Goal: Task Accomplishment & Management: Manage account settings

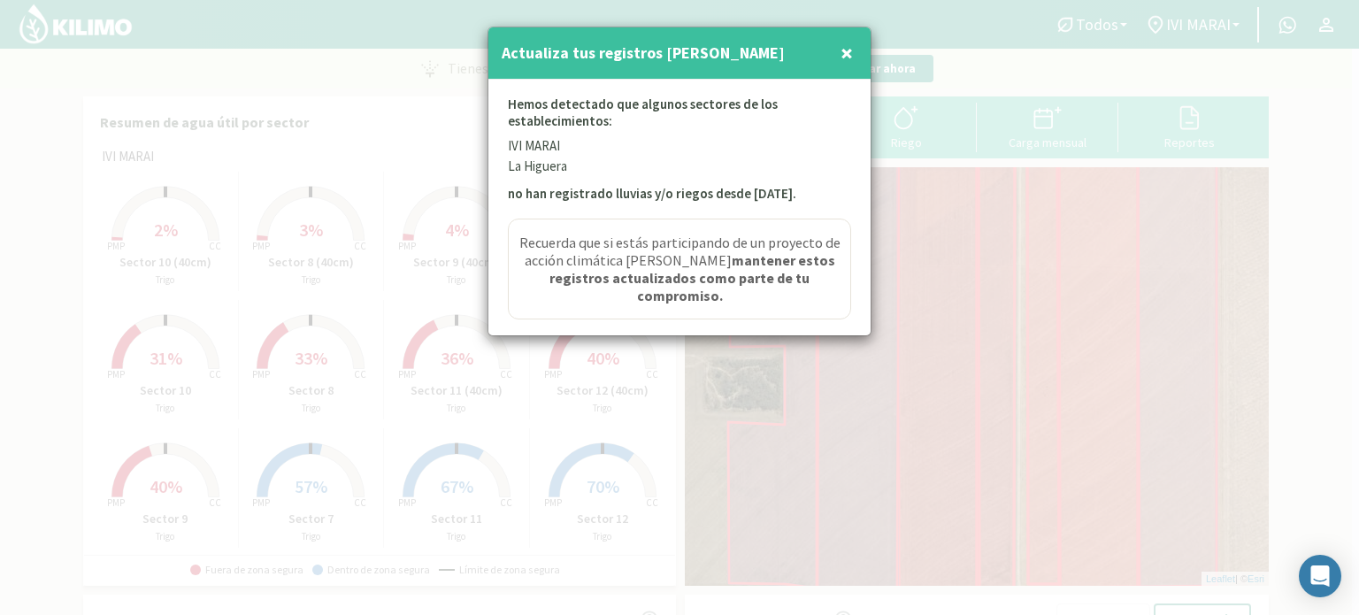
drag, startPoint x: 846, startPoint y: 49, endPoint x: 442, endPoint y: 63, distance: 403.8
click at [846, 50] on span "×" at bounding box center [847, 52] width 12 height 29
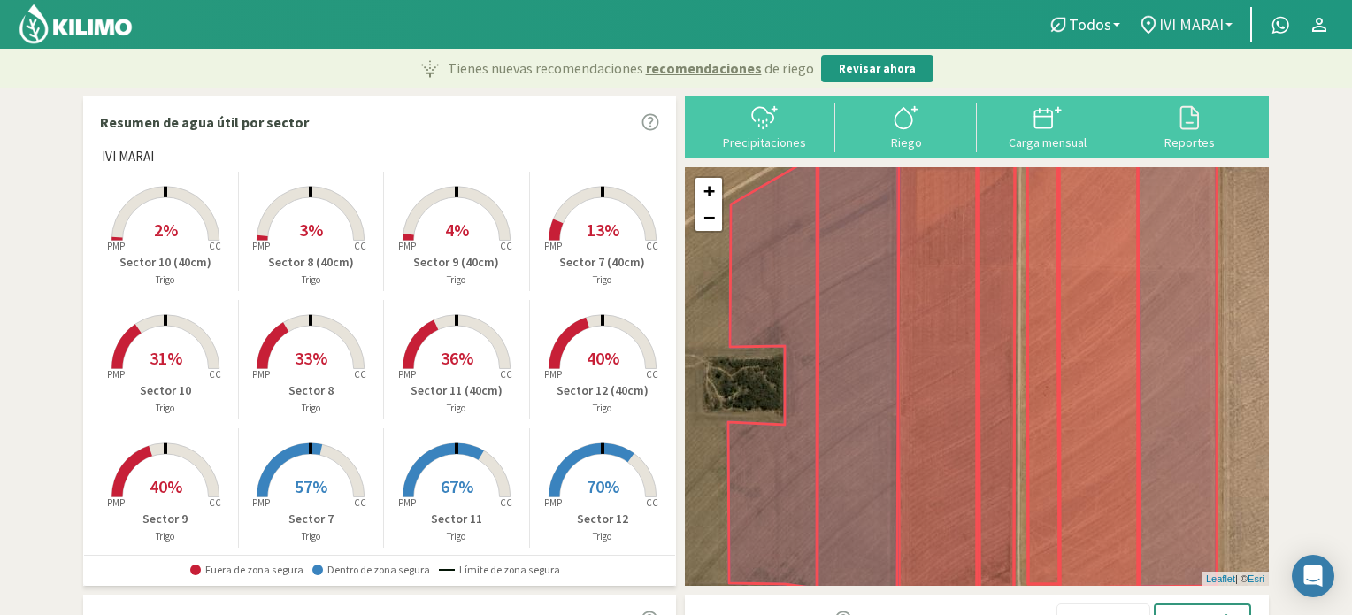
click at [1231, 26] on b at bounding box center [1229, 25] width 7 height 4
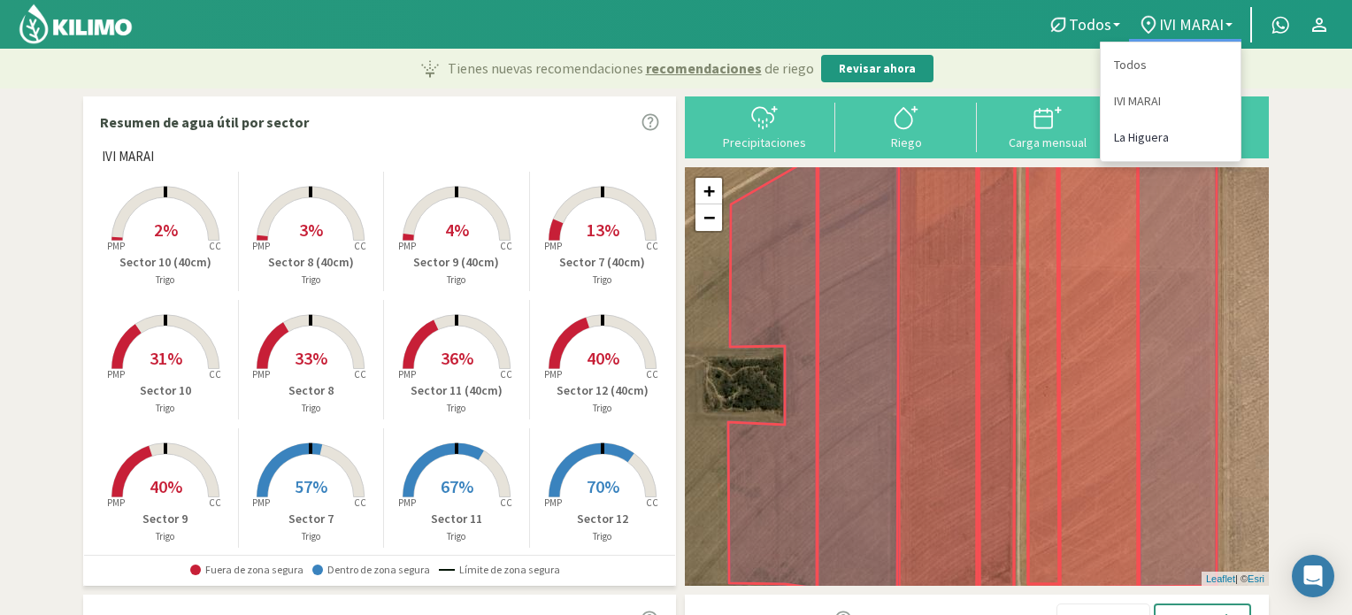
click at [1126, 143] on link "La Higuera" at bounding box center [1171, 137] width 140 height 36
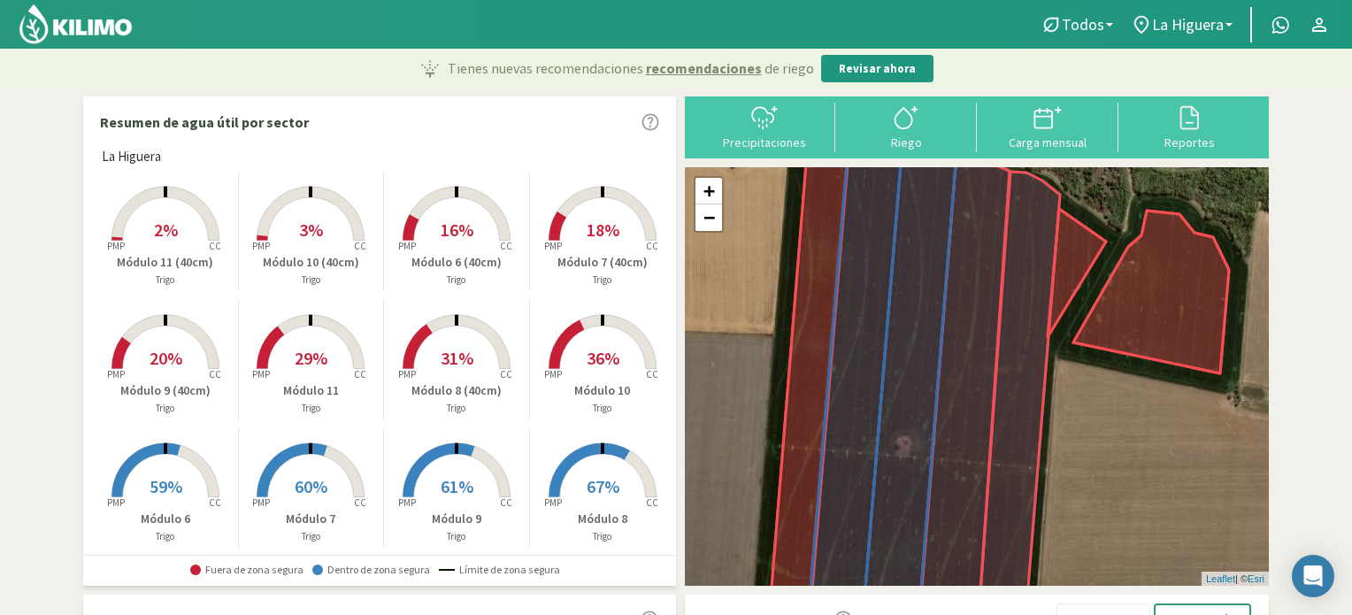
click at [456, 238] on span "16%" at bounding box center [457, 230] width 33 height 22
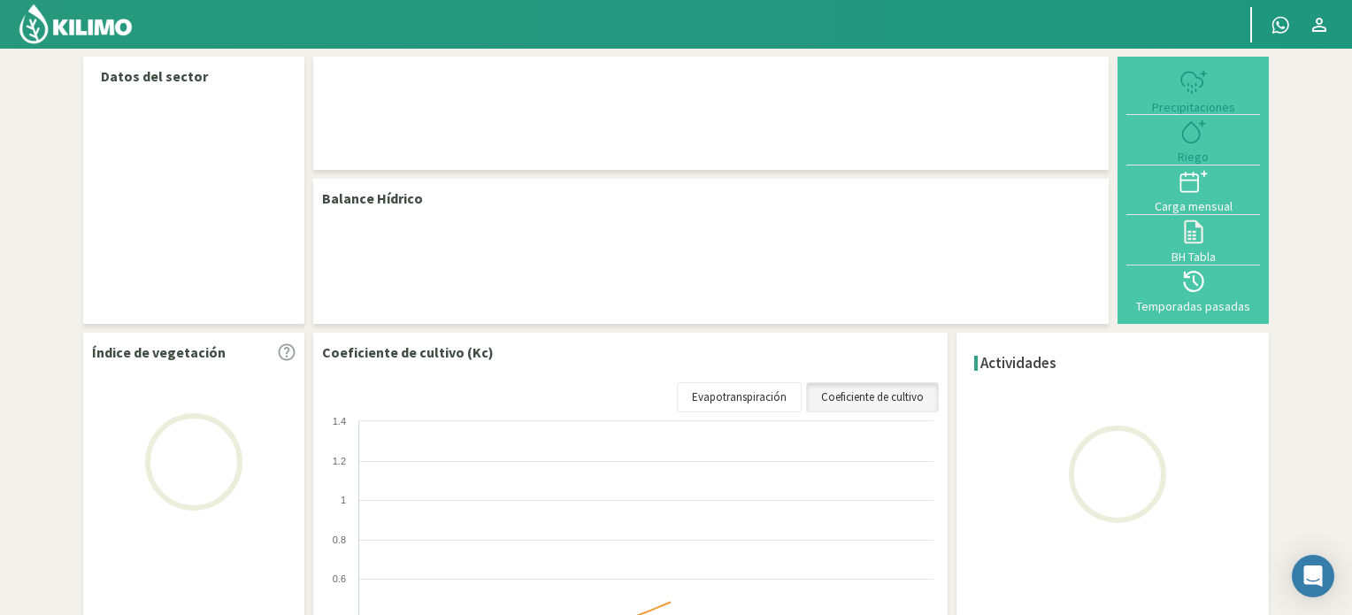
select select "1: Object"
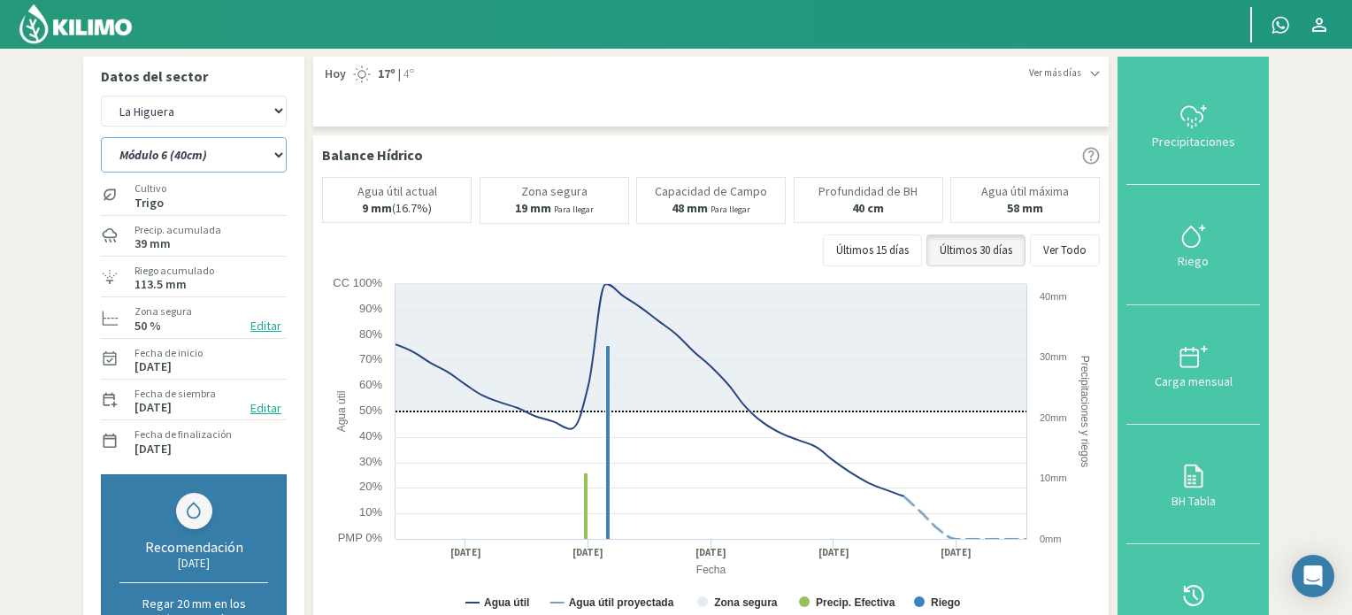
drag, startPoint x: 278, startPoint y: 152, endPoint x: 267, endPoint y: 170, distance: 20.6
click at [277, 152] on select "Módulo 10 Módulo 10 (40cm) Módulo 11 Módulo 11 (40cm) Módulo 6 Módulo 6 (40cm) …" at bounding box center [194, 154] width 186 height 35
select select "6: Object"
click at [101, 137] on select "Módulo 10 Módulo 10 (40cm) Módulo 11 Módulo 11 (40cm) Módulo 6 Módulo 6 (40cm) …" at bounding box center [194, 154] width 186 height 35
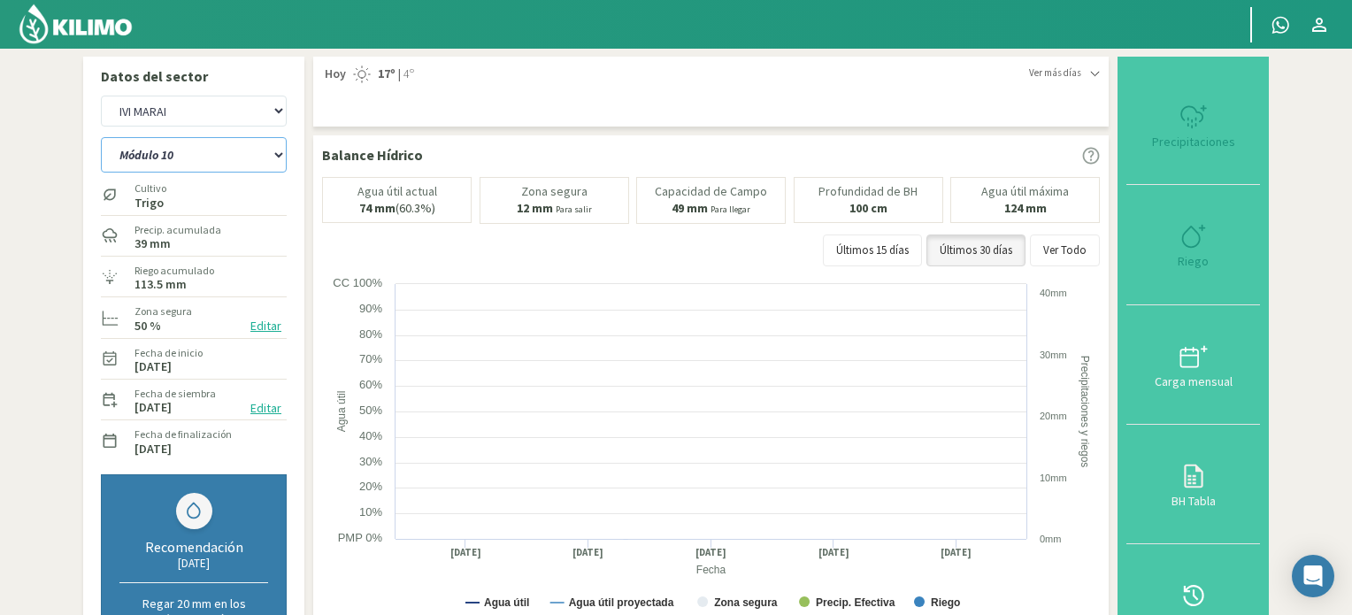
select select "3: Object"
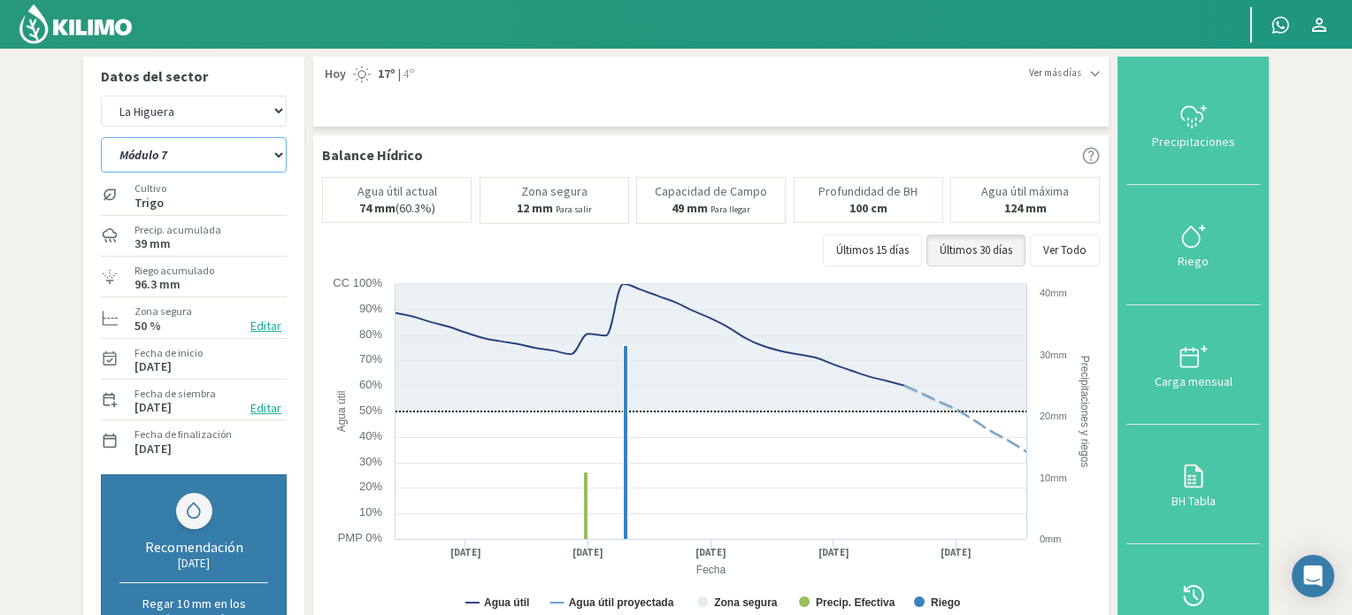
click at [280, 151] on select "Módulo 10 Módulo 10 (40cm) Módulo 11 Módulo 11 (40cm) Módulo 6 Módulo 6 (40cm) …" at bounding box center [194, 154] width 186 height 35
select select "20: Object"
click at [101, 137] on select "Módulo 10 Módulo 10 (40cm) Módulo 11 Módulo 11 (40cm) Módulo 6 Módulo 6 (40cm) …" at bounding box center [194, 154] width 186 height 35
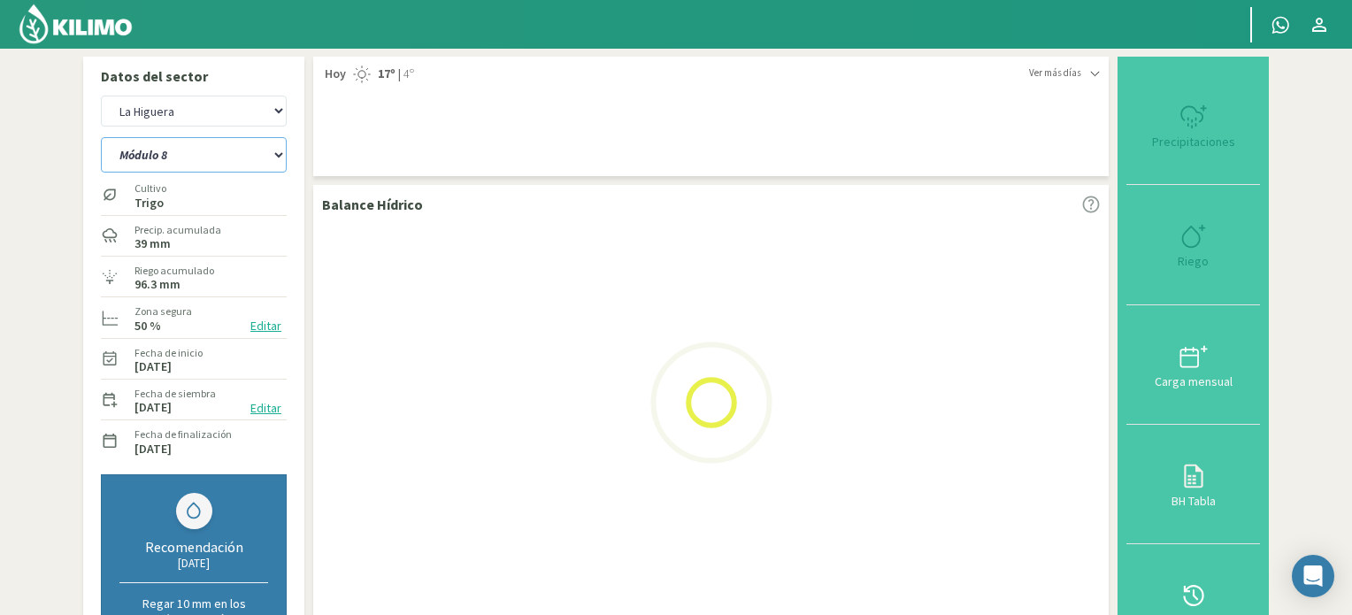
select select "5: Object"
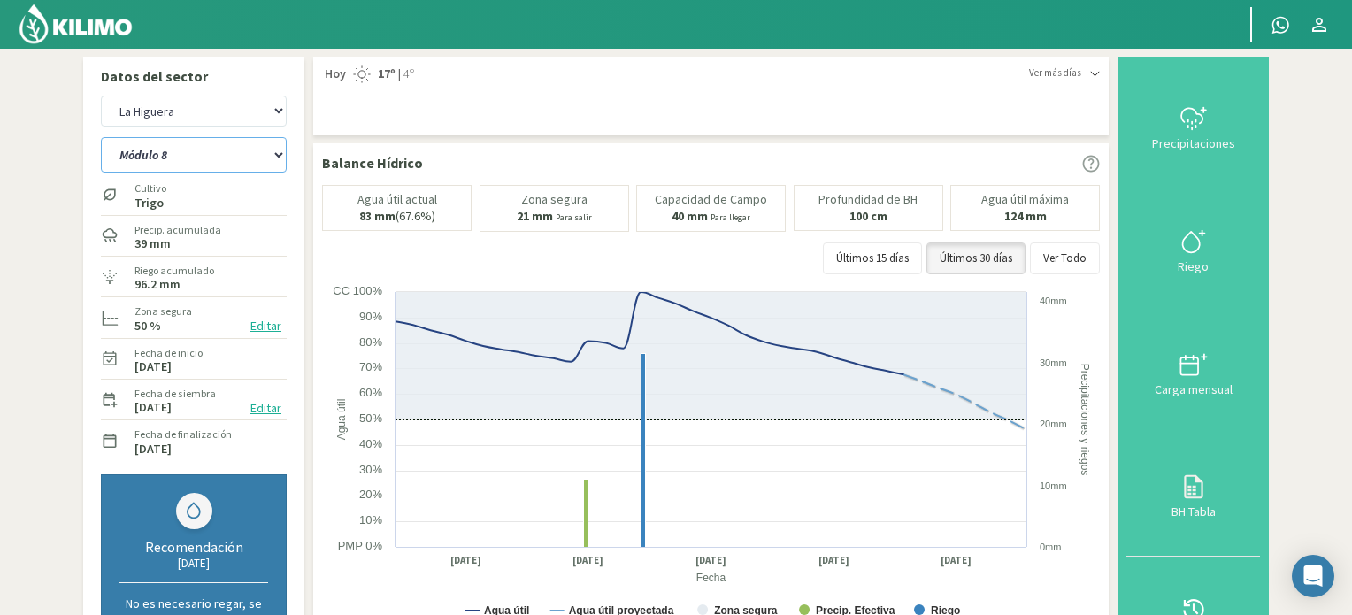
click at [276, 151] on select "Módulo 10 Módulo 10 (40cm) Módulo 11 Módulo 11 (40cm) Módulo 6 Módulo 6 (40cm) …" at bounding box center [194, 154] width 186 height 35
select select "34: Object"
click at [101, 137] on select "Módulo 10 Módulo 10 (40cm) Módulo 11 Módulo 11 (40cm) Módulo 6 Módulo 6 (40cm) …" at bounding box center [194, 154] width 186 height 35
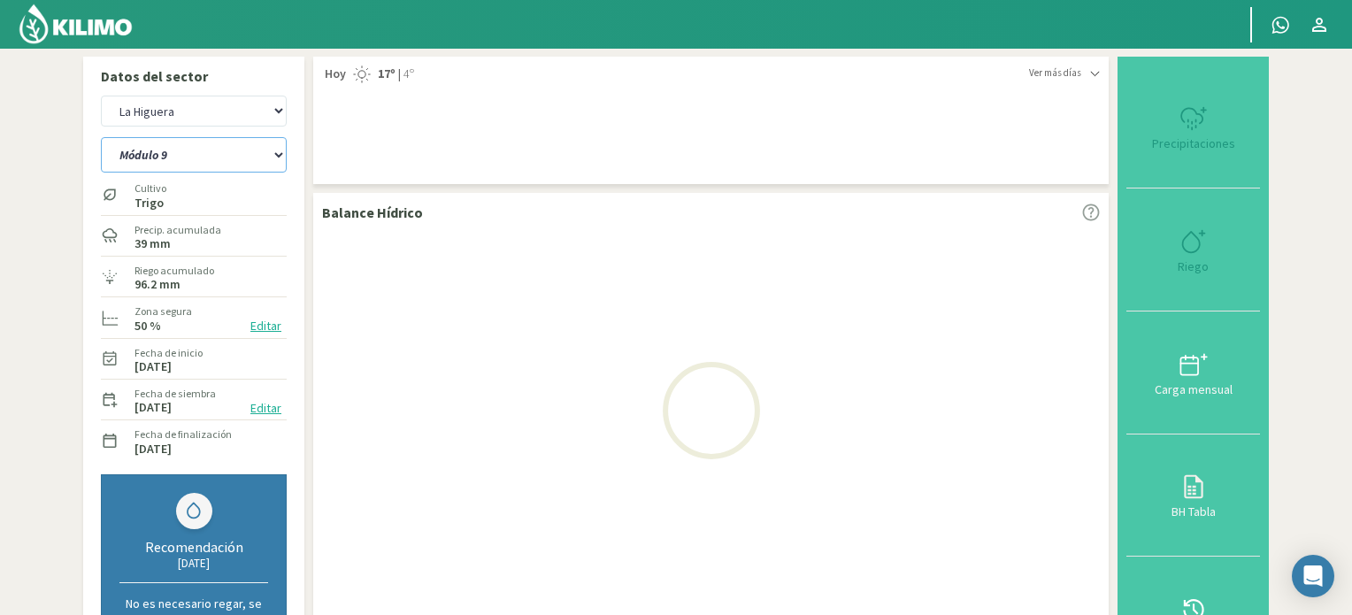
select select "7: Object"
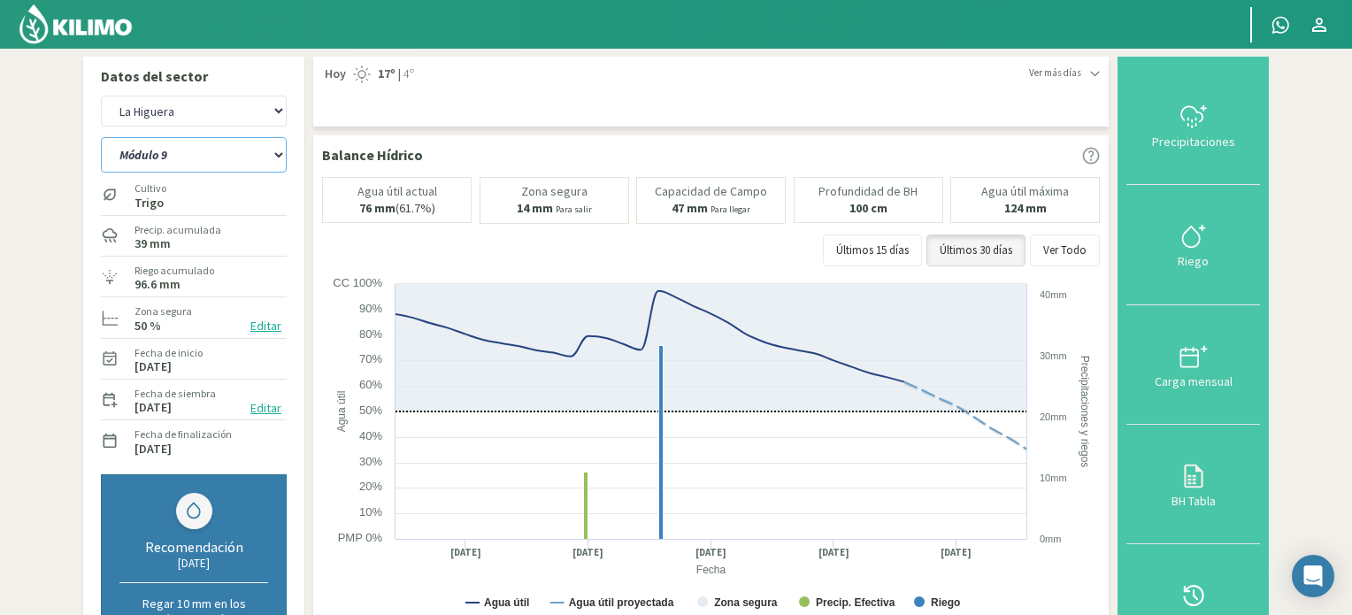
click at [281, 154] on select "Módulo 10 Módulo 10 (40cm) Módulo 11 Módulo 11 (40cm) Módulo 6 Módulo 6 (40cm) …" at bounding box center [194, 154] width 186 height 35
select select "36: Object"
click at [101, 137] on select "Módulo 10 Módulo 10 (40cm) Módulo 11 Módulo 11 (40cm) Módulo 6 Módulo 6 (40cm) …" at bounding box center [194, 154] width 186 height 35
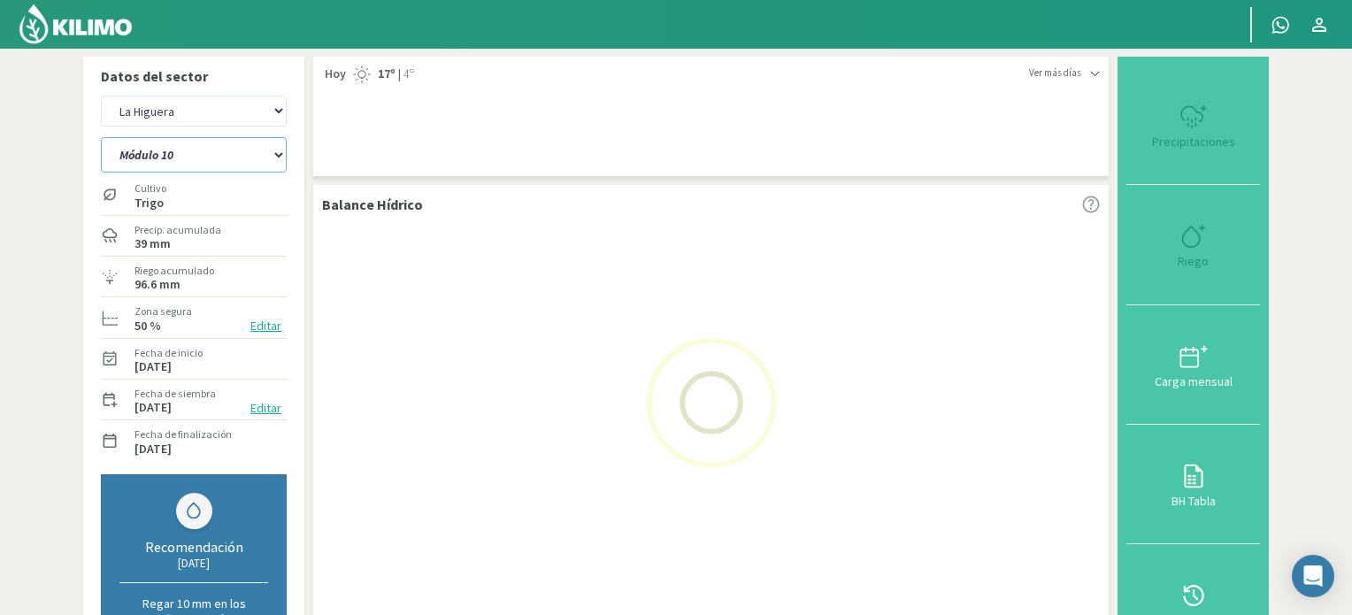
select select "9: Object"
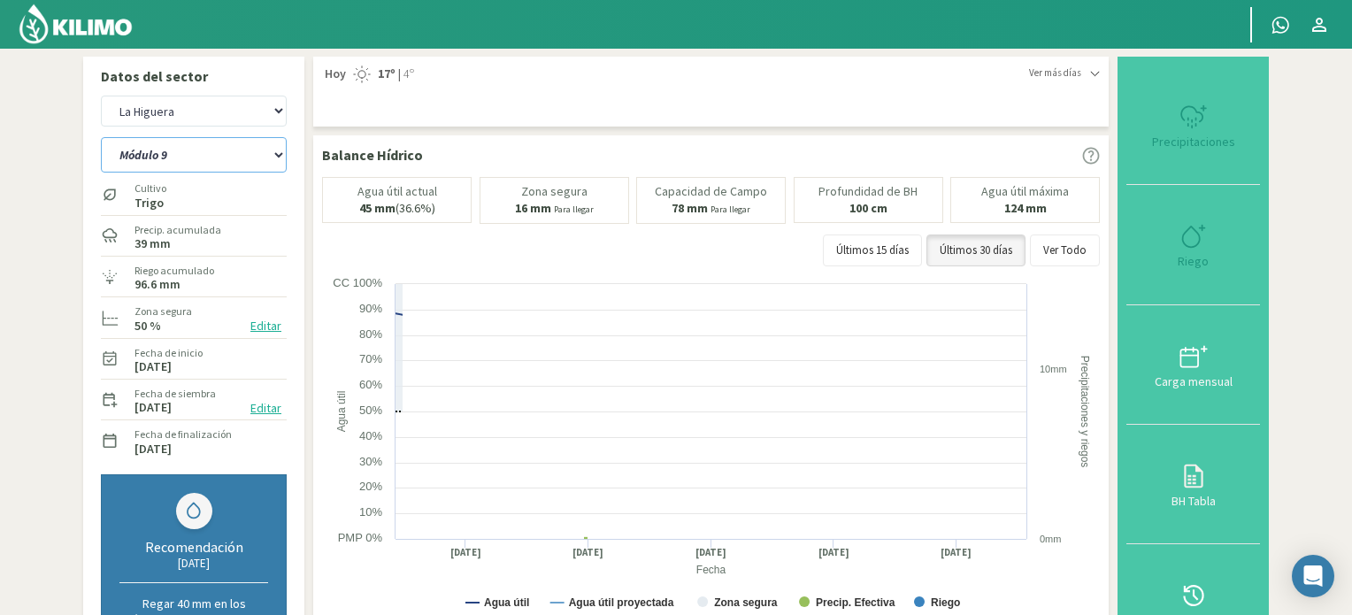
select select "48: Object"
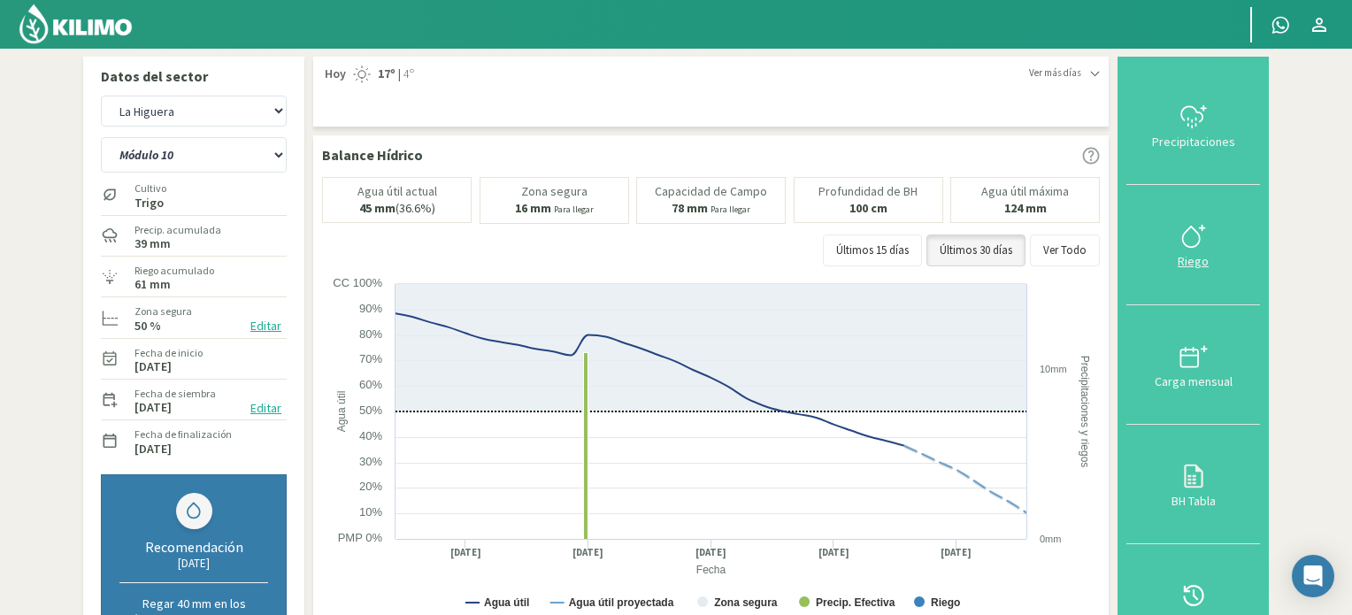
click at [1197, 233] on icon at bounding box center [1194, 236] width 28 height 28
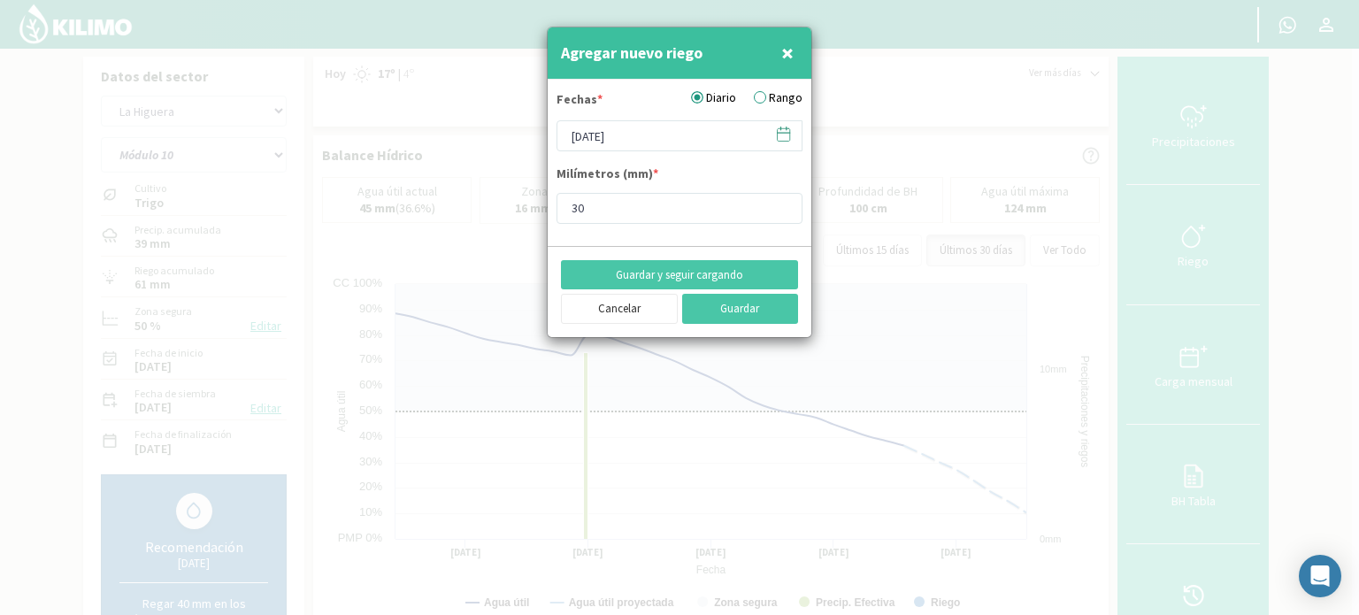
click at [781, 137] on icon at bounding box center [783, 134] width 17 height 17
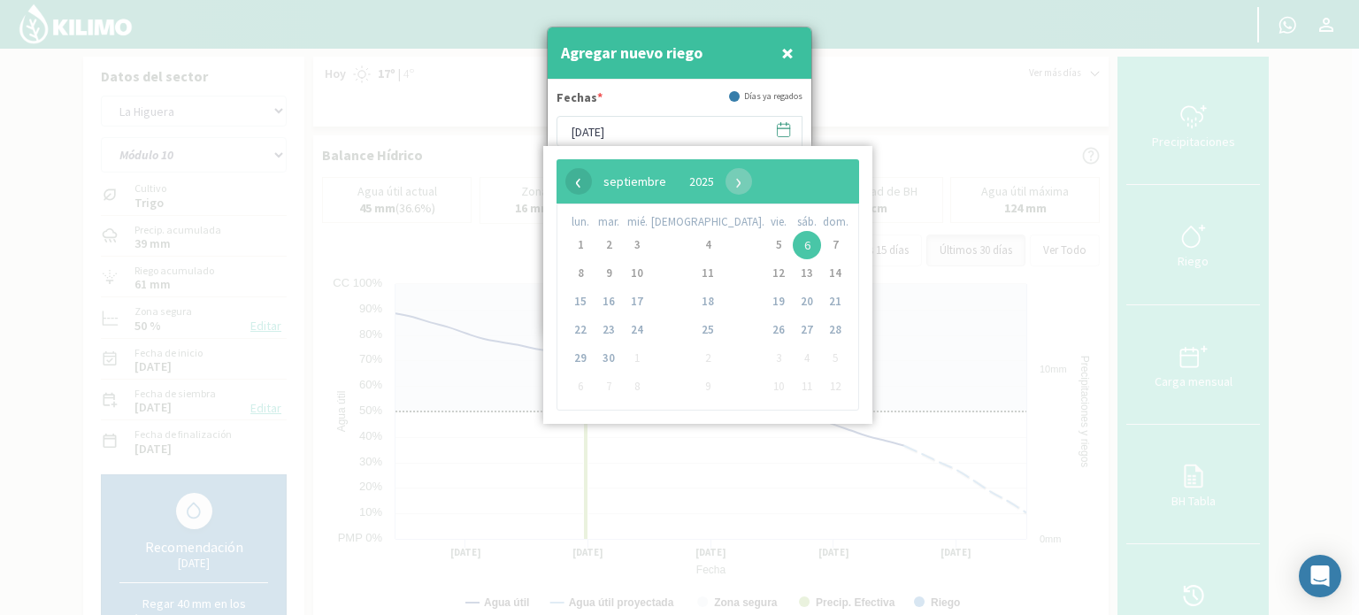
click at [578, 178] on span "‹" at bounding box center [579, 181] width 27 height 27
click at [793, 333] on span "23" at bounding box center [807, 330] width 28 height 28
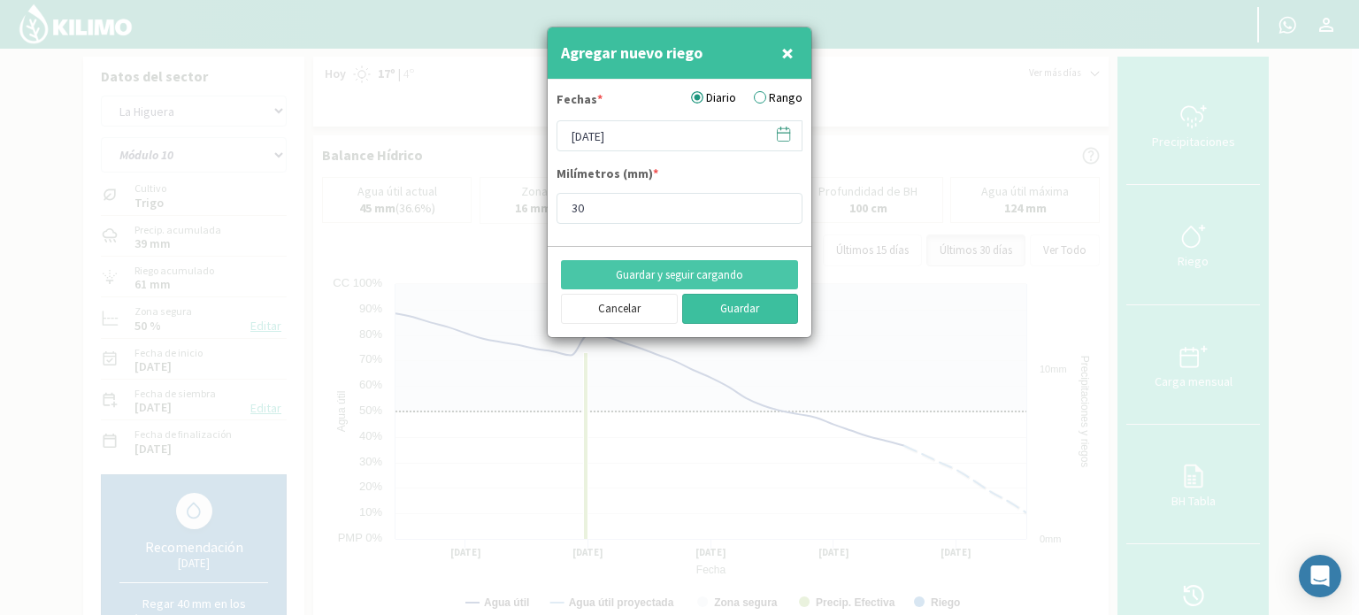
click at [735, 306] on button "Guardar" at bounding box center [740, 309] width 117 height 30
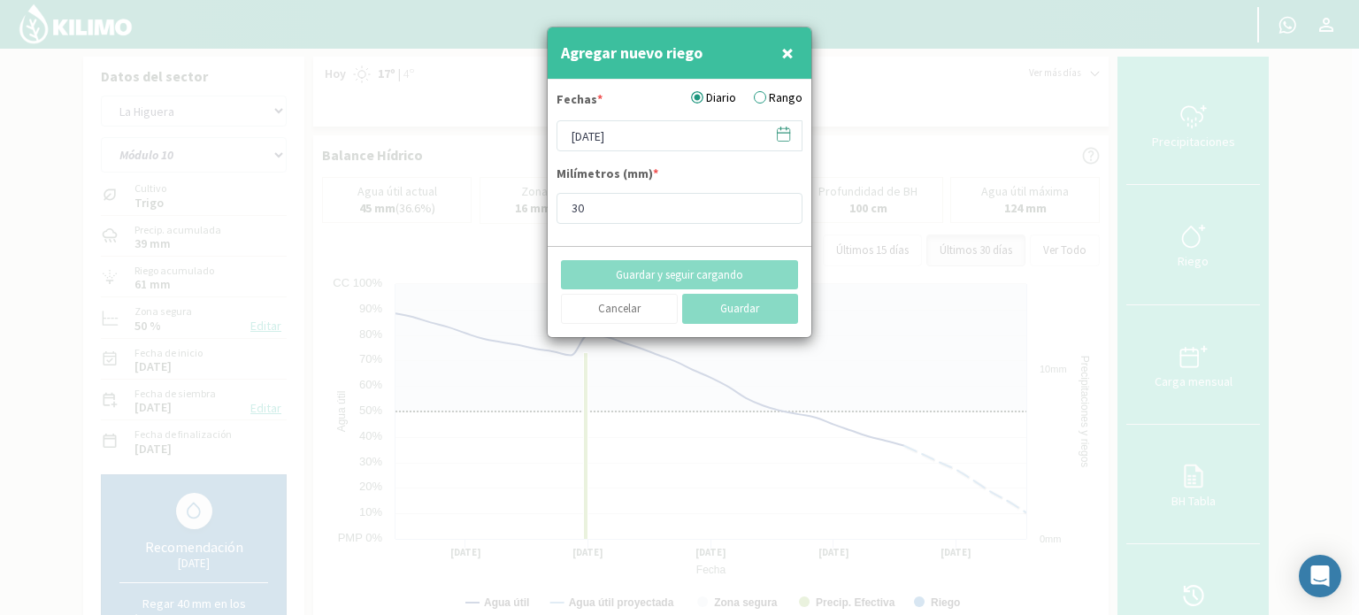
type input "[DATE]"
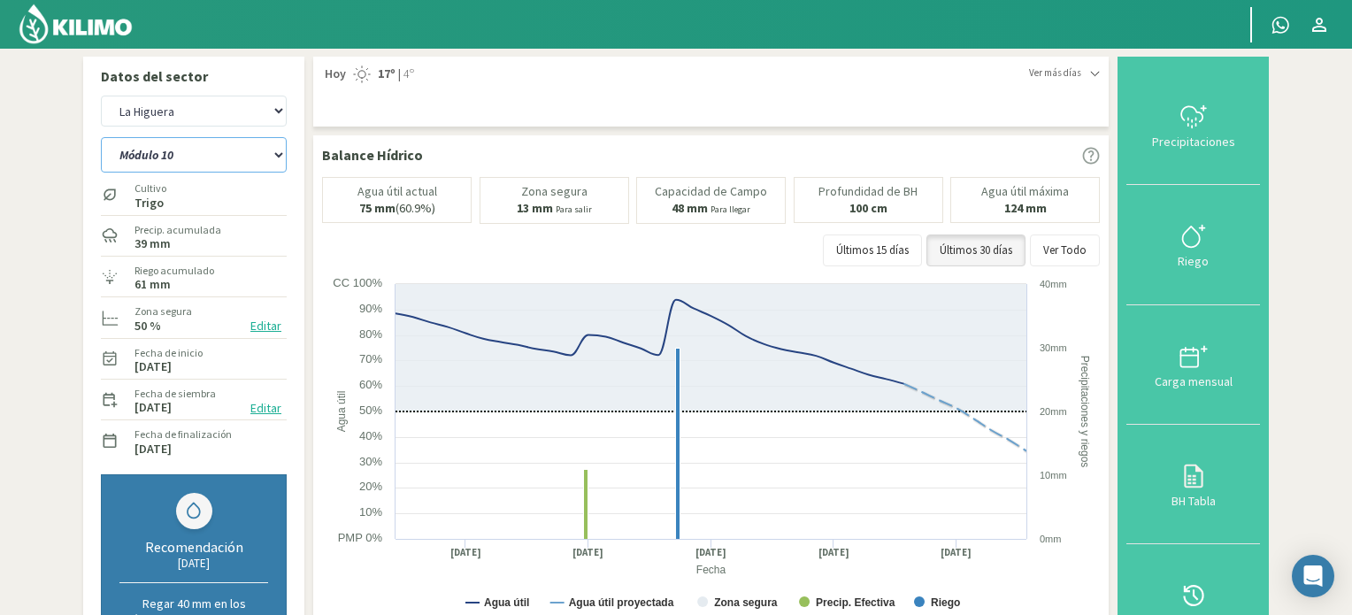
click at [280, 151] on select "Módulo 10 Módulo 10 (40cm) Módulo 11 Módulo 11 (40cm) Módulo 6 Módulo 6 (40cm) …" at bounding box center [194, 154] width 186 height 35
select select "49: Object"
click at [101, 137] on select "Módulo 10 Módulo 10 (40cm) Módulo 11 Módulo 11 (40cm) Módulo 6 Módulo 6 (40cm) …" at bounding box center [194, 154] width 186 height 35
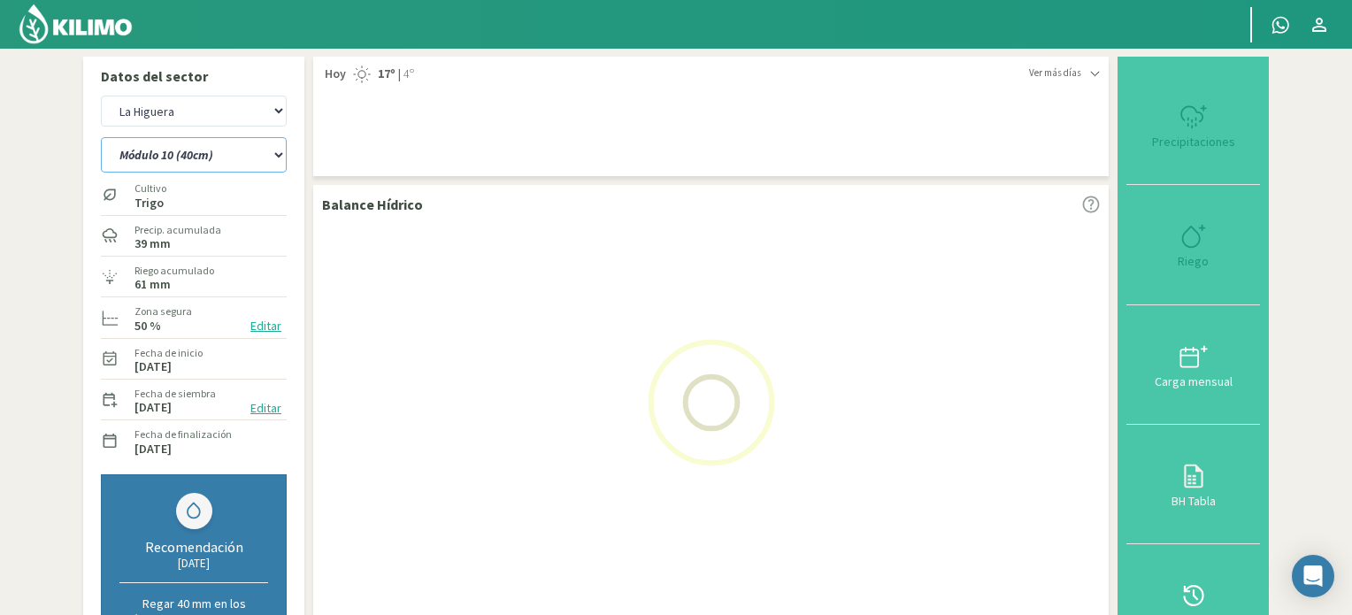
select select "11: Object"
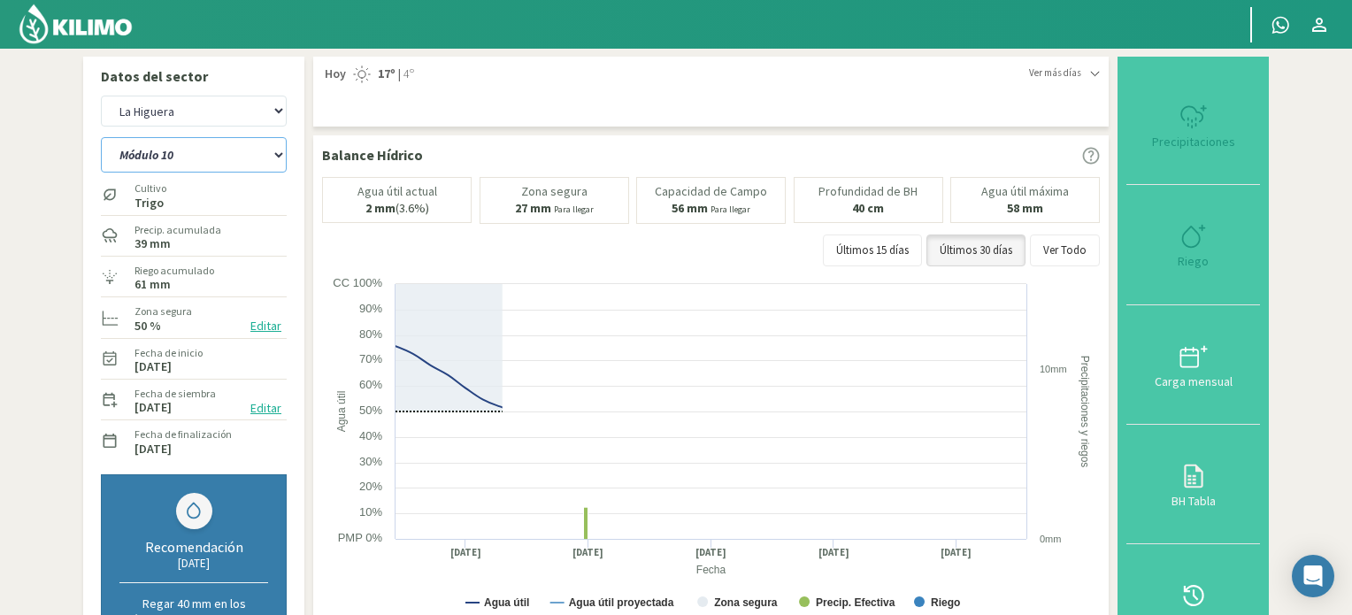
select select "61: Object"
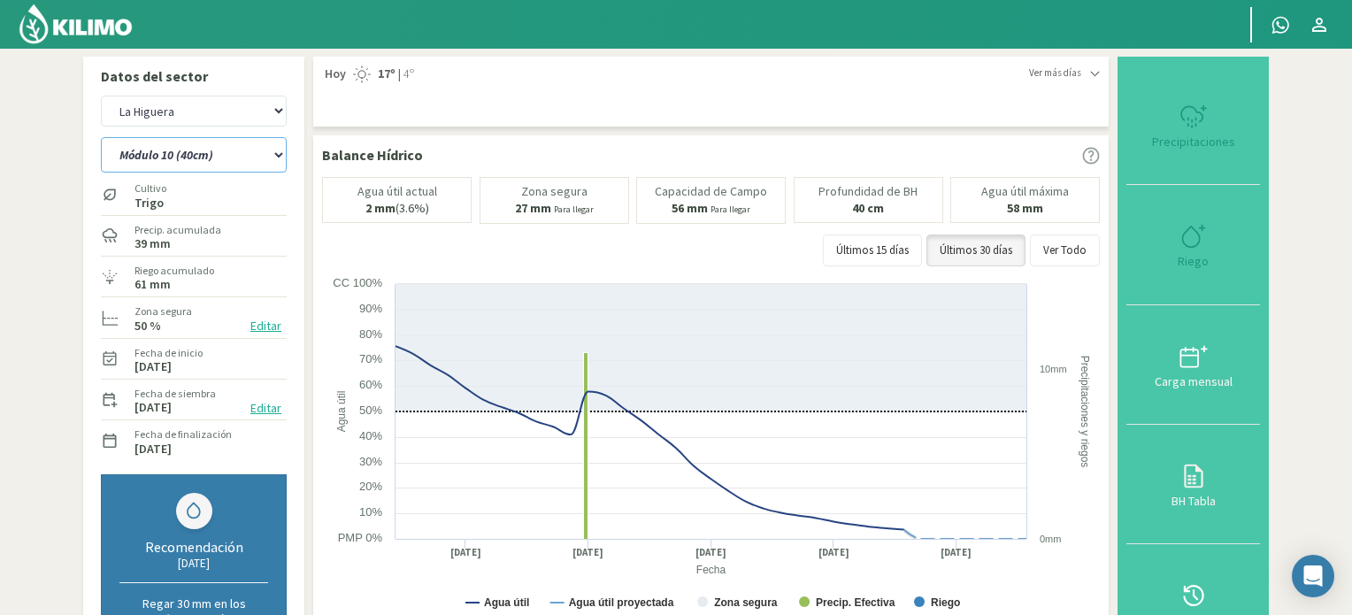
type input "30"
click at [1206, 233] on icon at bounding box center [1194, 236] width 28 height 28
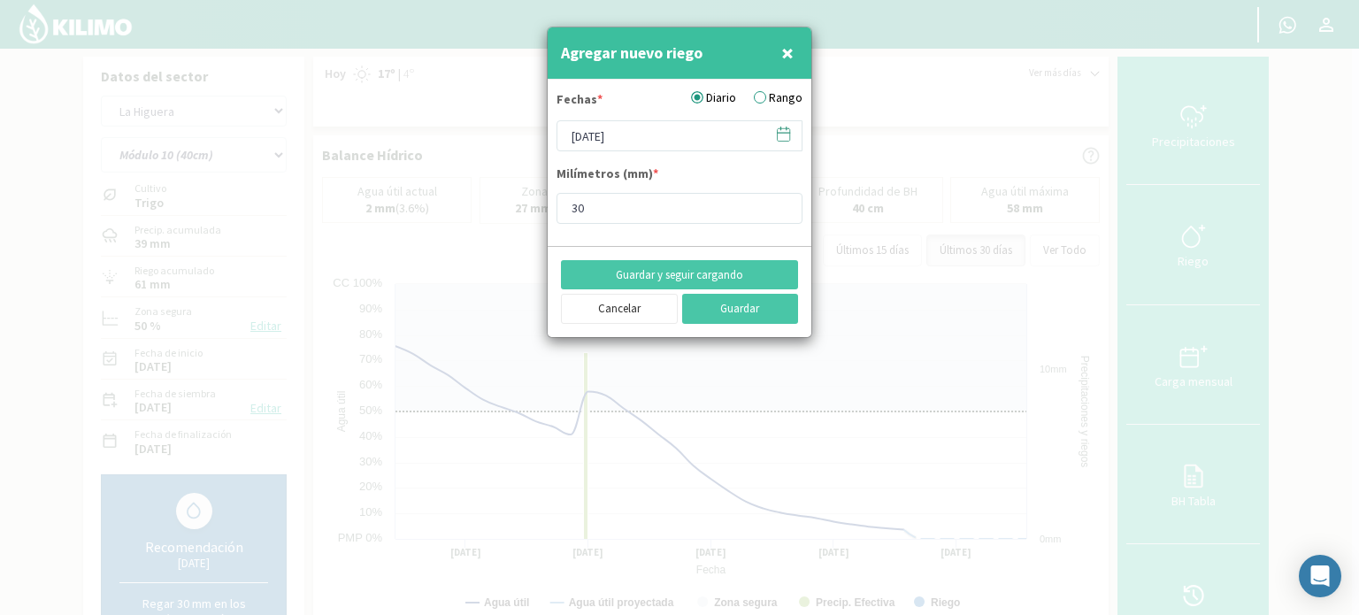
click at [782, 133] on icon at bounding box center [784, 133] width 12 height 0
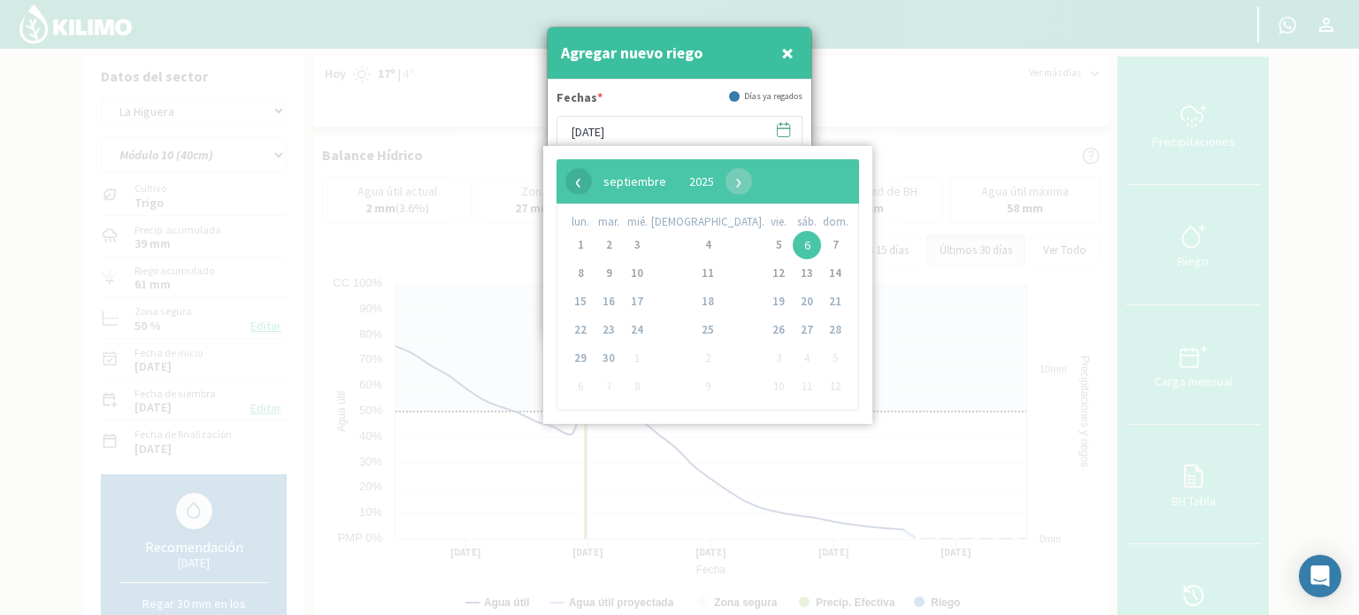
click at [583, 177] on span "‹" at bounding box center [579, 181] width 27 height 27
click at [793, 331] on span "23" at bounding box center [807, 330] width 28 height 28
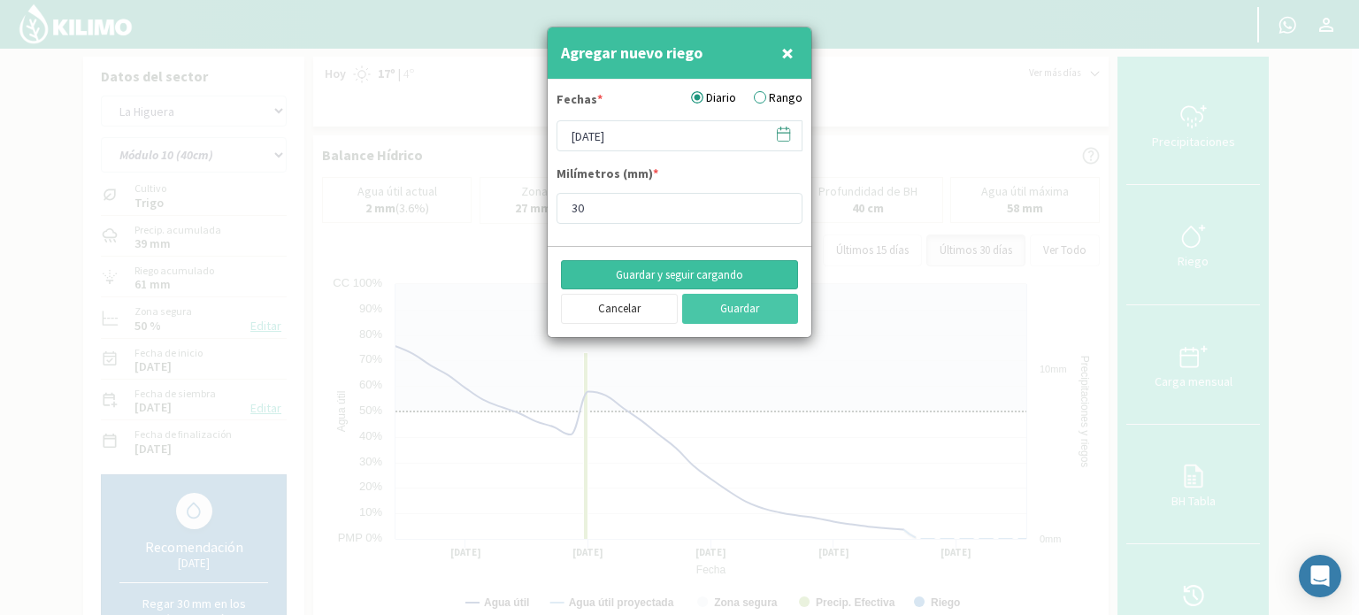
click at [708, 268] on button "Guardar y seguir cargando" at bounding box center [679, 275] width 237 height 30
drag, startPoint x: 789, startPoint y: 52, endPoint x: 825, endPoint y: 93, distance: 53.9
click at [789, 52] on span "×" at bounding box center [787, 52] width 12 height 29
type input "[DATE]"
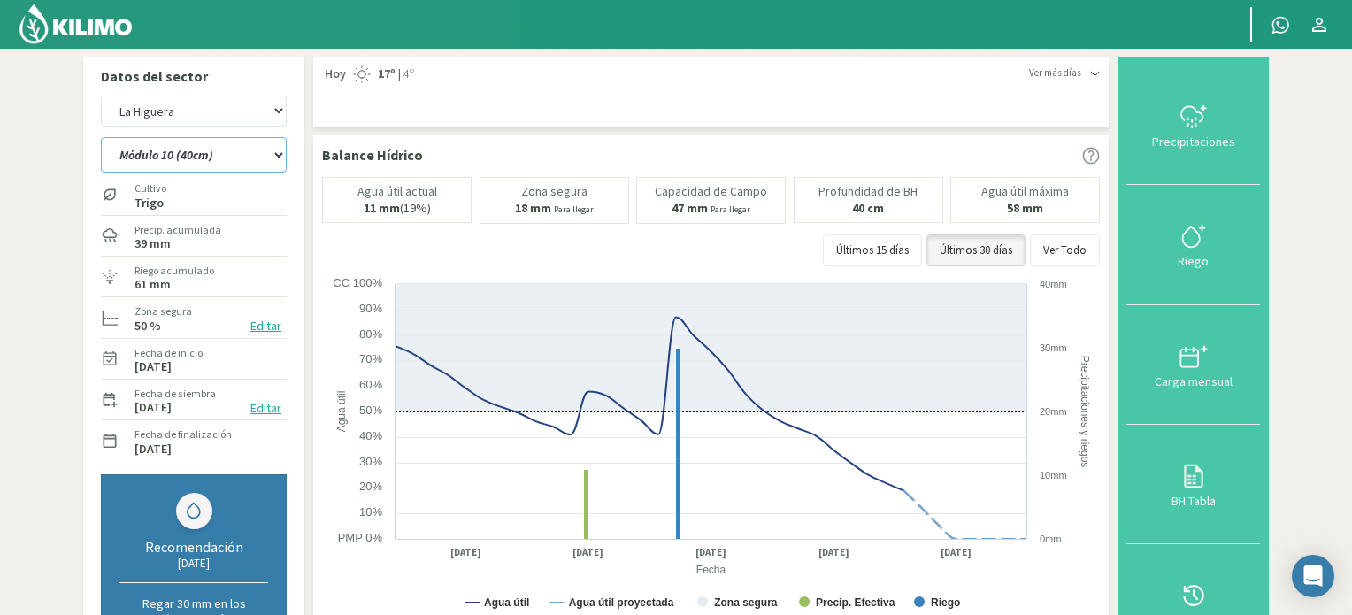
click at [275, 154] on select "Módulo 10 Módulo 10 (40cm) Módulo 11 Módulo 11 (40cm) Módulo 6 Módulo 6 (40cm) …" at bounding box center [194, 154] width 186 height 35
click at [101, 137] on select "Módulo 10 Módulo 10 (40cm) Módulo 11 Módulo 11 (40cm) Módulo 6 Módulo 6 (40cm) …" at bounding box center [194, 154] width 186 height 35
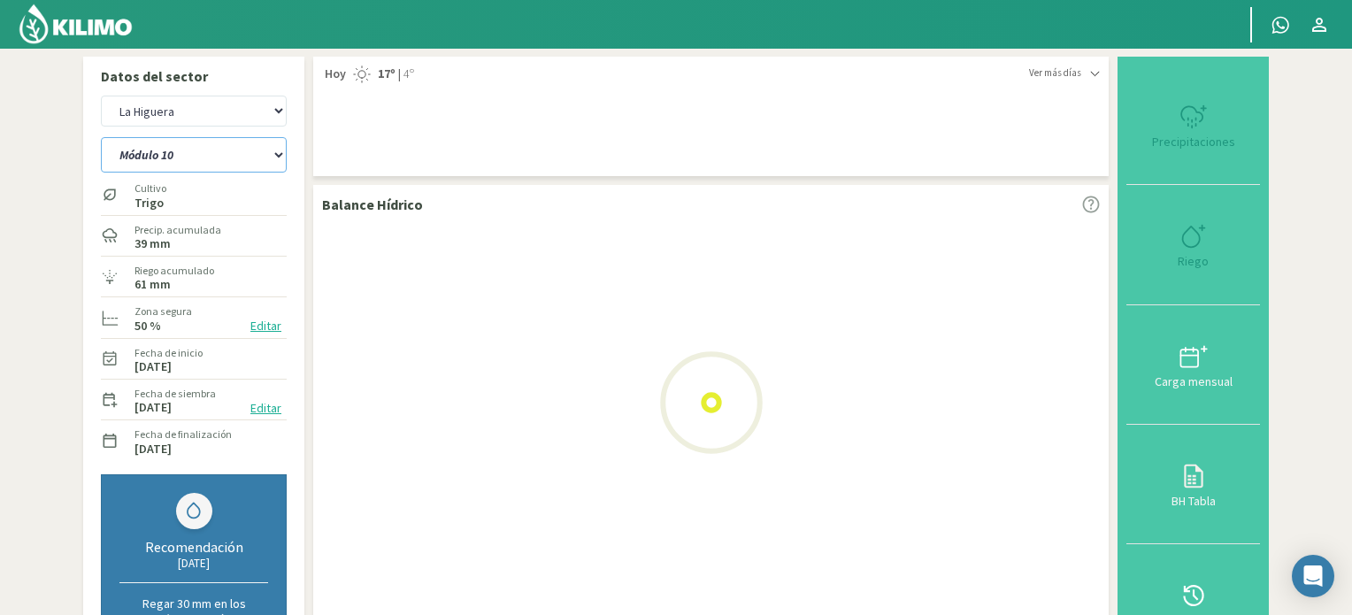
select select "61: Object"
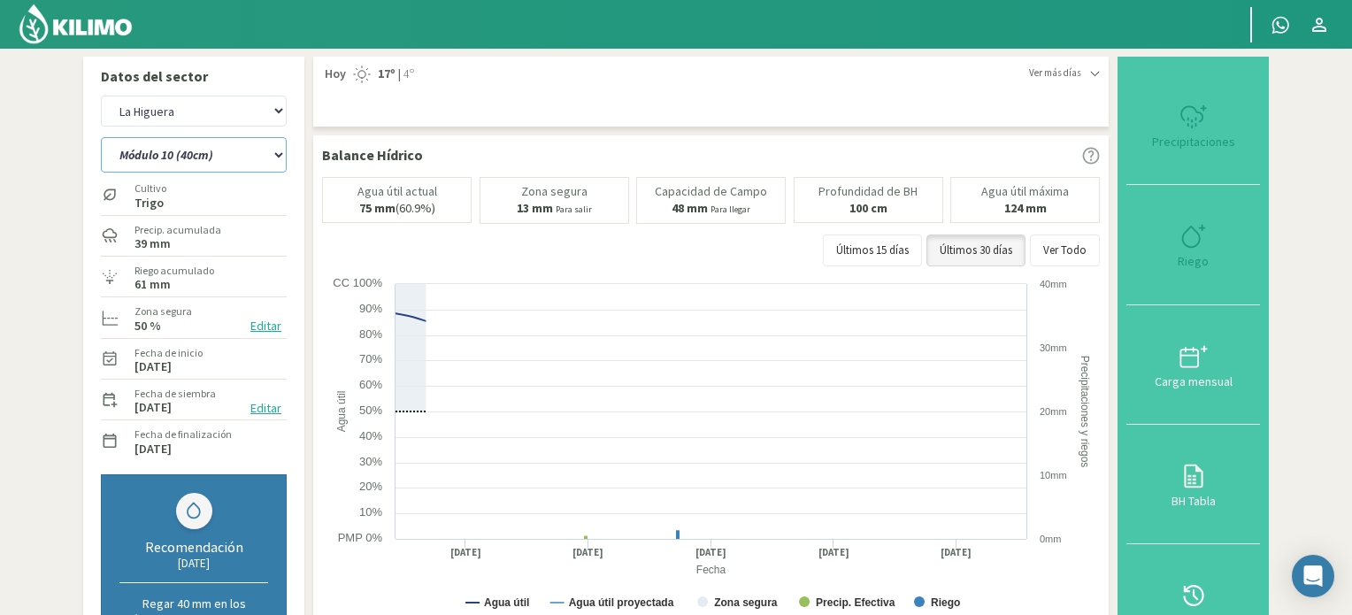
select select "13: Object"
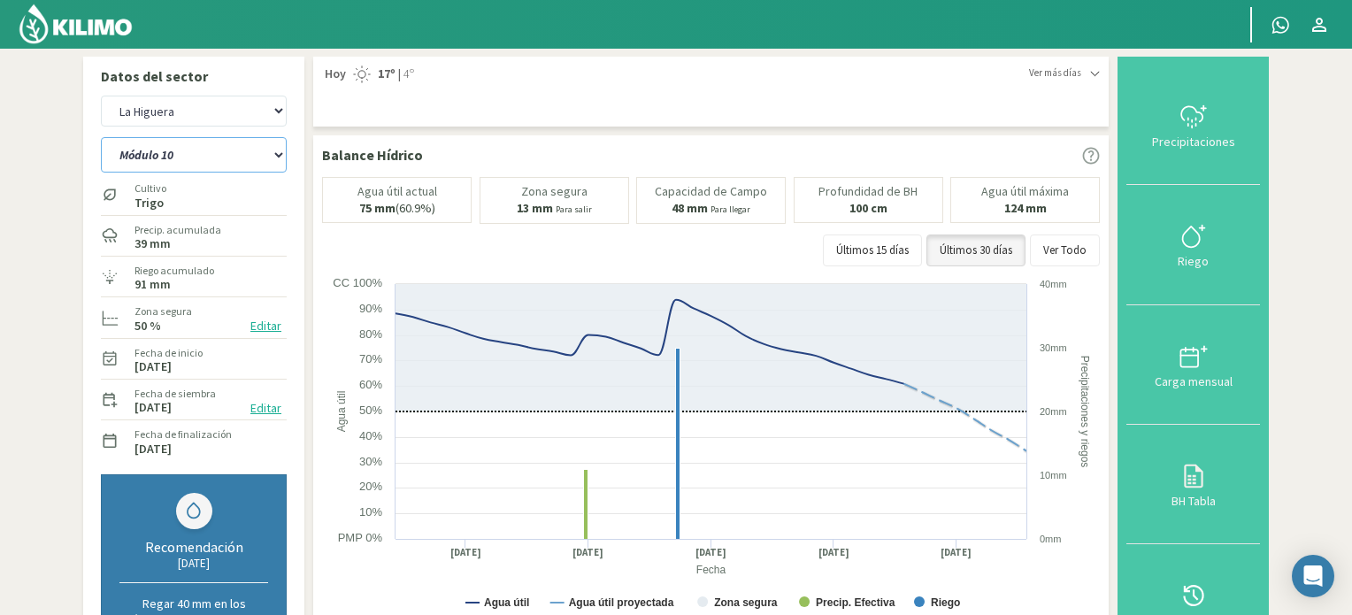
click at [279, 153] on select "Módulo 10 Módulo 10 (40cm) Módulo 11 Módulo 11 (40cm) Módulo 6 Módulo 6 (40cm) …" at bounding box center [194, 154] width 186 height 35
click at [101, 137] on select "Módulo 10 Módulo 10 (40cm) Módulo 11 Módulo 11 (40cm) Módulo 6 Módulo 6 (40cm) …" at bounding box center [194, 154] width 186 height 35
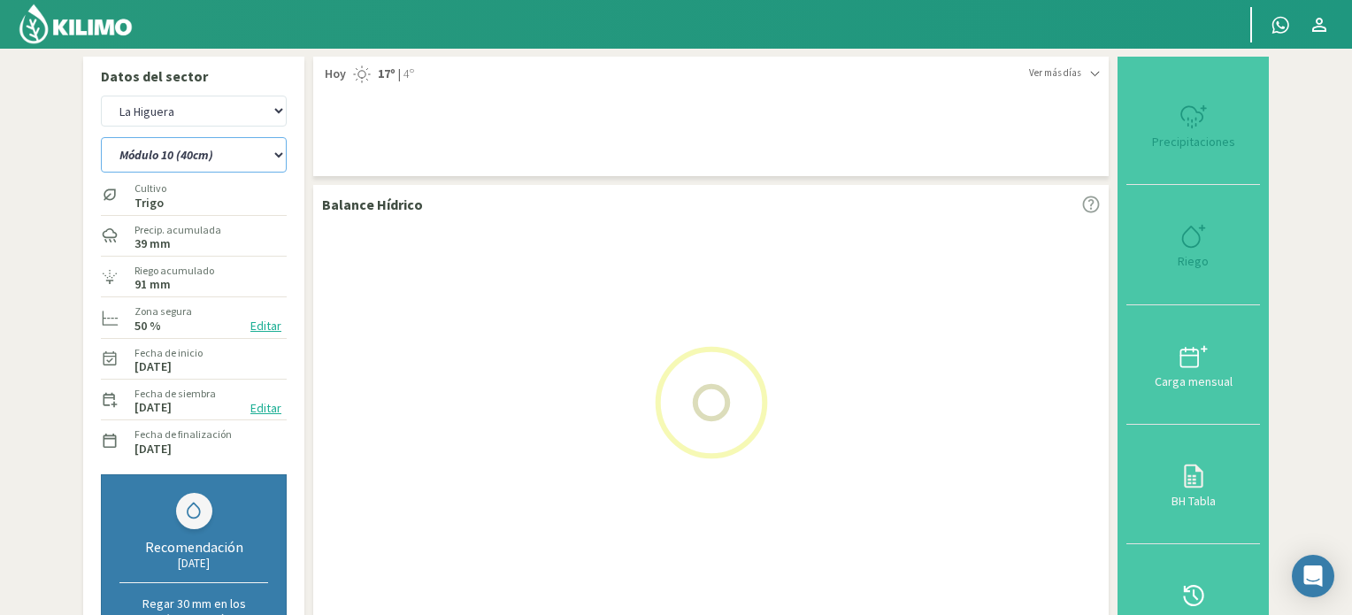
select select "72: Object"
select select "15: Object"
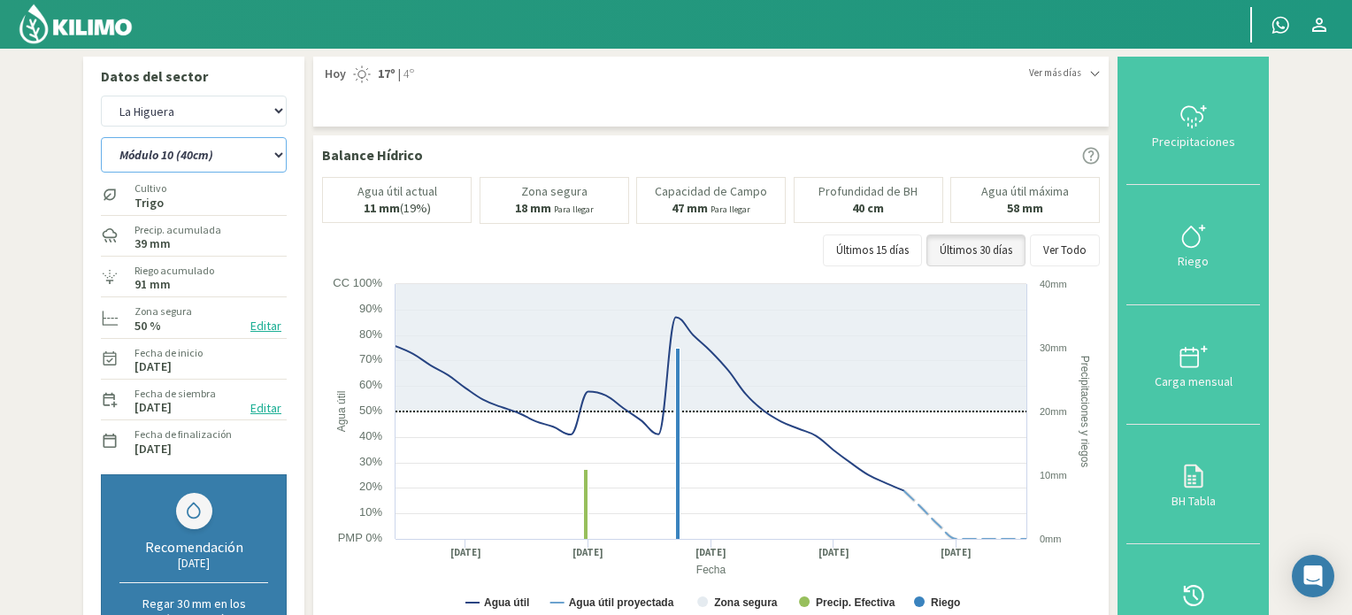
click at [278, 155] on select "Módulo 10 Módulo 10 (40cm) Módulo 11 Módulo 11 (40cm) Módulo 6 Módulo 6 (40cm) …" at bounding box center [194, 154] width 186 height 35
select select "86: Object"
click at [101, 137] on select "Módulo 10 Módulo 10 (40cm) Módulo 11 Módulo 11 (40cm) Módulo 6 Módulo 6 (40cm) …" at bounding box center [194, 154] width 186 height 35
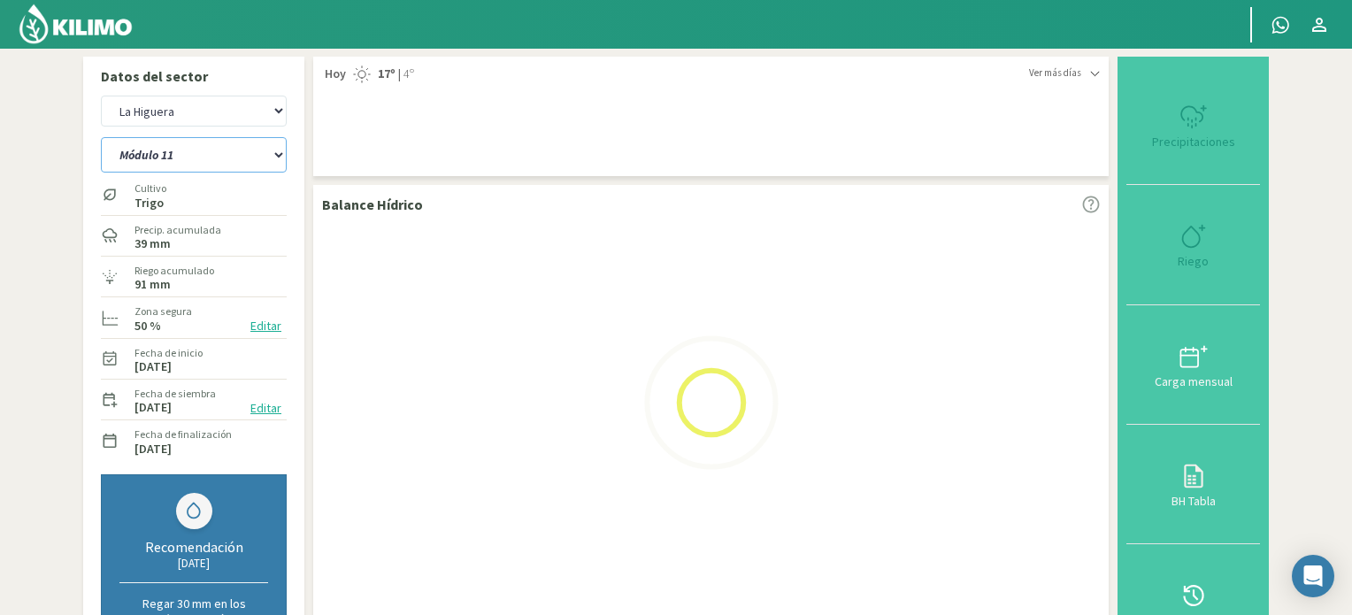
select select "17: Object"
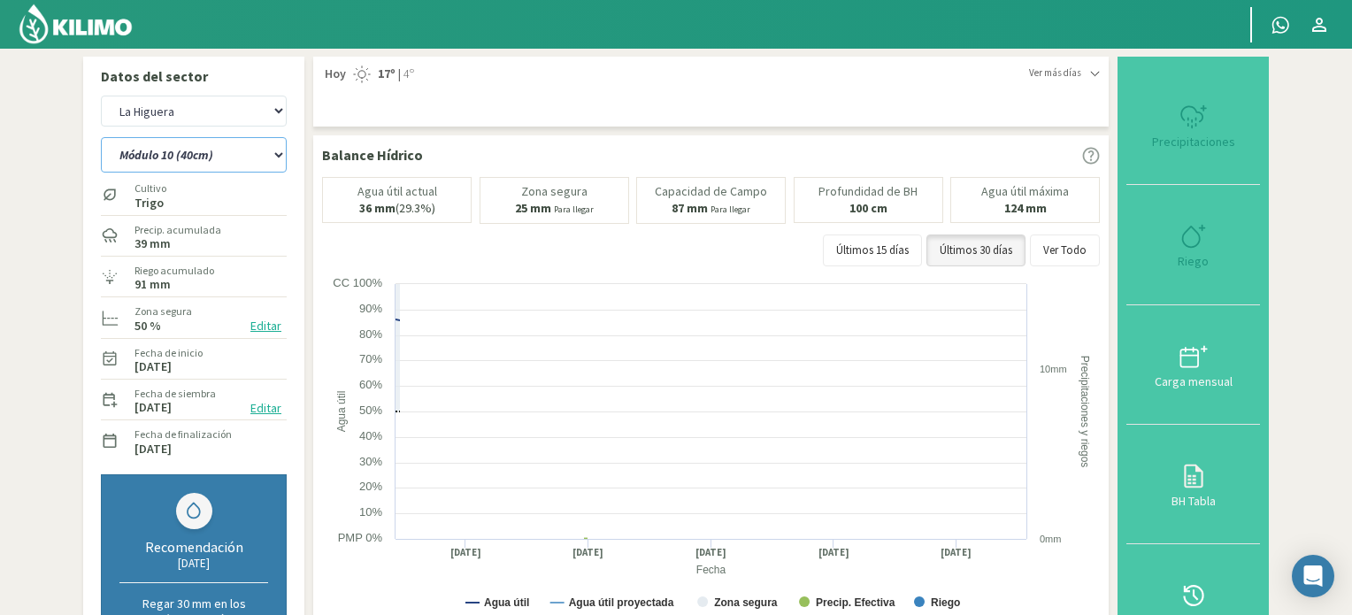
select select "98: Object"
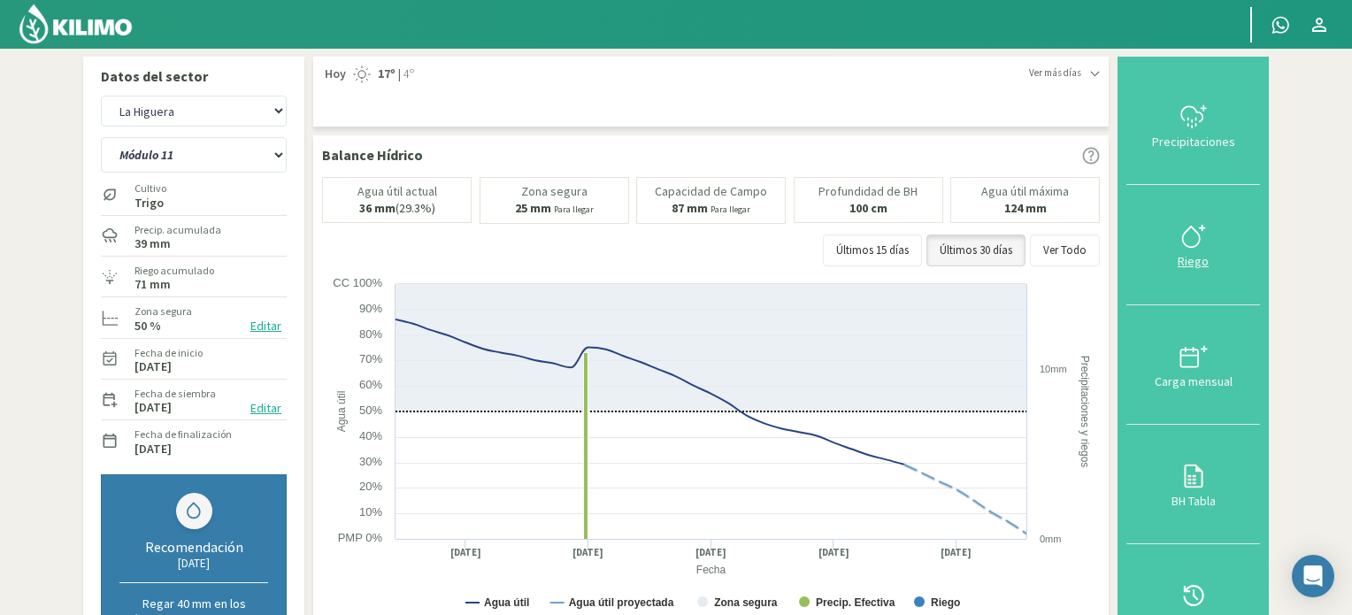
click at [1186, 234] on icon at bounding box center [1190, 237] width 17 height 20
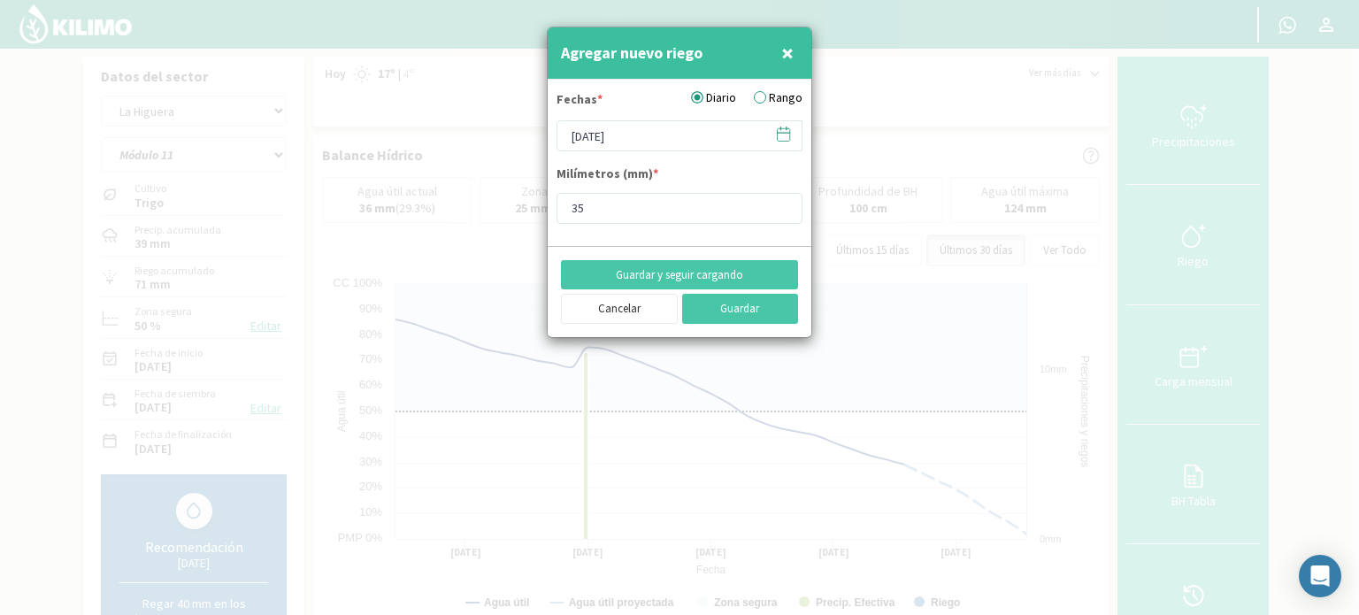
click at [784, 137] on icon at bounding box center [783, 134] width 17 height 17
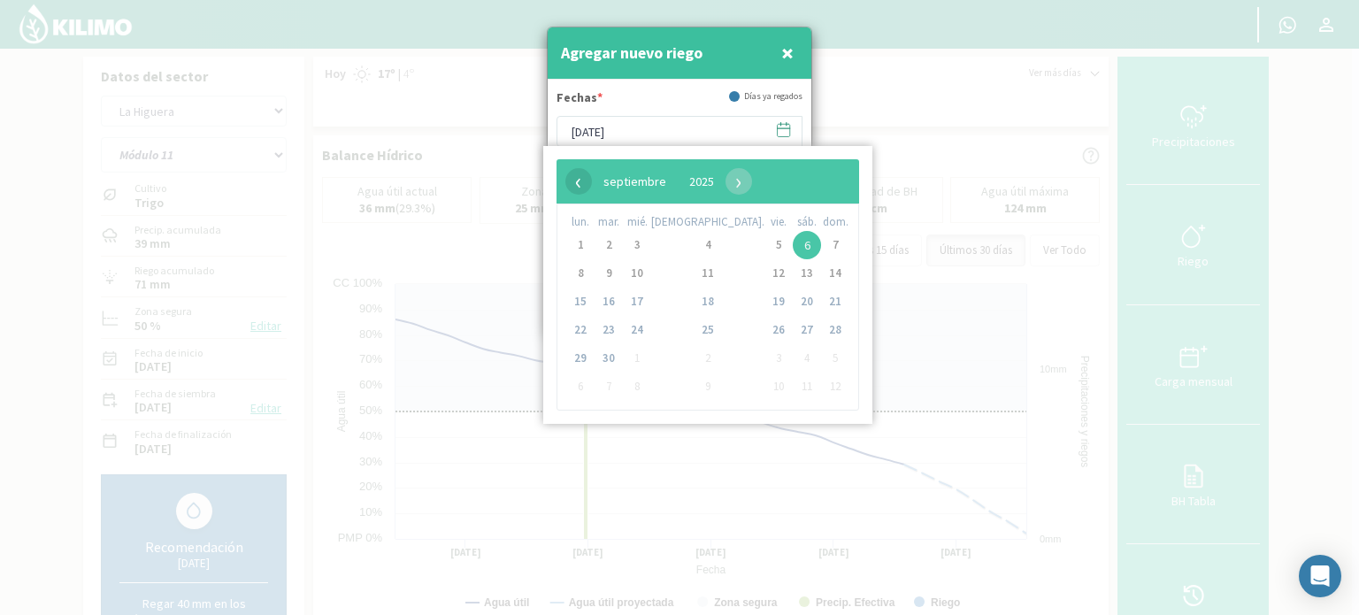
click at [578, 187] on span "‹" at bounding box center [579, 181] width 27 height 27
click at [821, 332] on span "24" at bounding box center [835, 330] width 28 height 28
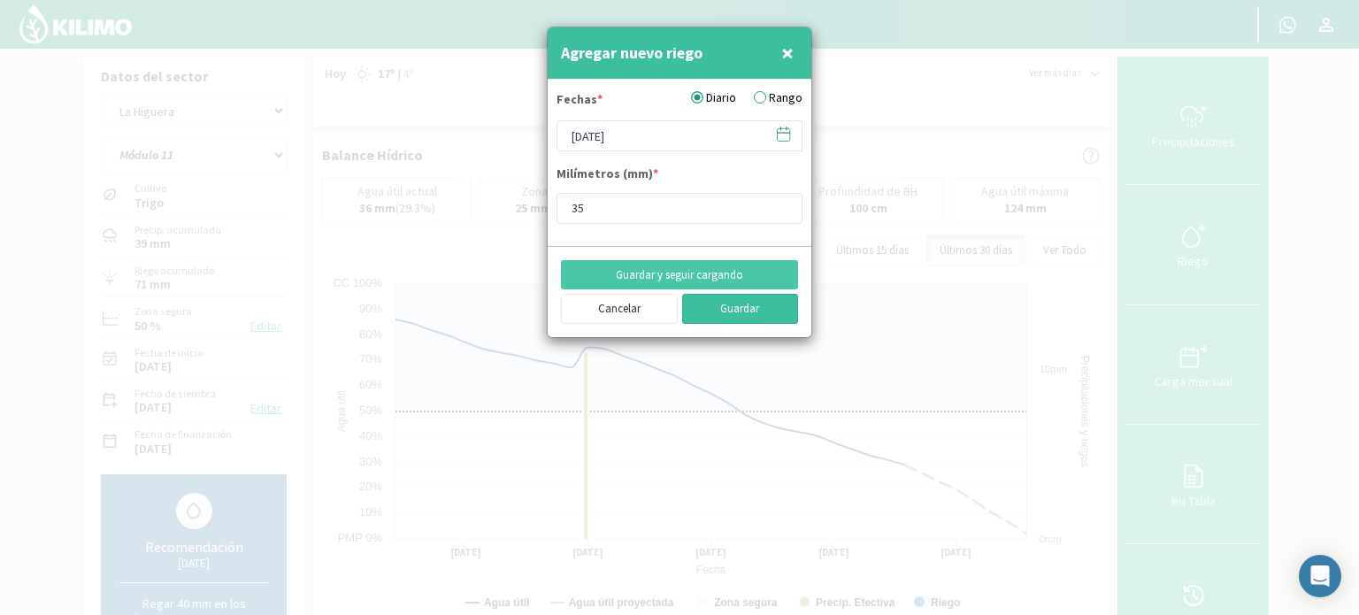
click at [734, 307] on button "Guardar" at bounding box center [740, 309] width 117 height 30
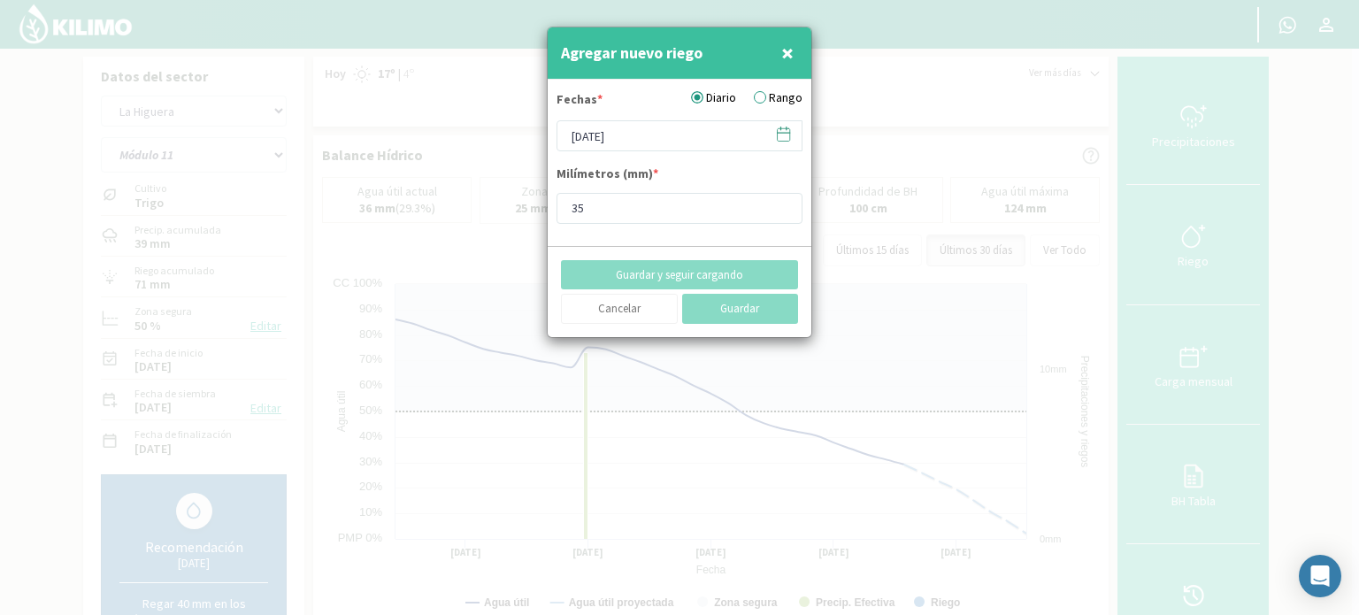
type input "[DATE]"
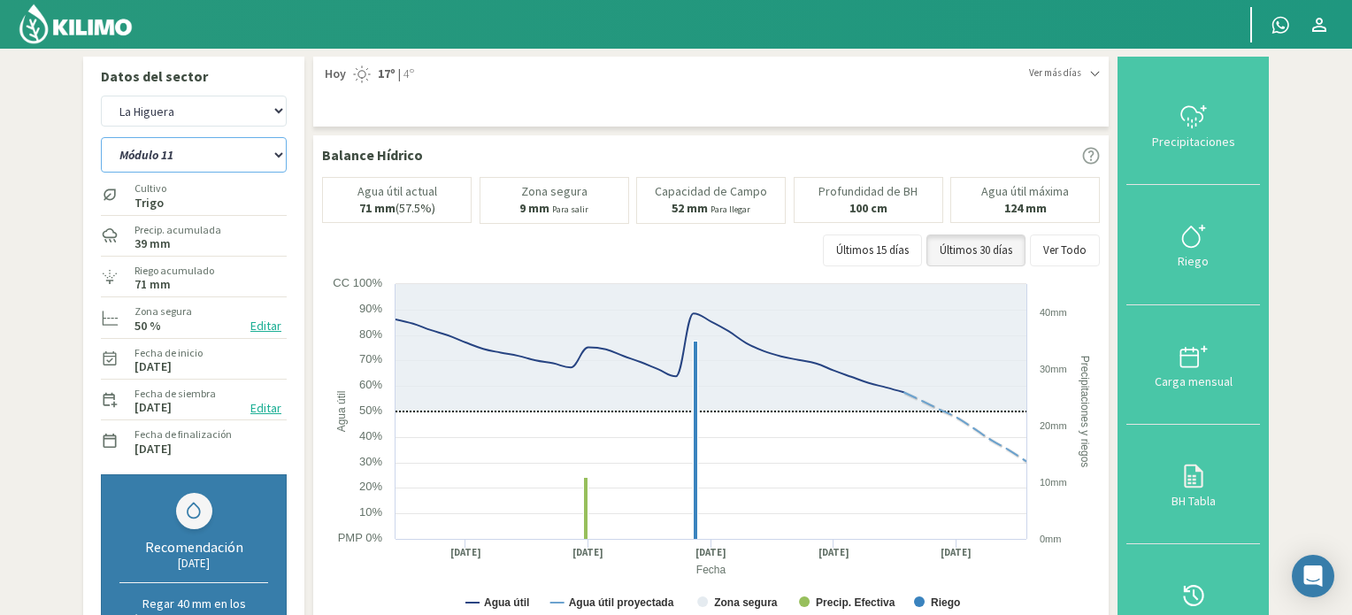
click at [282, 152] on select "Módulo 10 Módulo 10 (40cm) Módulo 11 Módulo 11 (40cm) Módulo 6 Módulo 6 (40cm) …" at bounding box center [194, 154] width 186 height 35
select select "99: Object"
click at [101, 137] on select "Módulo 10 Módulo 10 (40cm) Módulo 11 Módulo 11 (40cm) Módulo 6 Módulo 6 (40cm) …" at bounding box center [194, 154] width 186 height 35
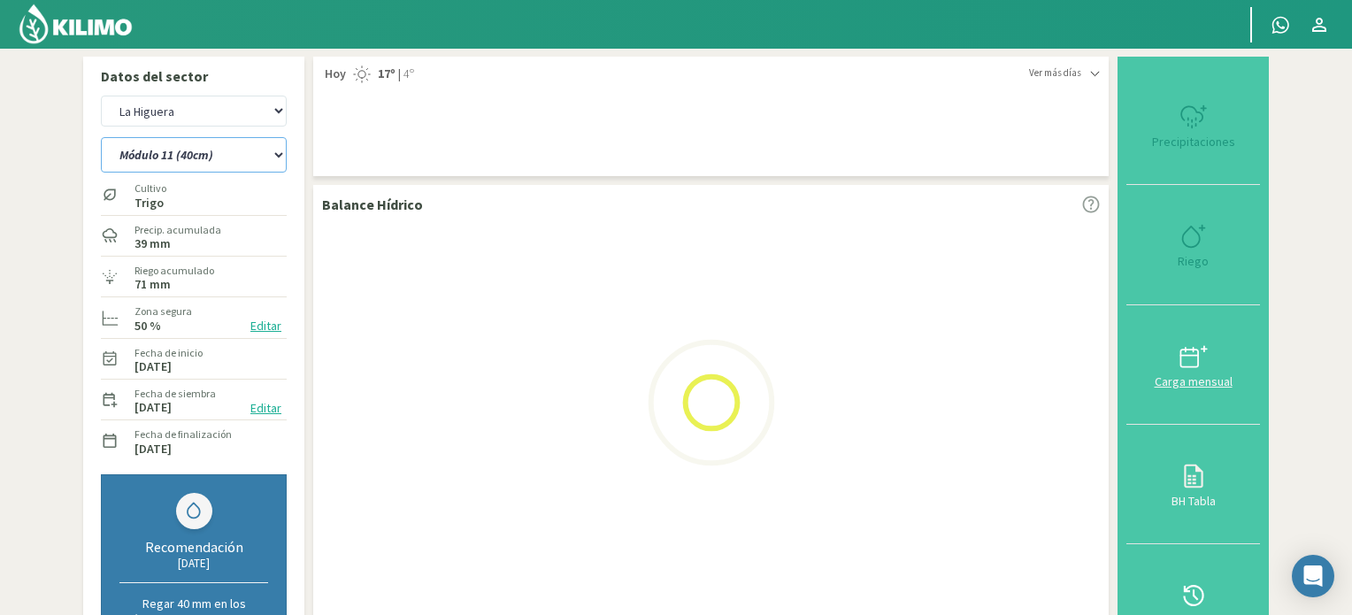
select select "19: Object"
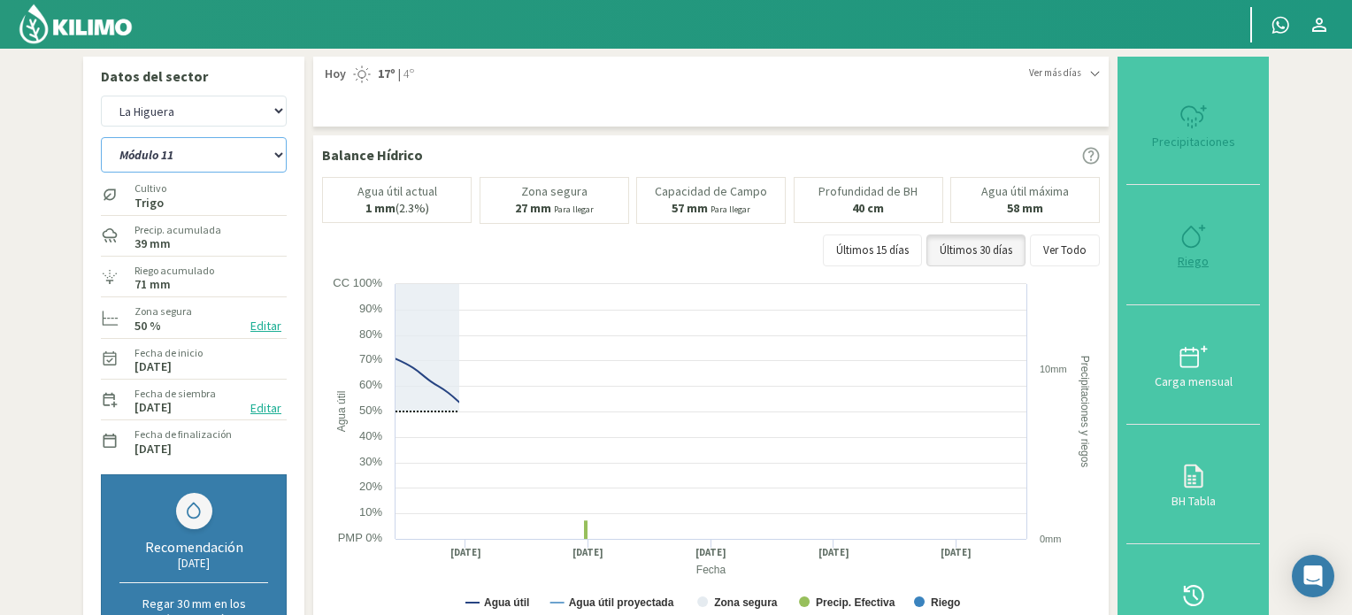
select select "111: Object"
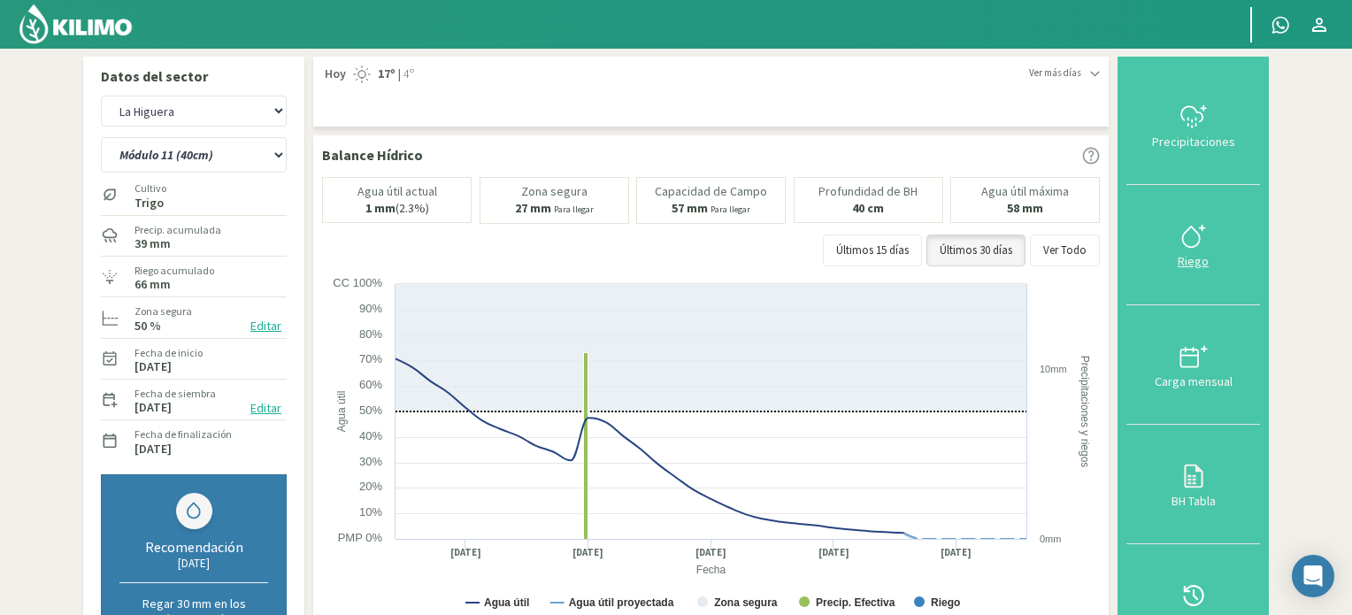
click at [1197, 236] on icon at bounding box center [1194, 236] width 28 height 28
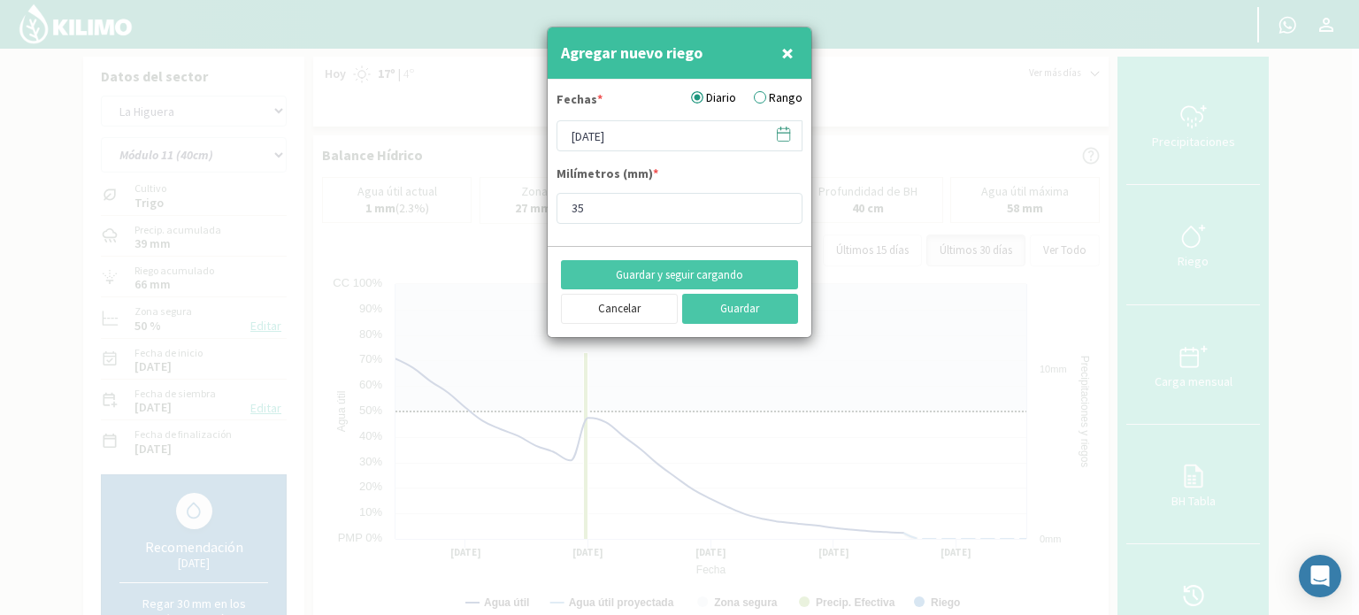
click at [780, 136] on icon at bounding box center [783, 134] width 17 height 17
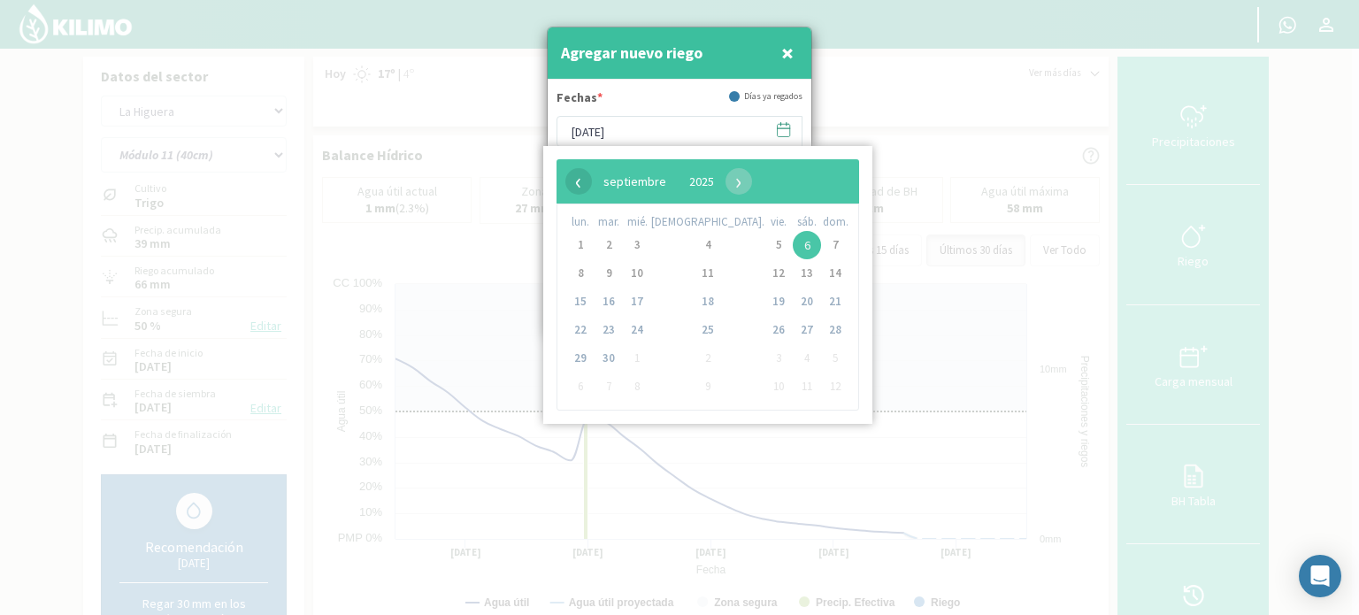
click at [584, 185] on span "‹" at bounding box center [579, 181] width 27 height 27
click at [821, 333] on span "24" at bounding box center [835, 330] width 28 height 28
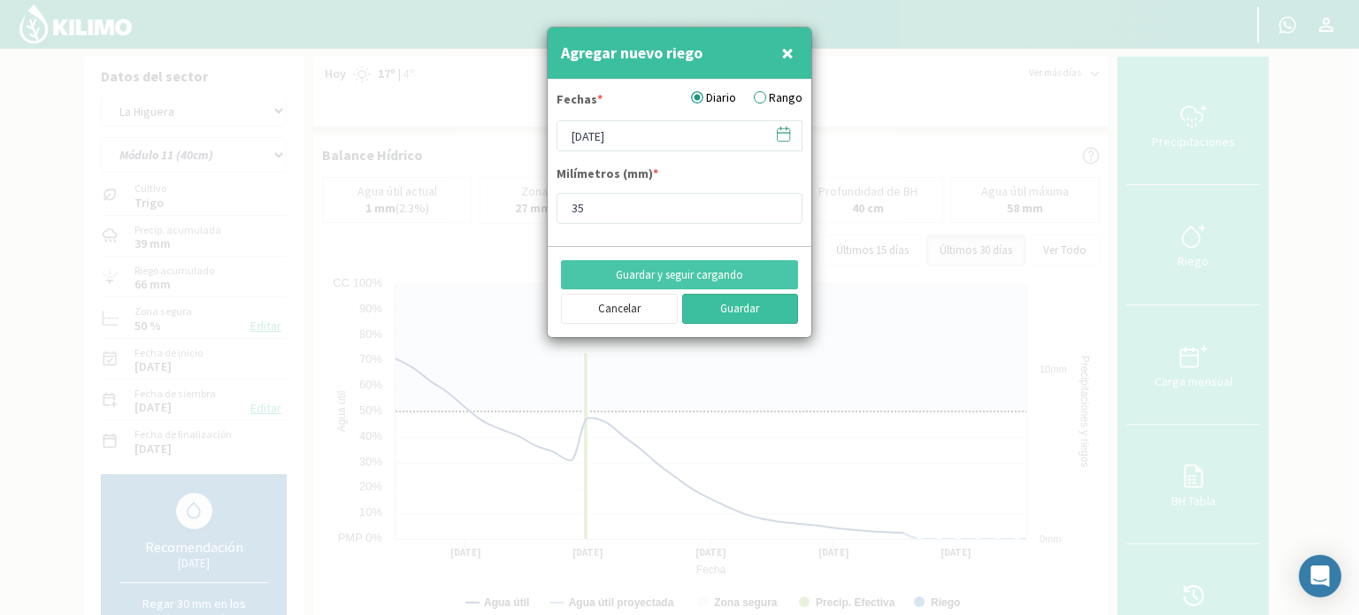
click at [765, 308] on button "Guardar" at bounding box center [740, 309] width 117 height 30
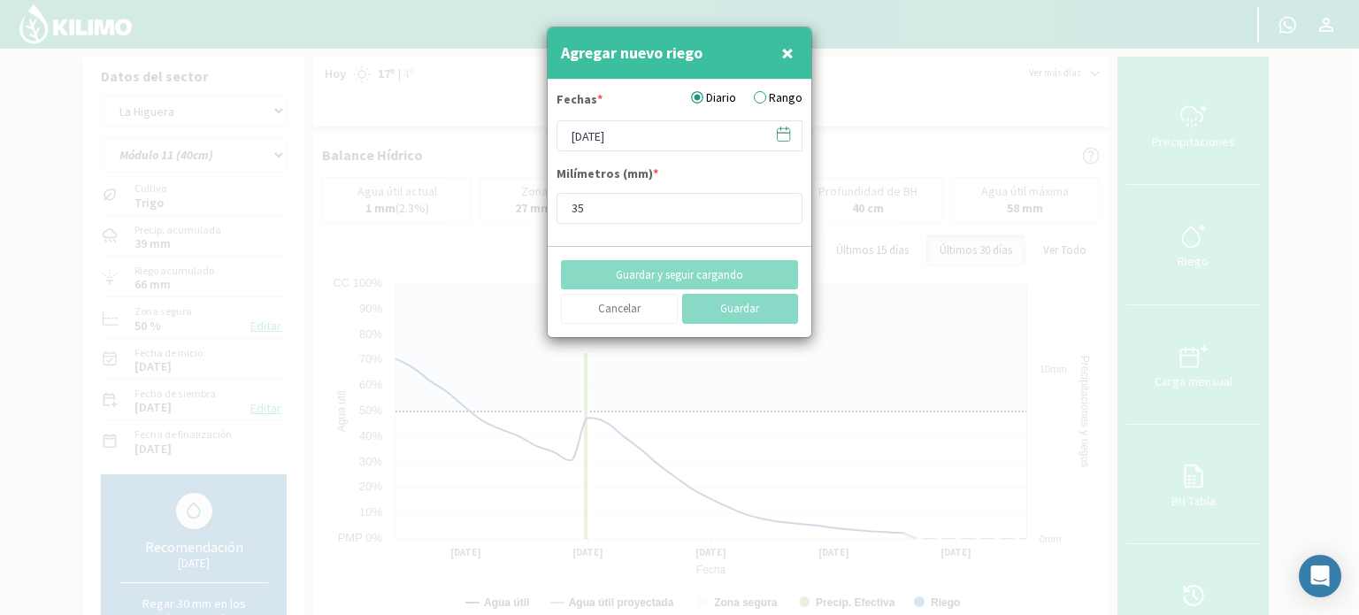
type input "[DATE]"
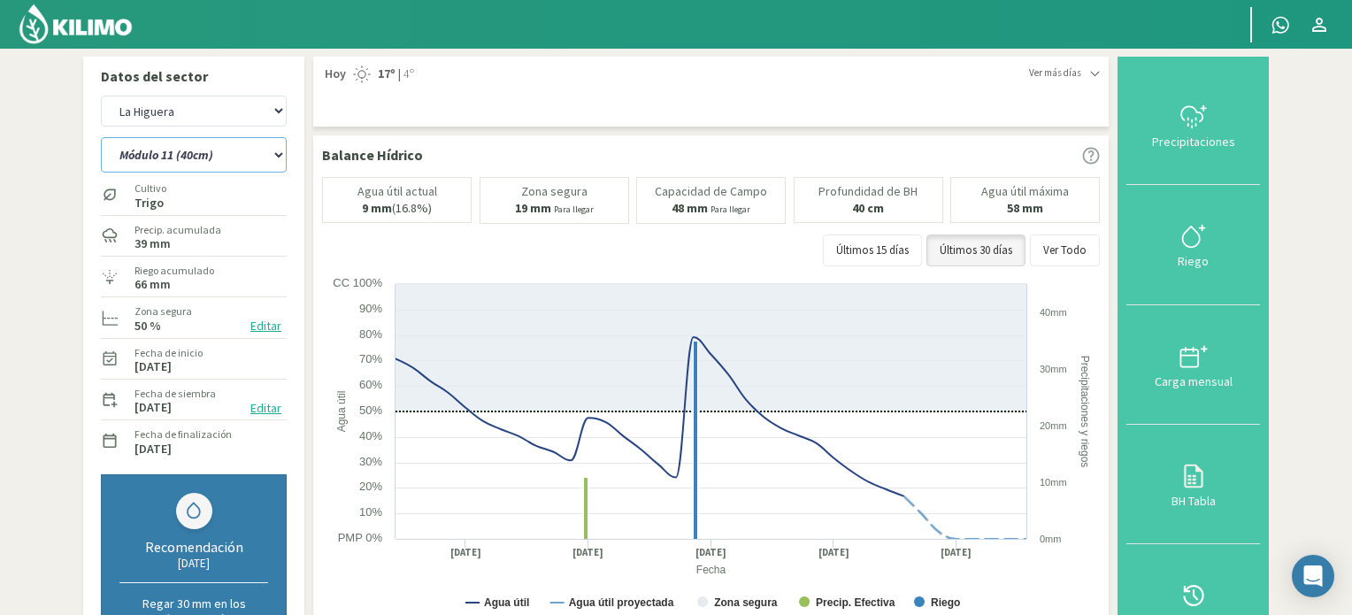
click at [278, 154] on select "Módulo 10 Módulo 10 (40cm) Módulo 11 Módulo 11 (40cm) Módulo 6 Módulo 6 (40cm) …" at bounding box center [194, 154] width 186 height 35
select select "112: Object"
click at [101, 137] on select "Módulo 10 Módulo 10 (40cm) Módulo 11 Módulo 11 (40cm) Módulo 6 Módulo 6 (40cm) …" at bounding box center [194, 154] width 186 height 35
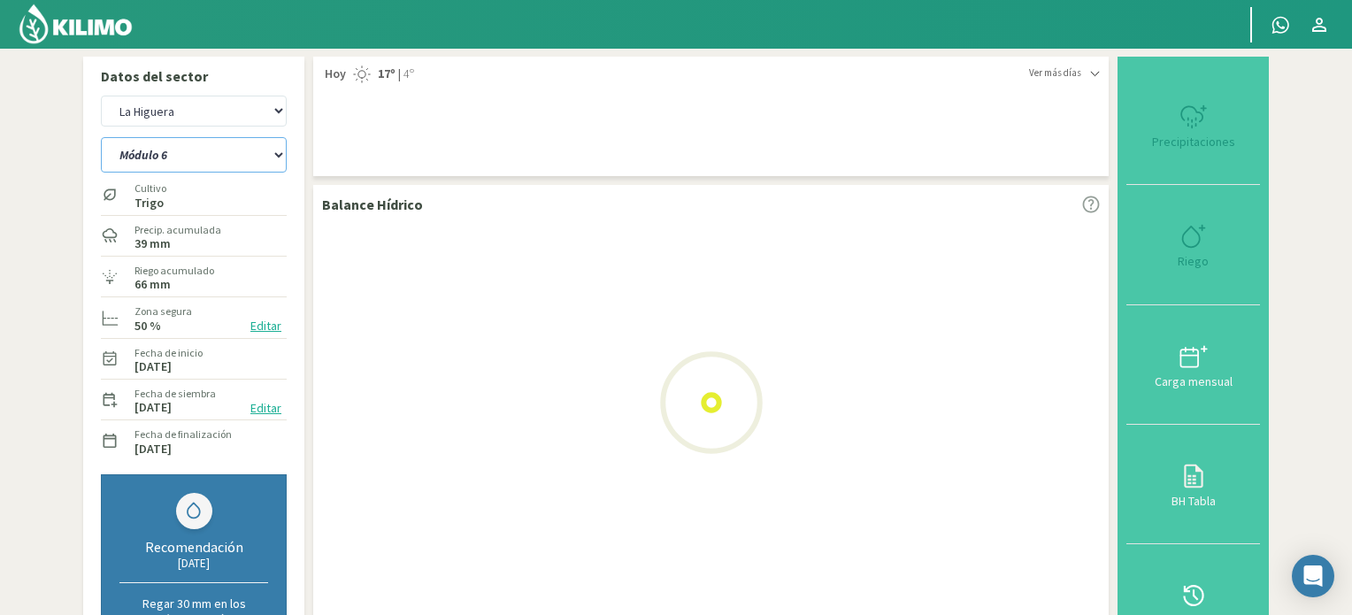
select select "21: Object"
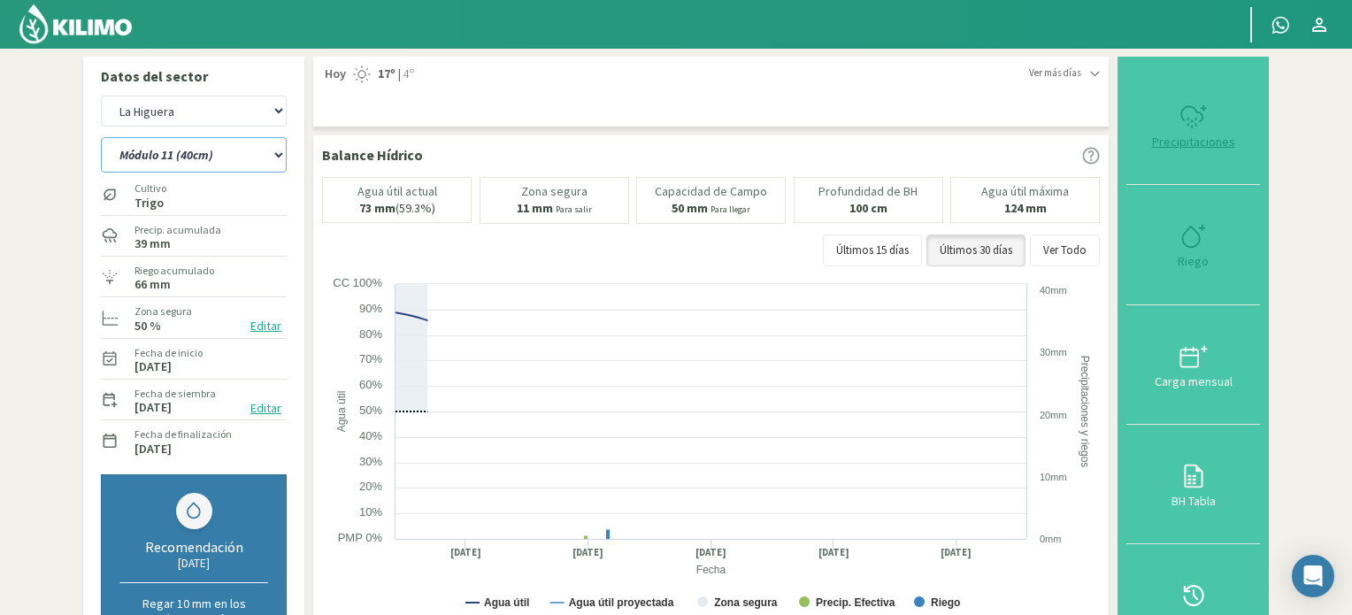
select select "124: Object"
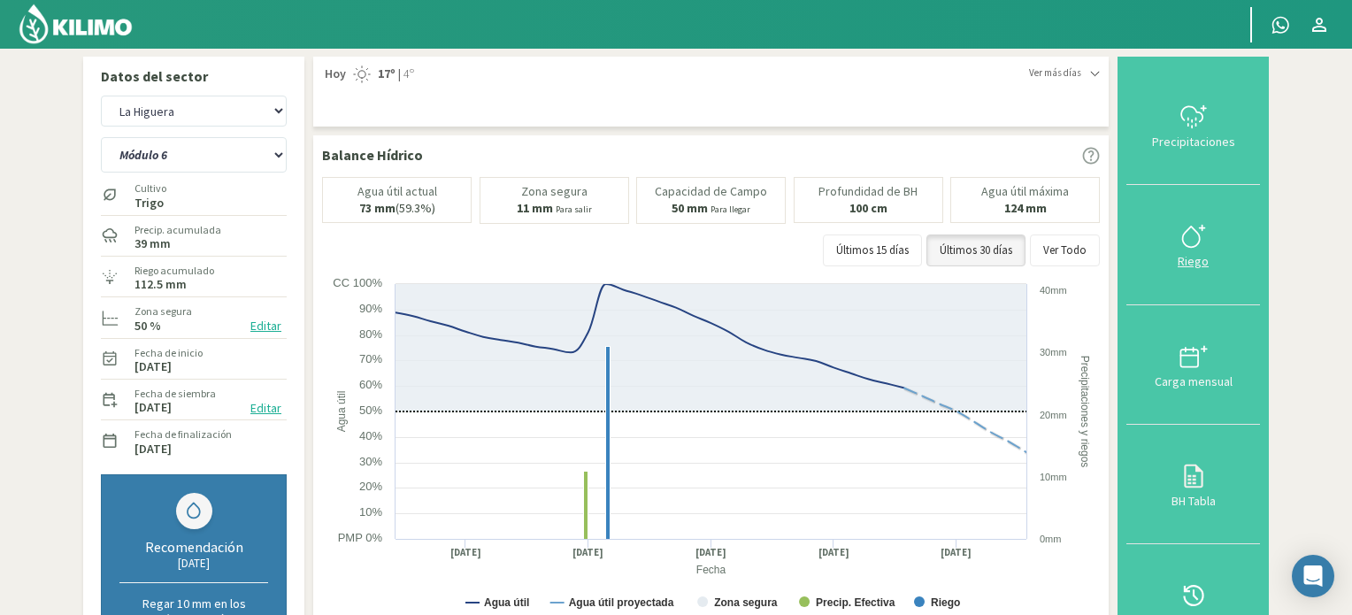
click at [1197, 236] on icon at bounding box center [1194, 236] width 28 height 28
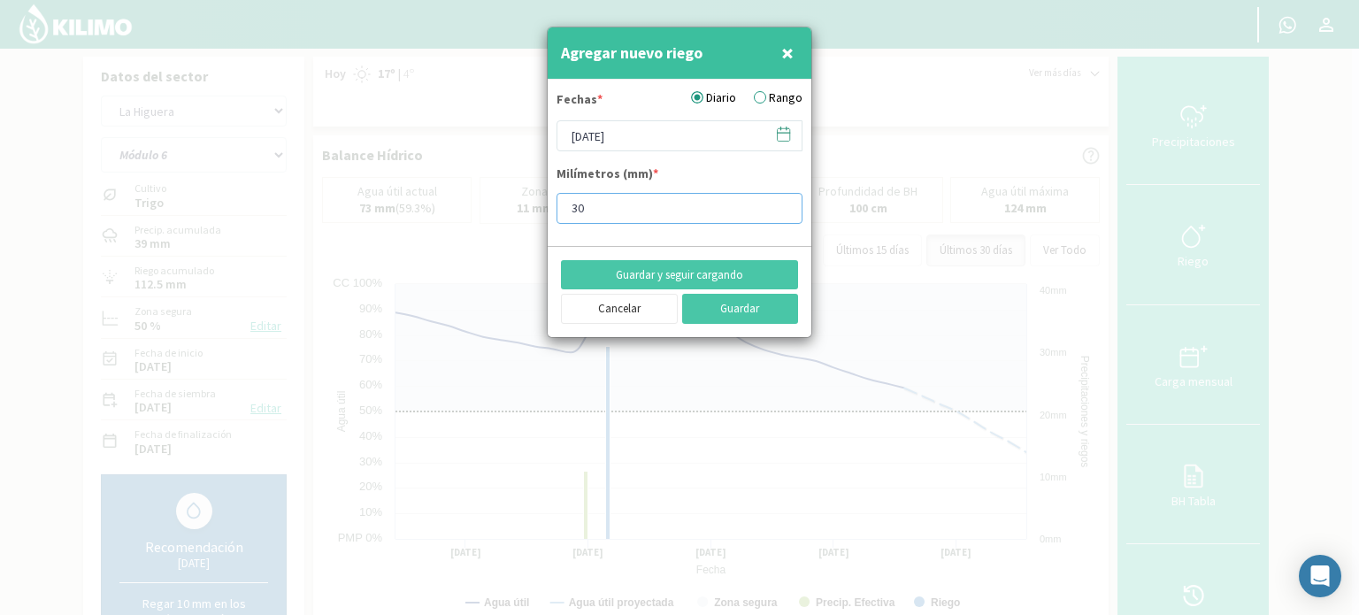
type input "30"
click at [782, 210] on input "30" at bounding box center [680, 208] width 246 height 31
click at [782, 138] on icon at bounding box center [783, 134] width 17 height 17
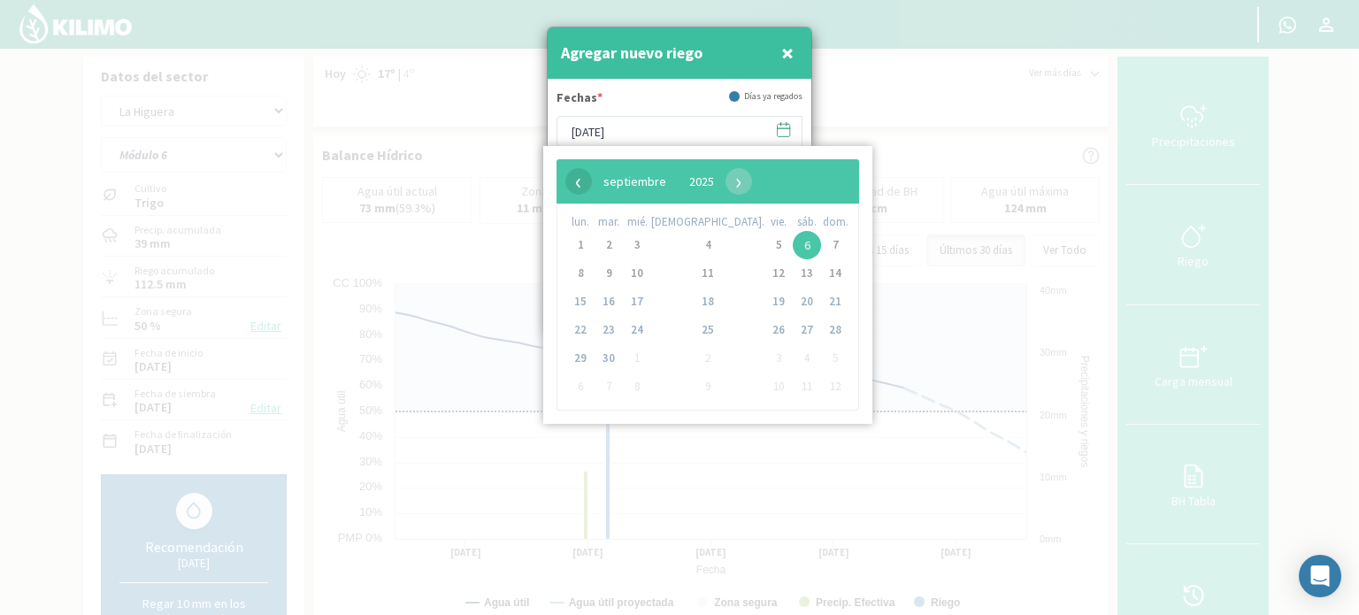
click at [578, 183] on span "‹" at bounding box center [579, 181] width 27 height 27
click at [580, 355] on span "25" at bounding box center [580, 358] width 28 height 28
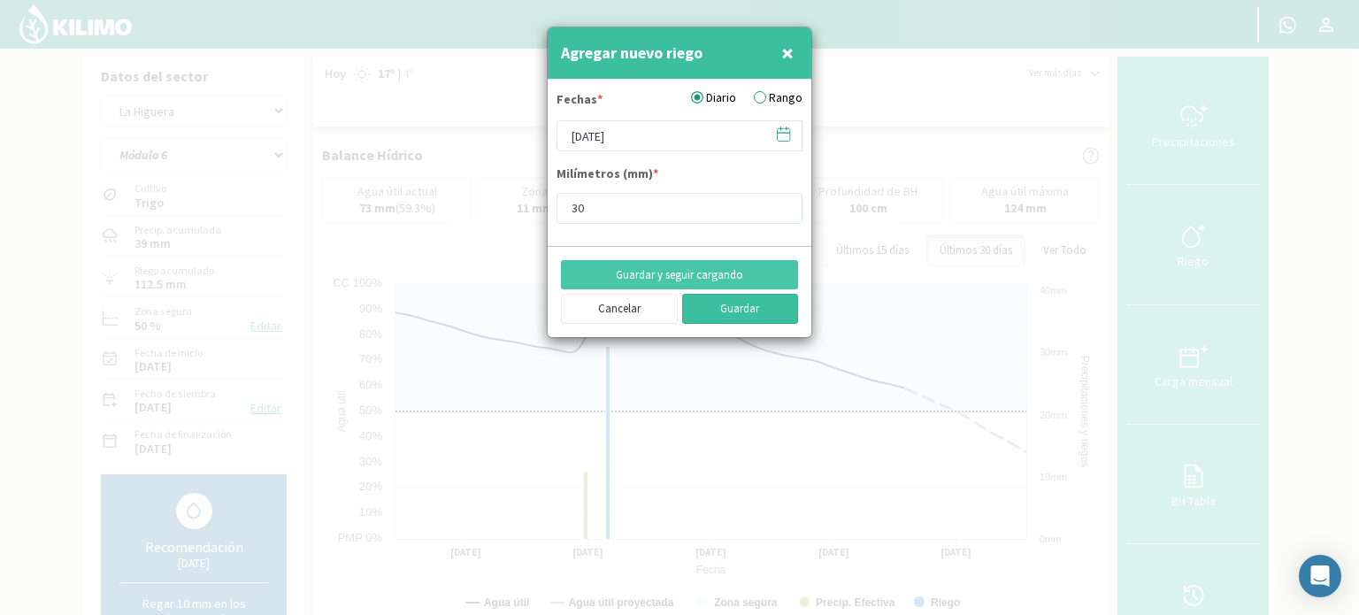
click at [734, 311] on button "Guardar" at bounding box center [740, 309] width 117 height 30
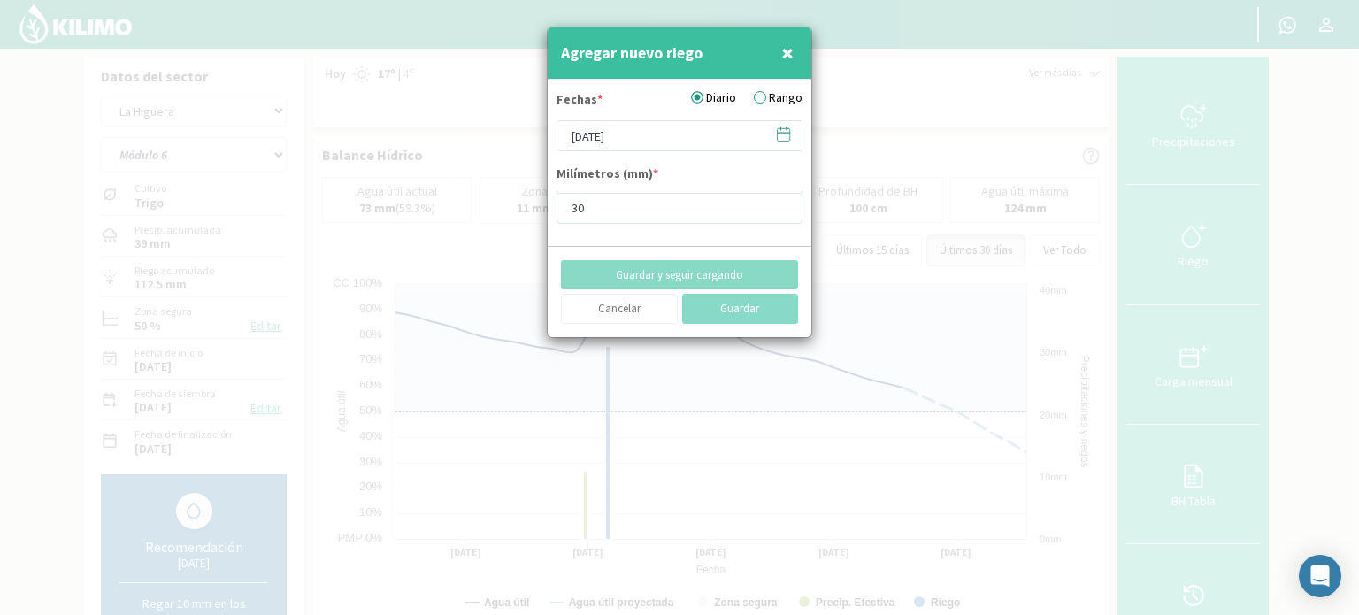
type input "[DATE]"
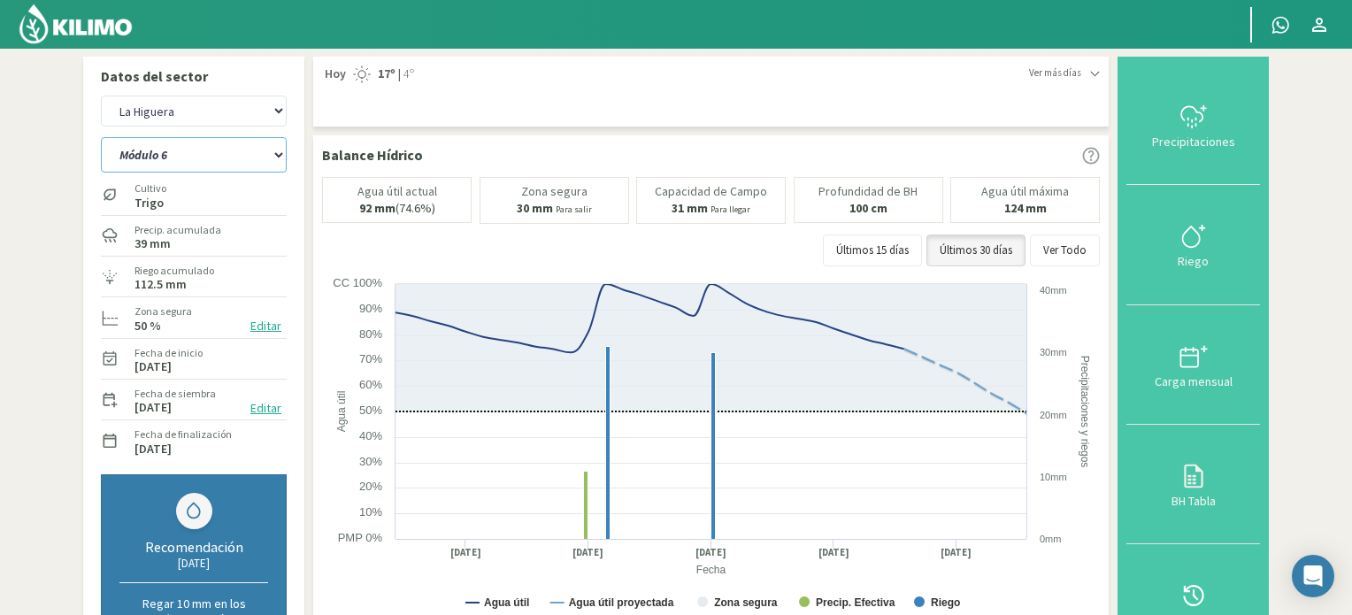
click at [279, 158] on select "Módulo 10 Módulo 10 (40cm) Módulo 11 Módulo 11 (40cm) Módulo 6 Módulo 6 (40cm) …" at bounding box center [194, 154] width 186 height 35
click at [101, 137] on select "Módulo 10 Módulo 10 (40cm) Módulo 11 Módulo 11 (40cm) Módulo 6 Módulo 6 (40cm) …" at bounding box center [194, 154] width 186 height 35
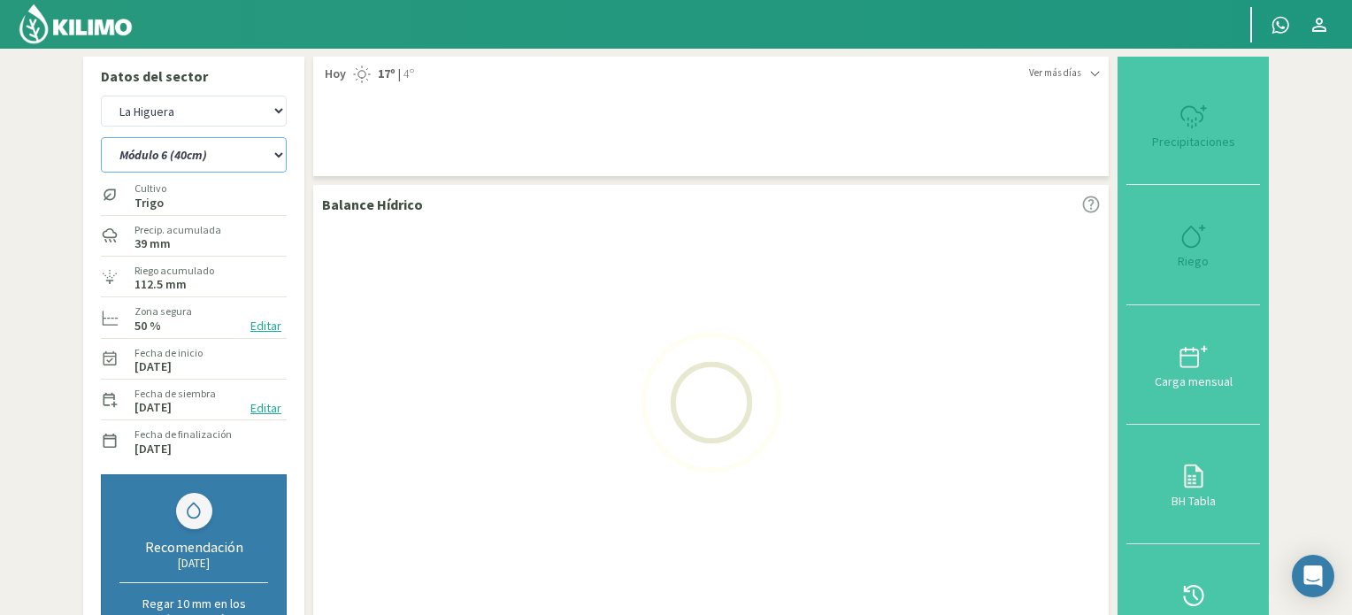
select select "124: Object"
select select "23: Object"
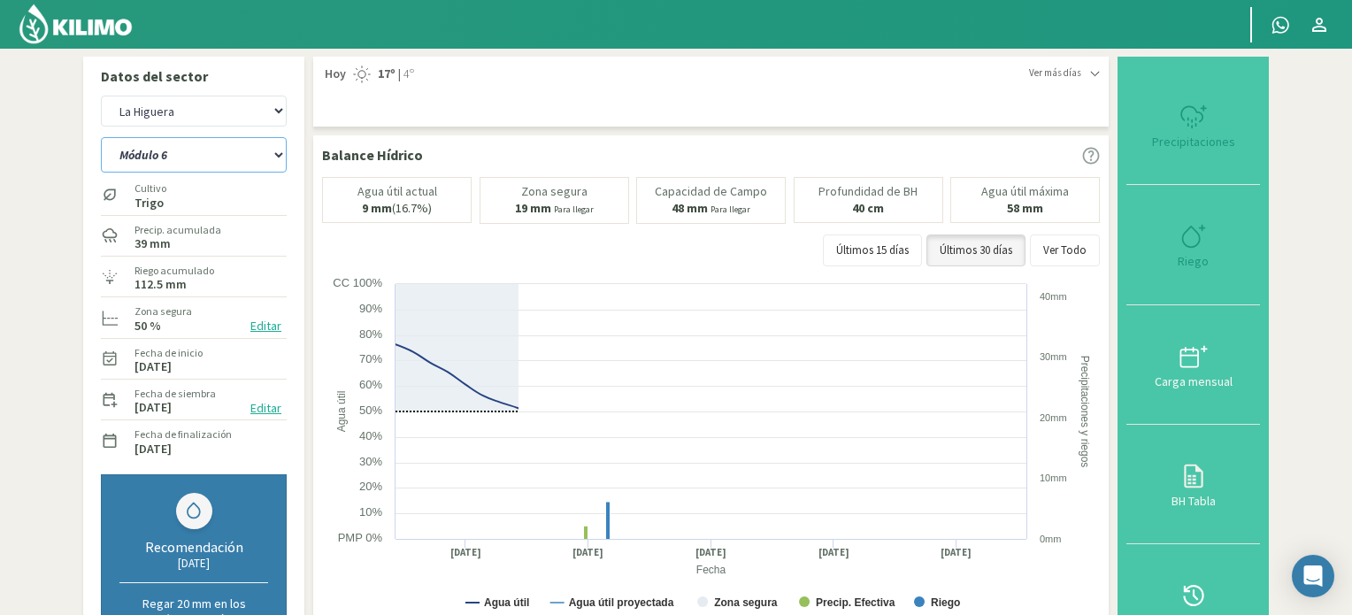
select select "137: Object"
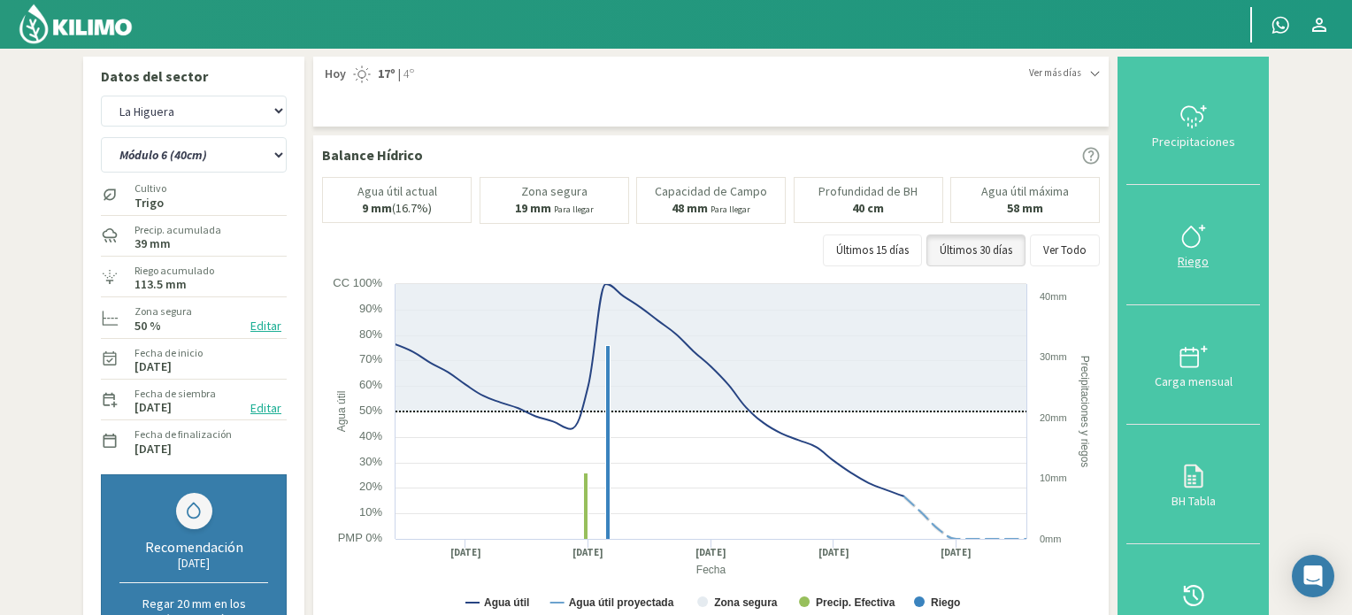
click at [1178, 241] on div at bounding box center [1193, 236] width 123 height 28
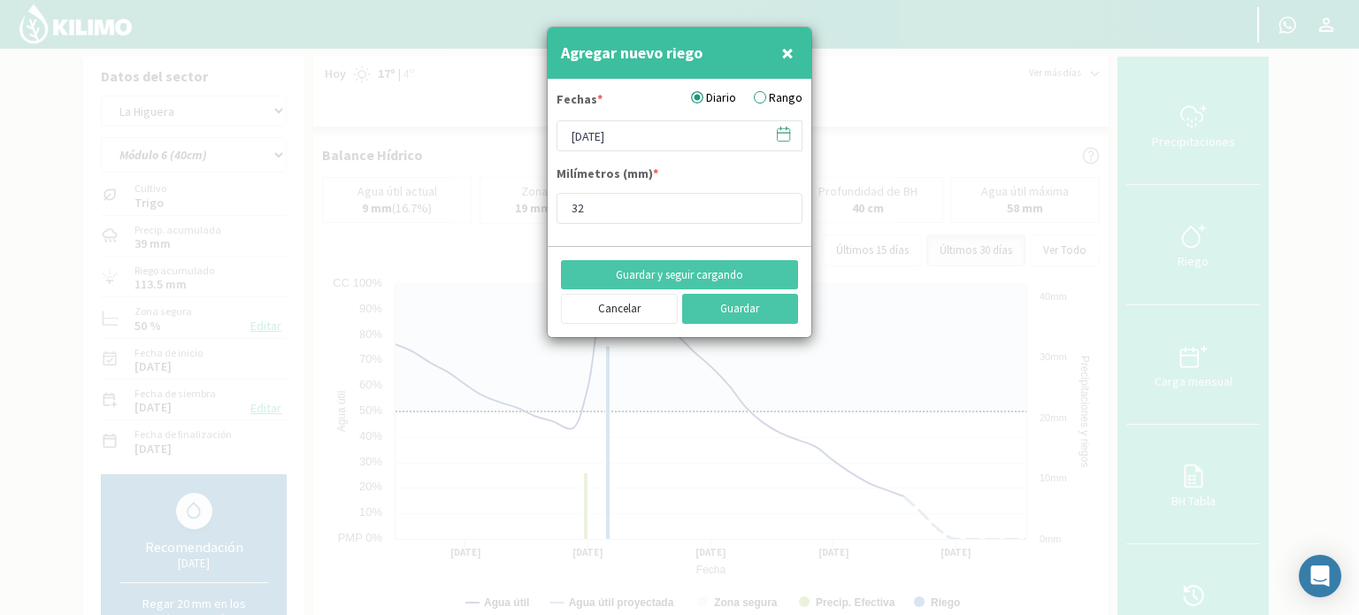
click at [779, 136] on icon at bounding box center [783, 134] width 17 height 17
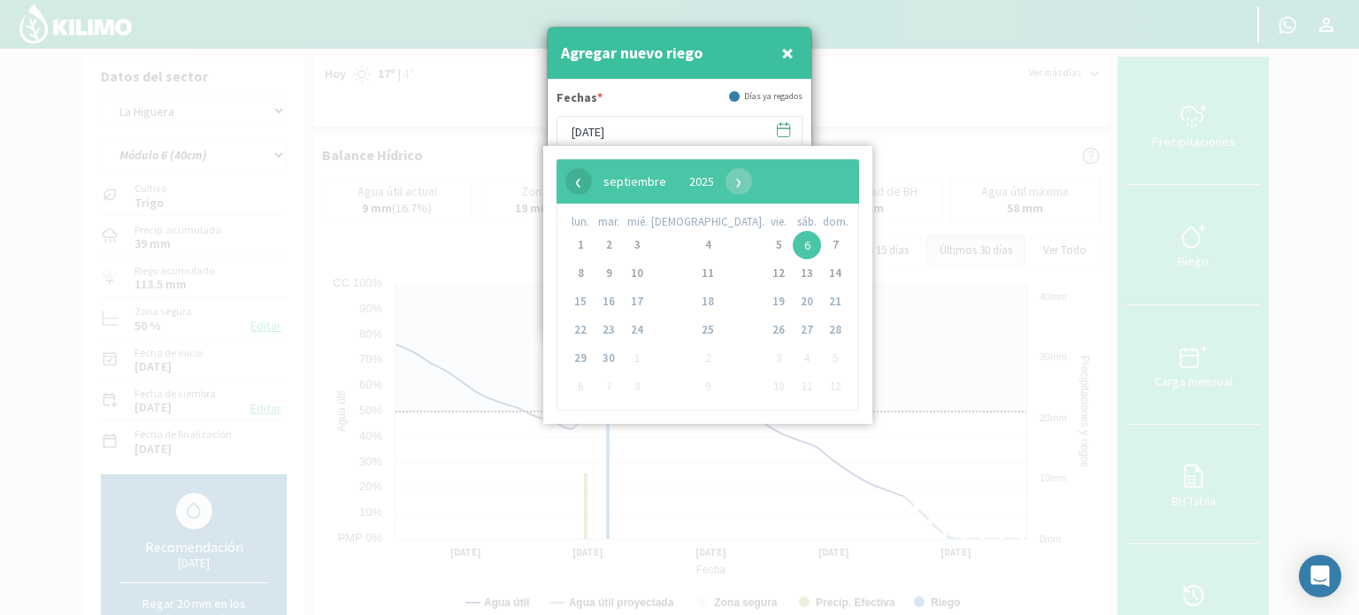
click at [577, 181] on span "‹" at bounding box center [579, 181] width 27 height 27
click at [580, 364] on span "25" at bounding box center [580, 358] width 28 height 28
type input "[DATE]"
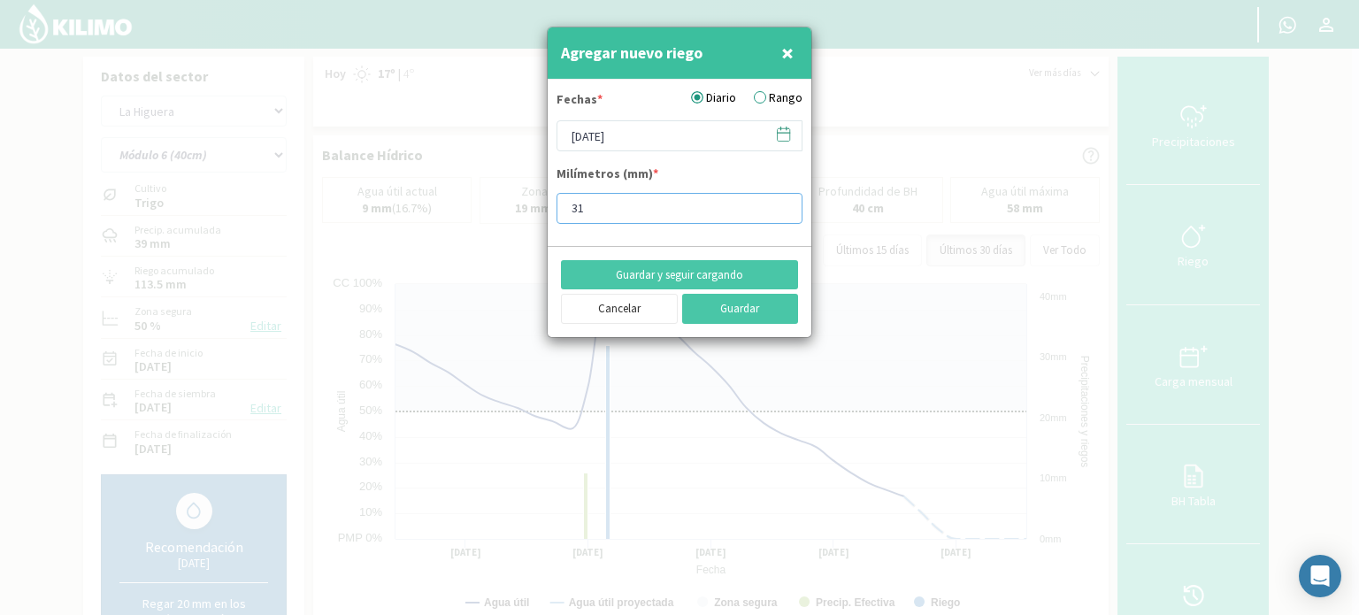
click at [782, 211] on input "31" at bounding box center [680, 208] width 246 height 31
type input "30"
click at [782, 211] on input "30" at bounding box center [680, 208] width 246 height 31
click at [732, 303] on button "Guardar" at bounding box center [740, 309] width 117 height 30
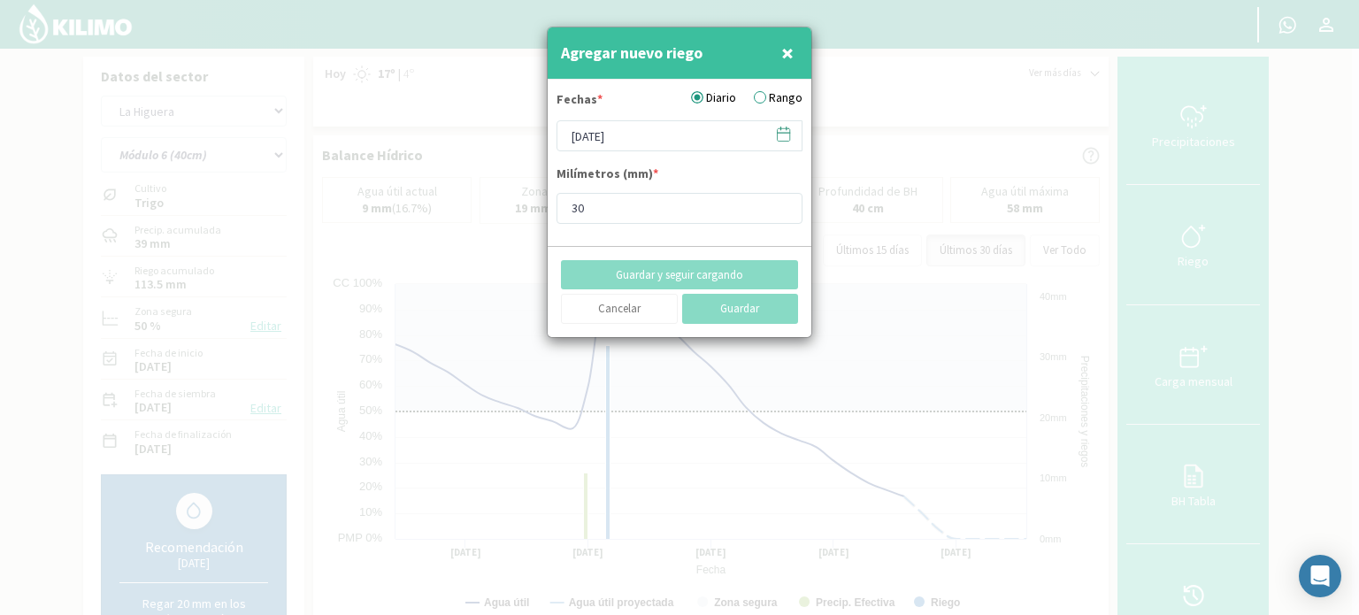
type input "[DATE]"
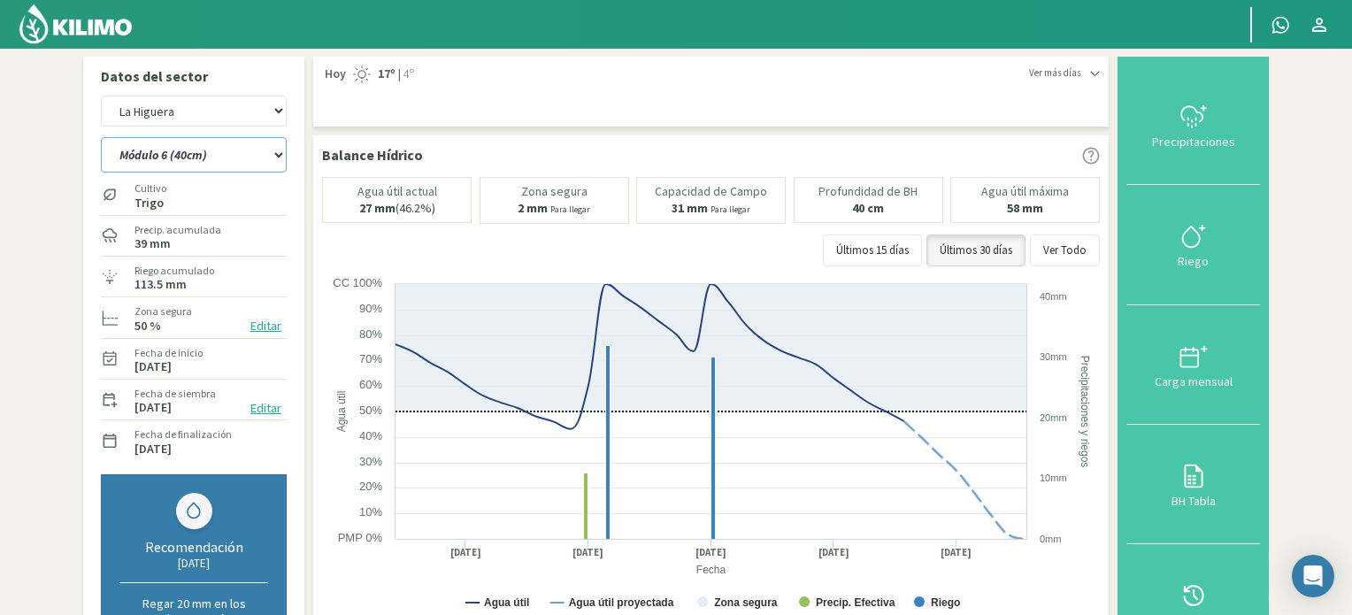
click at [281, 158] on select "Módulo 10 Módulo 10 (40cm) Módulo 11 Módulo 11 (40cm) Módulo 6 Módulo 6 (40cm) …" at bounding box center [194, 154] width 186 height 35
click at [101, 137] on select "Módulo 10 Módulo 10 (40cm) Módulo 11 Módulo 11 (40cm) Módulo 6 Módulo 6 (40cm) …" at bounding box center [194, 154] width 186 height 35
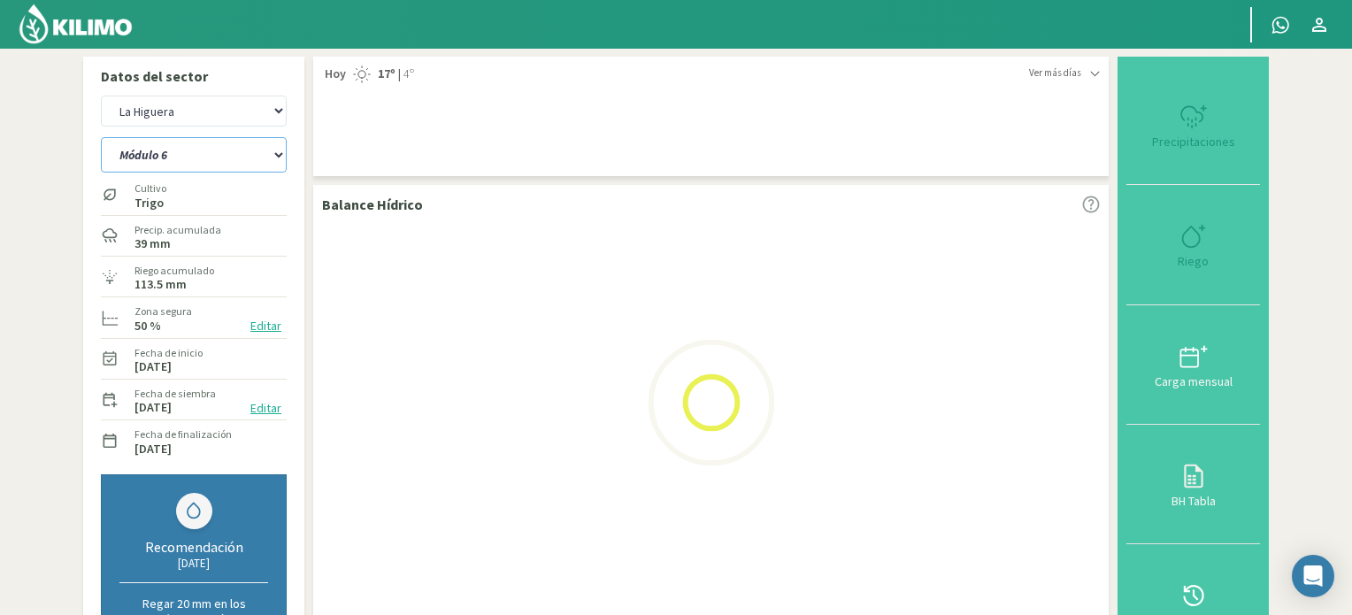
select select "137: Object"
select select "25: Object"
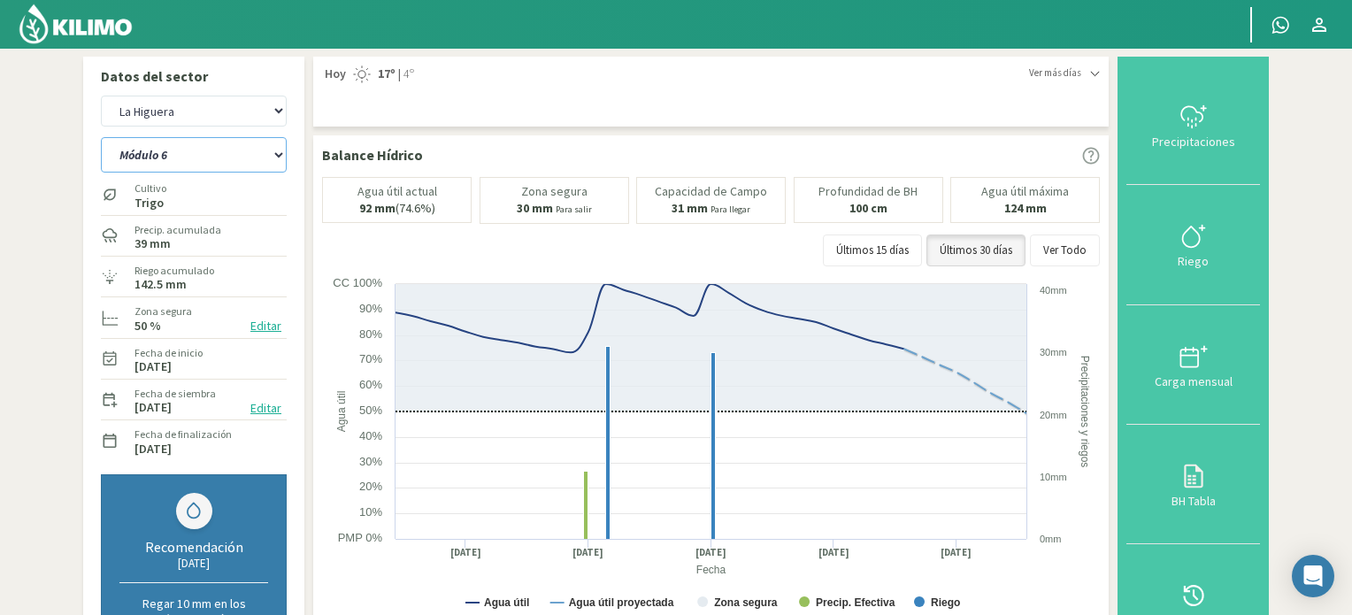
click at [277, 157] on select "Módulo 10 Módulo 10 (40cm) Módulo 11 Módulo 11 (40cm) Módulo 6 Módulo 6 (40cm) …" at bounding box center [194, 154] width 186 height 35
click at [101, 137] on select "Módulo 10 Módulo 10 (40cm) Módulo 11 Módulo 11 (40cm) Módulo 6 Módulo 6 (40cm) …" at bounding box center [194, 154] width 186 height 35
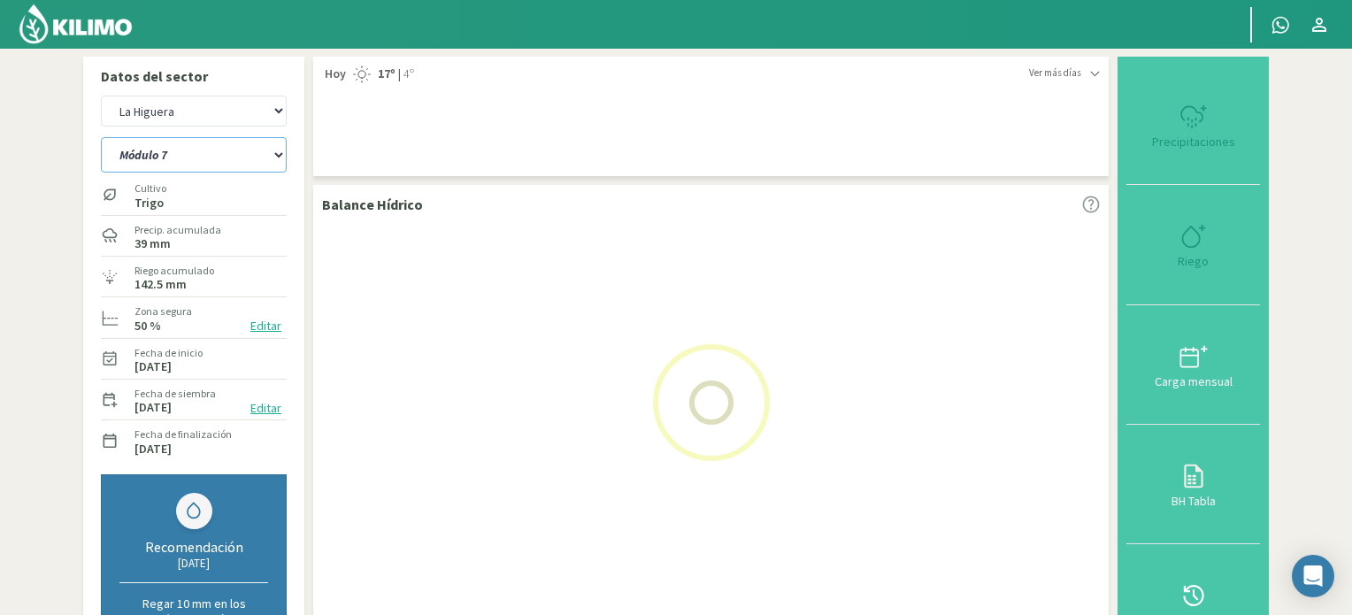
select select "148: Object"
select select "27: Object"
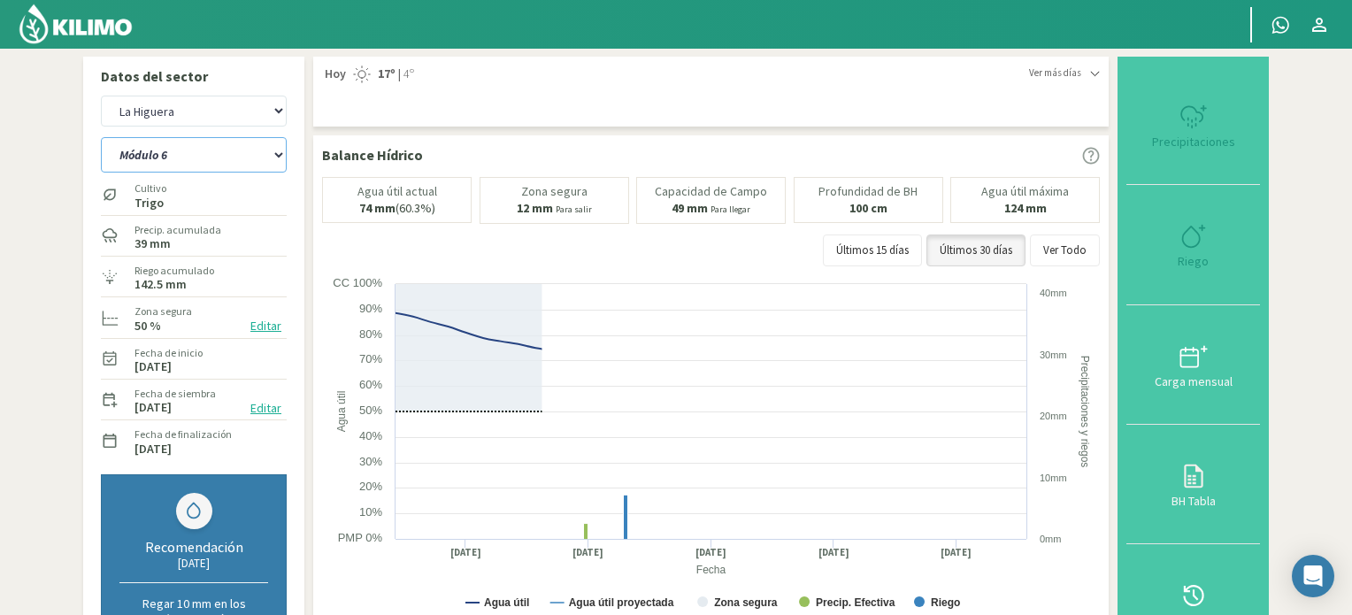
select select "162: Object"
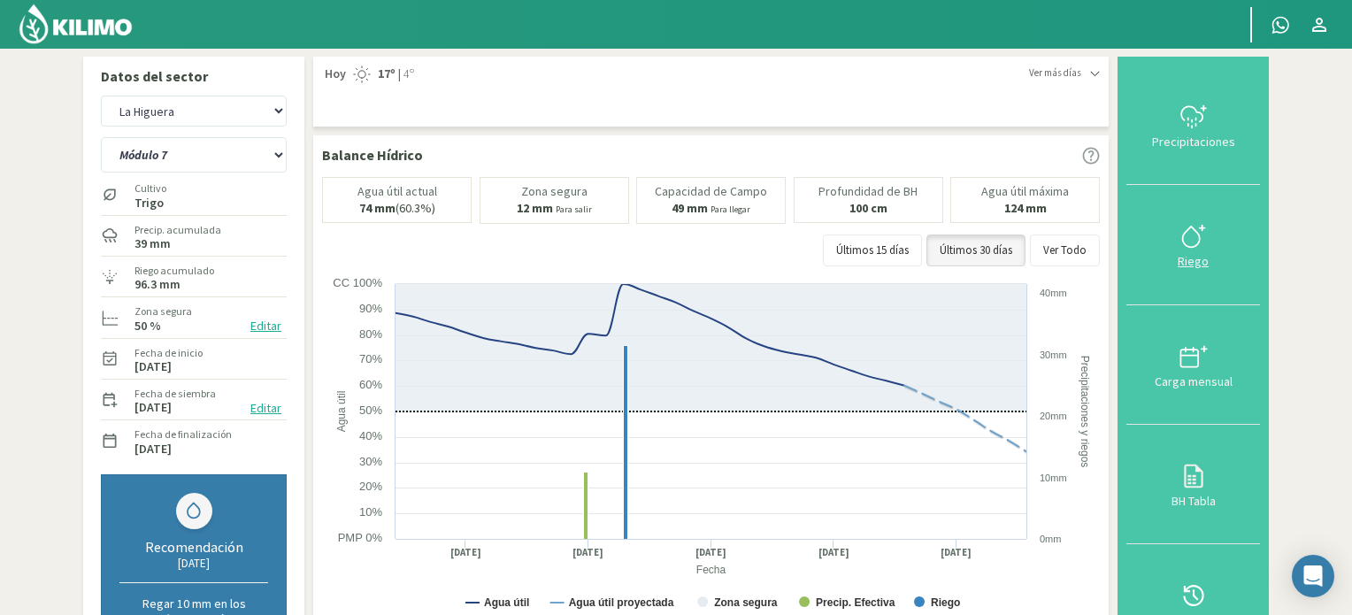
click at [1195, 231] on icon at bounding box center [1194, 236] width 28 height 28
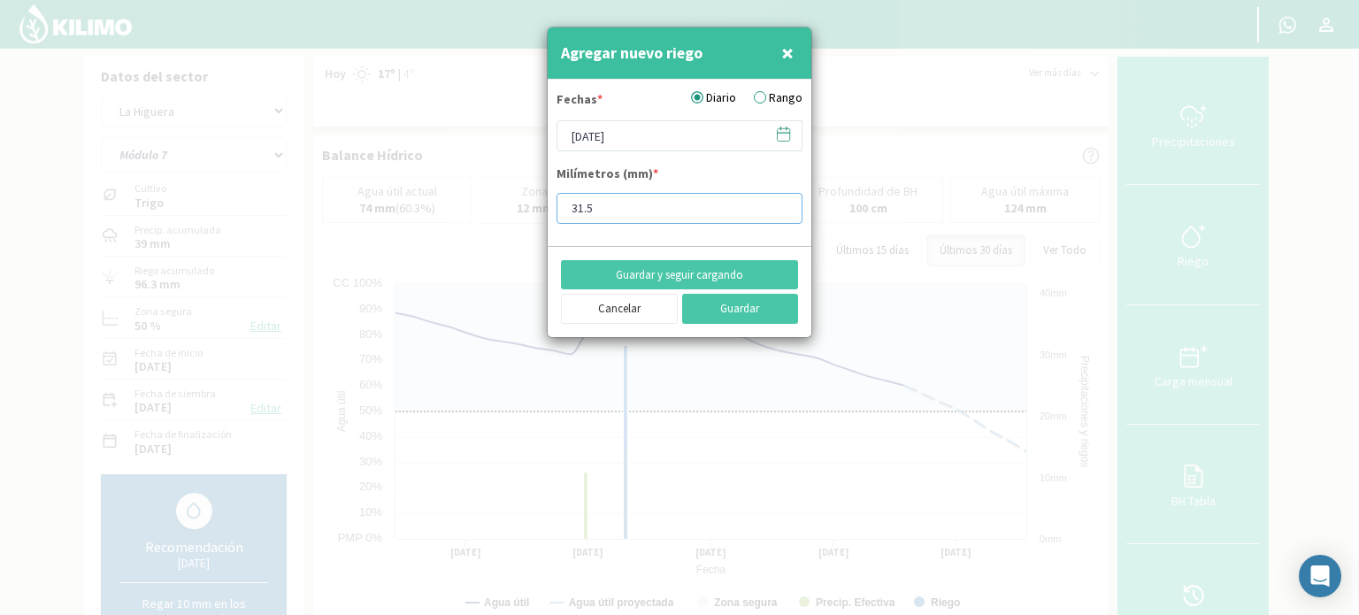
click at [584, 203] on input "31.5" at bounding box center [680, 208] width 246 height 31
click at [658, 212] on input "32.5" at bounding box center [680, 208] width 246 height 31
type input "32.5"
click at [790, 133] on icon at bounding box center [783, 134] width 17 height 17
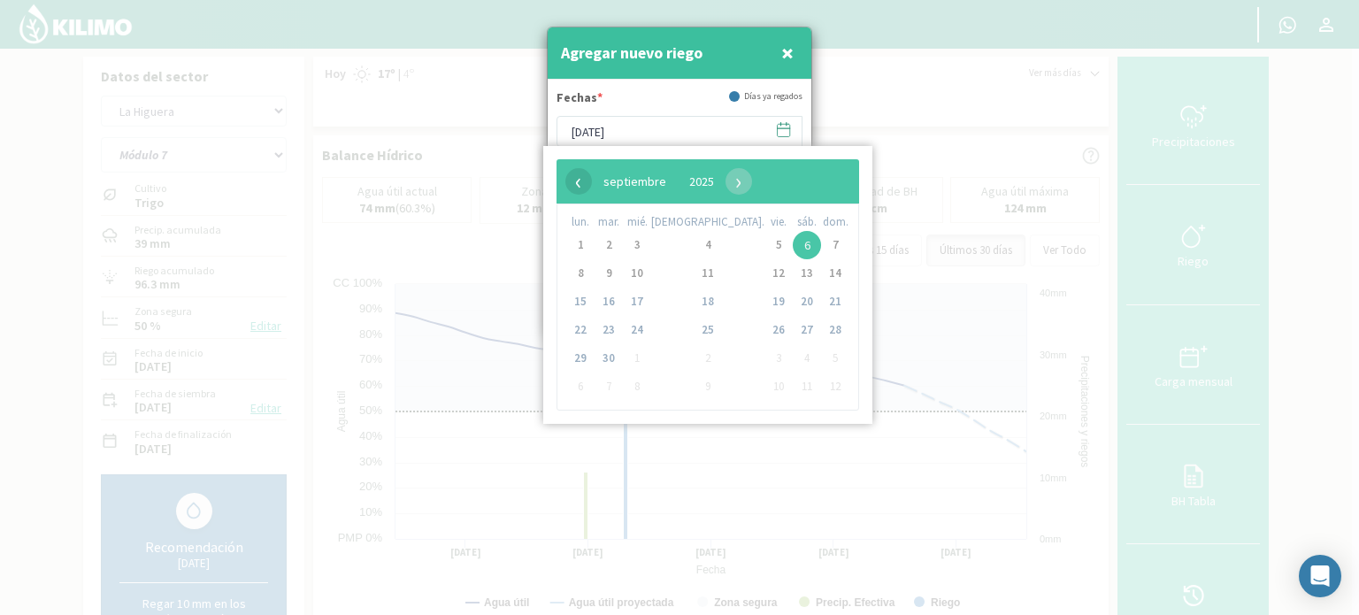
click at [580, 176] on span "‹" at bounding box center [579, 181] width 27 height 27
click at [615, 354] on span "26" at bounding box center [609, 358] width 28 height 28
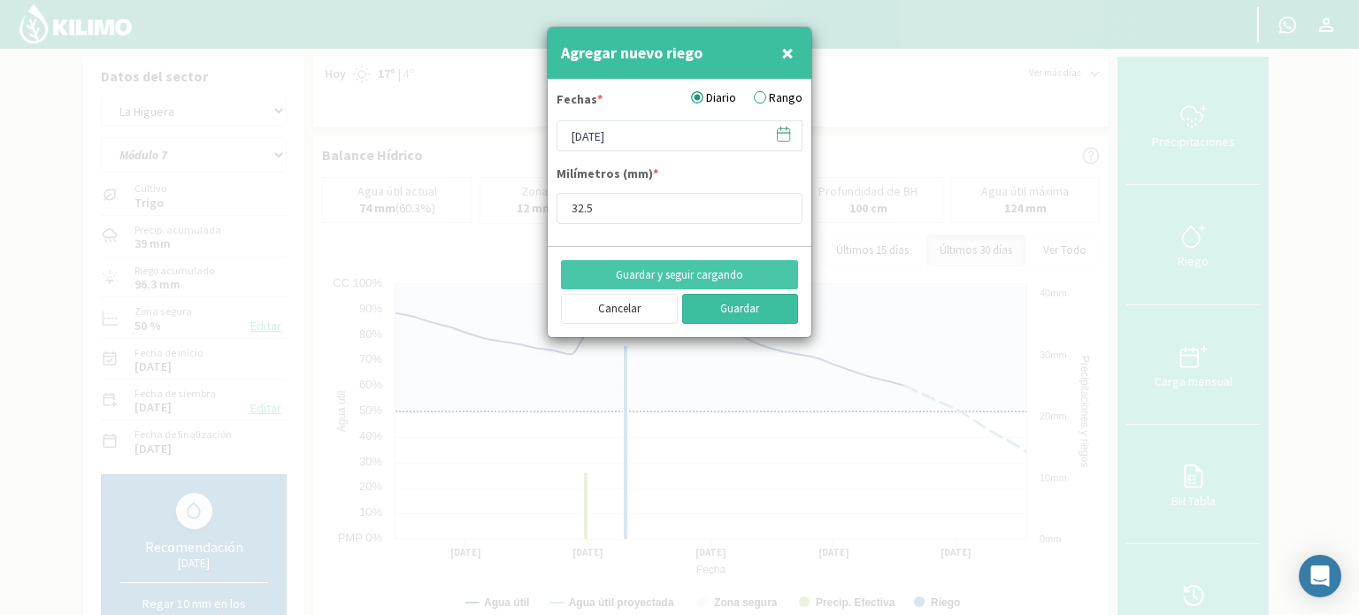
click at [756, 308] on button "Guardar" at bounding box center [740, 309] width 117 height 30
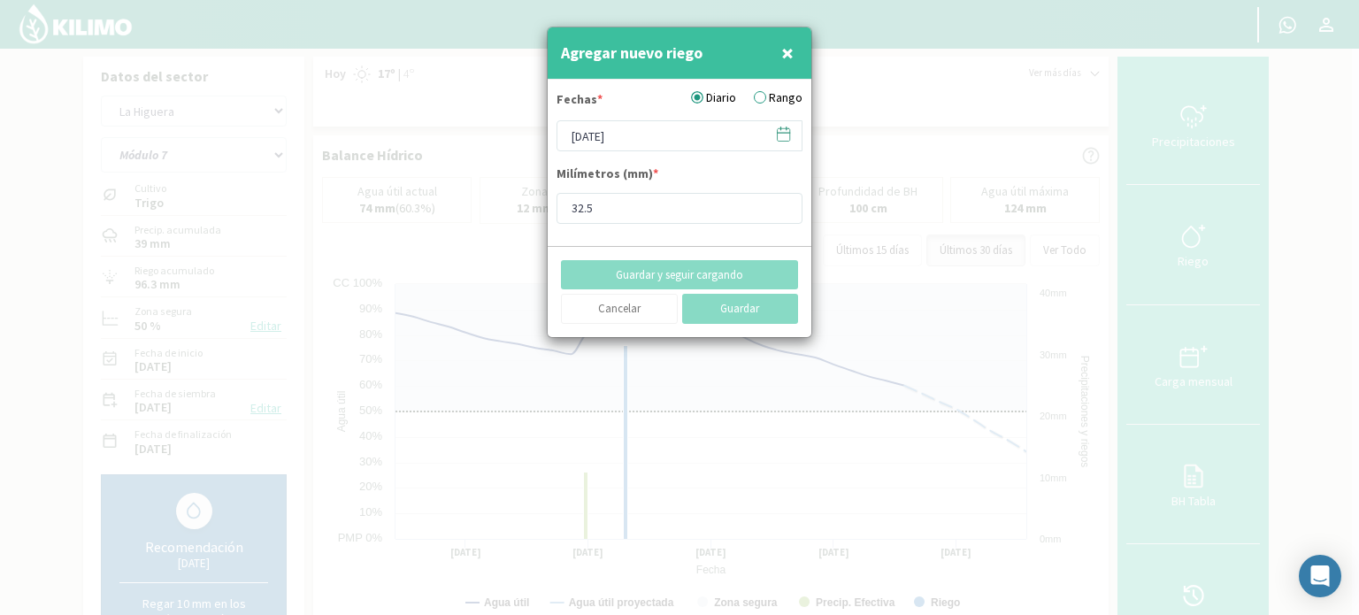
type input "[DATE]"
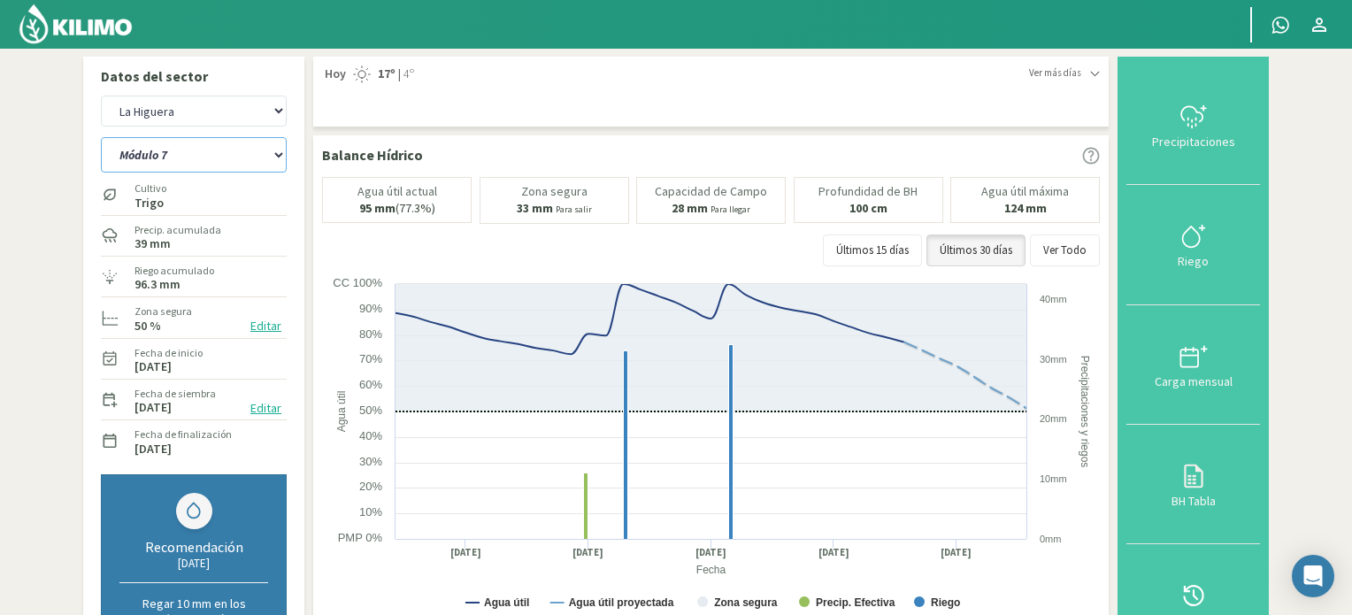
click at [276, 152] on select "Módulo 10 Módulo 10 (40cm) Módulo 11 Módulo 11 (40cm) Módulo 6 Módulo 6 (40cm) …" at bounding box center [194, 154] width 186 height 35
select select "163: Object"
click at [101, 137] on select "Módulo 10 Módulo 10 (40cm) Módulo 11 Módulo 11 (40cm) Módulo 6 Módulo 6 (40cm) …" at bounding box center [194, 154] width 186 height 35
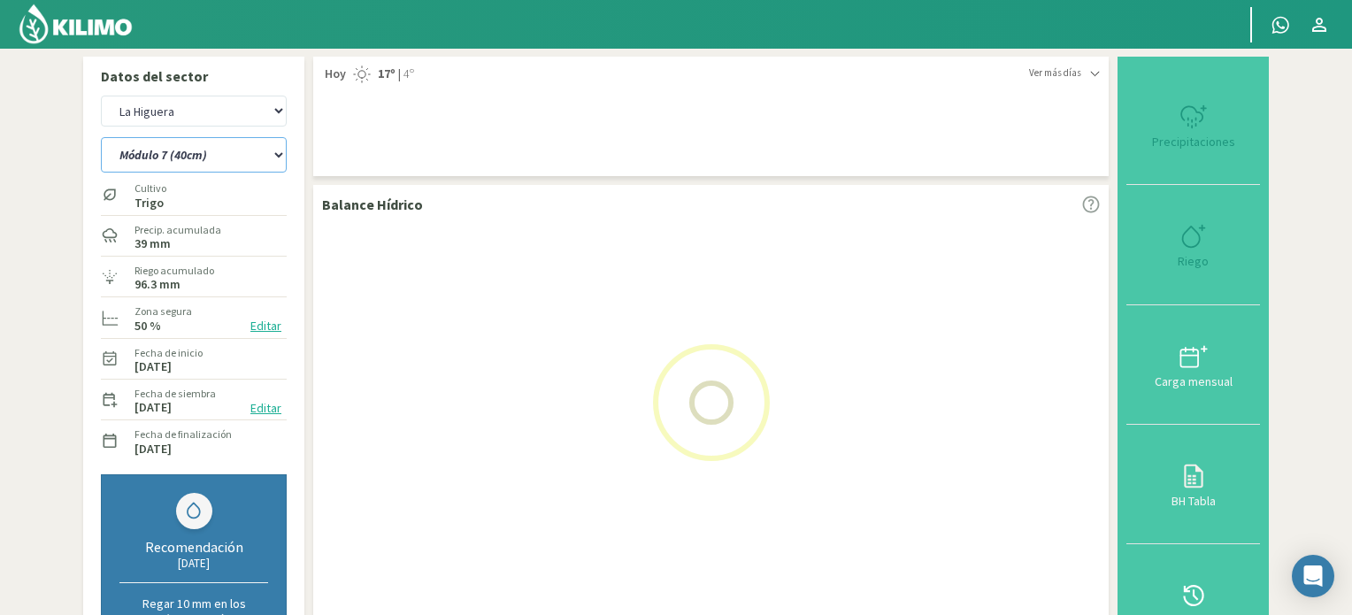
select select "29: Object"
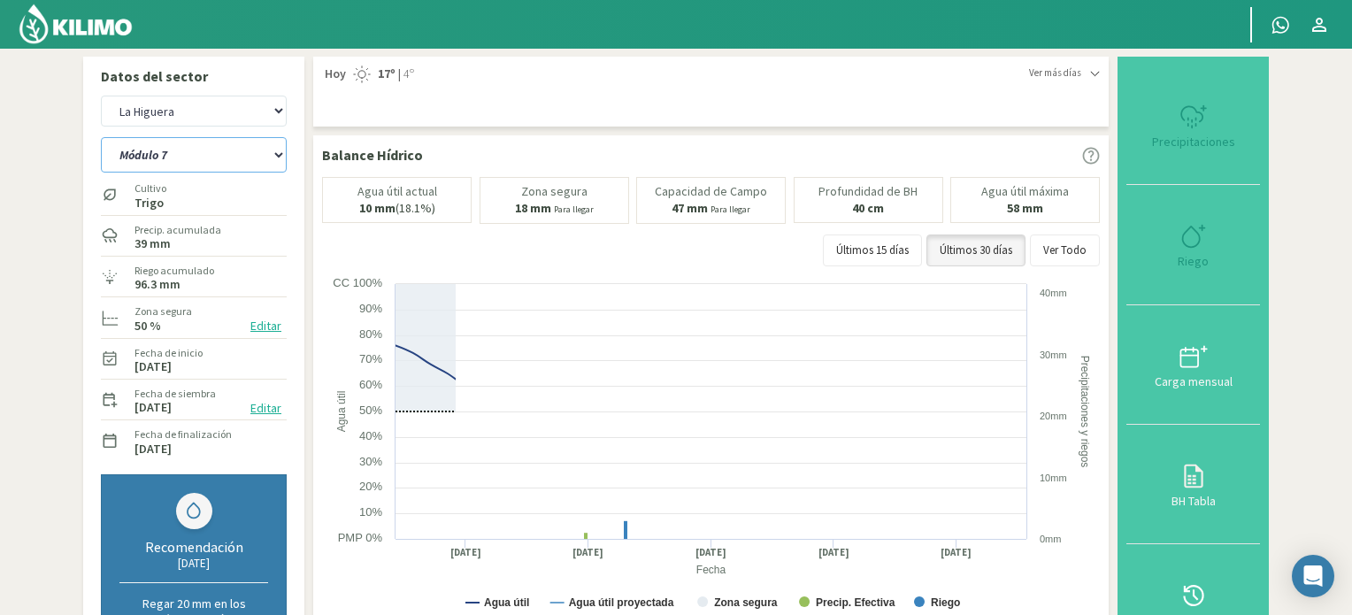
select select "175: Object"
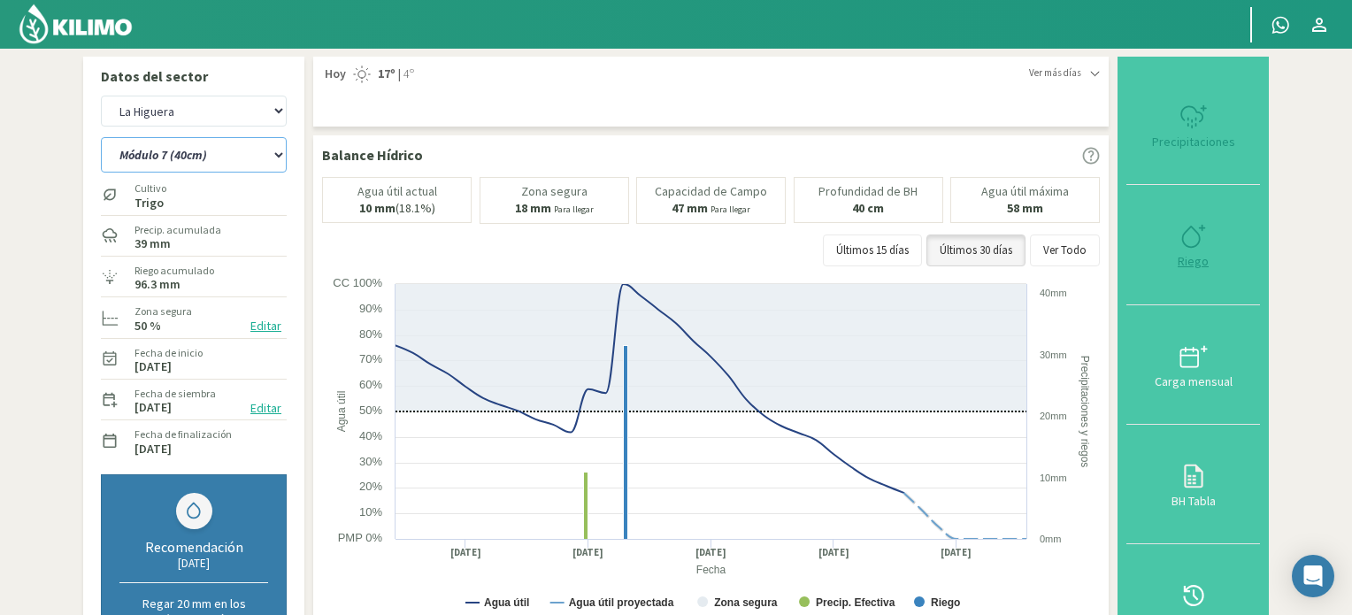
type input "31.5"
click at [1188, 243] on icon at bounding box center [1194, 236] width 28 height 28
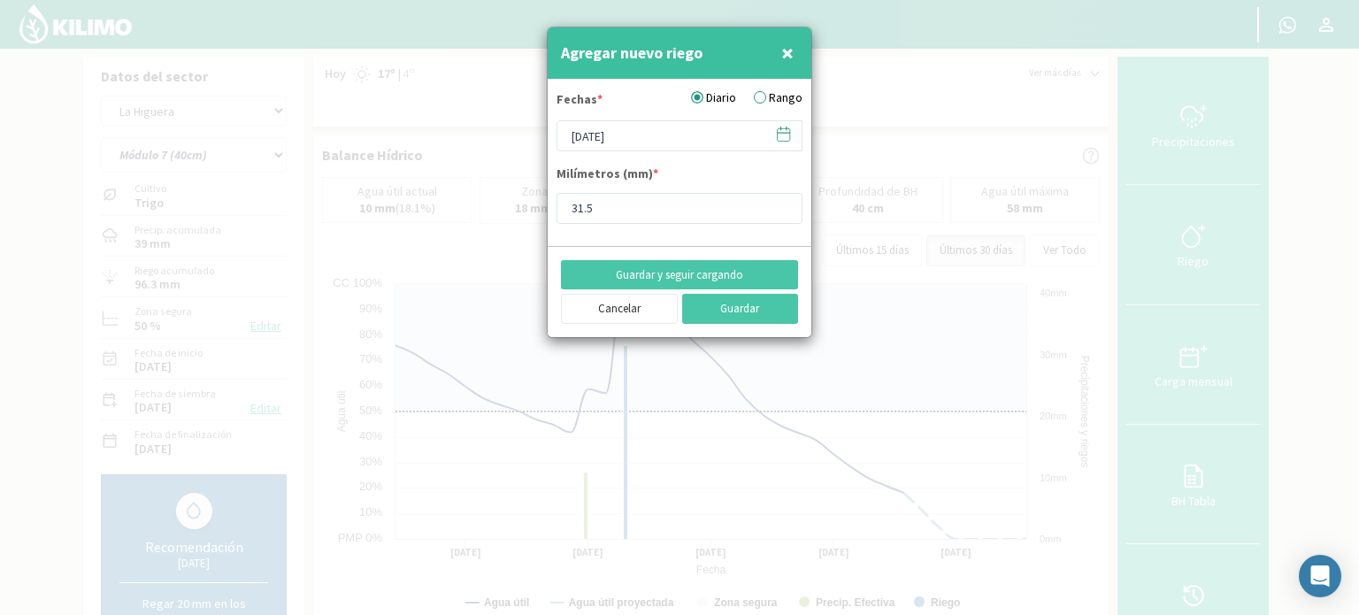
click at [784, 135] on icon at bounding box center [783, 134] width 17 height 17
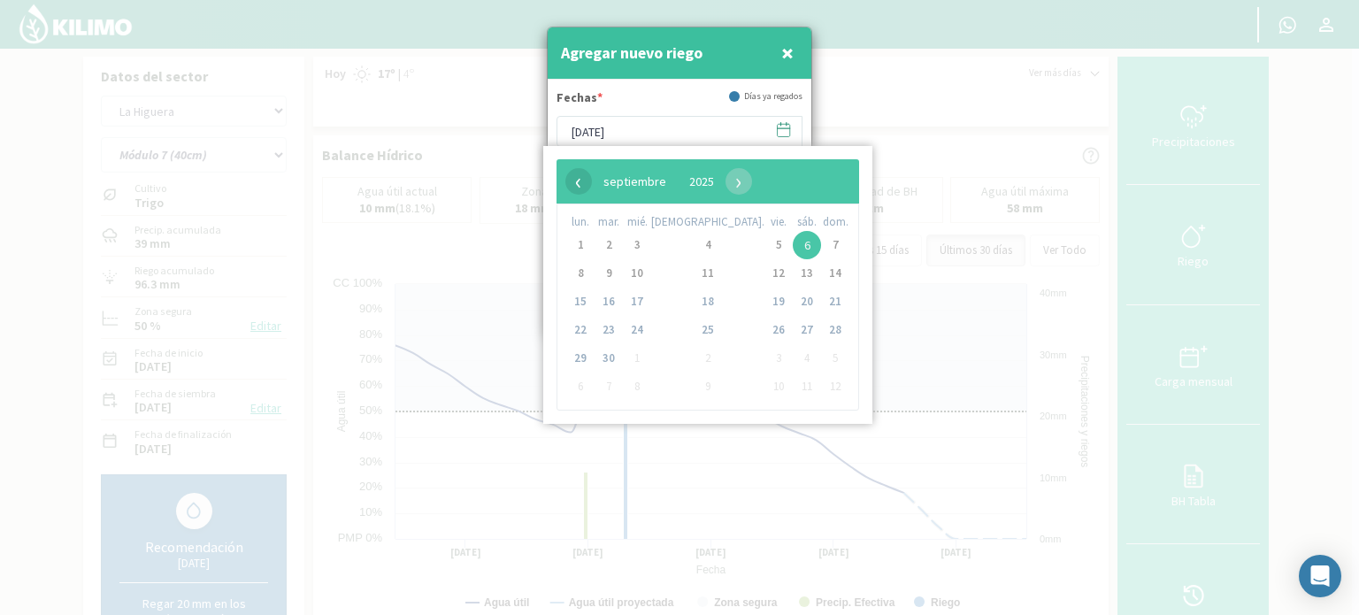
click at [581, 185] on span "‹" at bounding box center [579, 181] width 27 height 27
click at [616, 353] on span "26" at bounding box center [609, 358] width 28 height 28
type input "[DATE]"
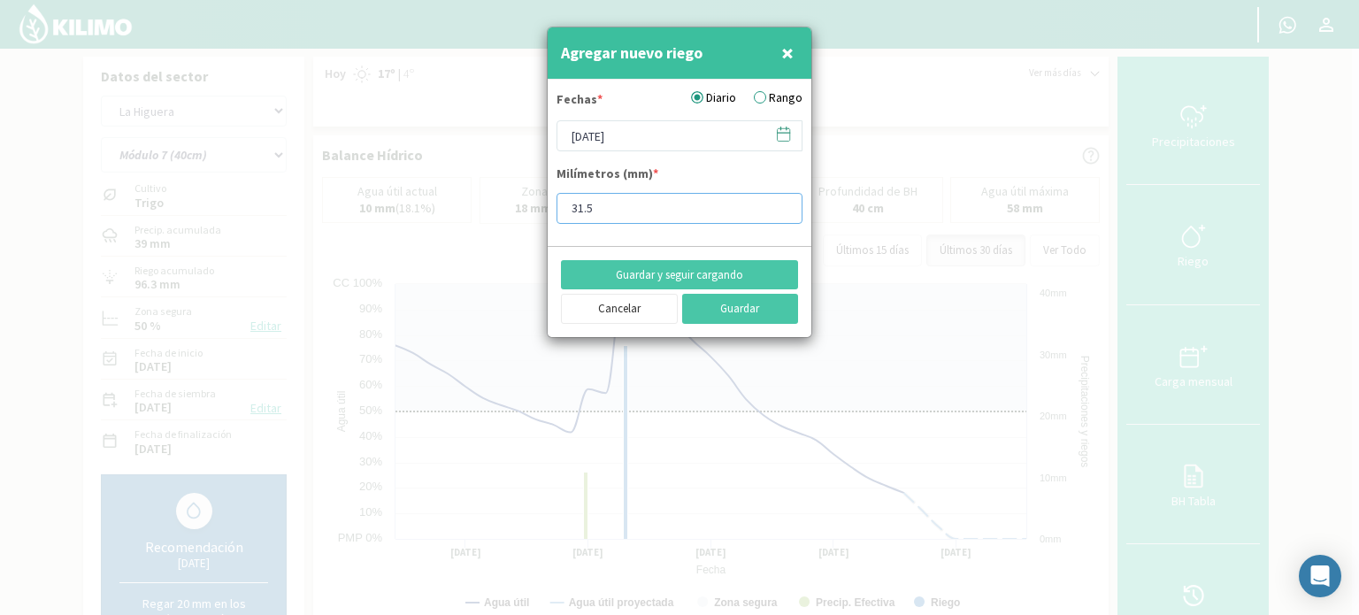
click at [581, 204] on input "31.5" at bounding box center [680, 208] width 246 height 31
click at [665, 212] on input "32.5" at bounding box center [680, 208] width 246 height 31
type input "32.5"
click at [766, 307] on button "Guardar" at bounding box center [740, 309] width 117 height 30
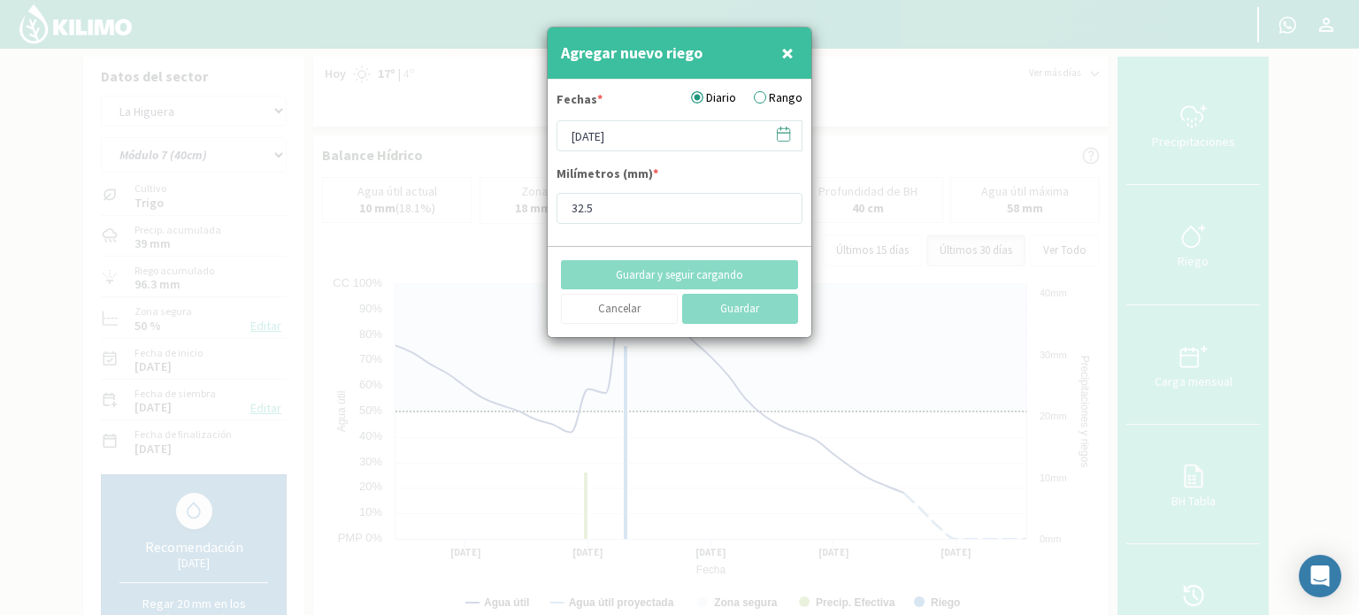
type input "[DATE]"
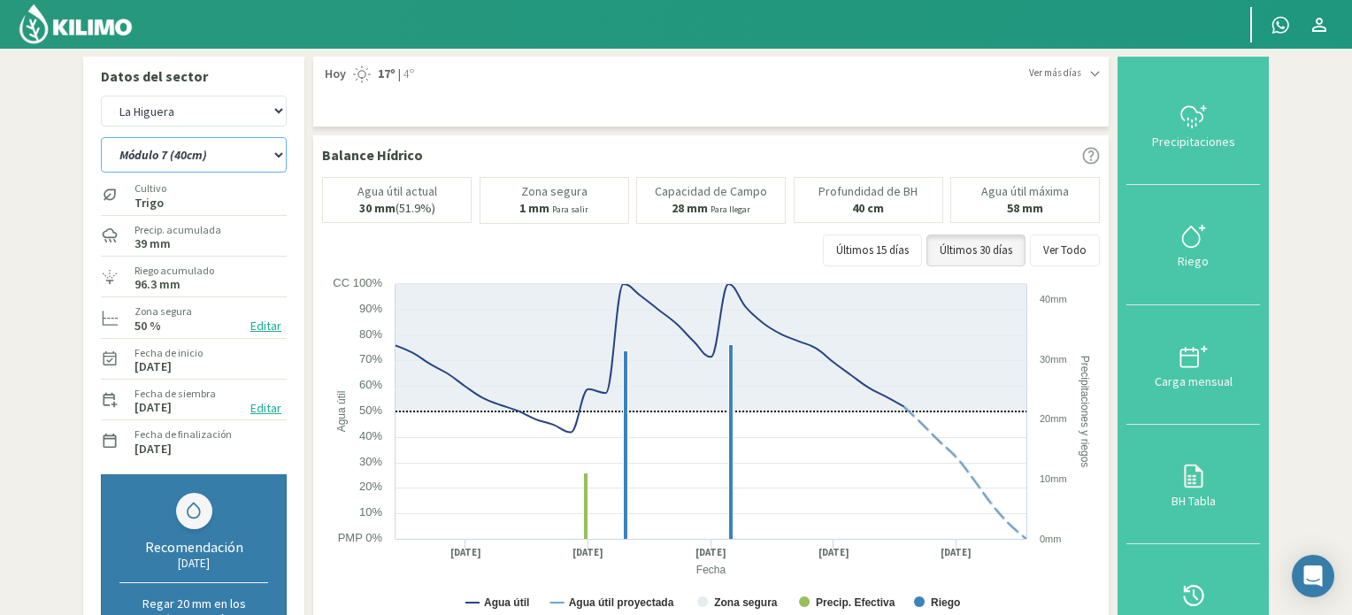
click at [276, 156] on select "Módulo 10 Módulo 10 (40cm) Módulo 11 Módulo 11 (40cm) Módulo 6 Módulo 6 (40cm) …" at bounding box center [194, 154] width 186 height 35
click at [101, 137] on select "Módulo 10 Módulo 10 (40cm) Módulo 11 Módulo 11 (40cm) Módulo 6 Módulo 6 (40cm) …" at bounding box center [194, 154] width 186 height 35
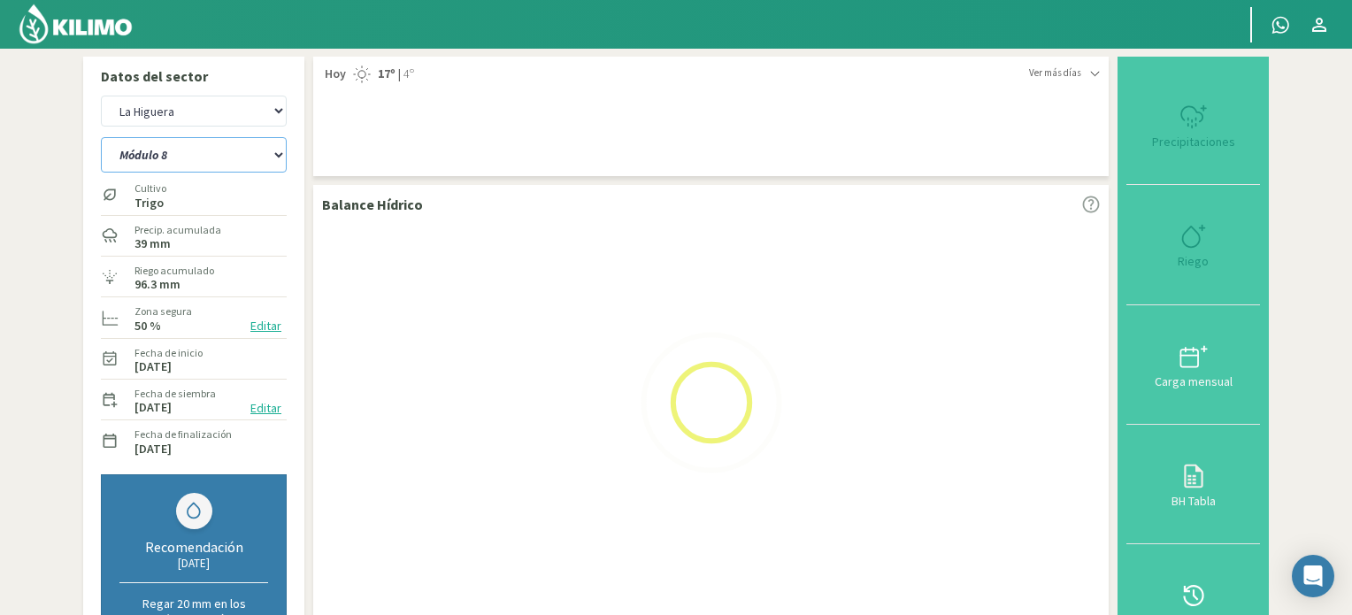
select select "175: Object"
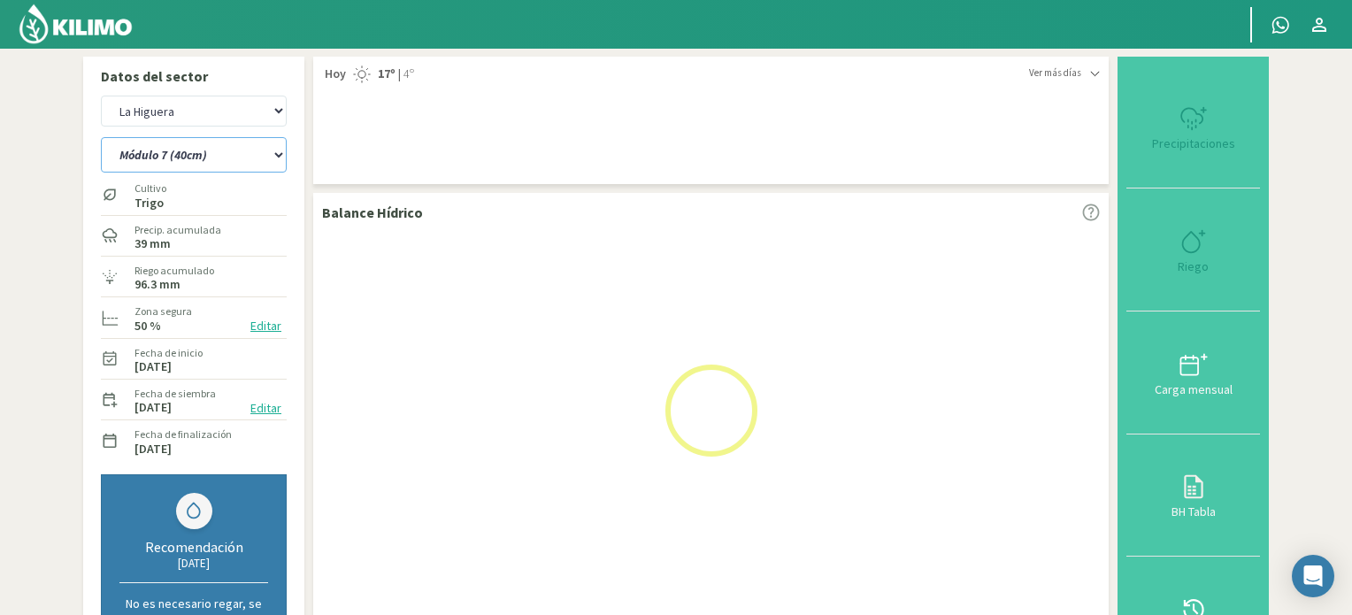
select select "31: Object"
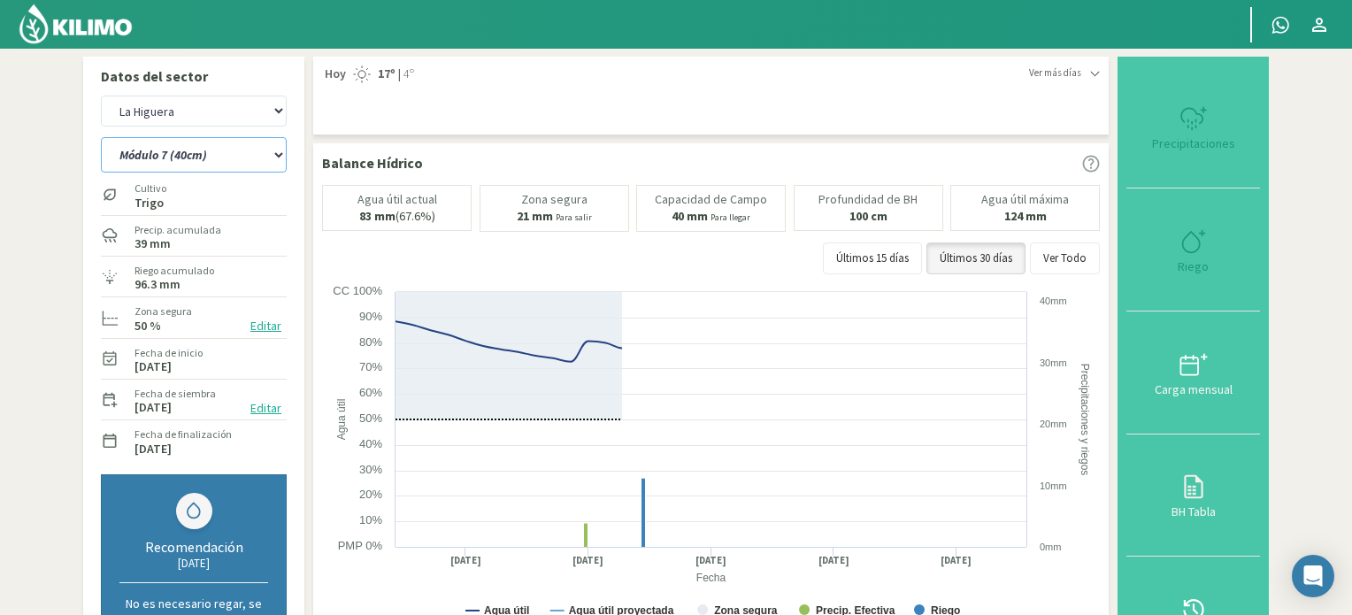
select select "188: Object"
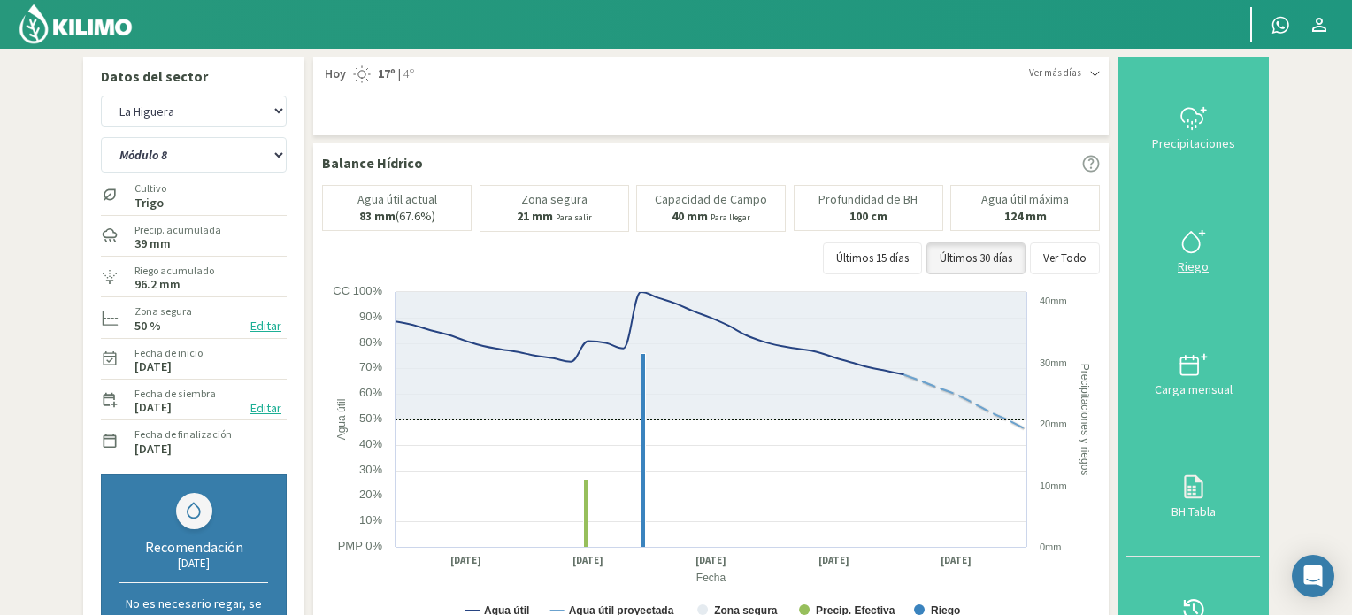
click at [1193, 244] on icon at bounding box center [1194, 241] width 28 height 28
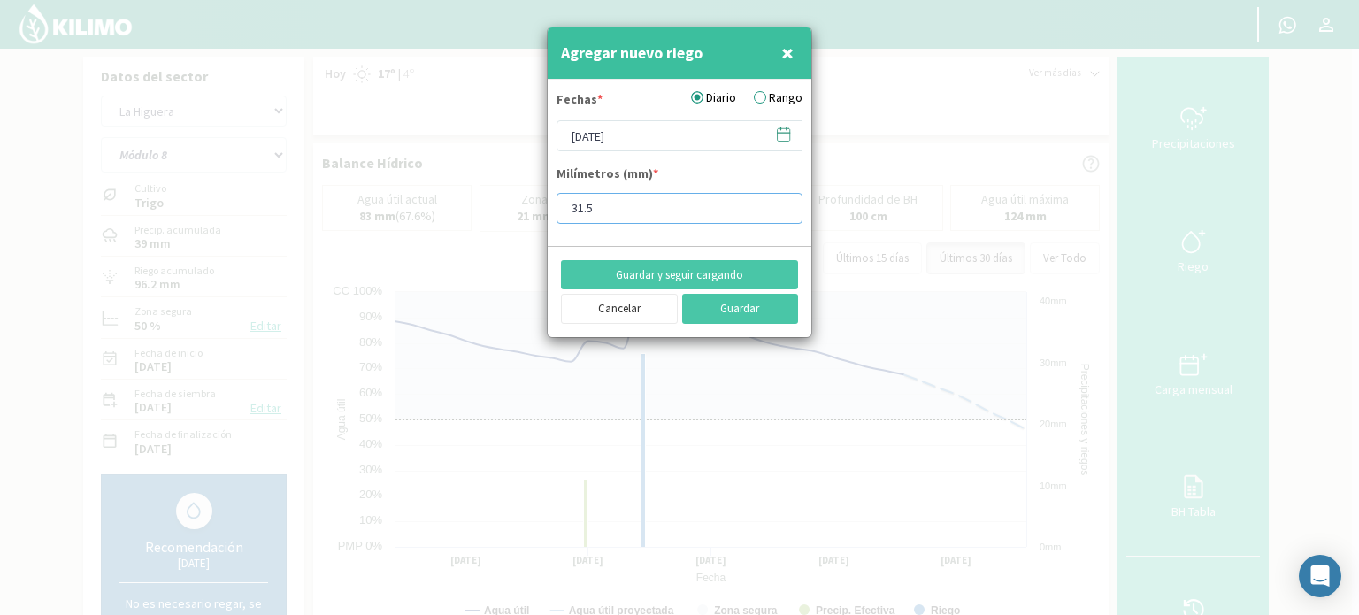
click at [581, 210] on input "31.5" at bounding box center [680, 208] width 246 height 31
drag, startPoint x: 599, startPoint y: 211, endPoint x: 724, endPoint y: 165, distance: 133.0
click at [600, 211] on input "32.5" at bounding box center [680, 208] width 246 height 31
type input "32.5"
click at [785, 134] on icon at bounding box center [783, 134] width 17 height 17
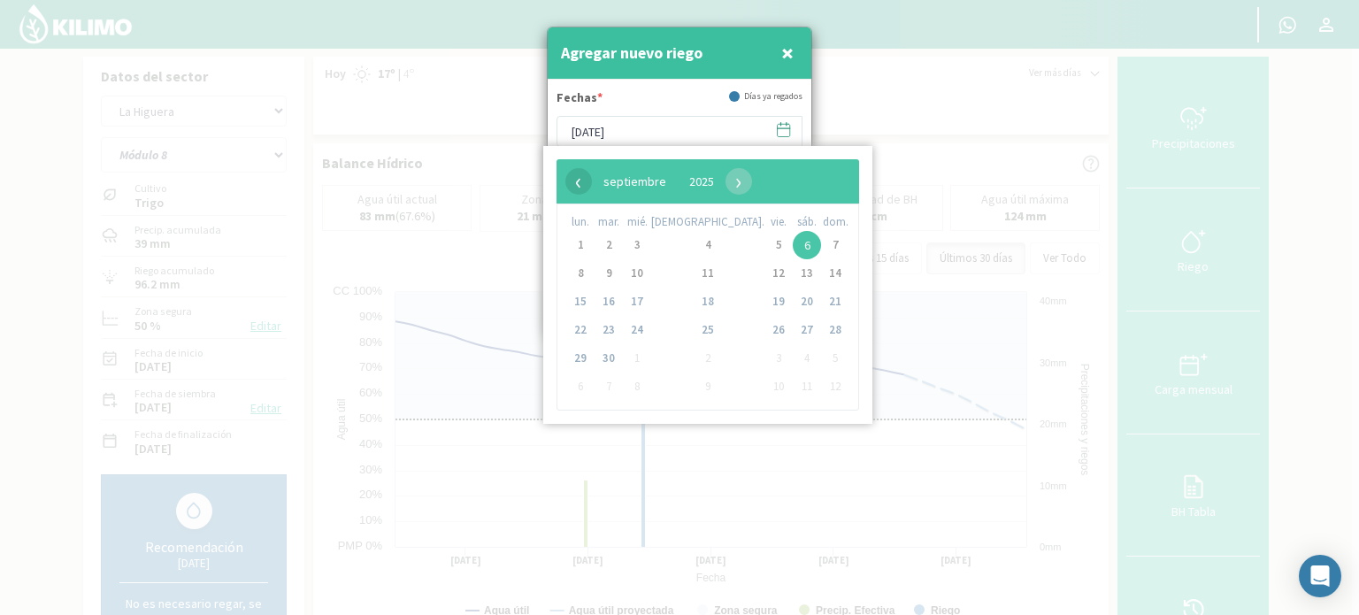
click at [573, 181] on span "‹" at bounding box center [579, 181] width 27 height 27
click at [643, 359] on span "27" at bounding box center [637, 358] width 28 height 28
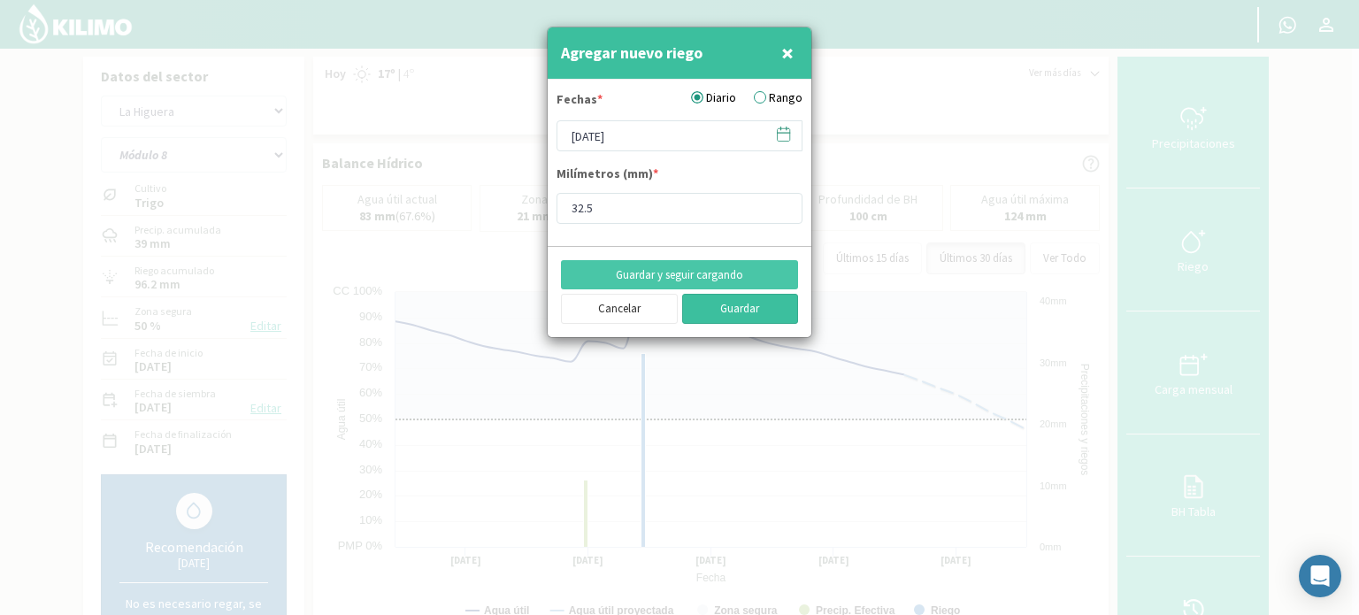
click at [765, 312] on button "Guardar" at bounding box center [740, 309] width 117 height 30
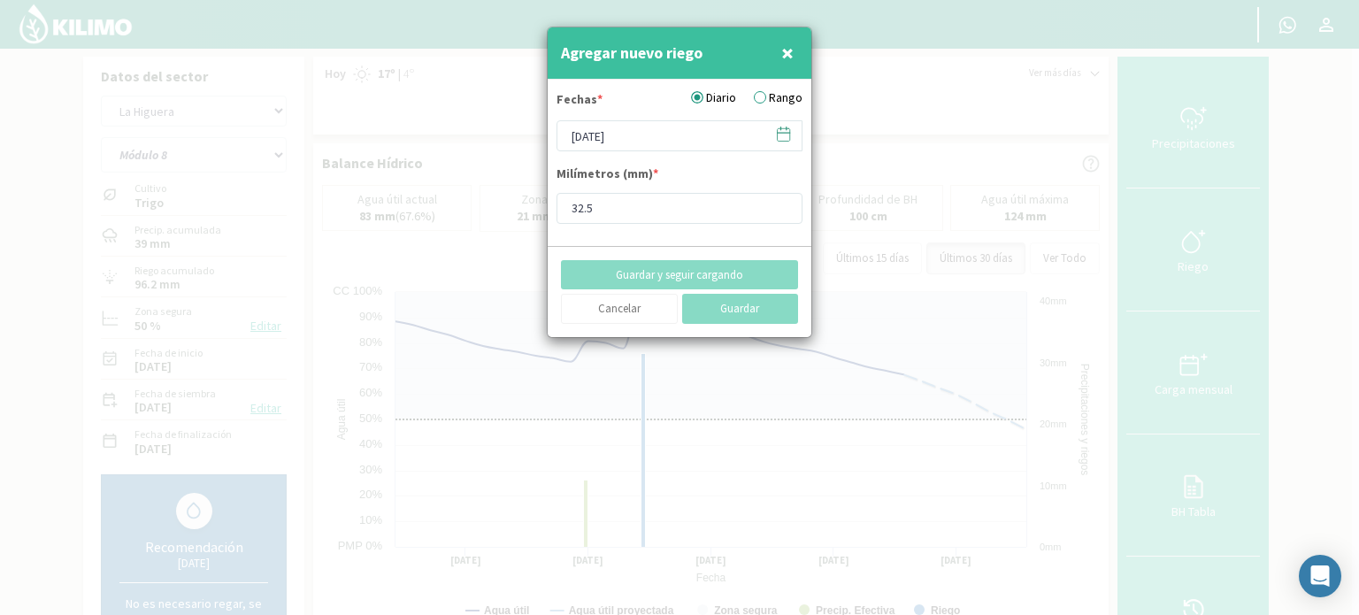
type input "[DATE]"
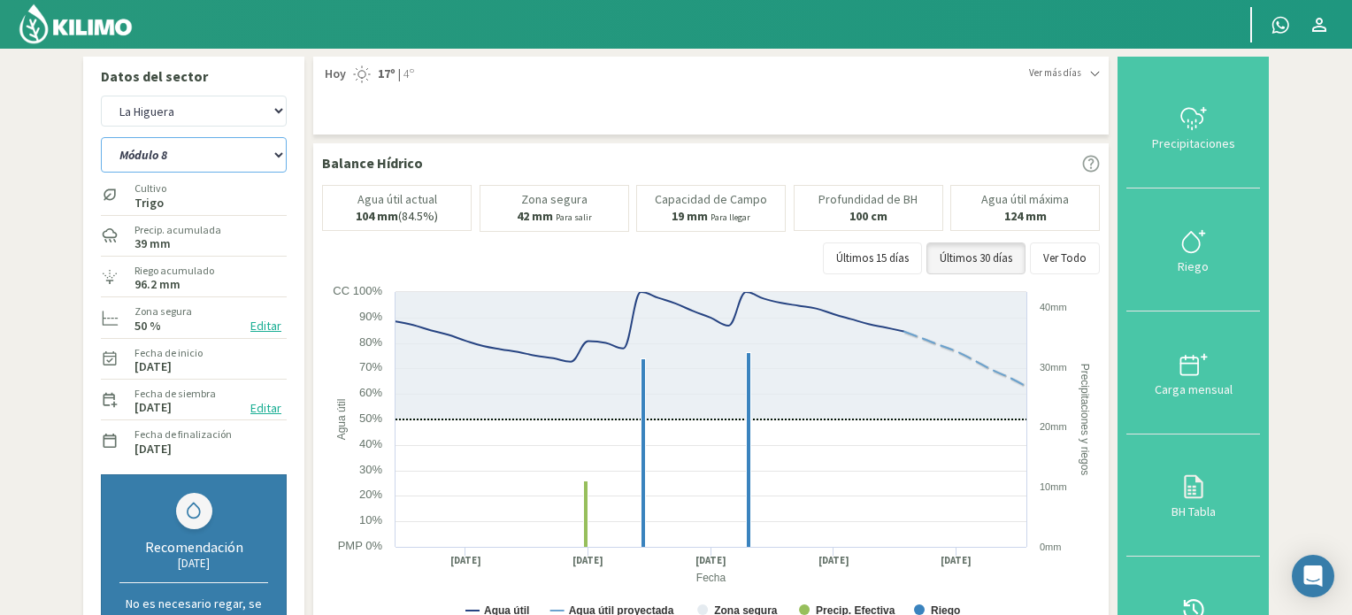
click at [277, 156] on select "Módulo 10 Módulo 10 (40cm) Módulo 11 Módulo 11 (40cm) Módulo 6 Módulo 6 (40cm) …" at bounding box center [194, 154] width 186 height 35
select select "189: Object"
click at [101, 137] on select "Módulo 10 Módulo 10 (40cm) Módulo 11 Módulo 11 (40cm) Módulo 6 Módulo 6 (40cm) …" at bounding box center [194, 154] width 186 height 35
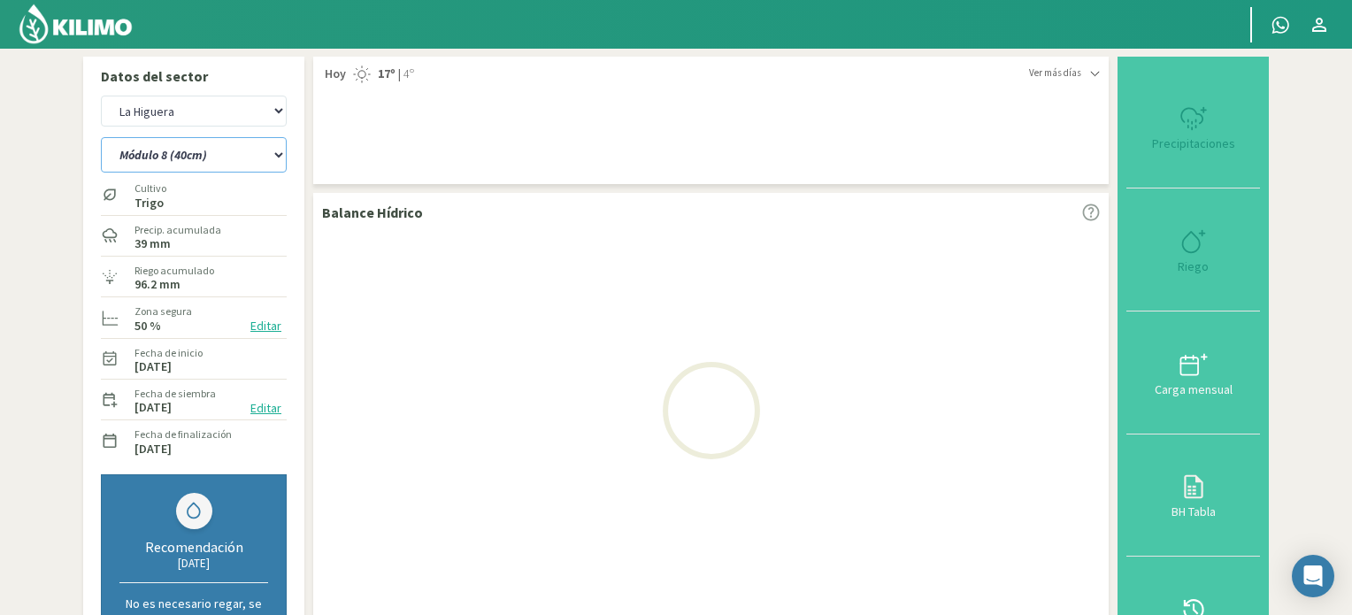
select select "33: Object"
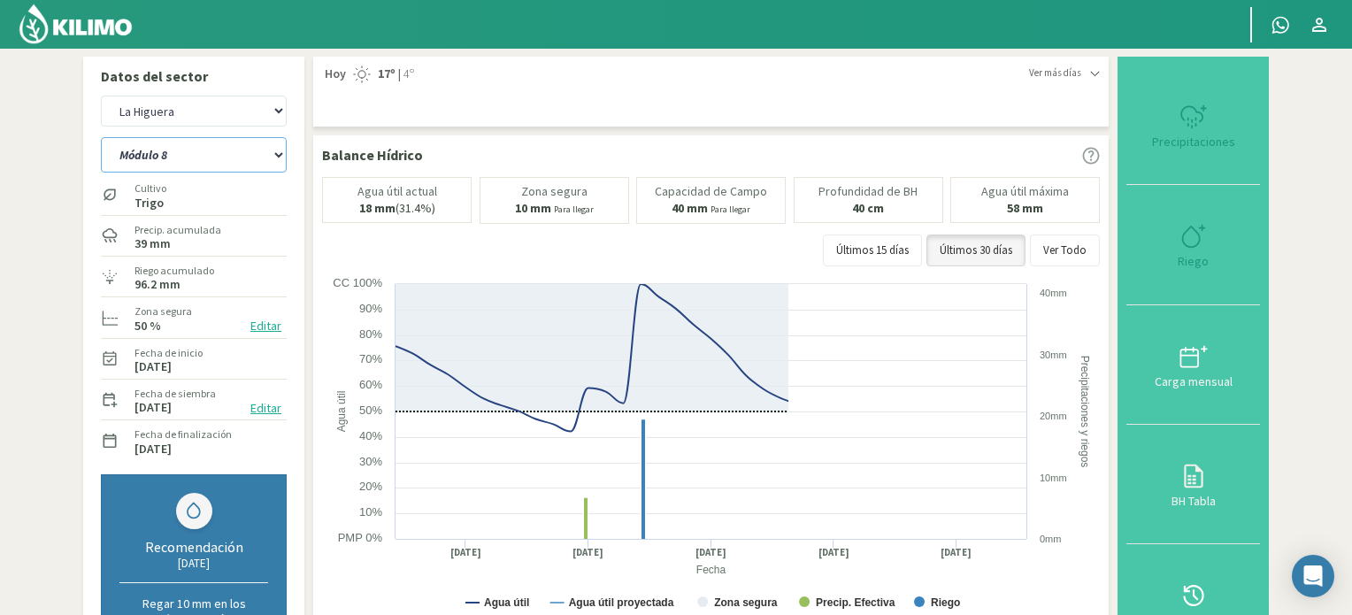
select select "201: Object"
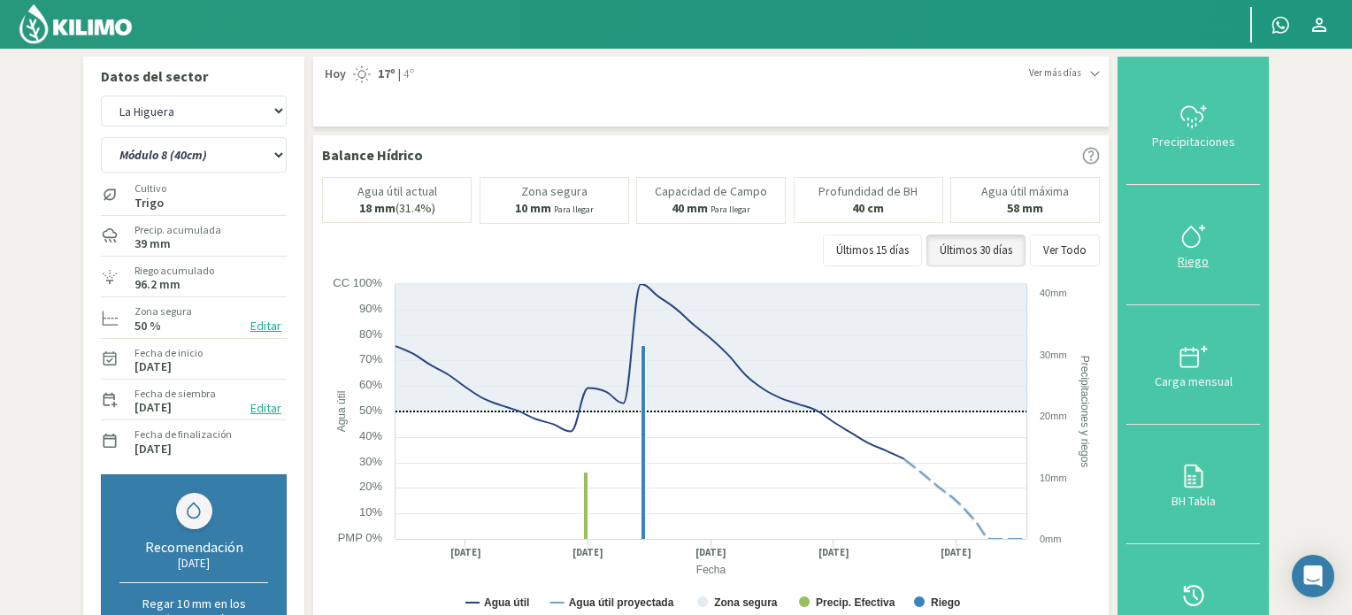
click at [1194, 233] on icon at bounding box center [1194, 236] width 28 height 28
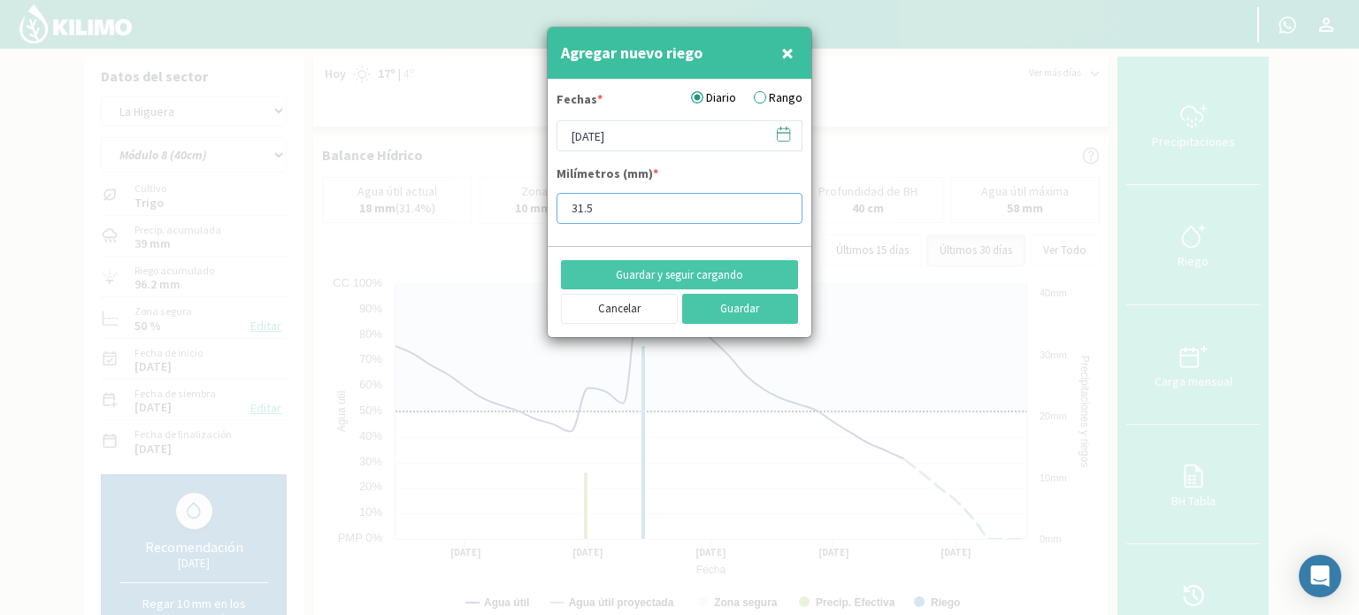
click at [581, 201] on input "31.5" at bounding box center [680, 208] width 246 height 31
drag, startPoint x: 623, startPoint y: 204, endPoint x: 701, endPoint y: 163, distance: 87.9
click at [623, 203] on input "32.5" at bounding box center [680, 208] width 246 height 31
type input "32.5"
click at [786, 134] on icon at bounding box center [783, 134] width 17 height 17
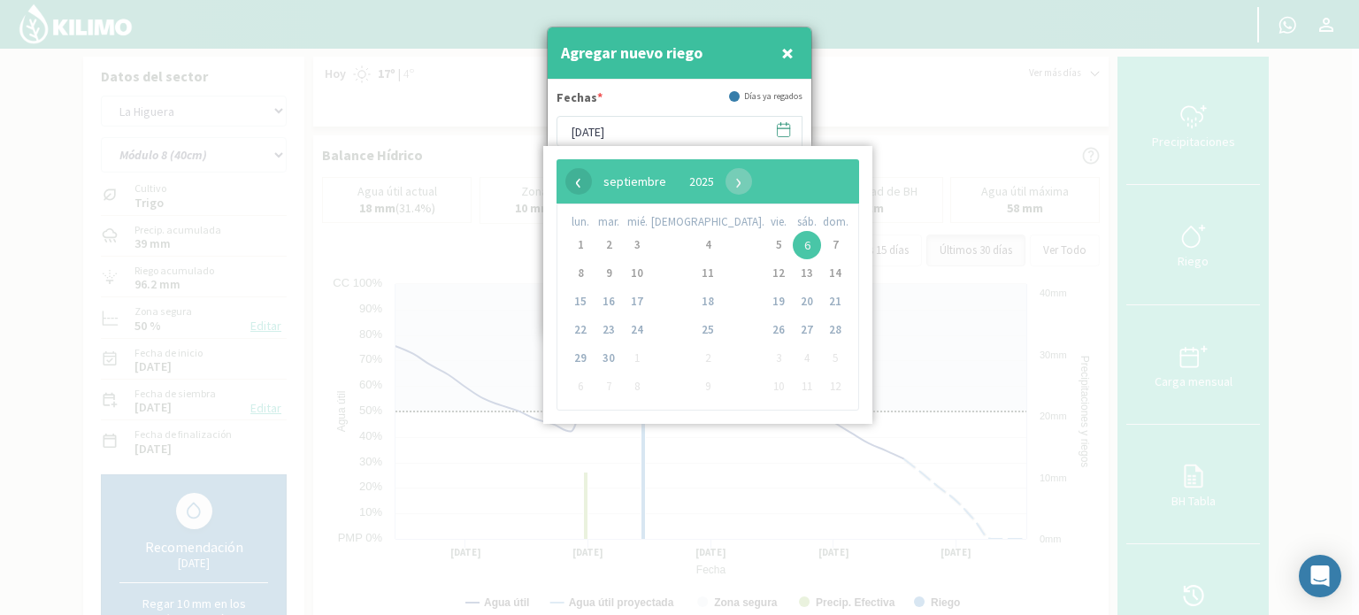
click at [579, 180] on span "‹" at bounding box center [579, 181] width 27 height 27
click at [648, 361] on span "27" at bounding box center [637, 358] width 28 height 28
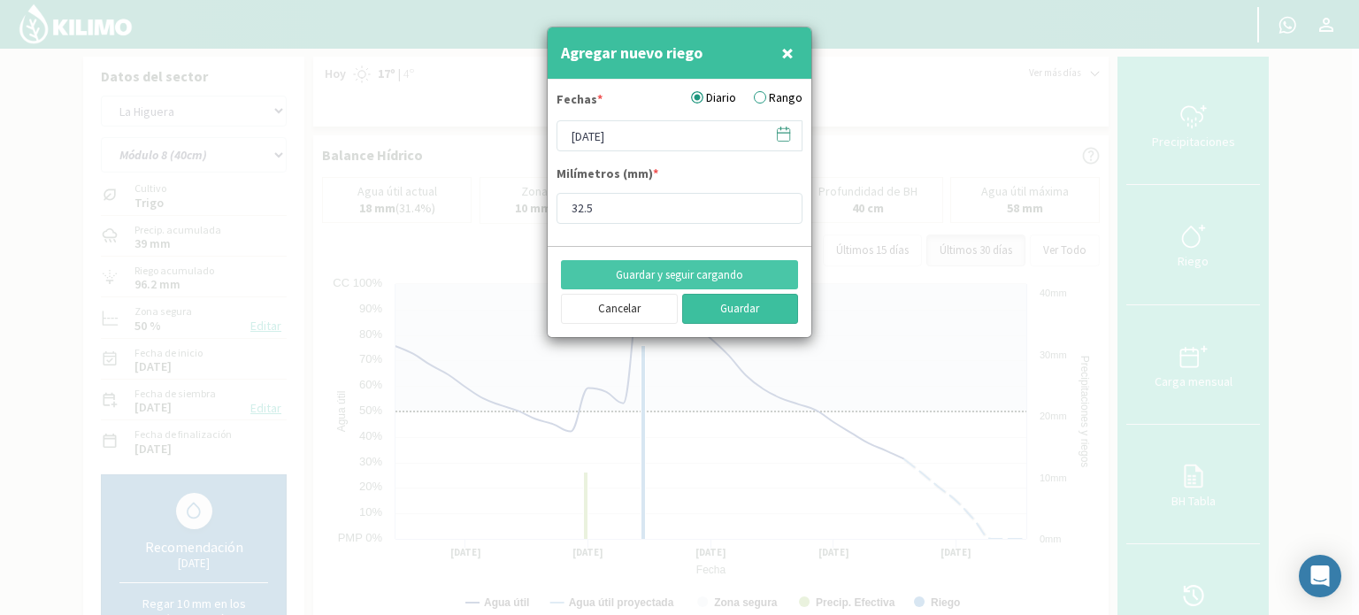
click at [733, 297] on button "Guardar" at bounding box center [740, 309] width 117 height 30
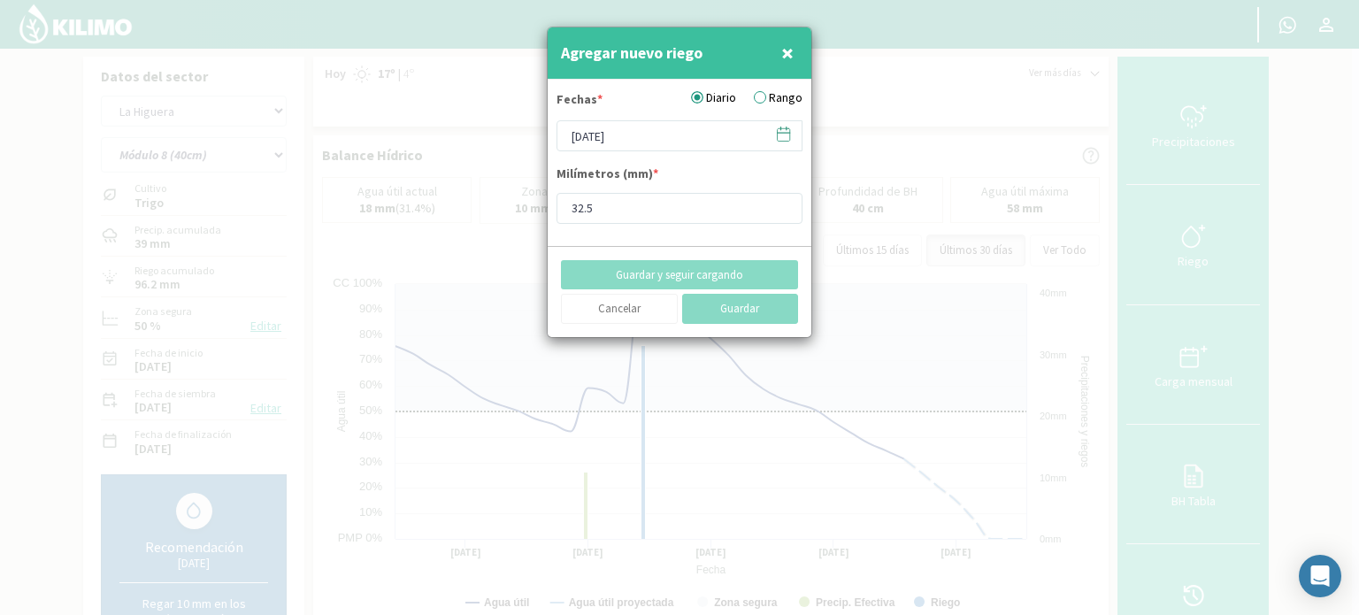
type input "[DATE]"
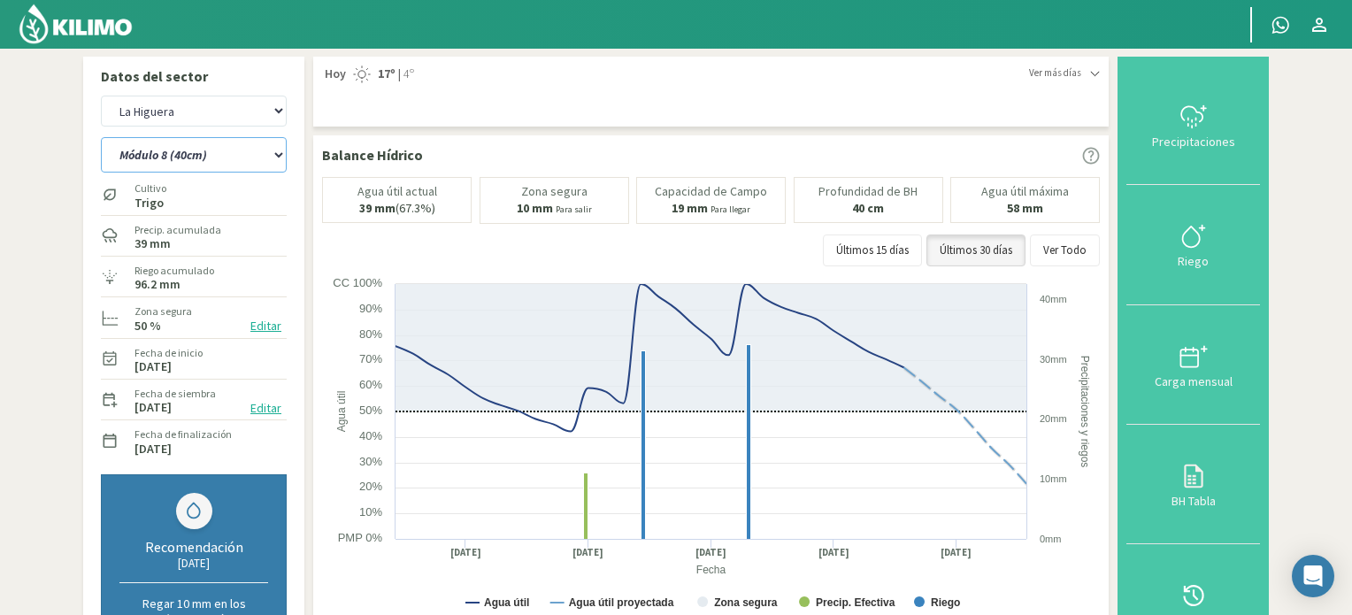
click at [277, 150] on select "Módulo 10 Módulo 10 (40cm) Módulo 11 Módulo 11 (40cm) Módulo 6 Módulo 6 (40cm) …" at bounding box center [194, 154] width 186 height 35
click at [101, 137] on select "Módulo 10 Módulo 10 (40cm) Módulo 11 Módulo 11 (40cm) Módulo 6 Módulo 6 (40cm) …" at bounding box center [194, 154] width 186 height 35
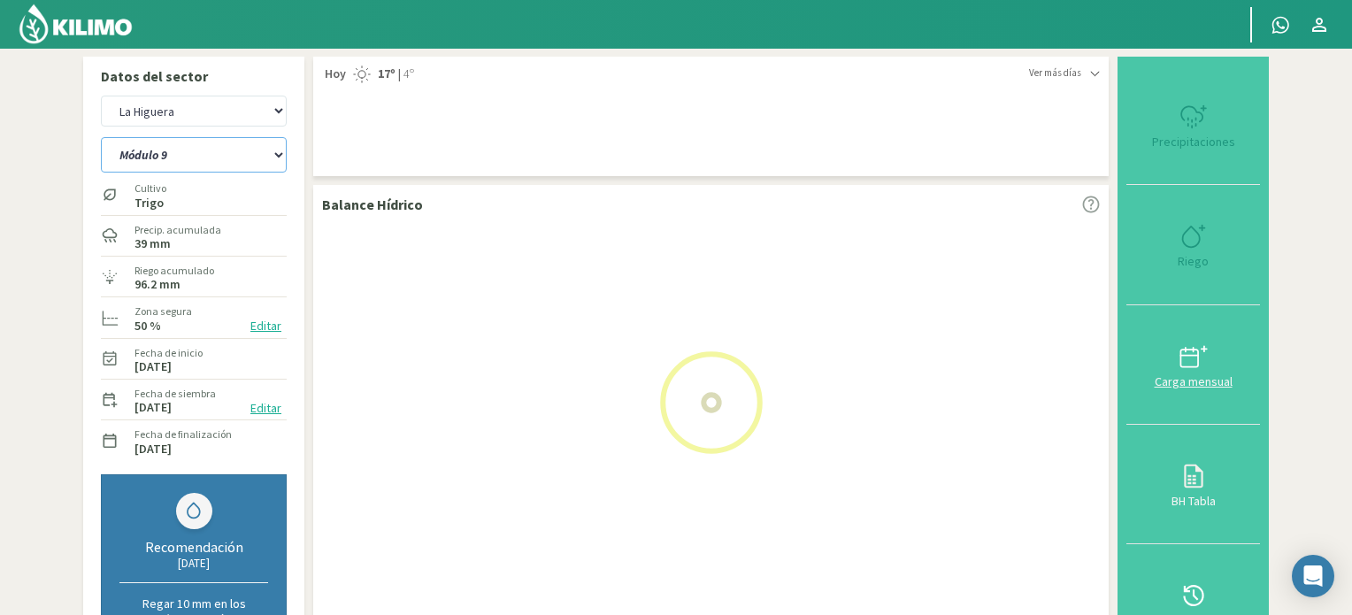
select select "201: Object"
select select "35: Object"
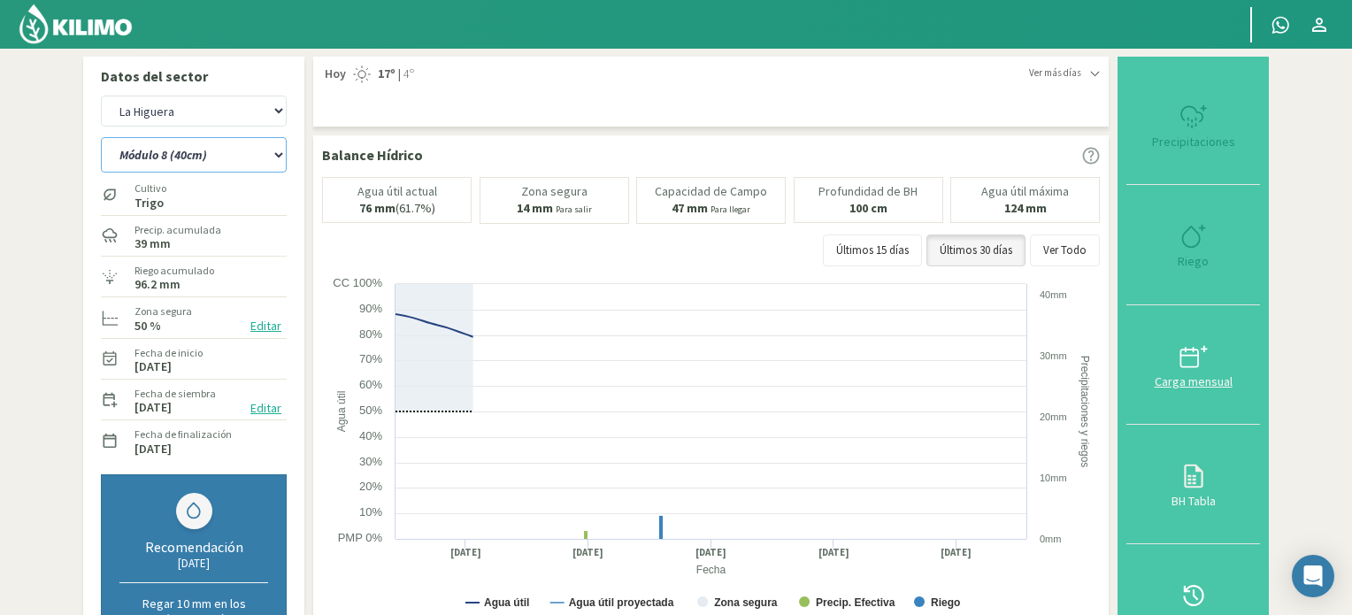
select select "214: Object"
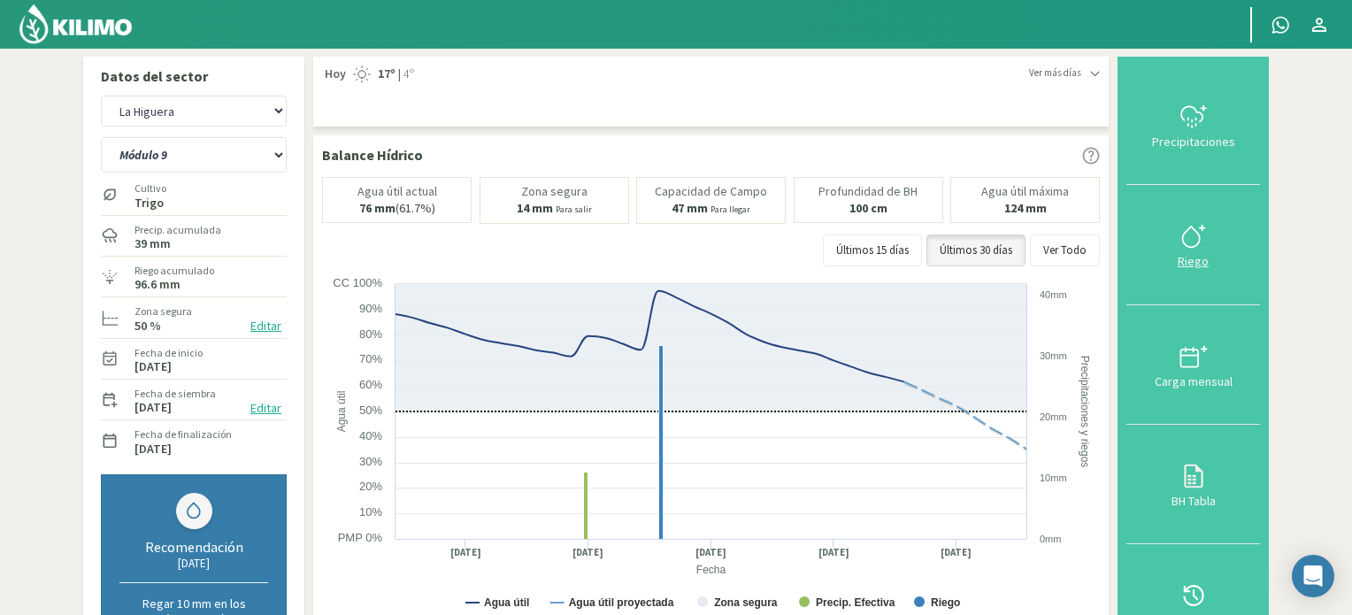
click at [1199, 239] on icon at bounding box center [1190, 237] width 17 height 20
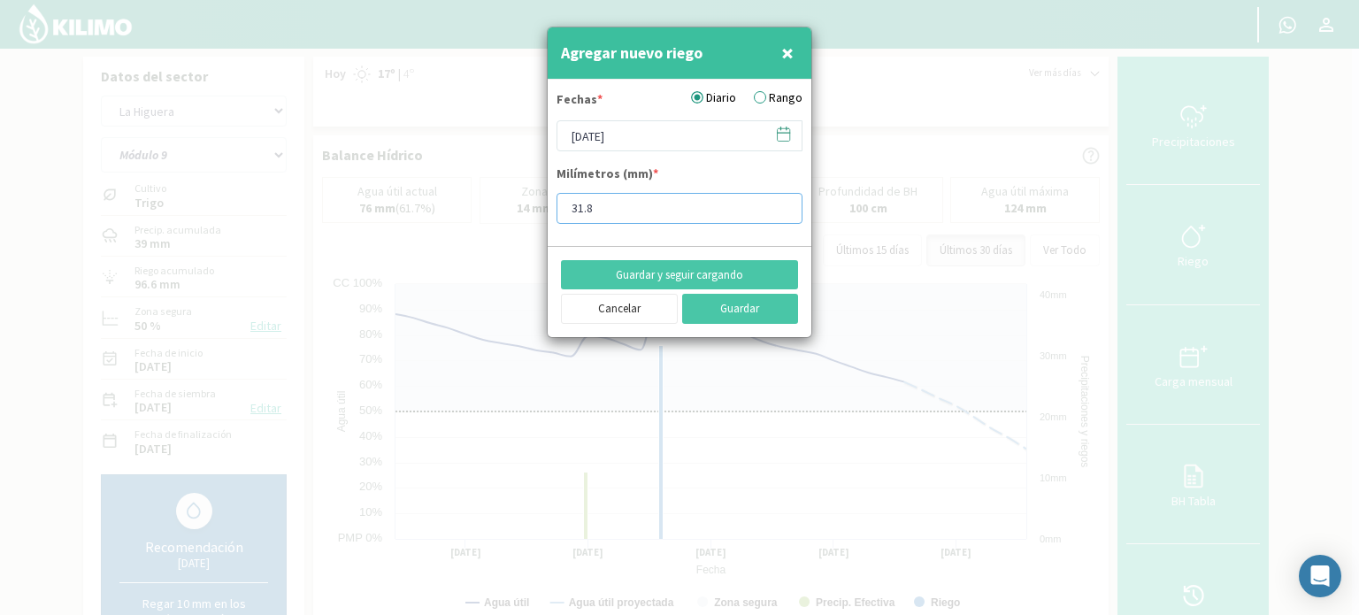
click at [594, 204] on input "31.8" at bounding box center [680, 208] width 246 height 31
type input "32"
type input "32.5"
click at [782, 137] on icon at bounding box center [783, 134] width 17 height 17
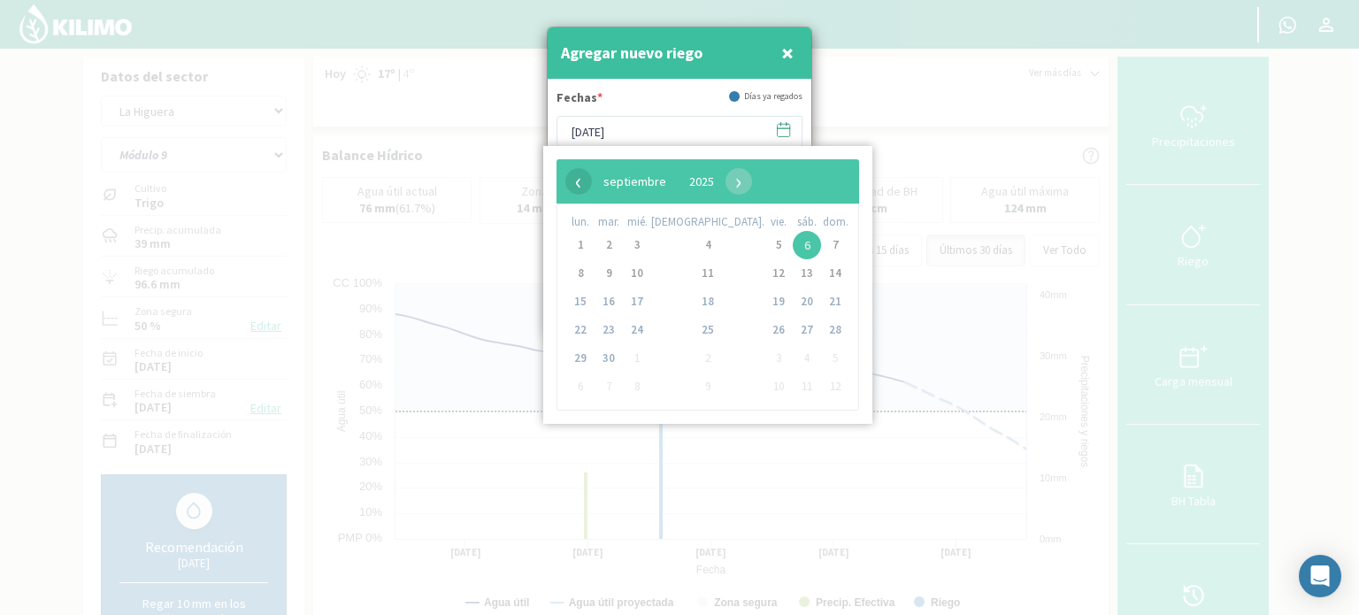
click at [582, 183] on span "‹" at bounding box center [579, 181] width 27 height 27
click at [694, 355] on span "28" at bounding box center [708, 358] width 28 height 28
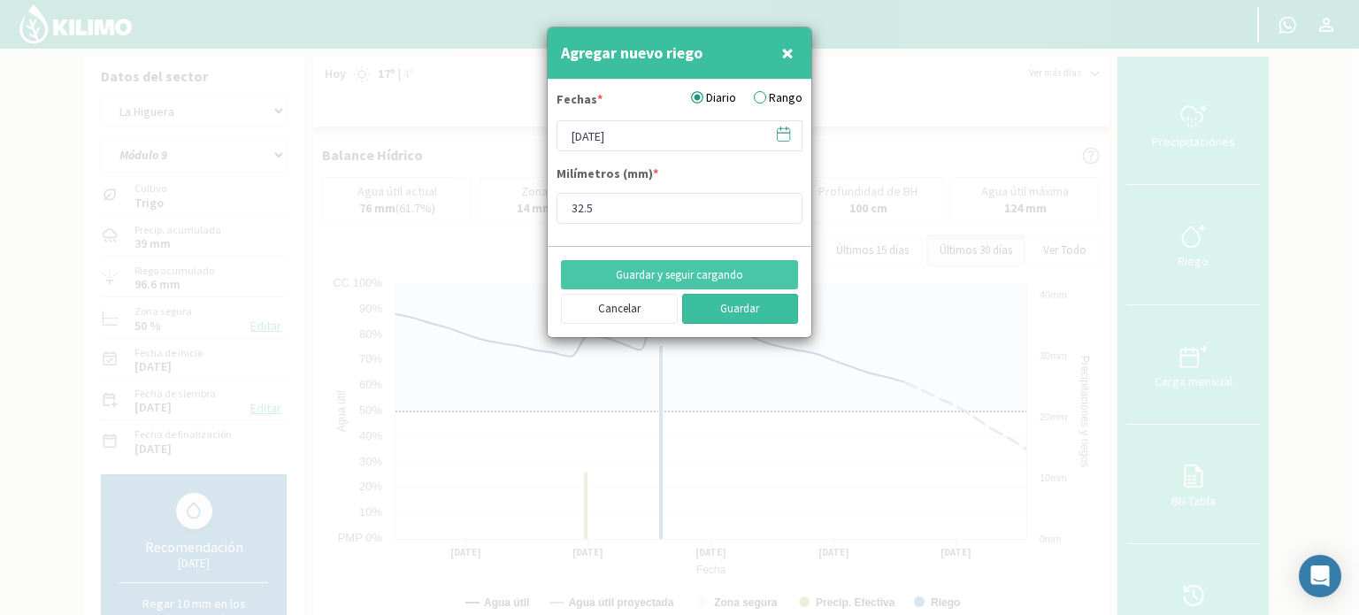
click at [740, 310] on button "Guardar" at bounding box center [740, 309] width 117 height 30
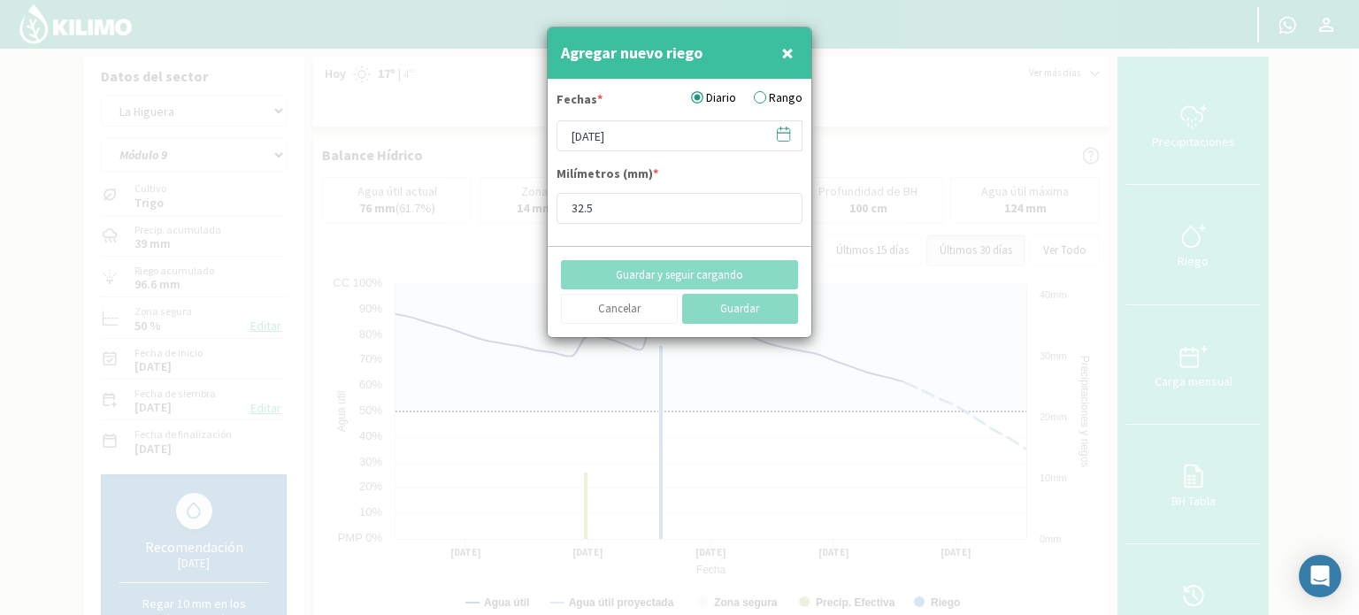
type input "[DATE]"
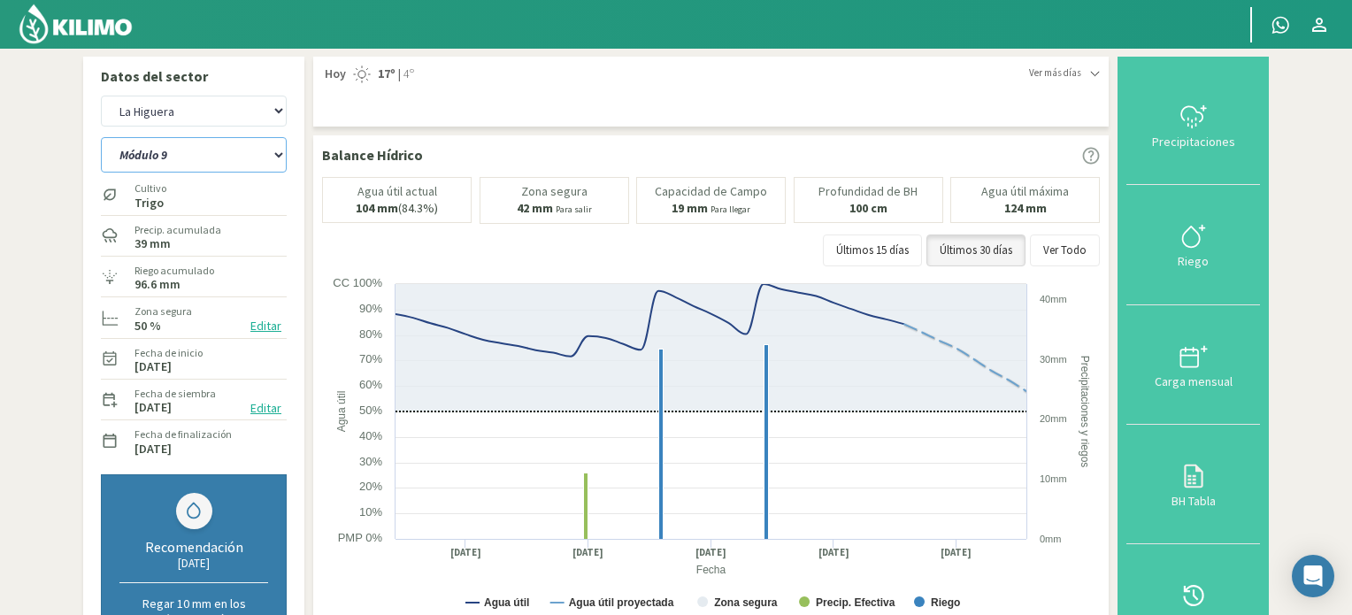
click at [278, 155] on select "Módulo 10 Módulo 10 (40cm) Módulo 11 Módulo 11 (40cm) Módulo 6 Módulo 6 (40cm) …" at bounding box center [194, 154] width 186 height 35
select select "215: Object"
click at [101, 137] on select "Módulo 10 Módulo 10 (40cm) Módulo 11 Módulo 11 (40cm) Módulo 6 Módulo 6 (40cm) …" at bounding box center [194, 154] width 186 height 35
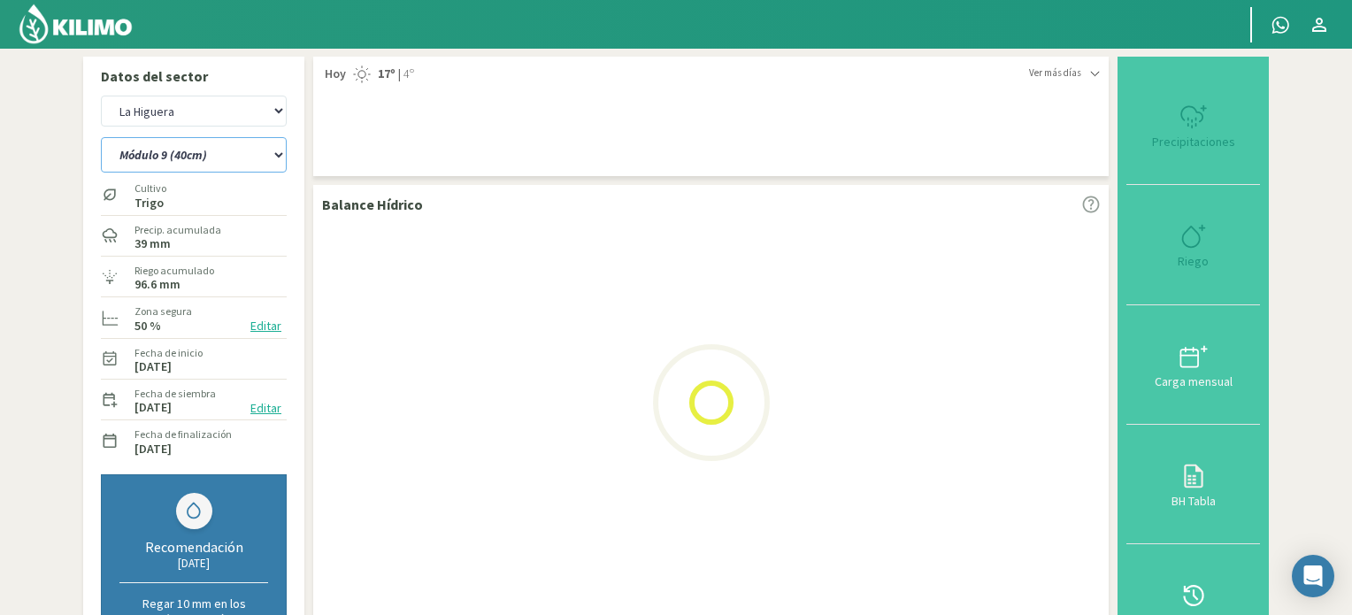
select select "37: Object"
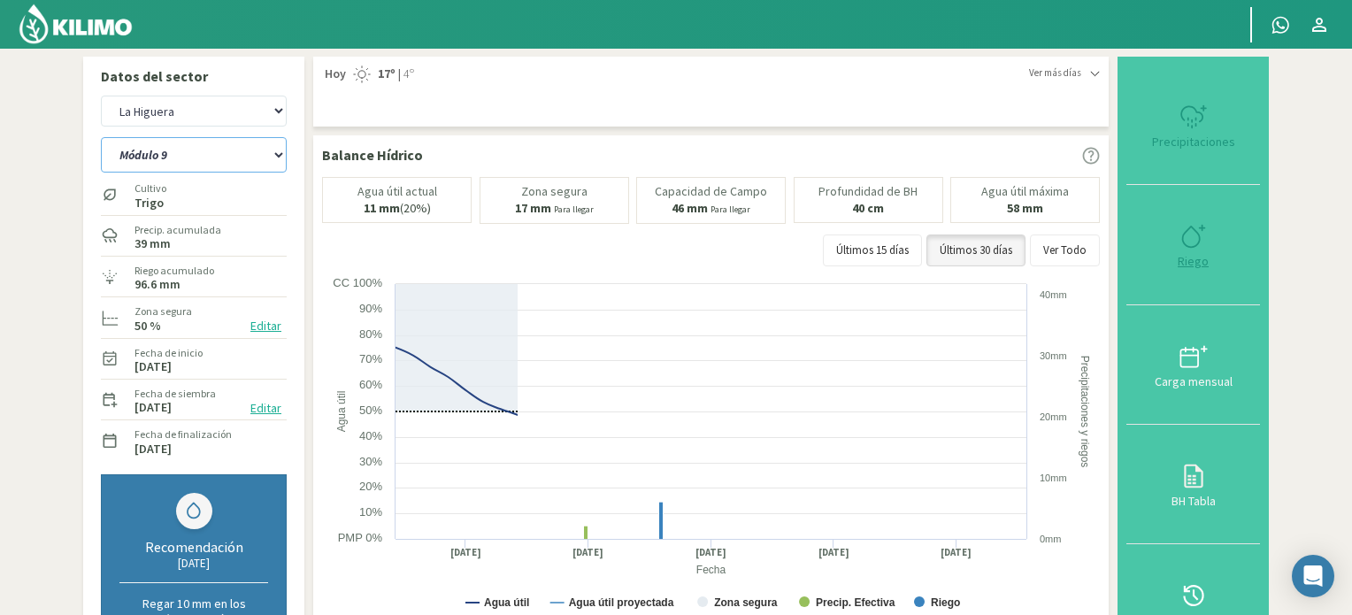
select select "227: Object"
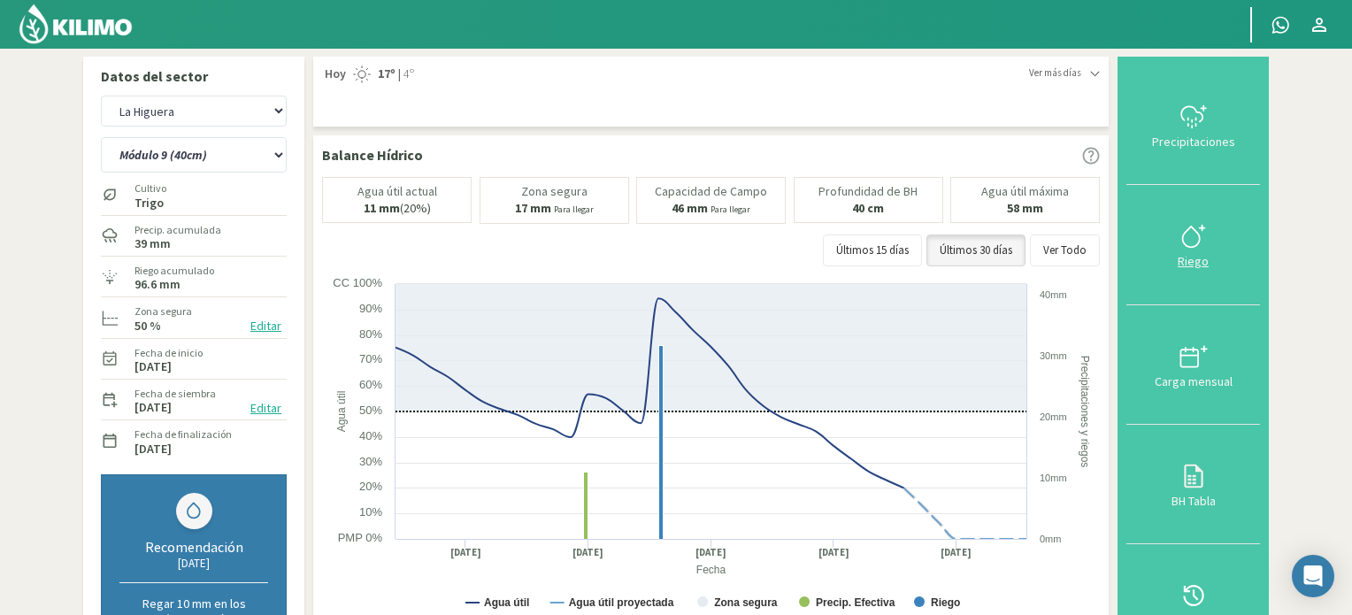
click at [1183, 233] on icon at bounding box center [1194, 236] width 28 height 28
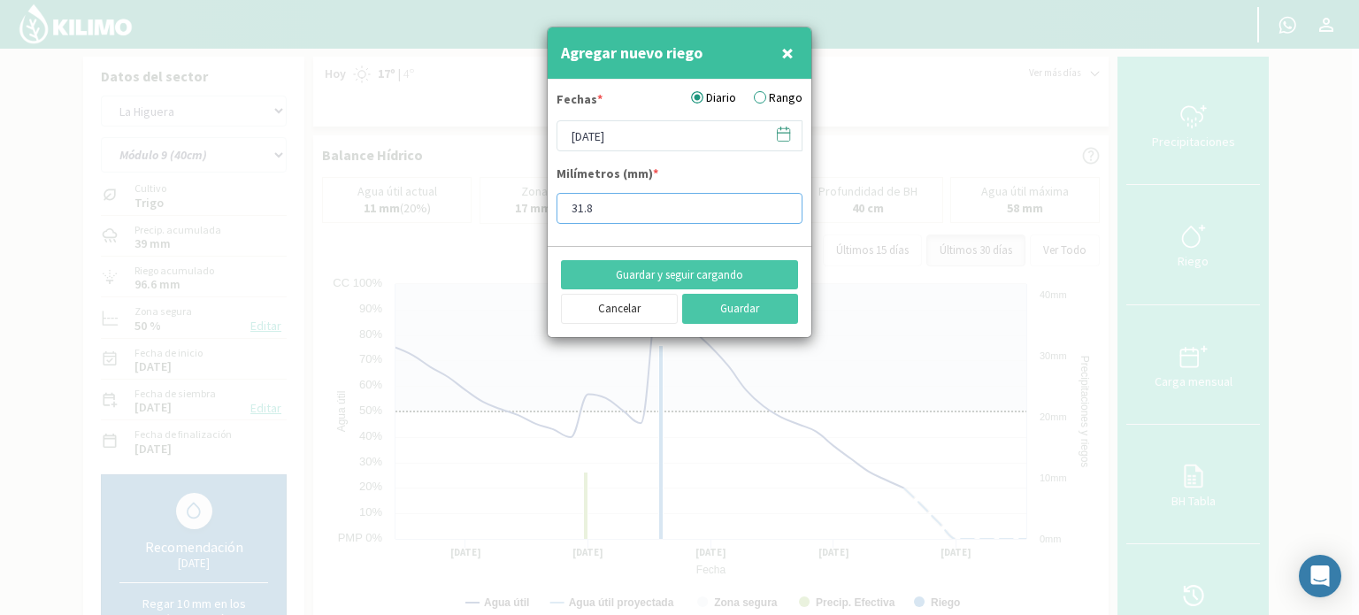
drag, startPoint x: 592, startPoint y: 204, endPoint x: 457, endPoint y: 212, distance: 135.6
click at [457, 212] on div "Agregar nuevo riego × Fechas * Diario Rango [DATE] Milímetros (mm) * 31.8 Guard…" at bounding box center [679, 307] width 1359 height 615
type input "32"
type input "32.5"
click at [781, 133] on icon at bounding box center [784, 133] width 12 height 0
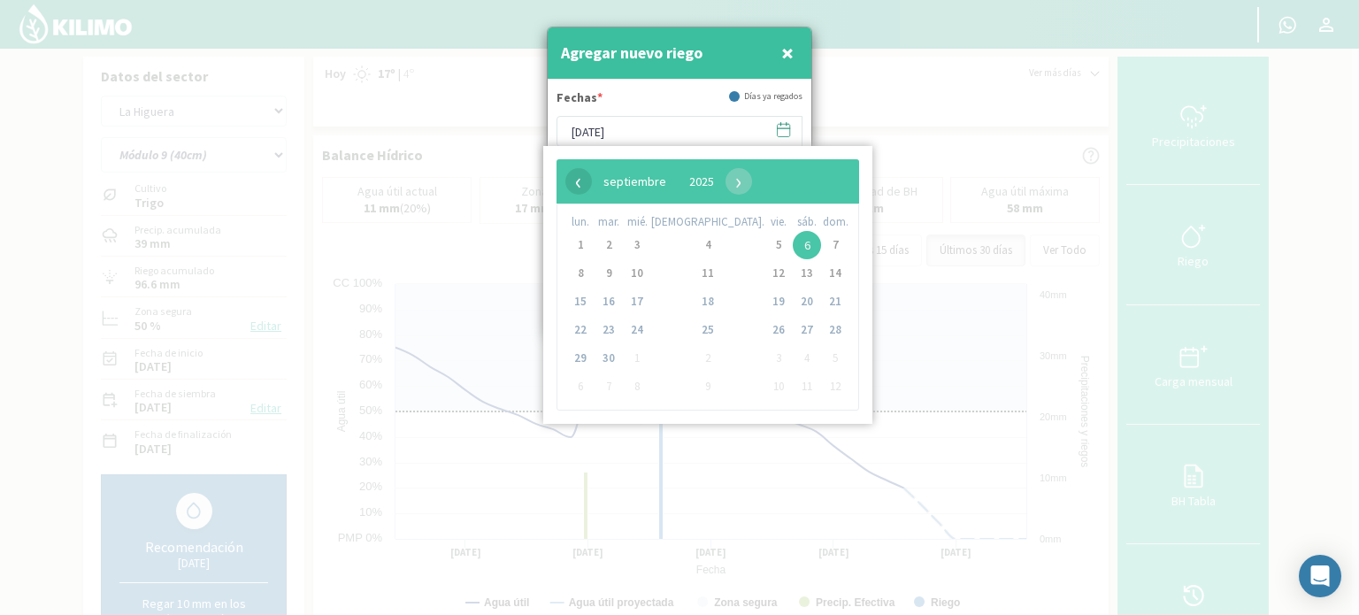
click at [585, 177] on span "‹" at bounding box center [579, 181] width 27 height 27
click at [694, 358] on span "28" at bounding box center [708, 358] width 28 height 28
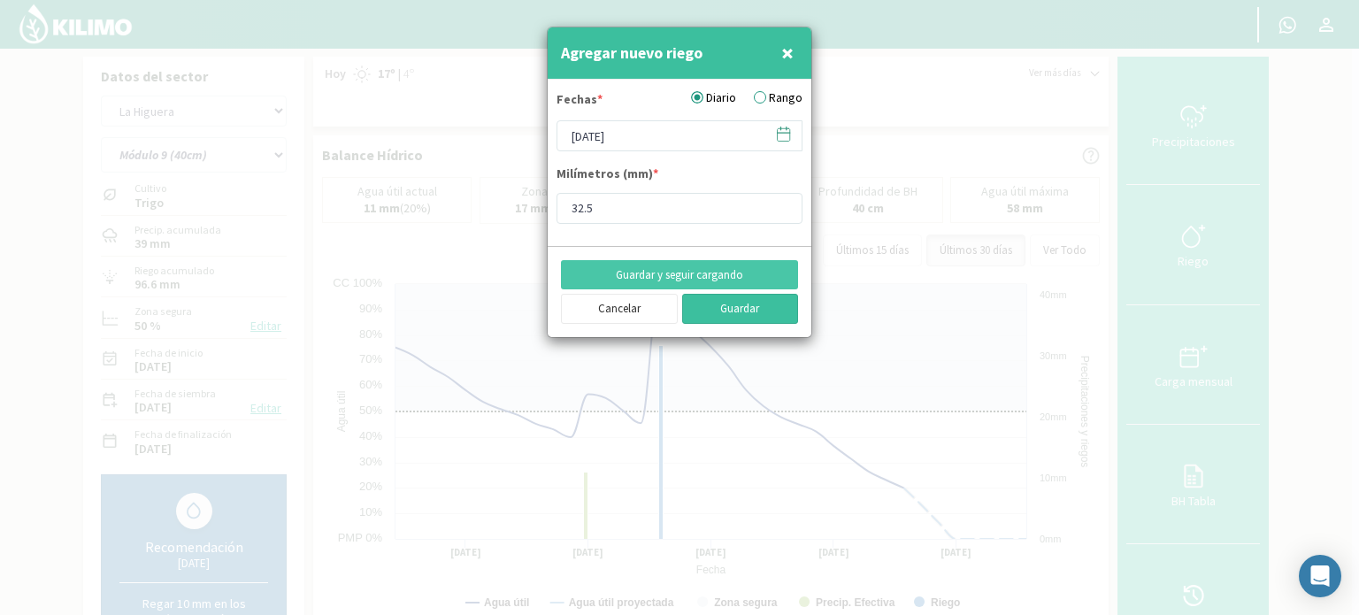
click at [738, 313] on button "Guardar" at bounding box center [740, 309] width 117 height 30
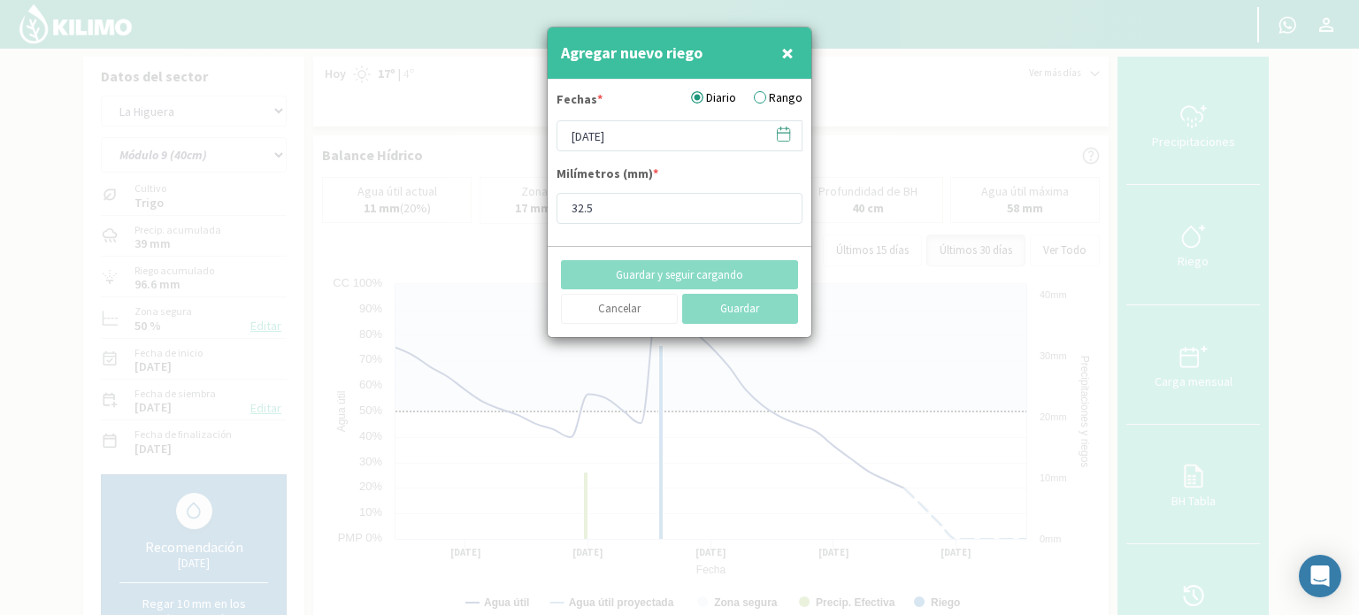
type input "[DATE]"
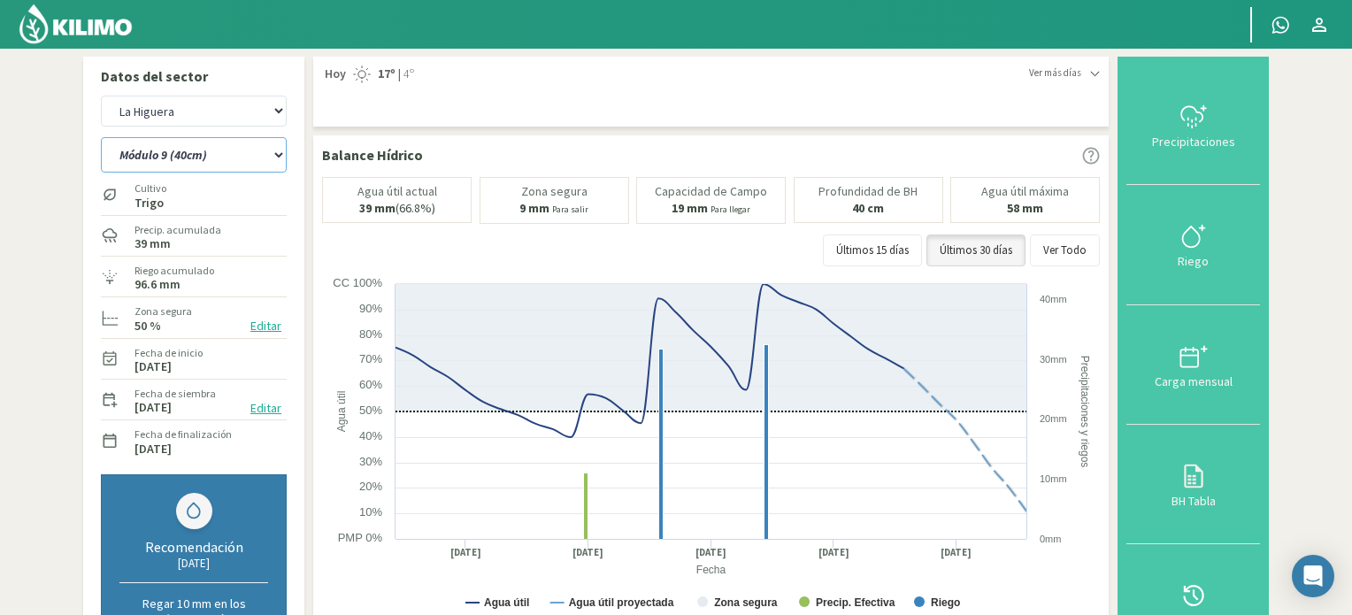
click at [279, 155] on select "Módulo 10 Módulo 10 (40cm) Módulo 11 Módulo 11 (40cm) Módulo 6 Módulo 6 (40cm) …" at bounding box center [194, 154] width 186 height 35
click at [101, 137] on select "Módulo 10 Módulo 10 (40cm) Módulo 11 Módulo 11 (40cm) Módulo 6 Módulo 6 (40cm) …" at bounding box center [194, 154] width 186 height 35
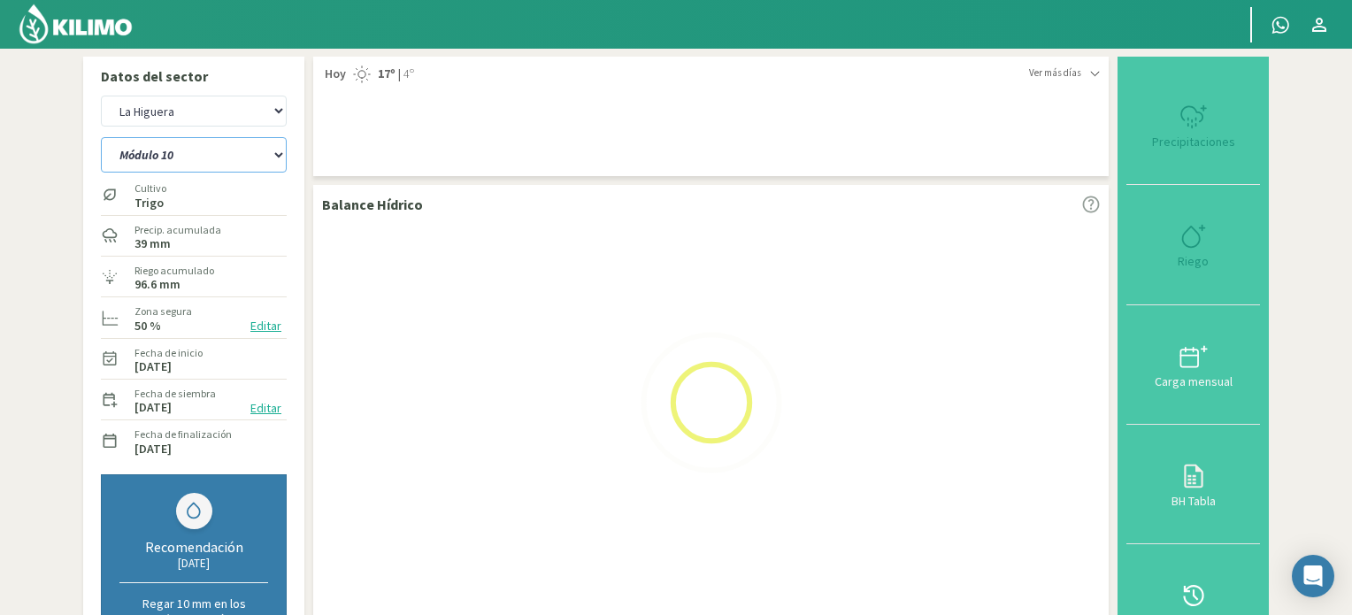
select select "227: Object"
select select "39: Object"
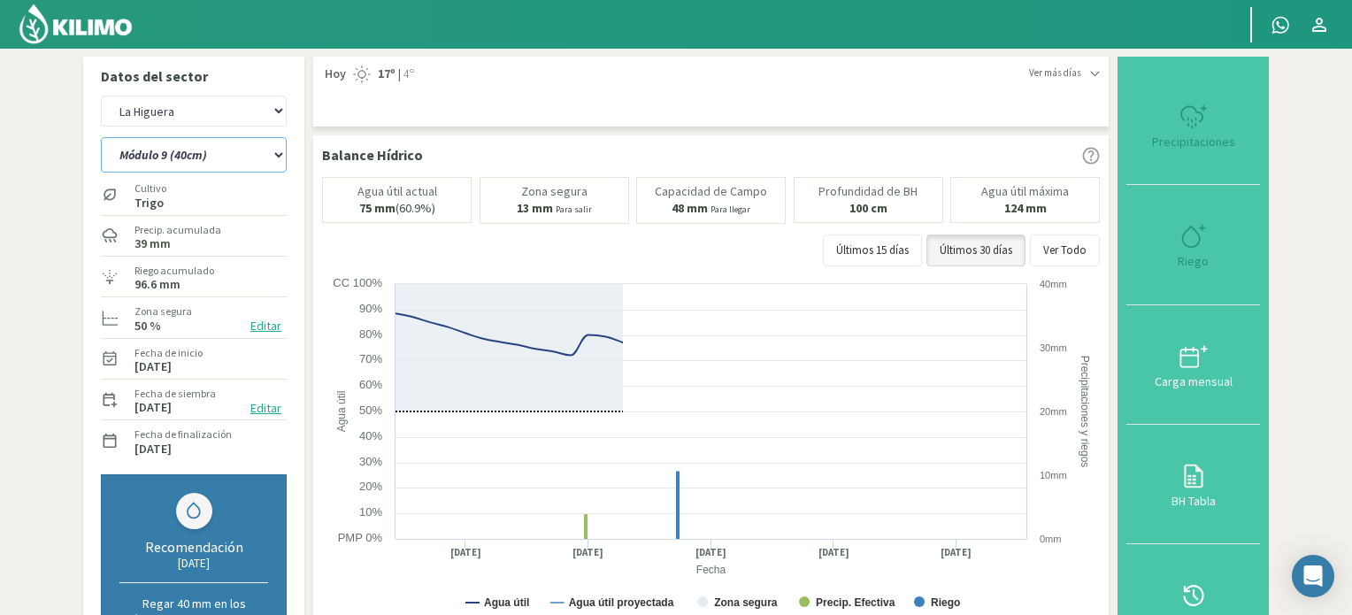
select select "228: Object"
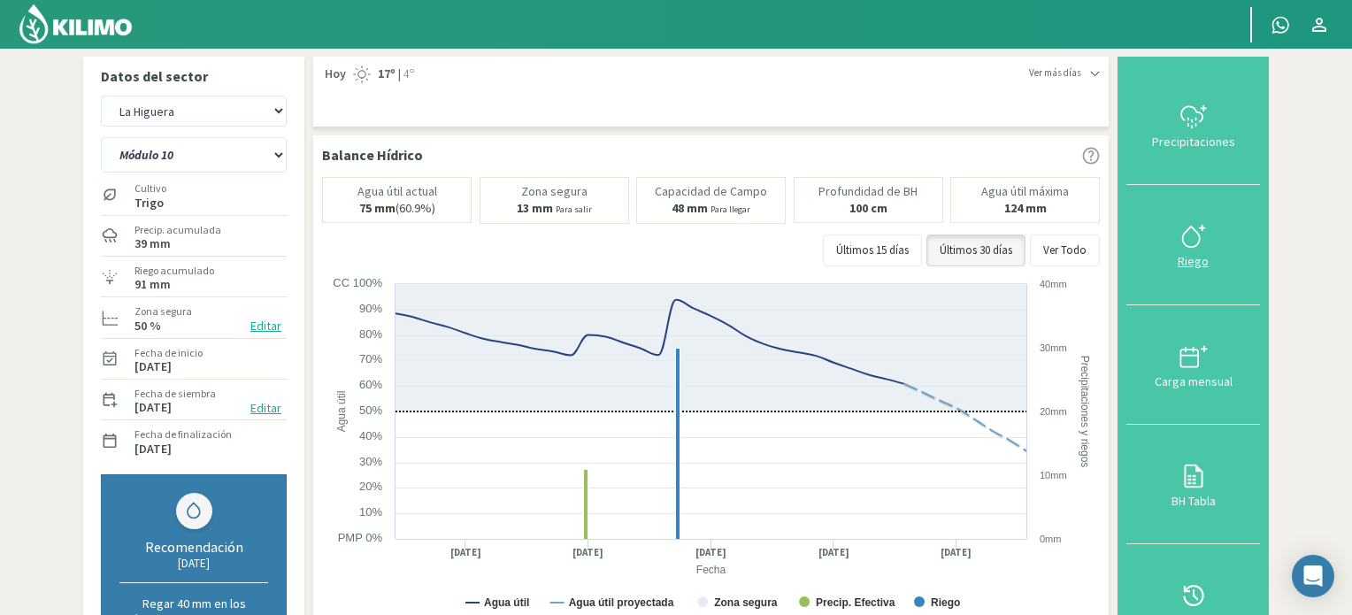
click at [1207, 232] on icon at bounding box center [1194, 236] width 28 height 28
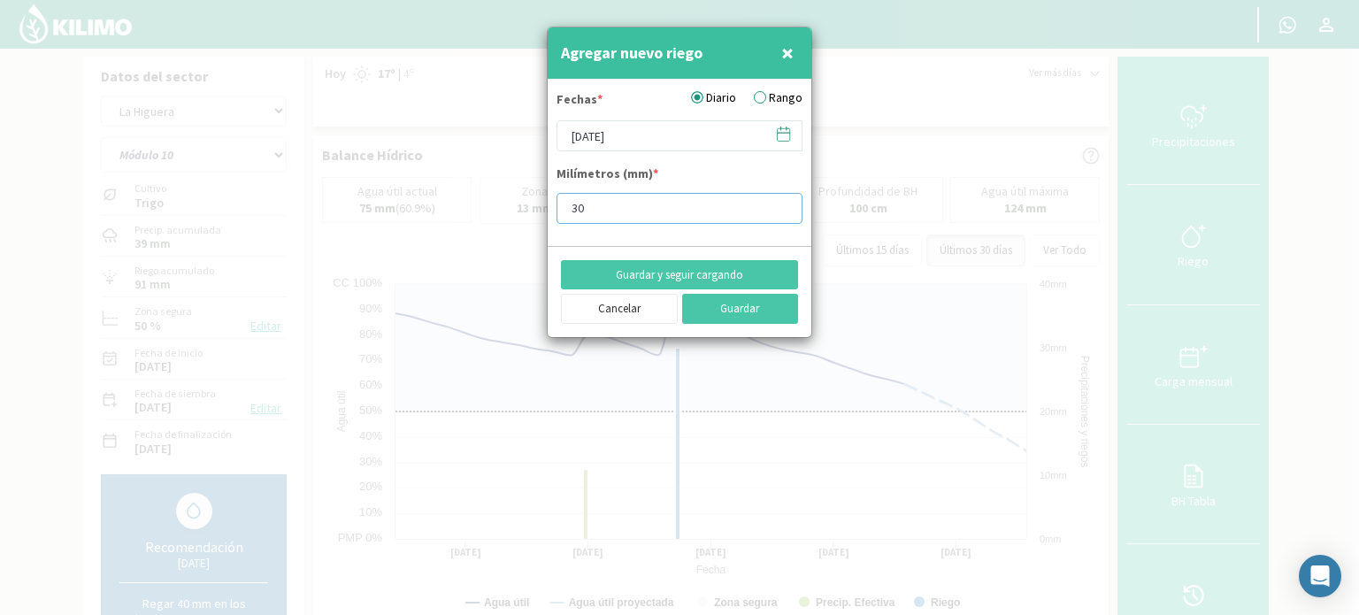
click at [641, 204] on input "30" at bounding box center [680, 208] width 246 height 31
type input "30.5"
click at [782, 130] on icon at bounding box center [783, 134] width 17 height 17
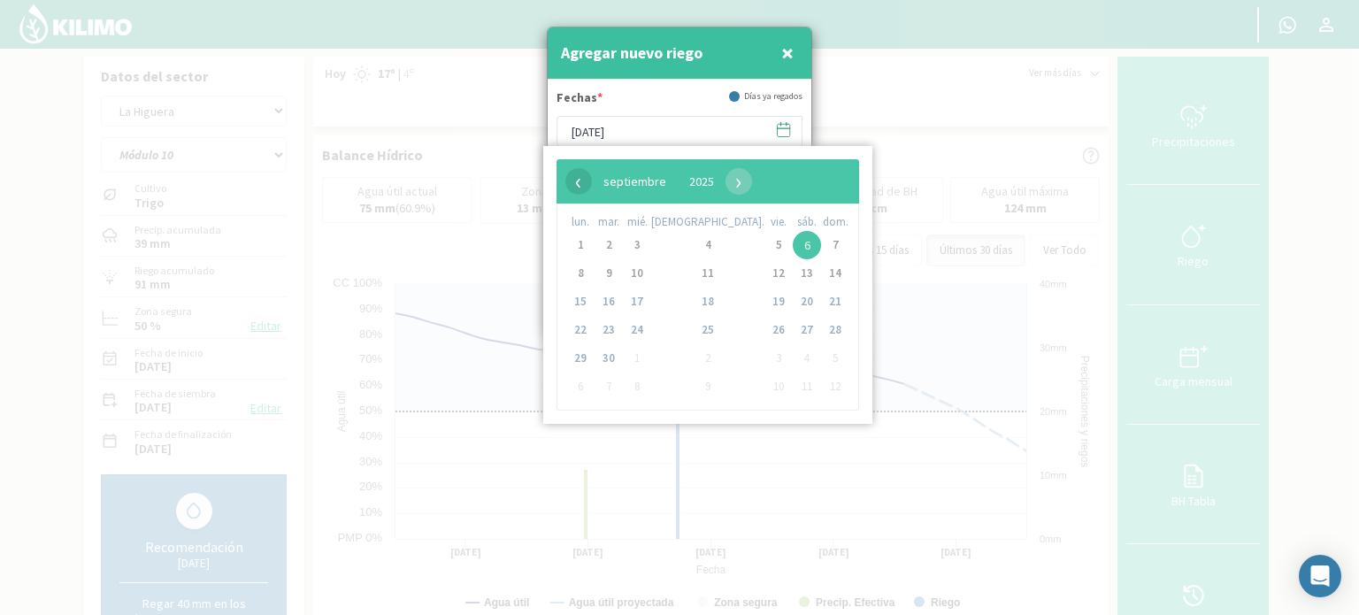
click at [581, 176] on span "‹" at bounding box center [579, 181] width 27 height 27
click at [765, 357] on span "29" at bounding box center [779, 358] width 28 height 28
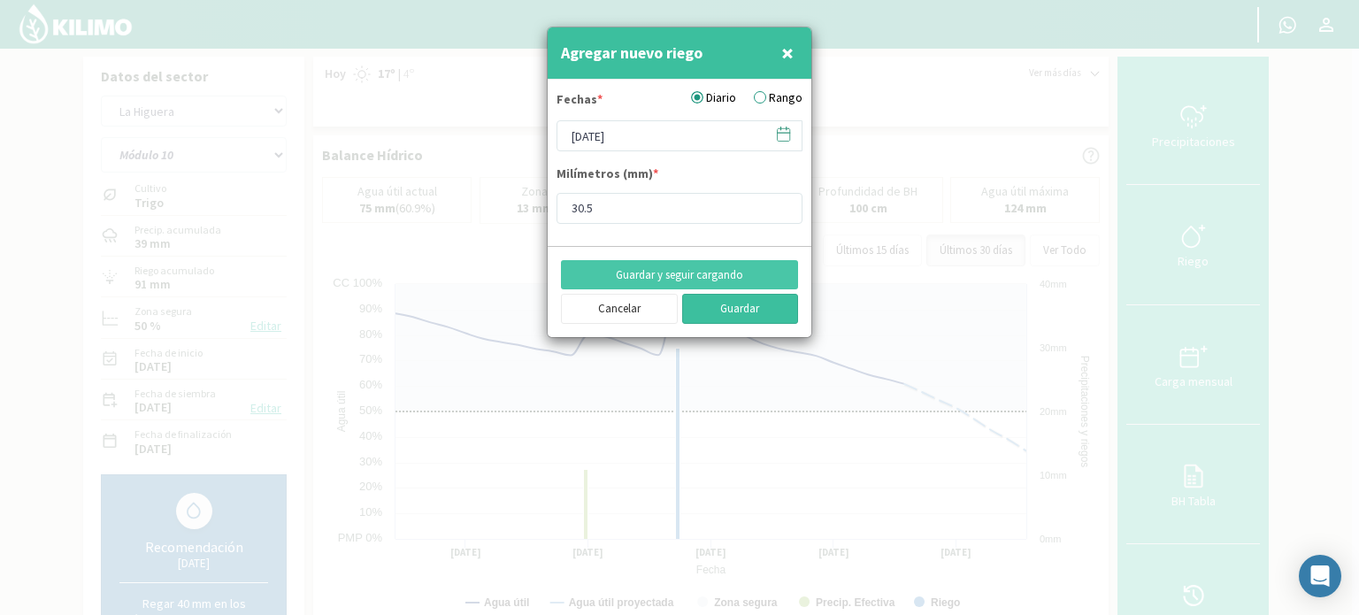
click at [751, 298] on button "Guardar" at bounding box center [740, 309] width 117 height 30
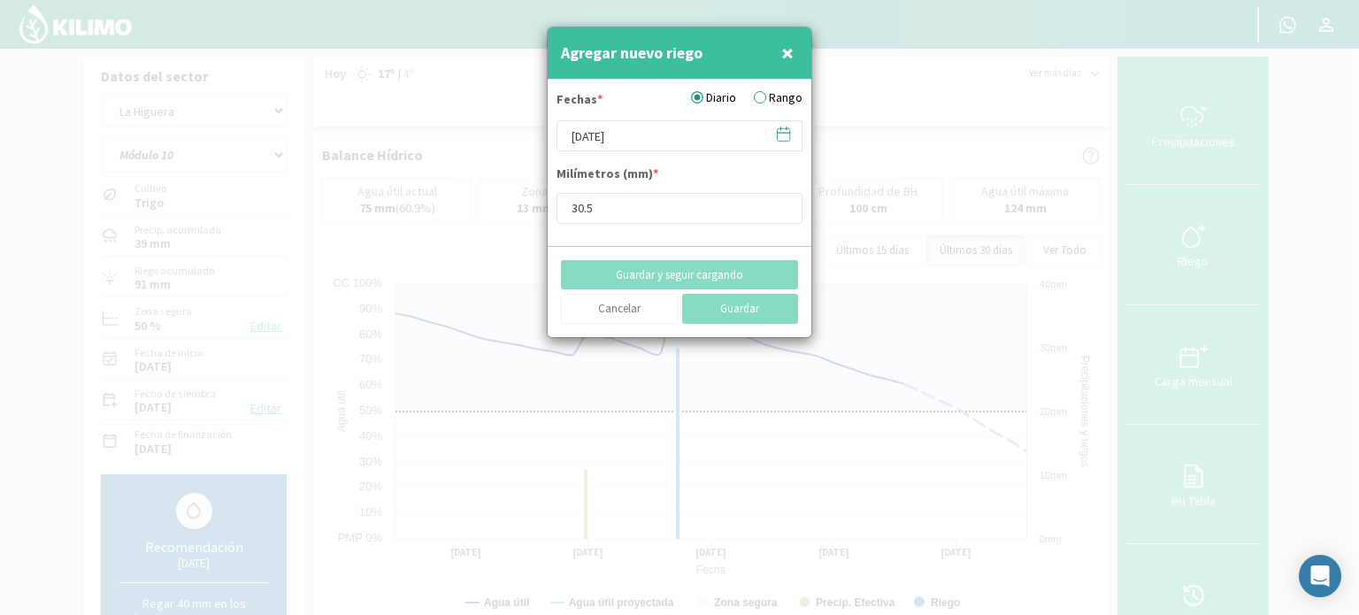
type input "[DATE]"
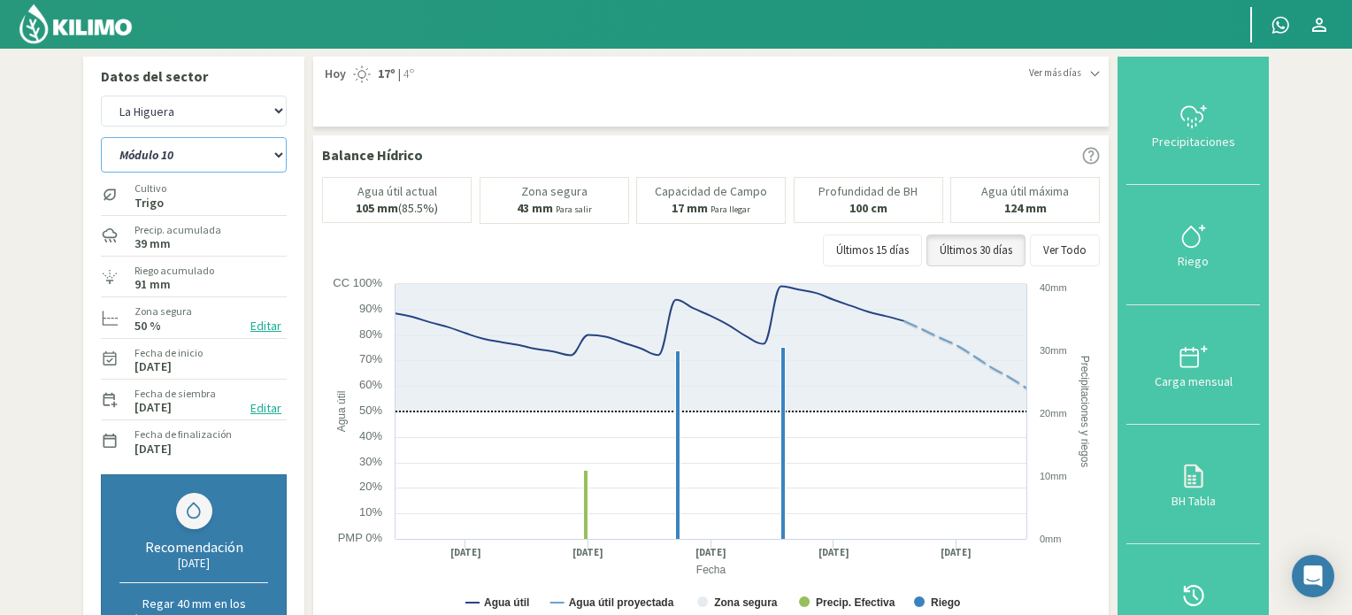
drag, startPoint x: 280, startPoint y: 151, endPoint x: 248, endPoint y: 170, distance: 36.9
click at [280, 152] on select "Módulo 10 Módulo 10 (40cm) Módulo 11 Módulo 11 (40cm) Módulo 6 Módulo 6 (40cm) …" at bounding box center [194, 154] width 186 height 35
click at [101, 137] on select "Módulo 10 Módulo 10 (40cm) Módulo 11 Módulo 11 (40cm) Módulo 6 Módulo 6 (40cm) …" at bounding box center [194, 154] width 186 height 35
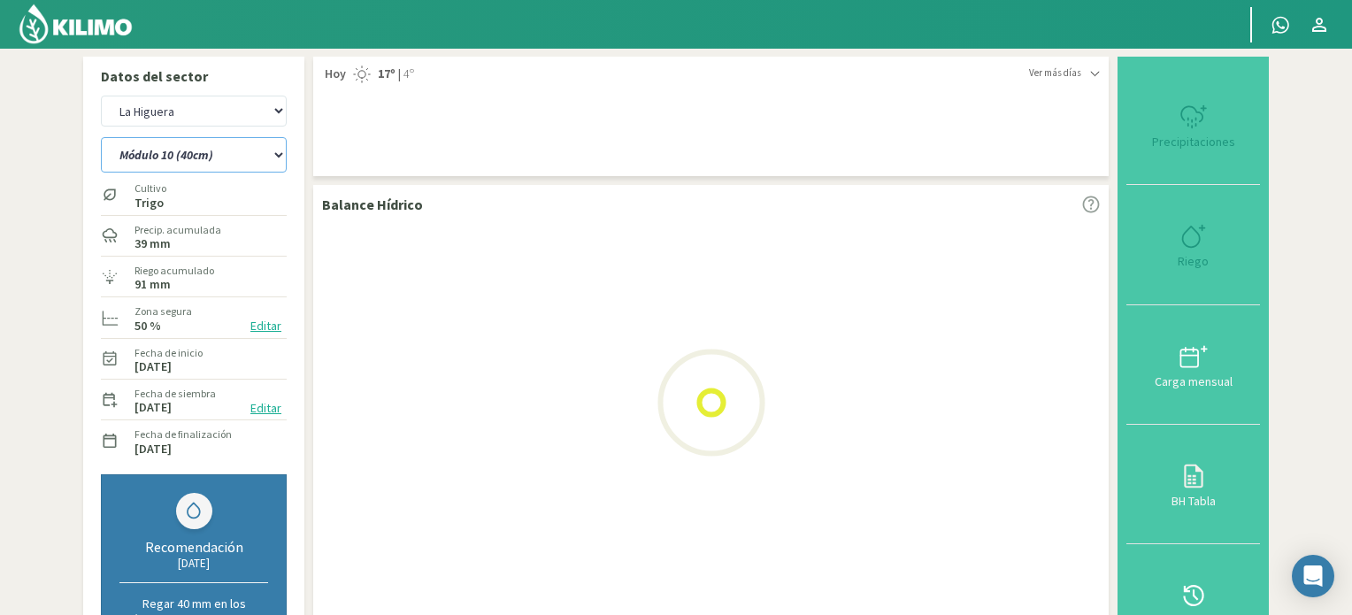
select select "228: Object"
select select "41: Object"
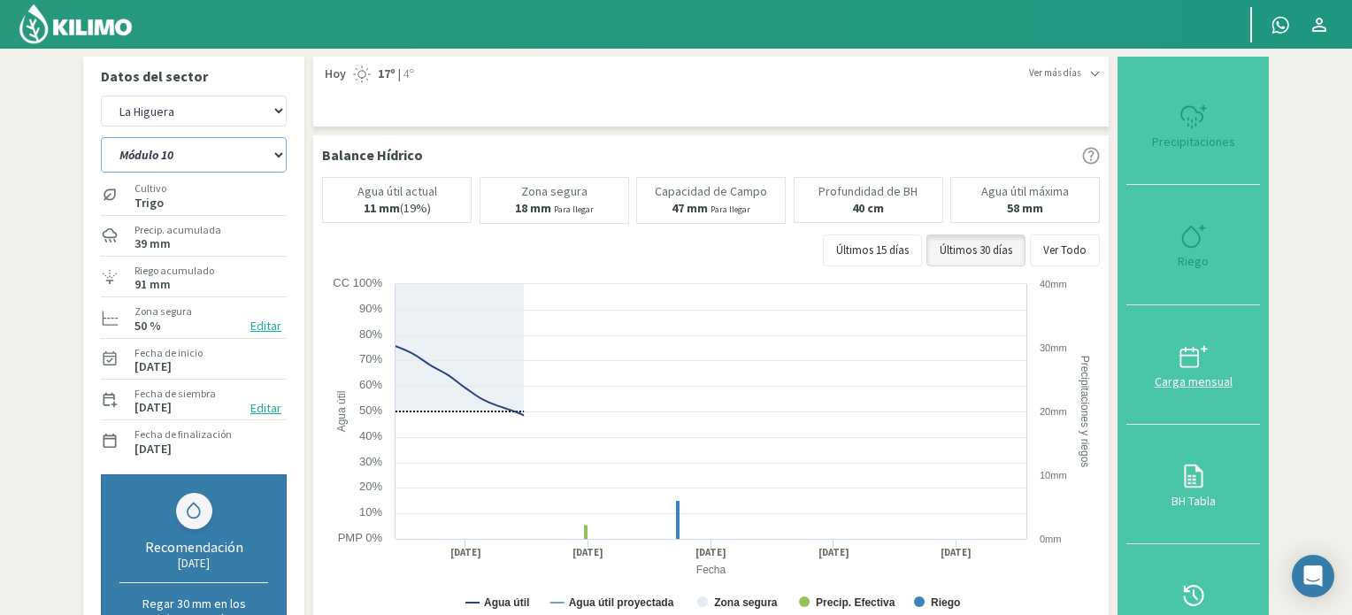
select select "241: Object"
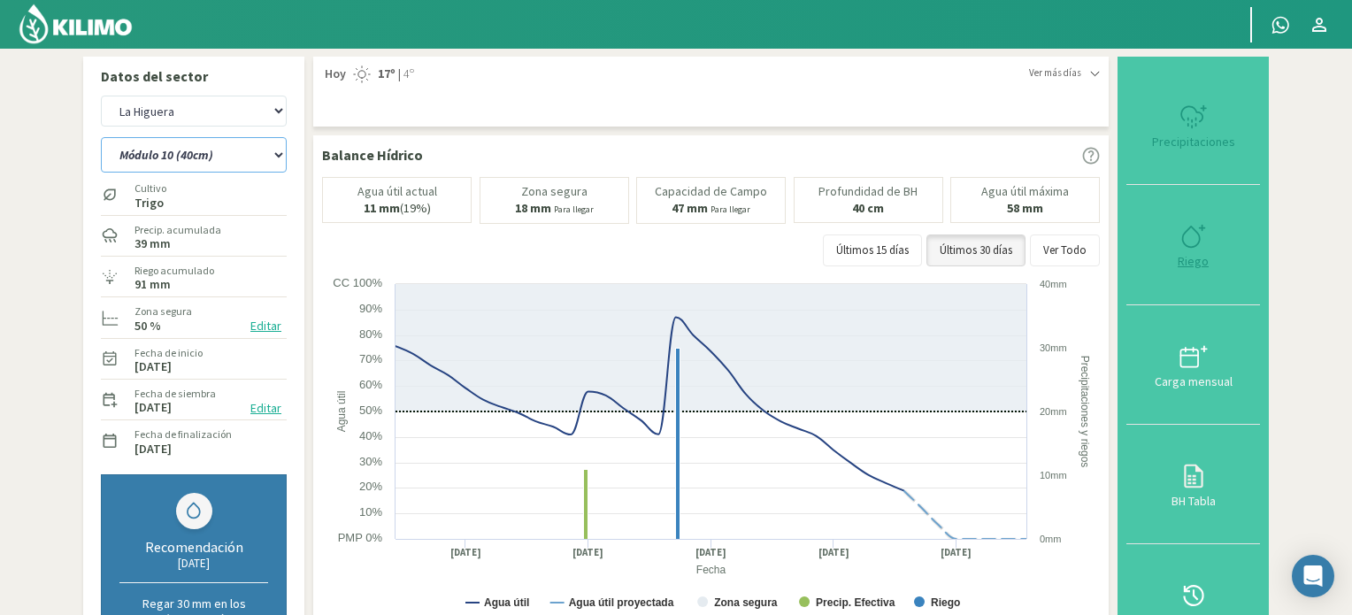
type input "30"
click at [1197, 237] on icon at bounding box center [1194, 236] width 28 height 28
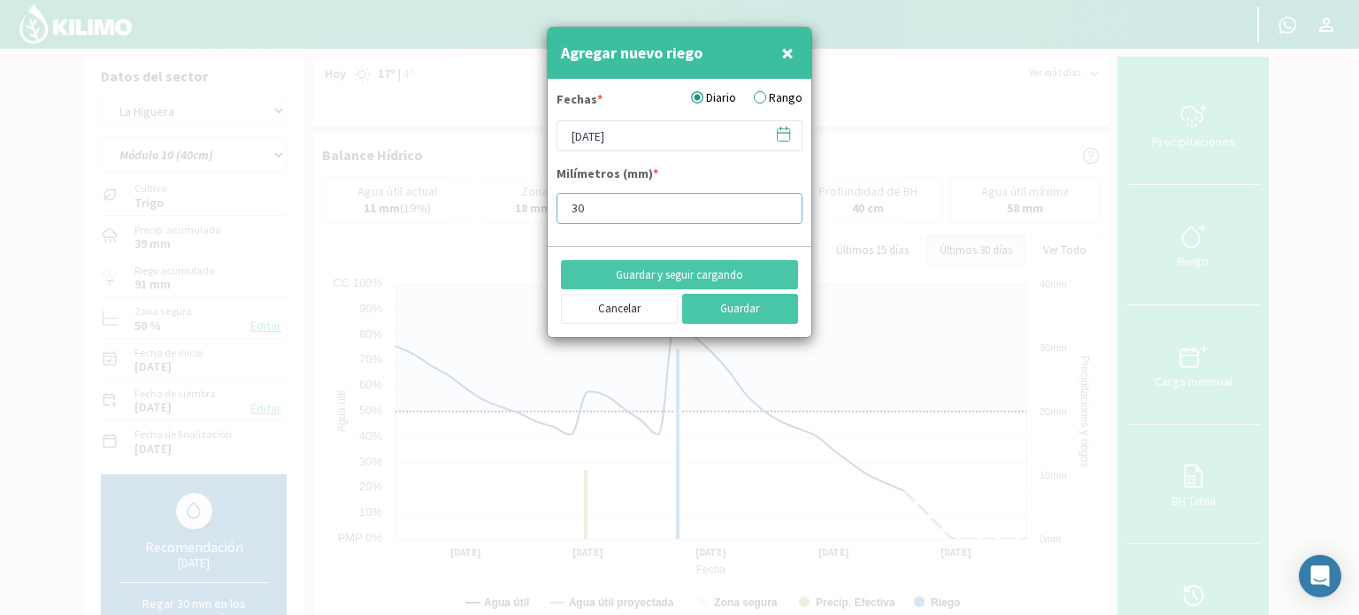
click at [616, 208] on input "30" at bounding box center [680, 208] width 246 height 31
type input "30.5"
click at [782, 133] on icon at bounding box center [784, 133] width 12 height 0
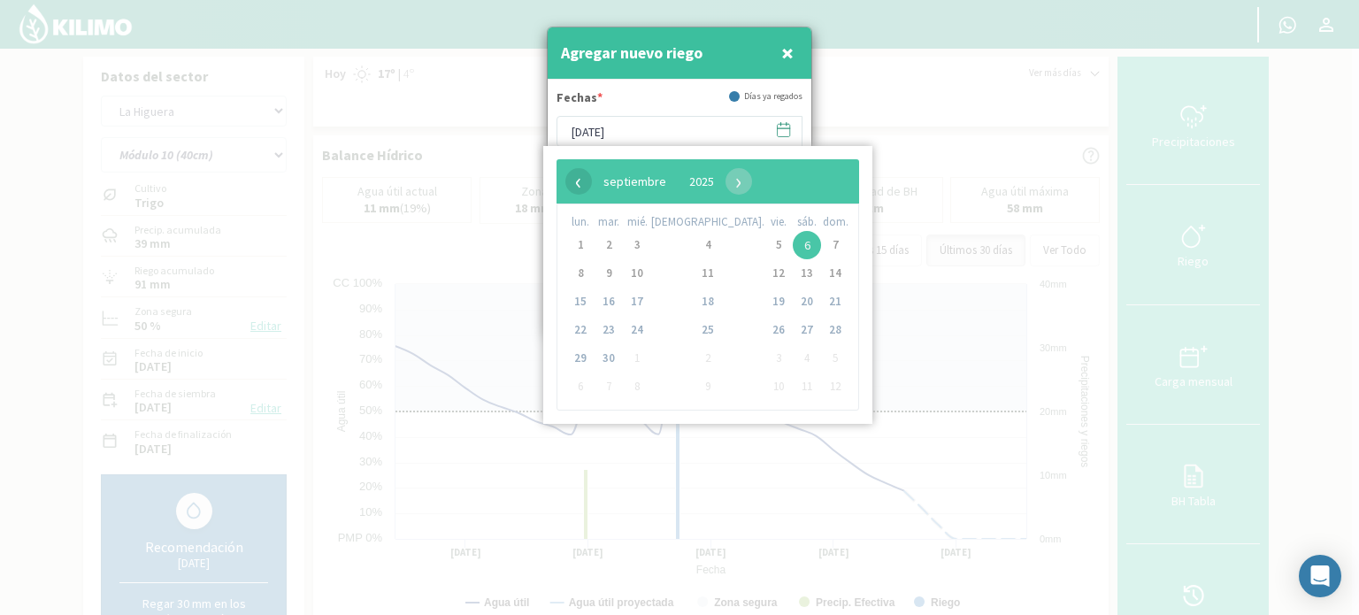
click at [576, 180] on span "‹" at bounding box center [579, 181] width 27 height 27
click at [765, 354] on span "29" at bounding box center [779, 358] width 28 height 28
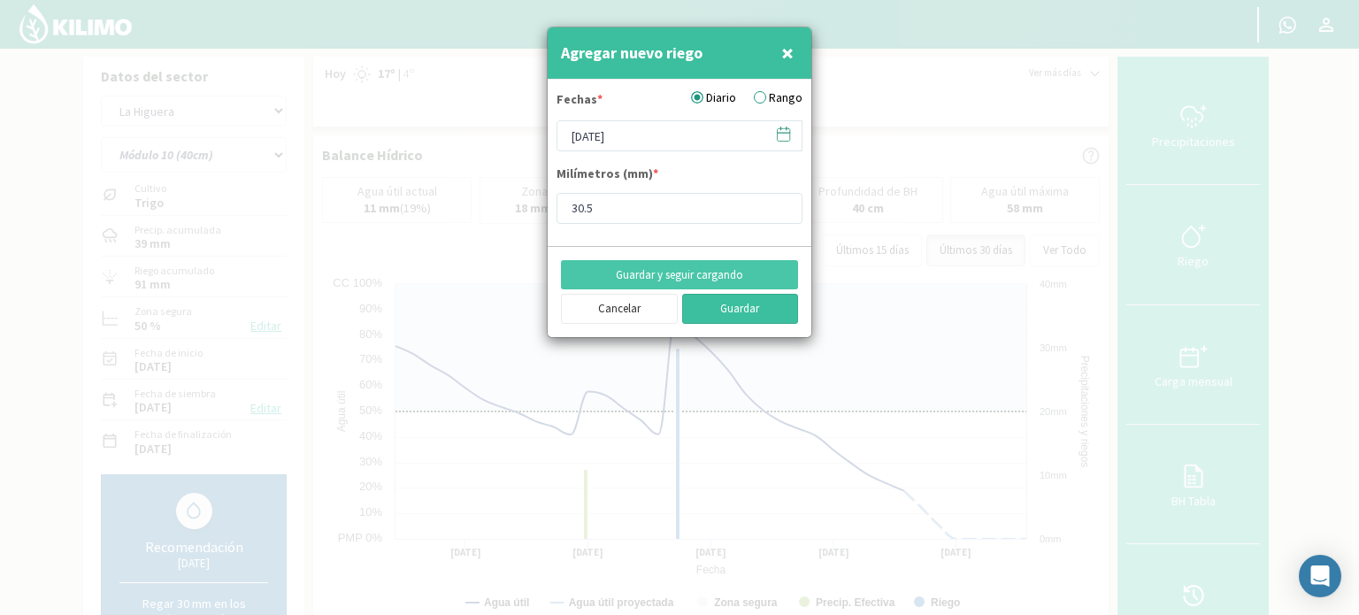
click at [763, 314] on button "Guardar" at bounding box center [740, 309] width 117 height 30
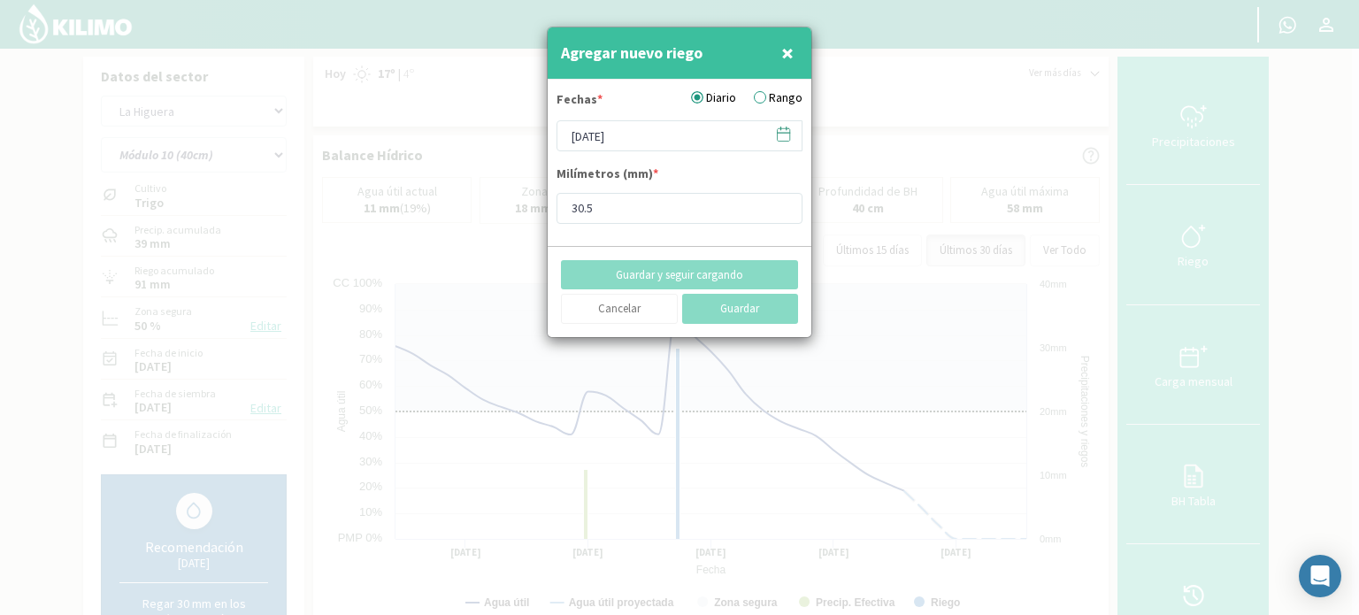
type input "[DATE]"
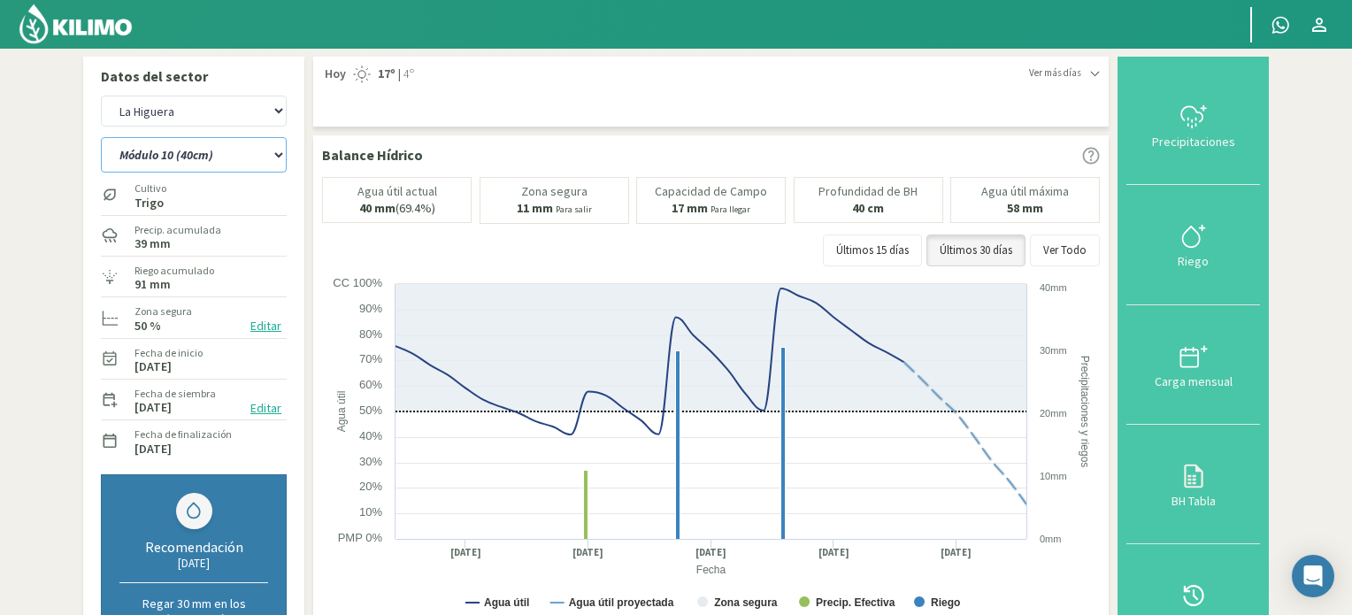
click at [280, 153] on select "Módulo 10 Módulo 10 (40cm) Módulo 11 Módulo 11 (40cm) Módulo 6 Módulo 6 (40cm) …" at bounding box center [194, 154] width 186 height 35
click at [101, 137] on select "Módulo 10 Módulo 10 (40cm) Módulo 11 Módulo 11 (40cm) Módulo 6 Módulo 6 (40cm) …" at bounding box center [194, 154] width 186 height 35
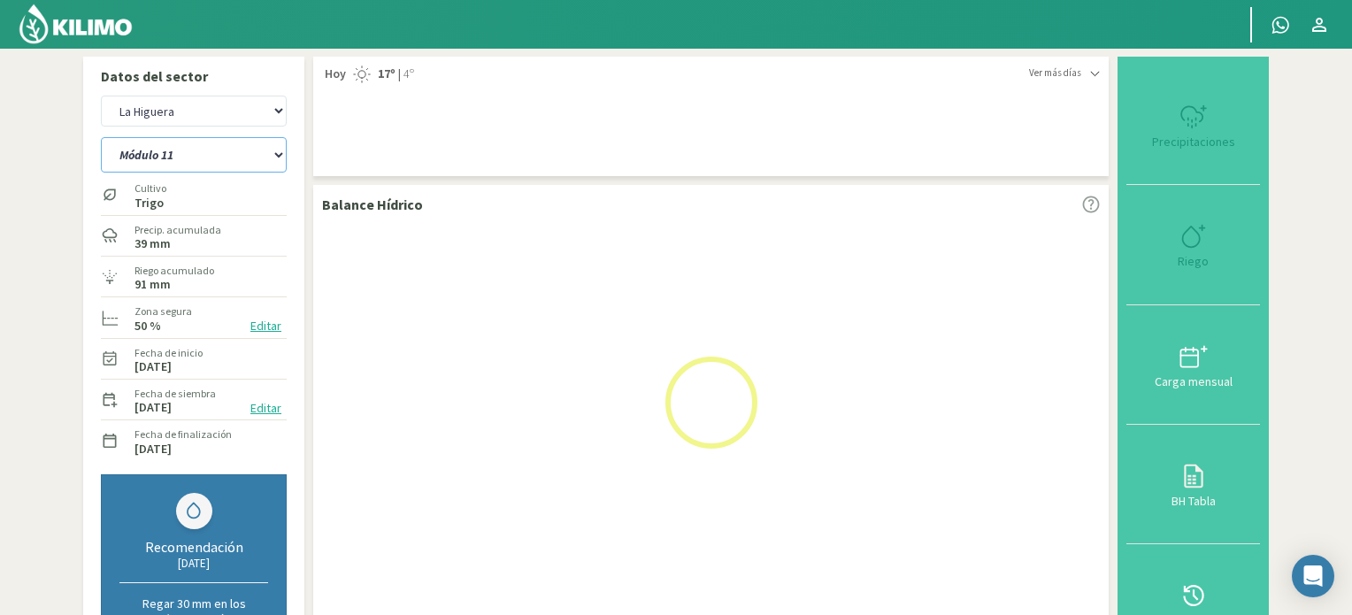
select select "241: Object"
select select "43: Object"
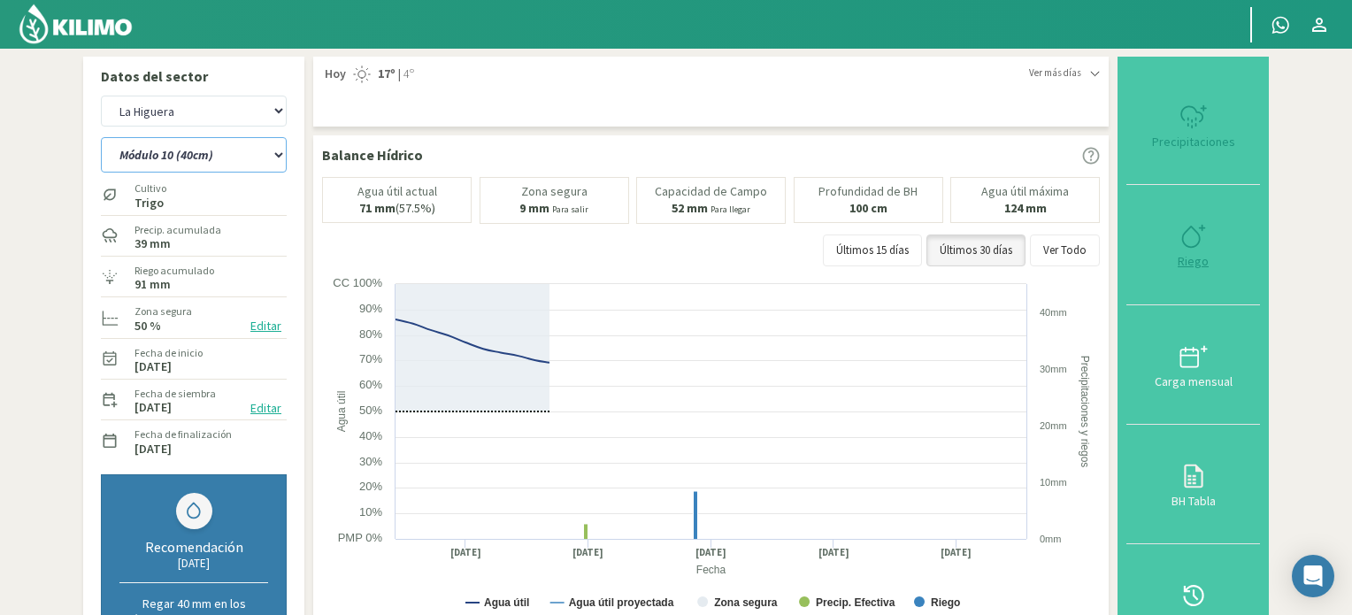
select select "254: Object"
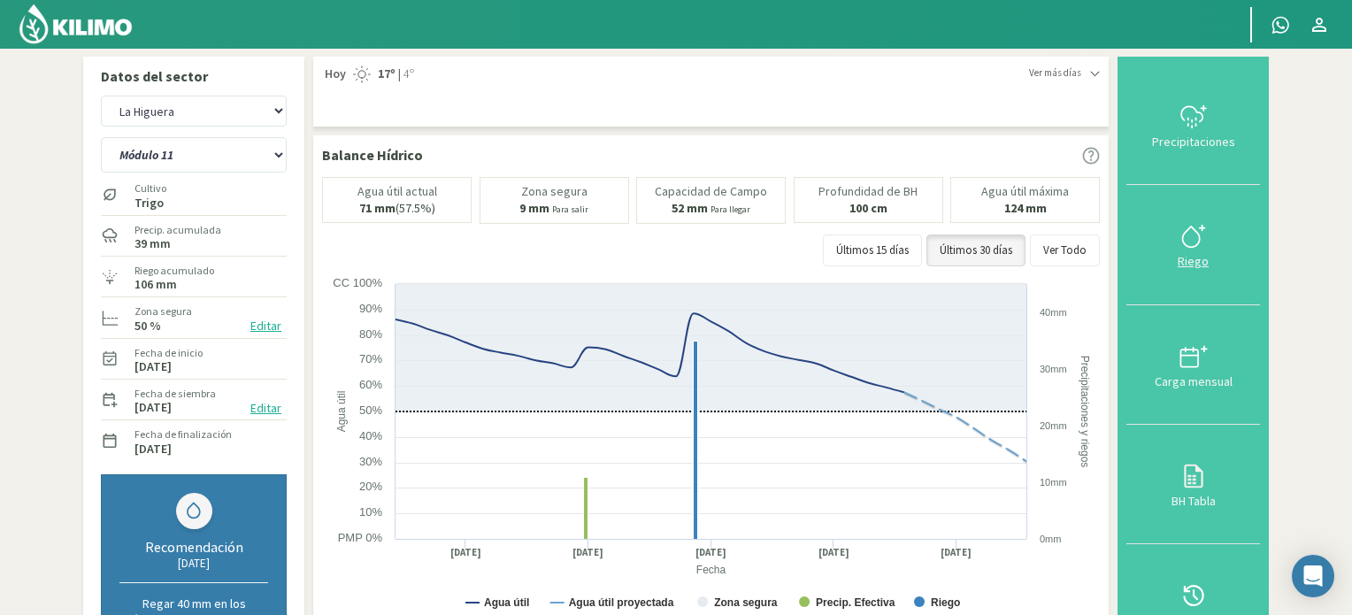
click at [1196, 240] on icon at bounding box center [1194, 236] width 28 height 28
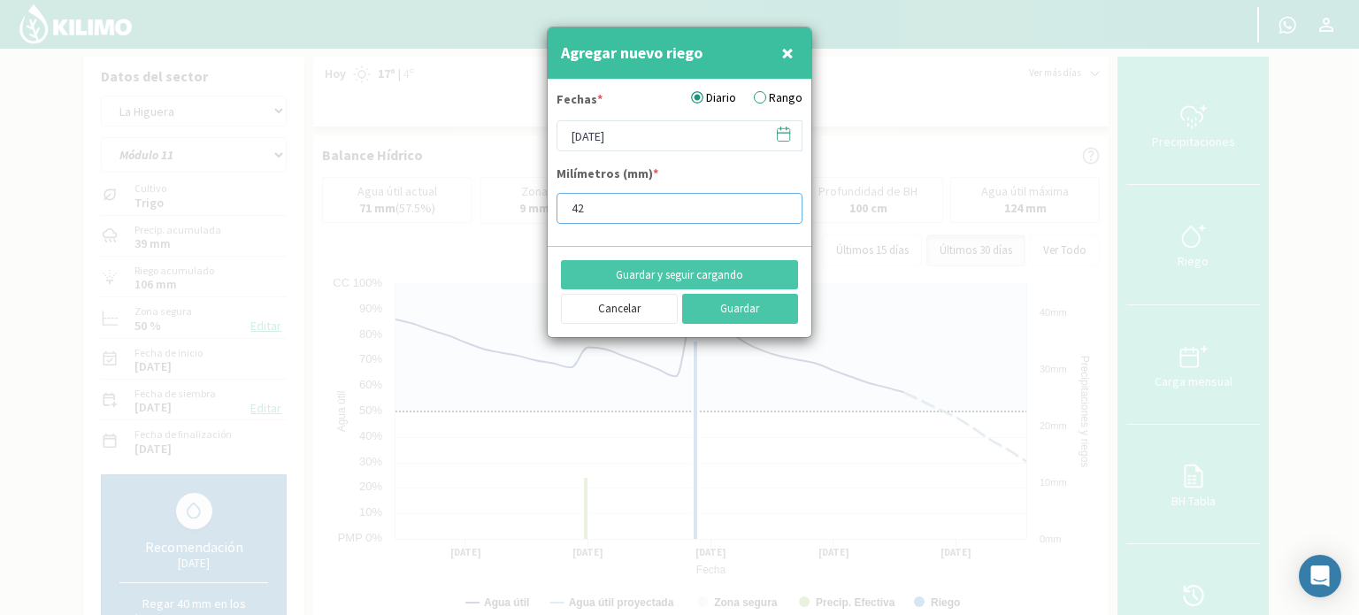
click at [783, 200] on input "42" at bounding box center [680, 208] width 246 height 31
click at [778, 212] on input "41" at bounding box center [680, 208] width 246 height 31
click at [778, 212] on input "40" at bounding box center [680, 208] width 246 height 31
click at [778, 212] on input "39" at bounding box center [680, 208] width 246 height 31
click at [778, 212] on input "38" at bounding box center [680, 208] width 246 height 31
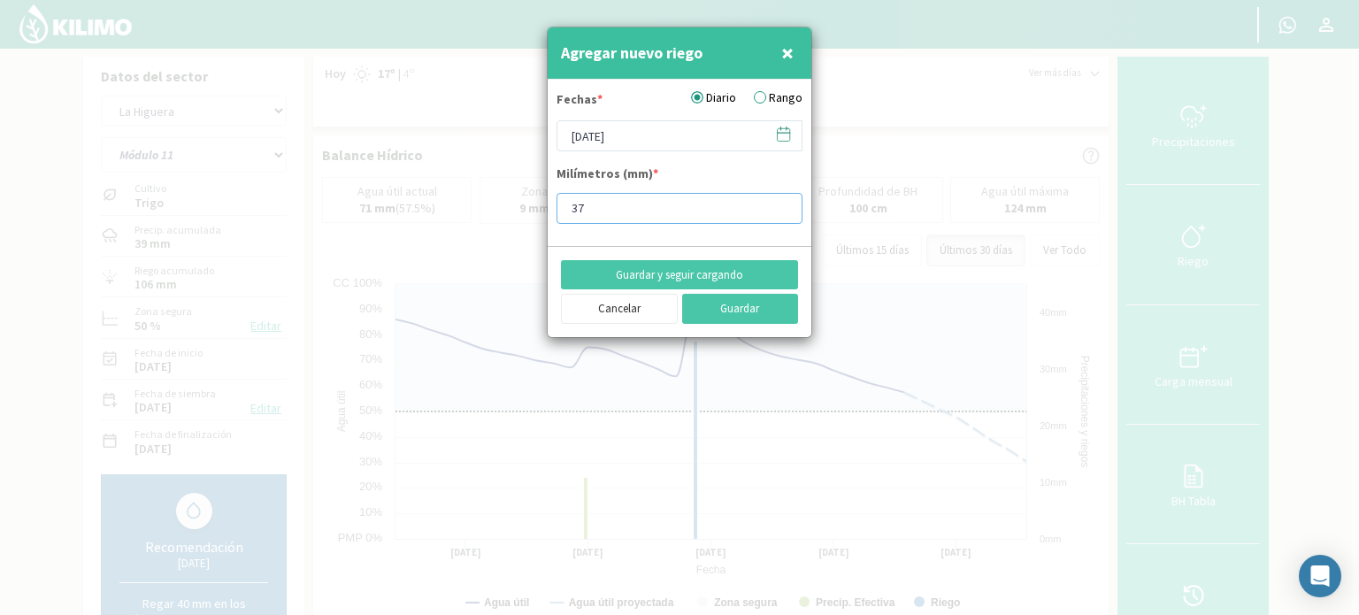
type input "37"
click at [778, 212] on input "37" at bounding box center [680, 208] width 246 height 31
click at [782, 133] on icon at bounding box center [784, 133] width 12 height 0
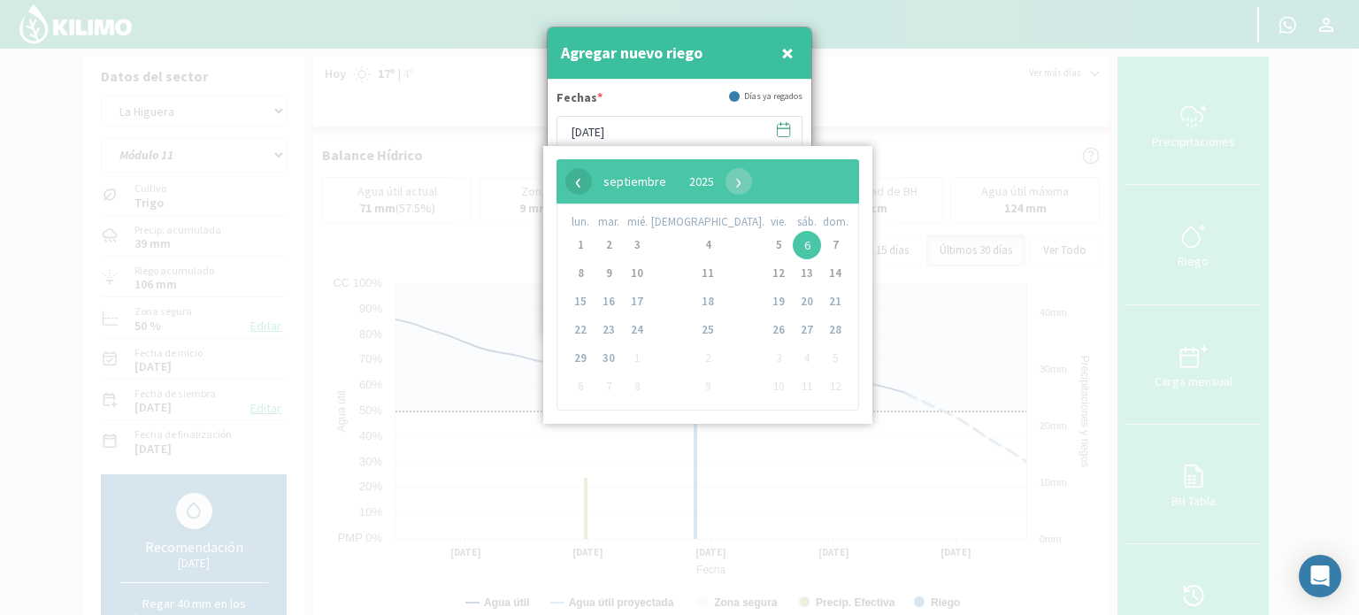
click at [581, 183] on span "‹" at bounding box center [579, 181] width 27 height 27
click at [793, 359] on span "30" at bounding box center [807, 358] width 28 height 28
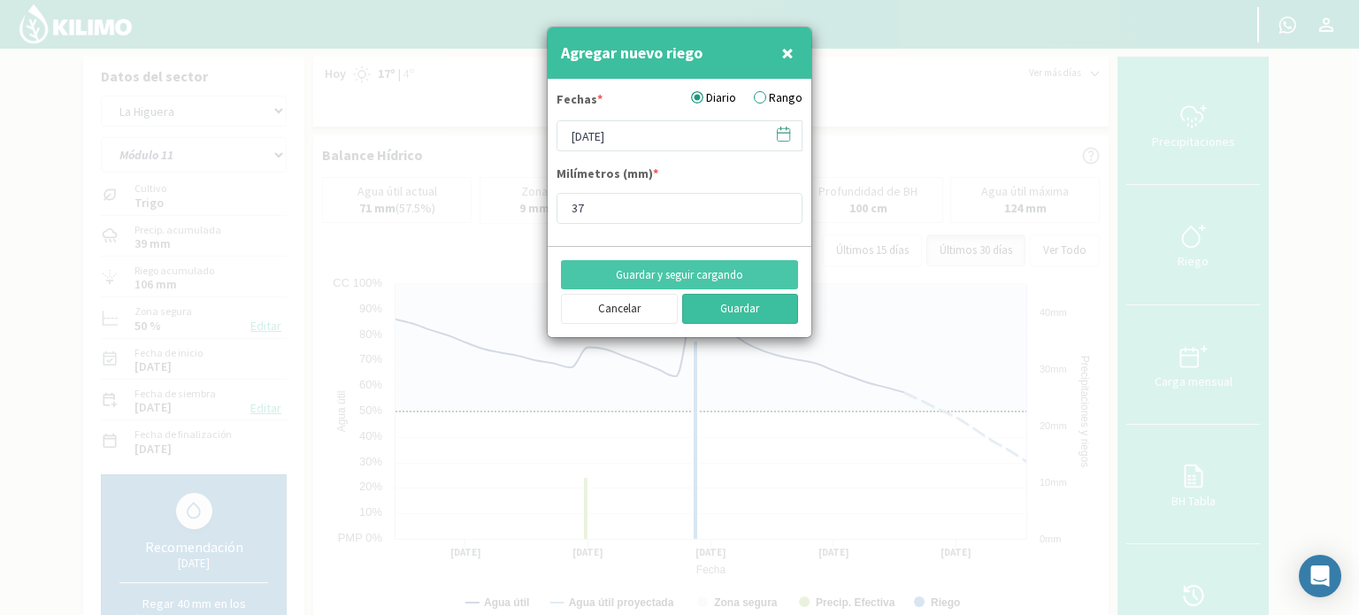
click at [744, 313] on button "Guardar" at bounding box center [740, 309] width 117 height 30
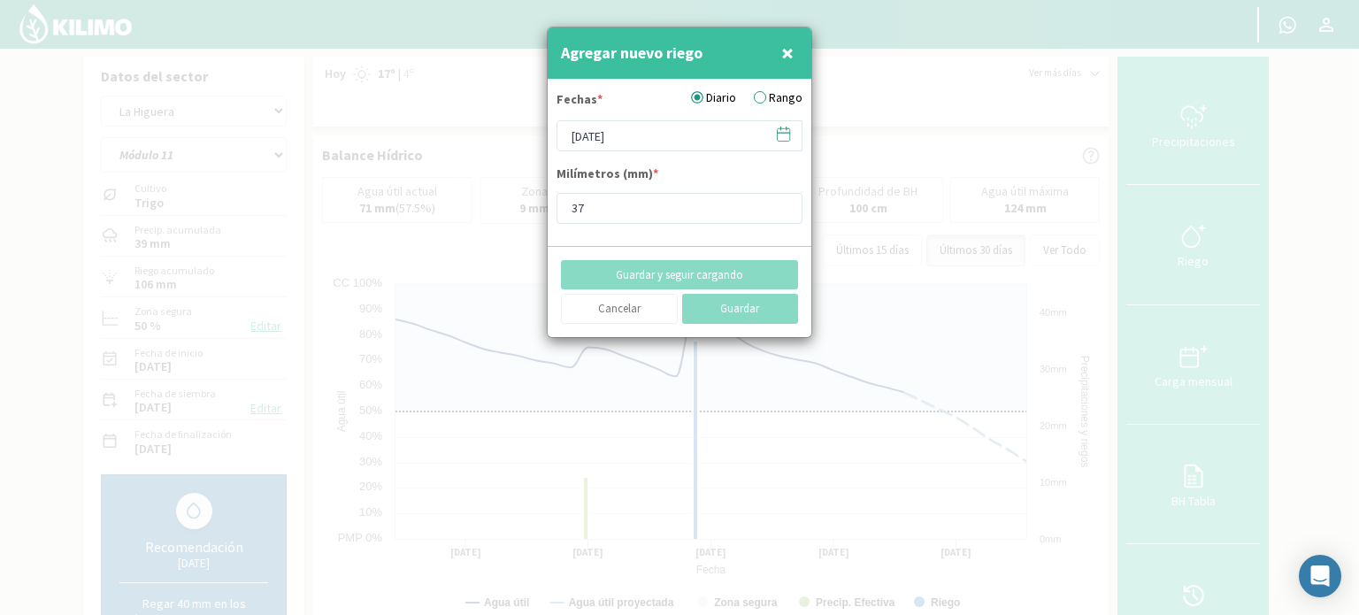
type input "[DATE]"
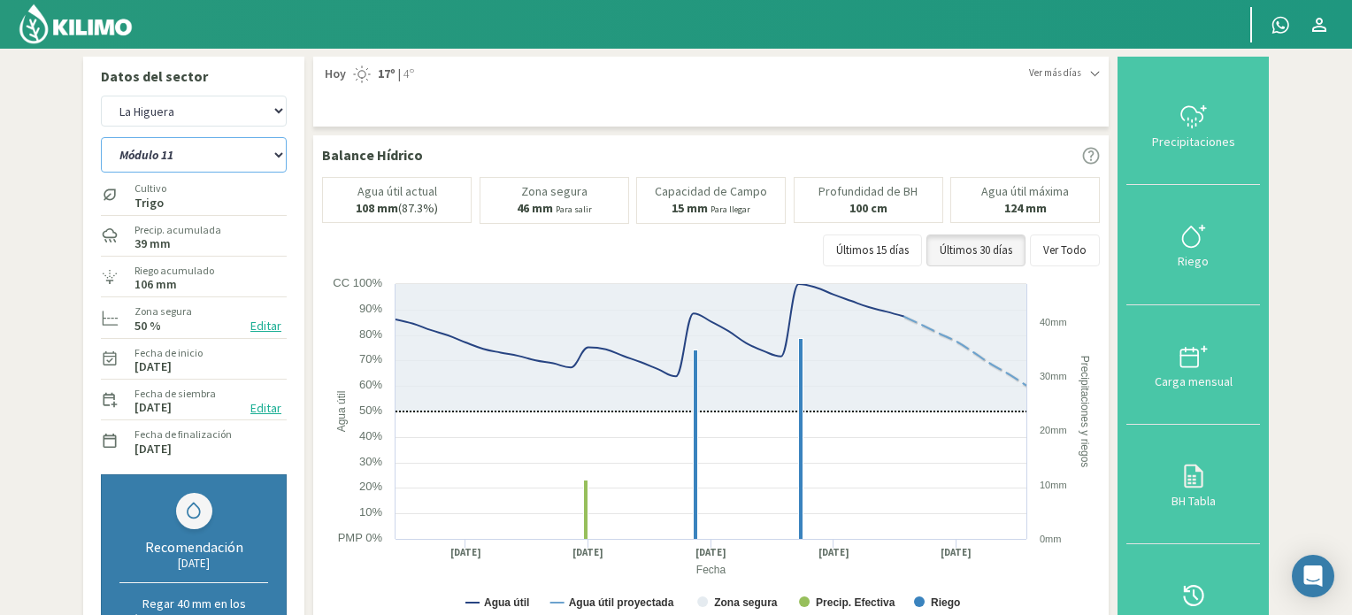
click at [281, 154] on select "Módulo 10 Módulo 10 (40cm) Módulo 11 Módulo 11 (40cm) Módulo 6 Módulo 6 (40cm) …" at bounding box center [194, 154] width 186 height 35
click at [101, 137] on select "Módulo 10 Módulo 10 (40cm) Módulo 11 Módulo 11 (40cm) Módulo 6 Módulo 6 (40cm) …" at bounding box center [194, 154] width 186 height 35
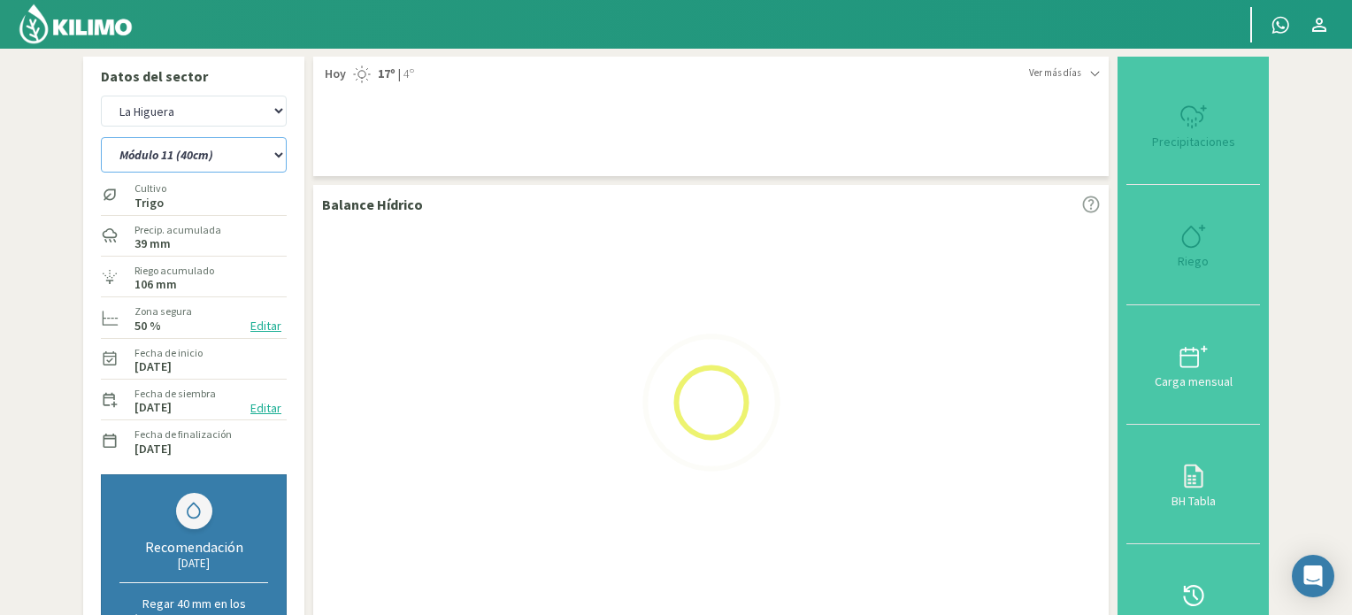
select select "254: Object"
select select "45: Object"
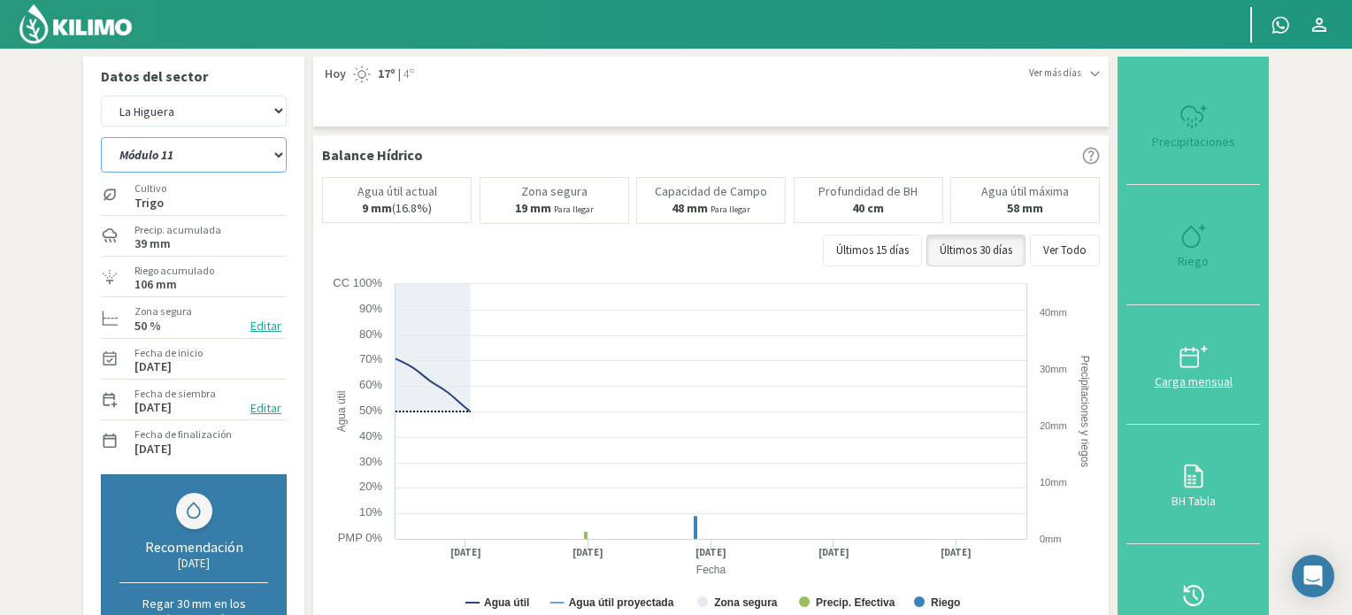
select select "267: Object"
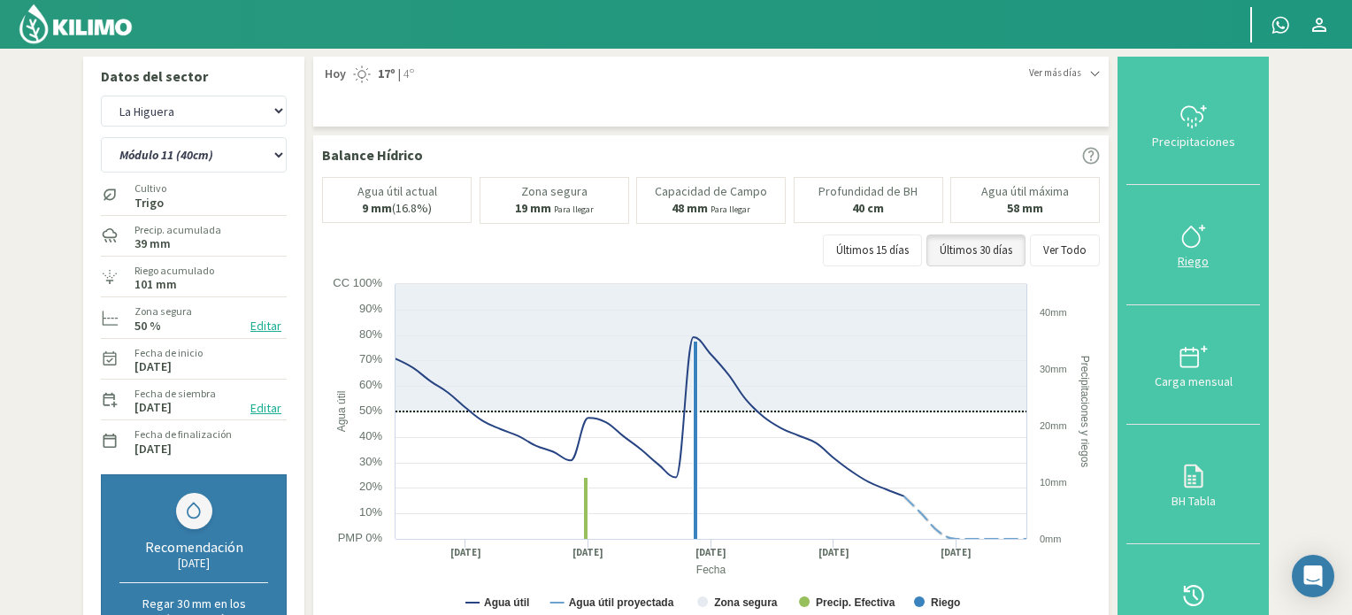
click at [1189, 238] on icon at bounding box center [1194, 236] width 28 height 28
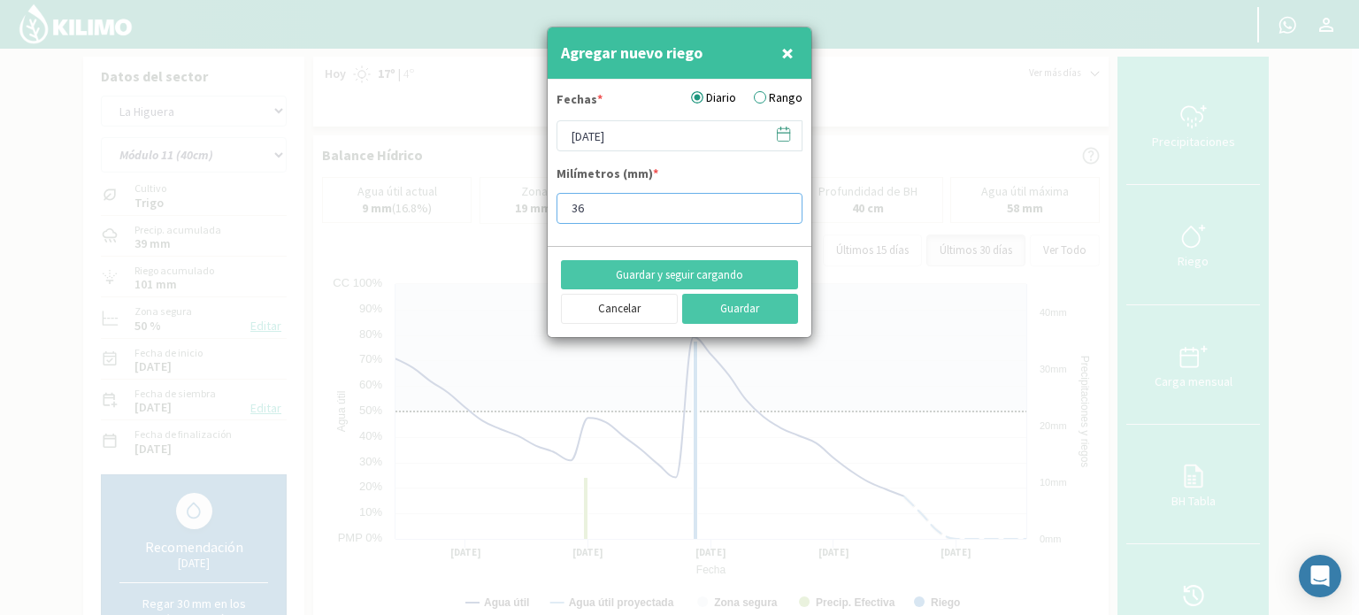
click at [782, 202] on input "36" at bounding box center [680, 208] width 246 height 31
type input "37"
click at [782, 202] on input "37" at bounding box center [680, 208] width 246 height 31
click at [781, 135] on icon at bounding box center [783, 134] width 17 height 17
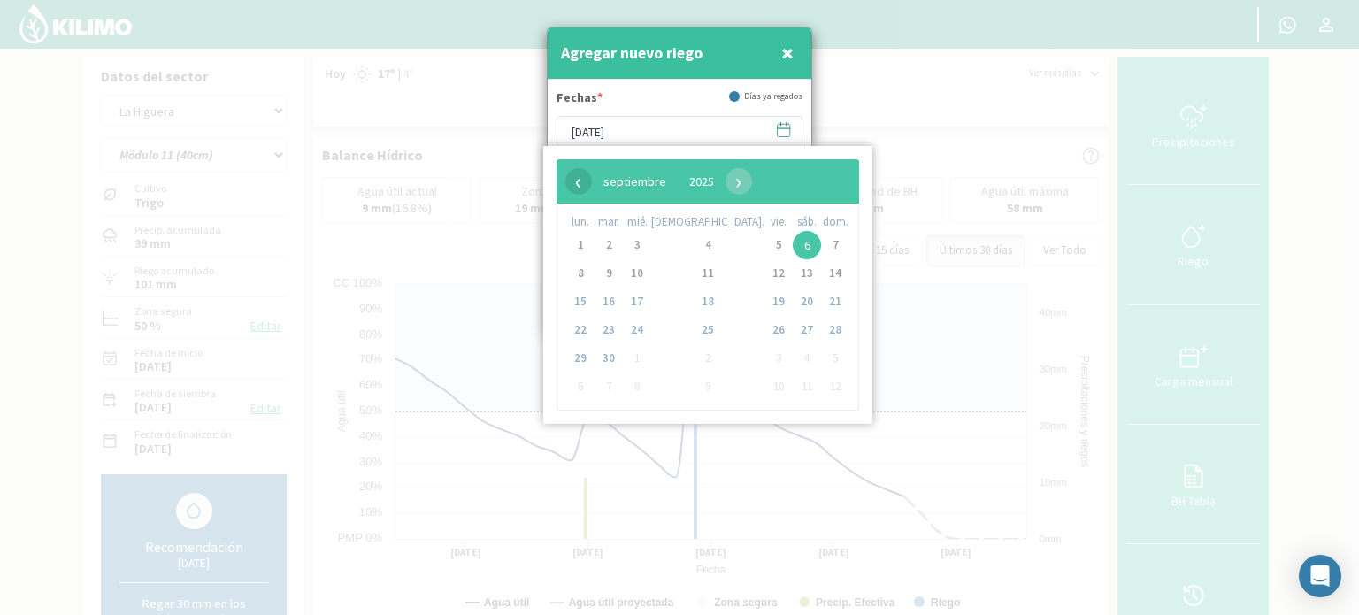
click at [581, 178] on span "‹" at bounding box center [579, 181] width 27 height 27
click at [793, 362] on span "30" at bounding box center [807, 358] width 28 height 28
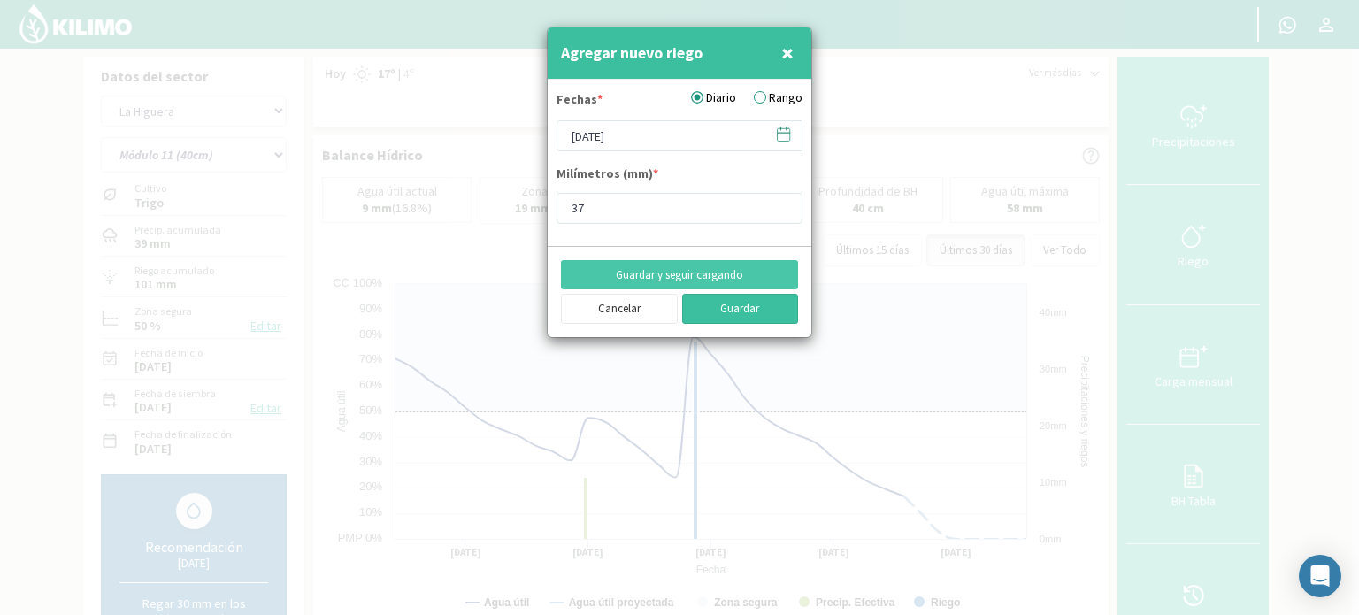
click at [744, 310] on button "Guardar" at bounding box center [740, 309] width 117 height 30
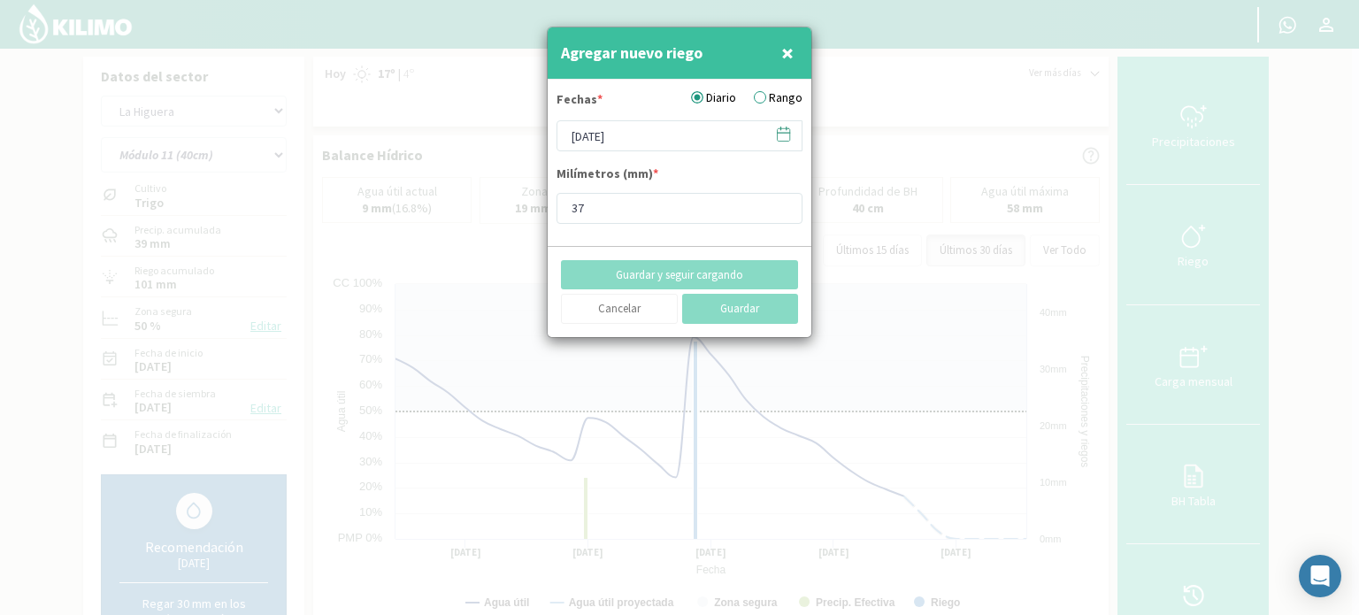
type input "[DATE]"
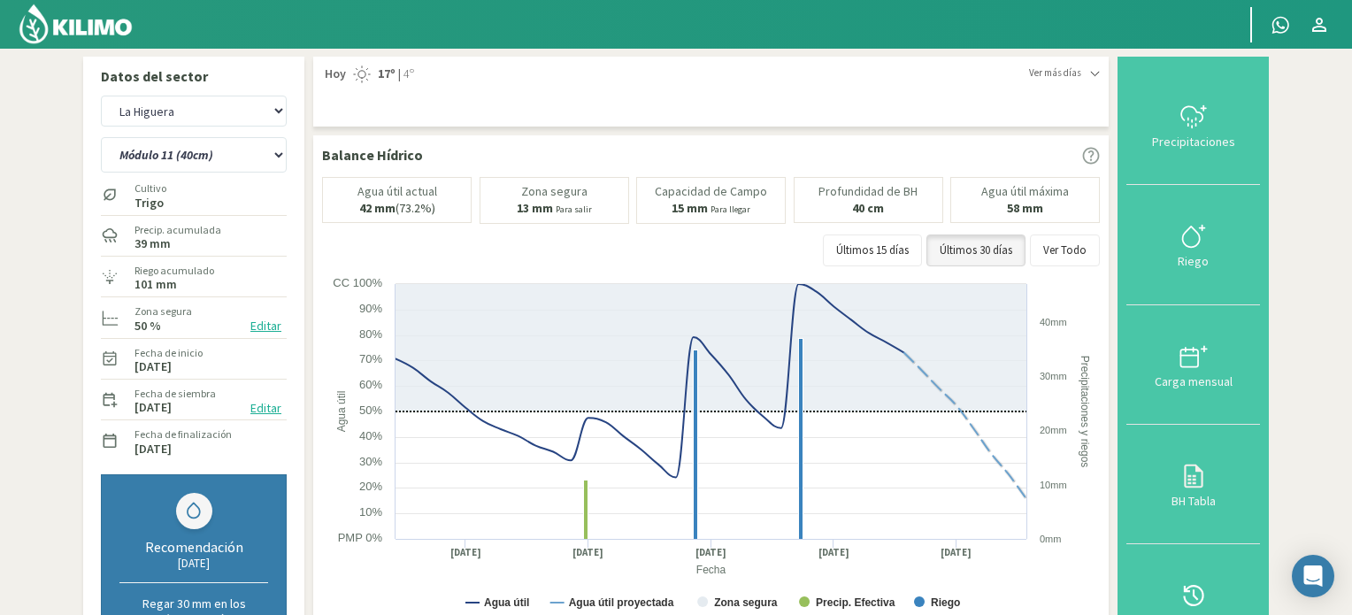
click at [104, 29] on img at bounding box center [76, 24] width 116 height 42
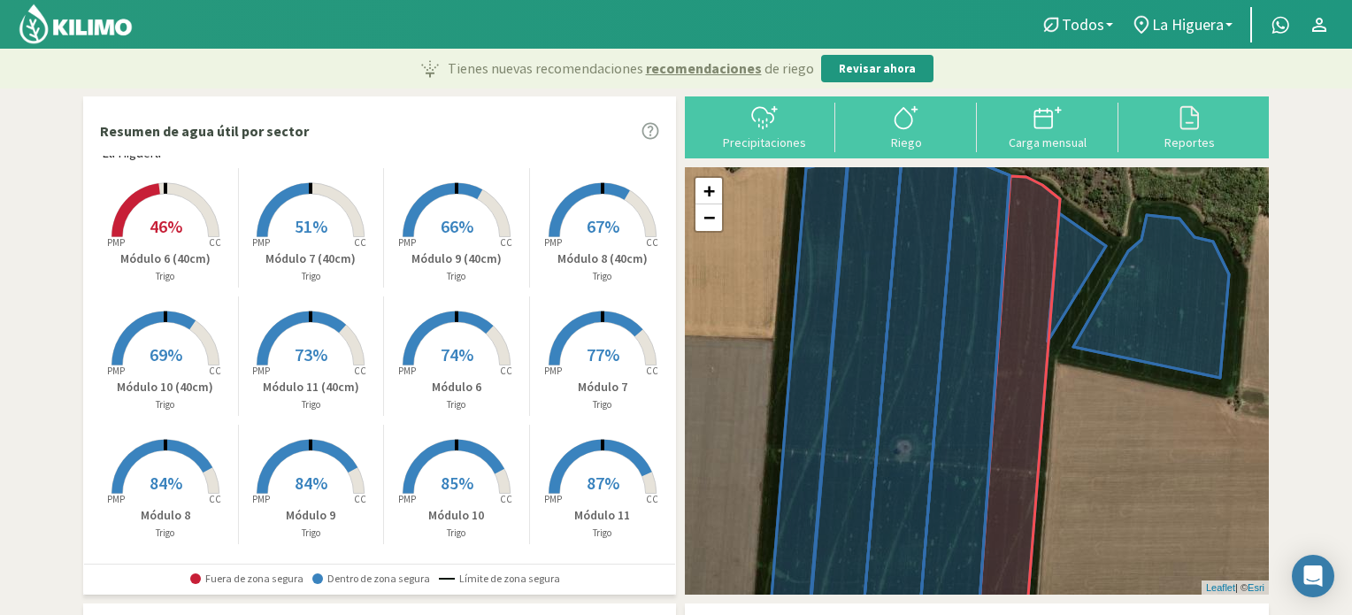
scroll to position [15, 0]
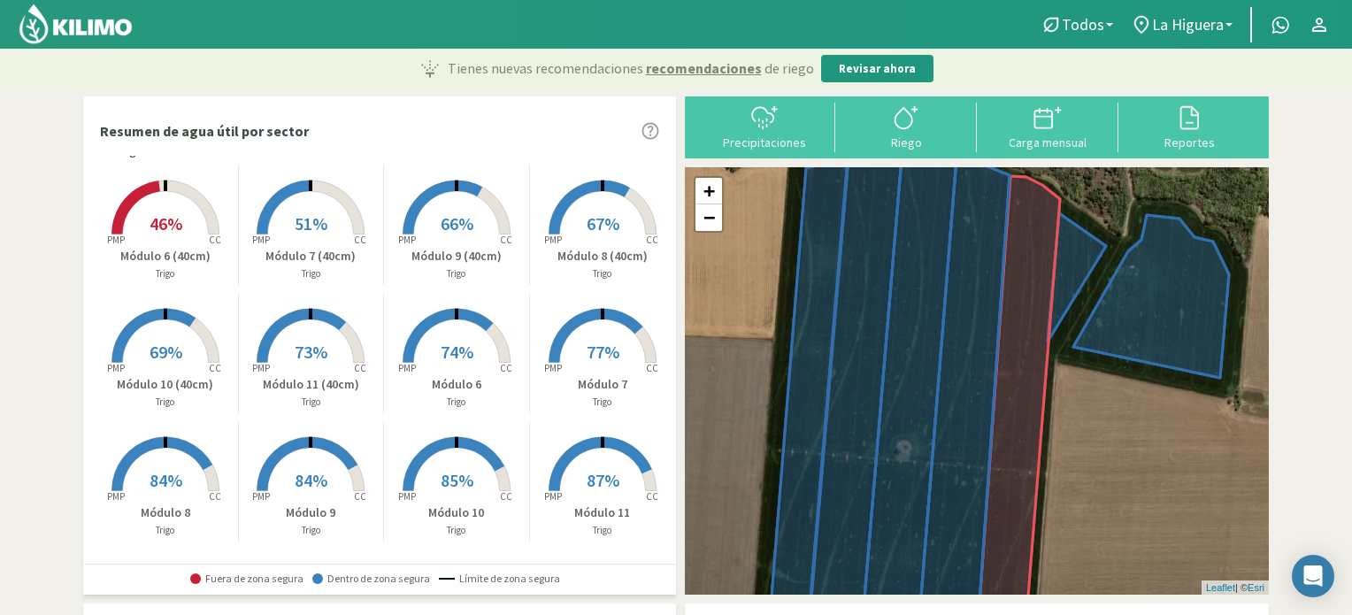
click at [162, 220] on span "46%" at bounding box center [166, 223] width 33 height 22
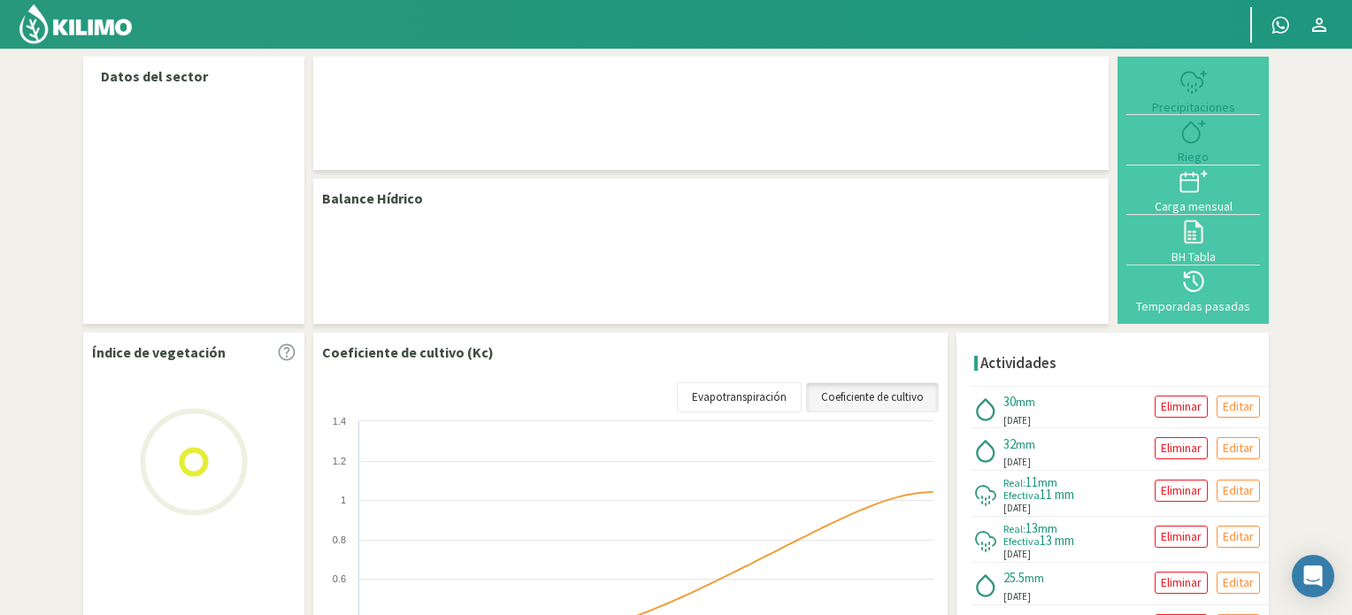
select select "1: Object"
select select "5: Object"
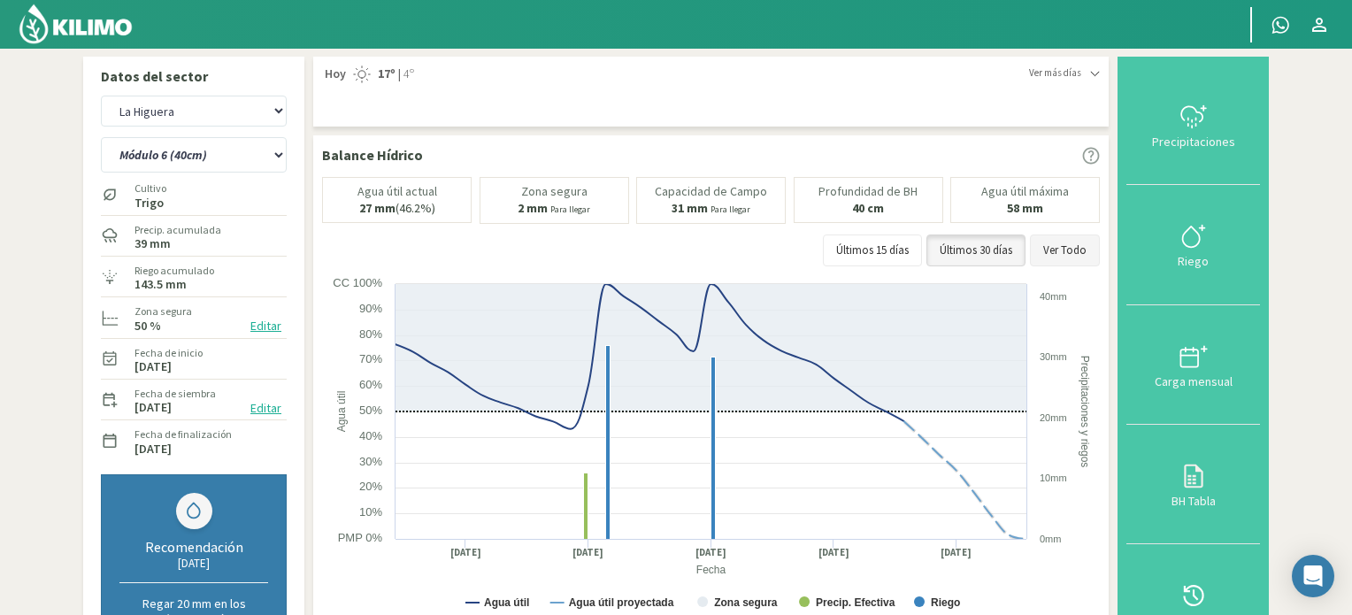
click at [1068, 250] on button "Ver Todo" at bounding box center [1065, 251] width 70 height 32
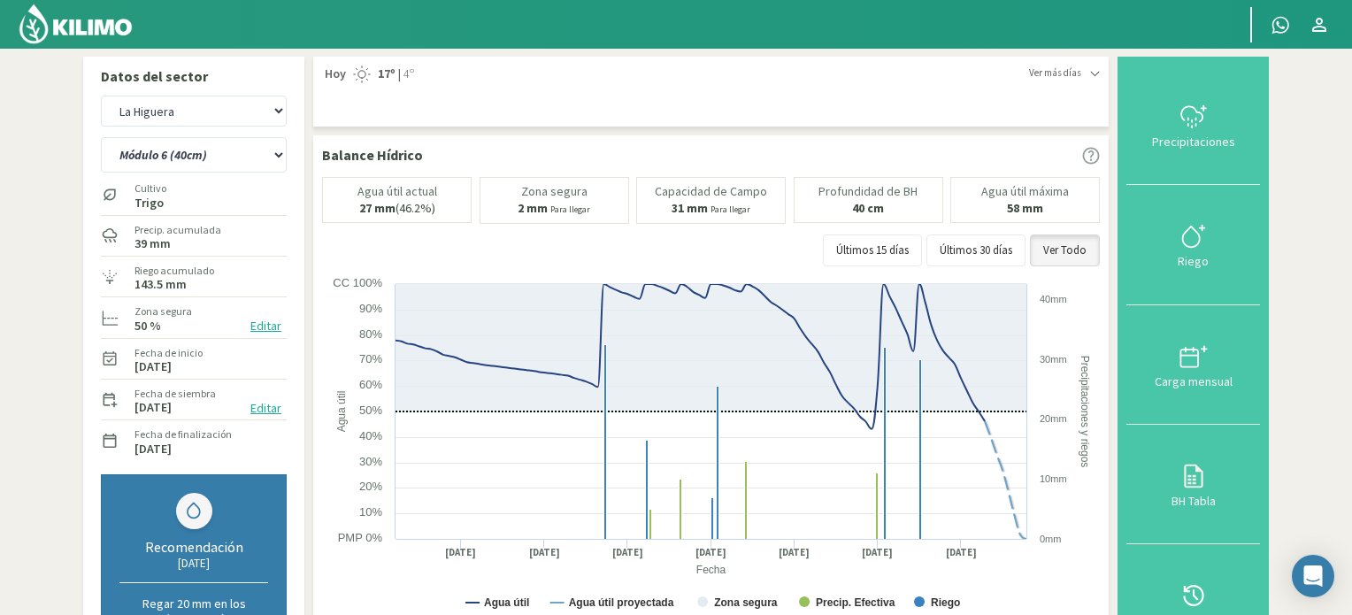
click at [113, 34] on img at bounding box center [76, 24] width 116 height 42
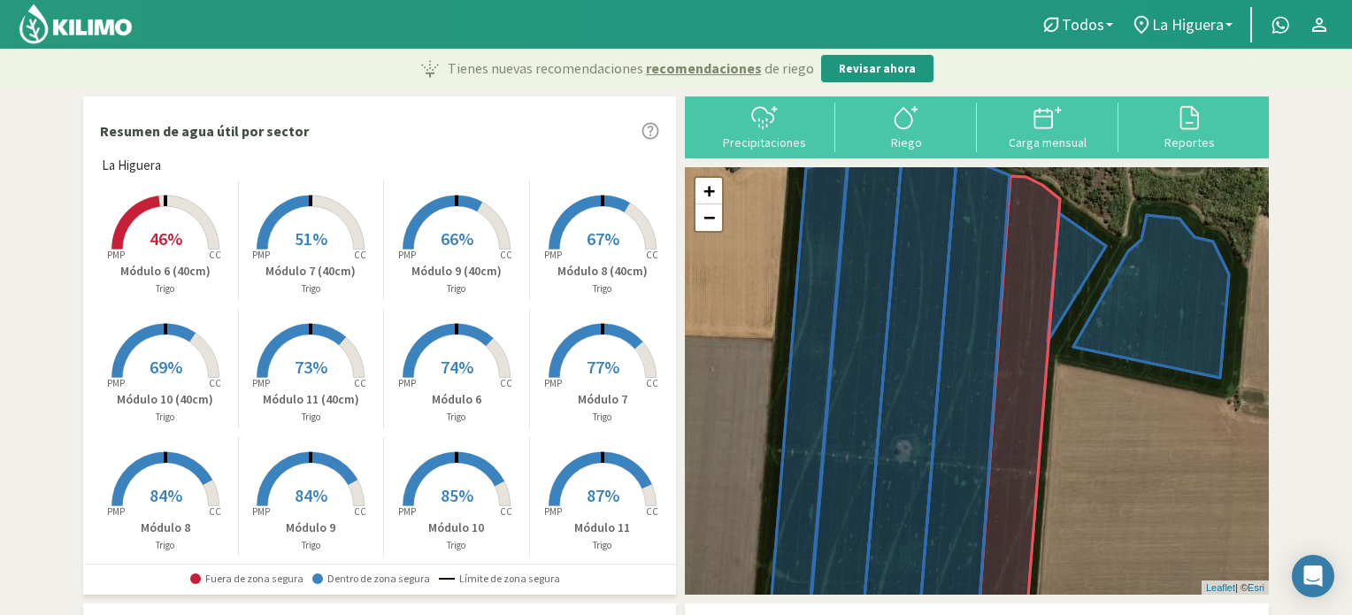
click at [1230, 24] on b at bounding box center [1229, 25] width 7 height 4
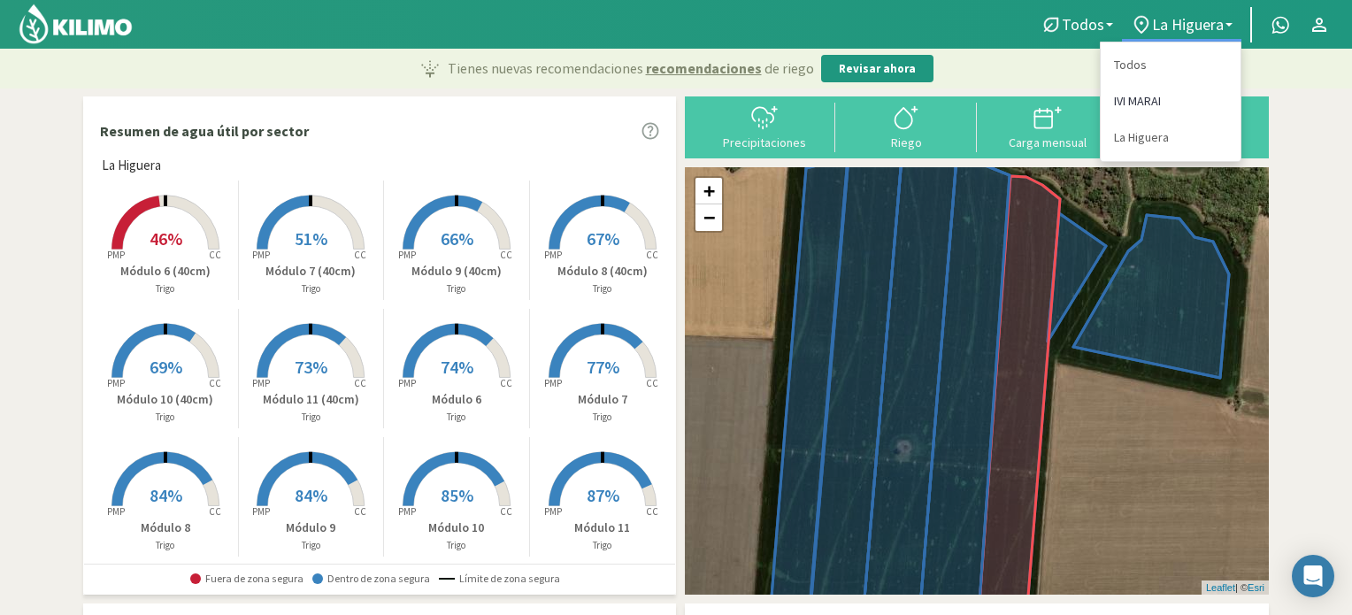
click at [1145, 102] on link "IVI MARAI" at bounding box center [1171, 101] width 140 height 36
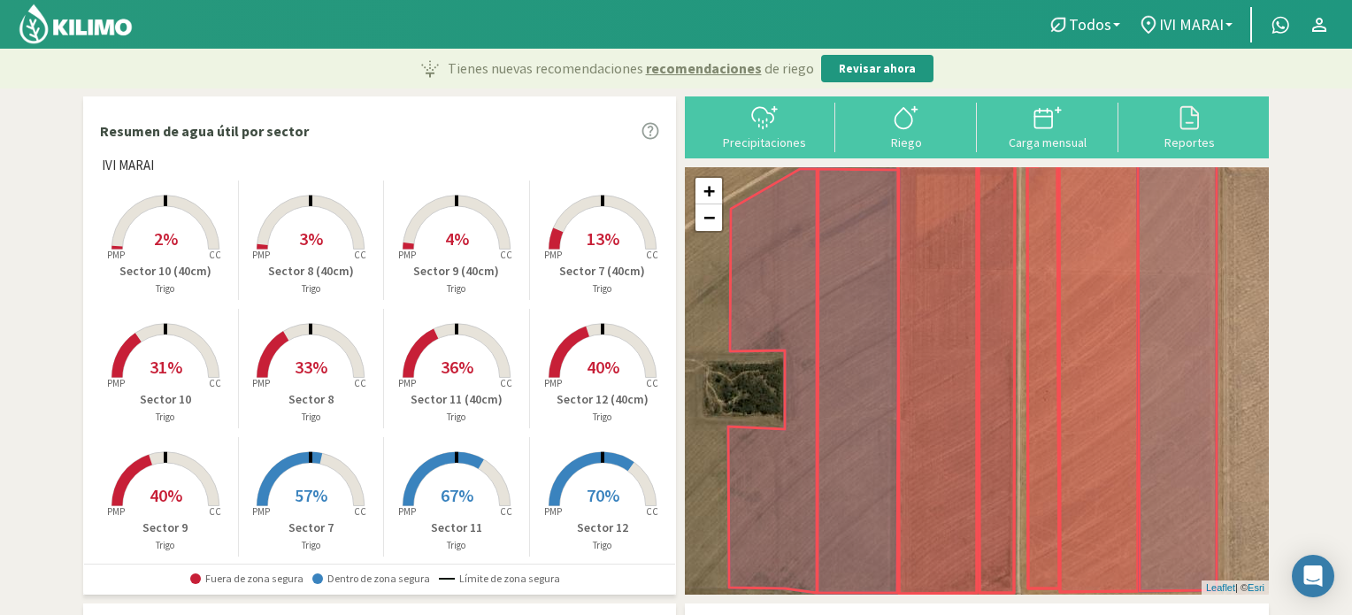
click at [191, 247] on rect at bounding box center [166, 252] width 142 height 142
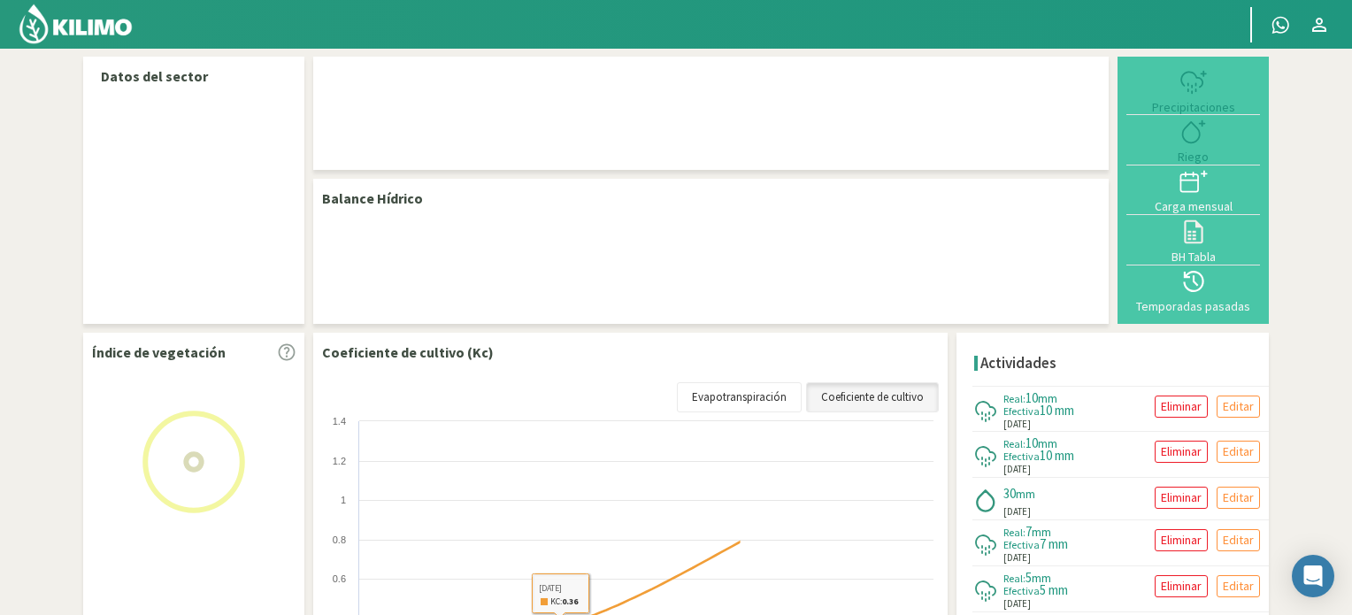
select select "1: Object"
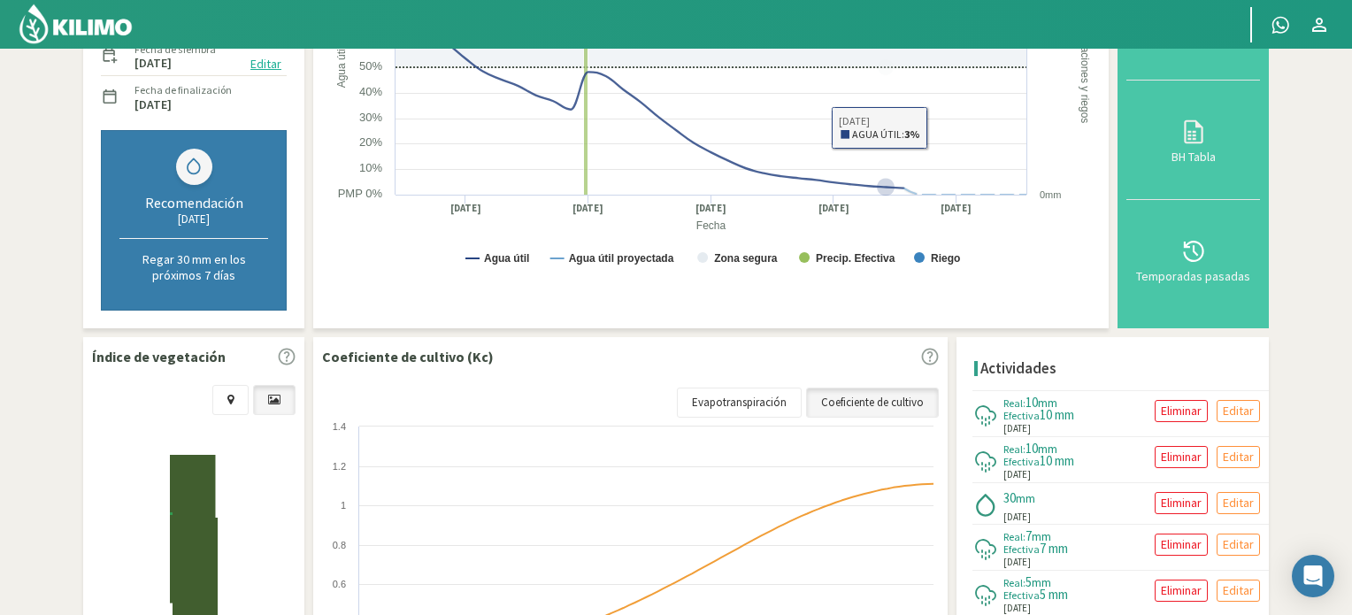
scroll to position [354, 0]
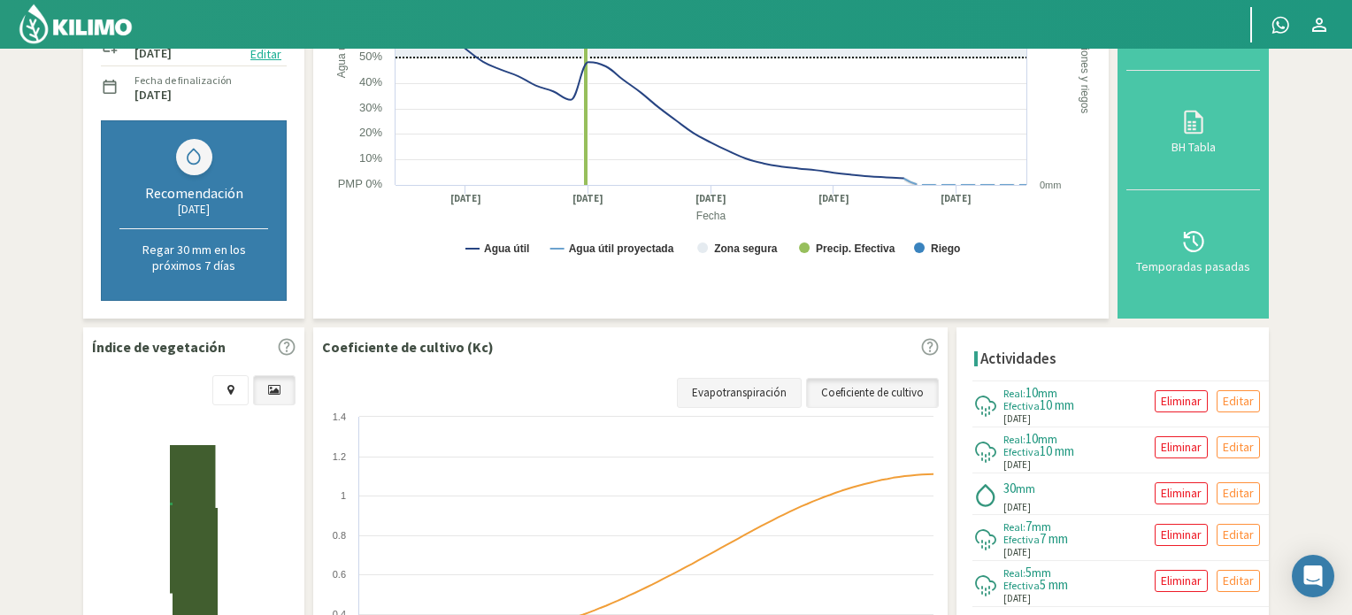
click at [737, 389] on link "Evapotranspiración" at bounding box center [739, 393] width 125 height 30
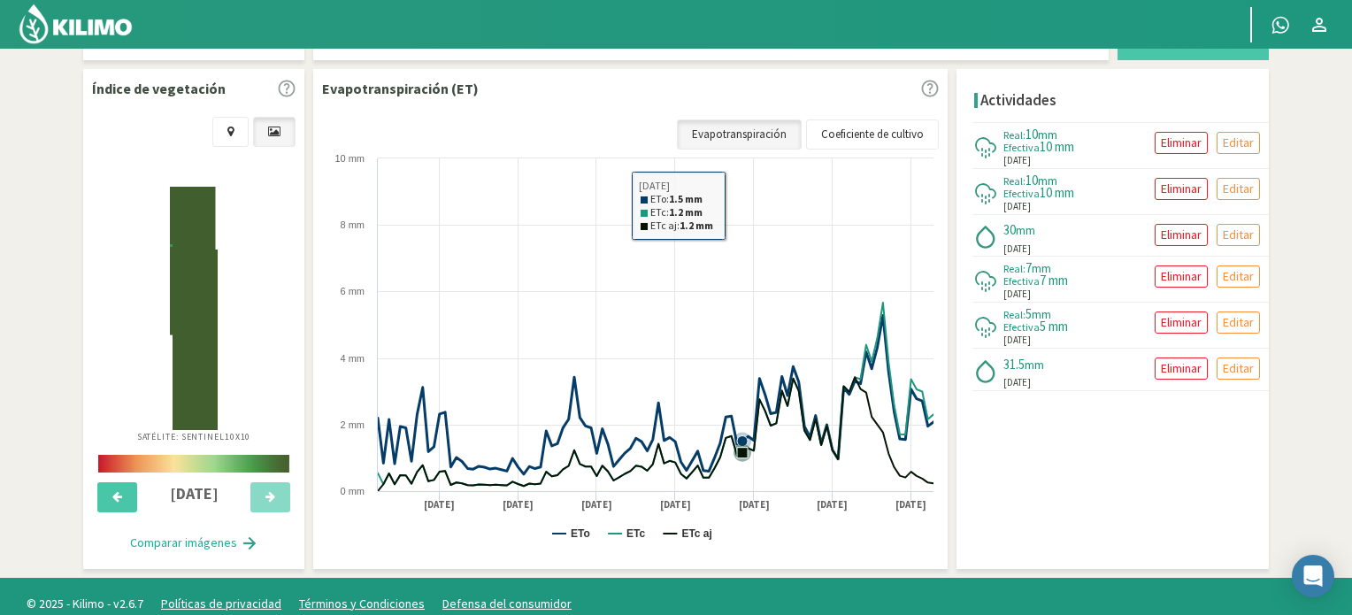
scroll to position [619, 0]
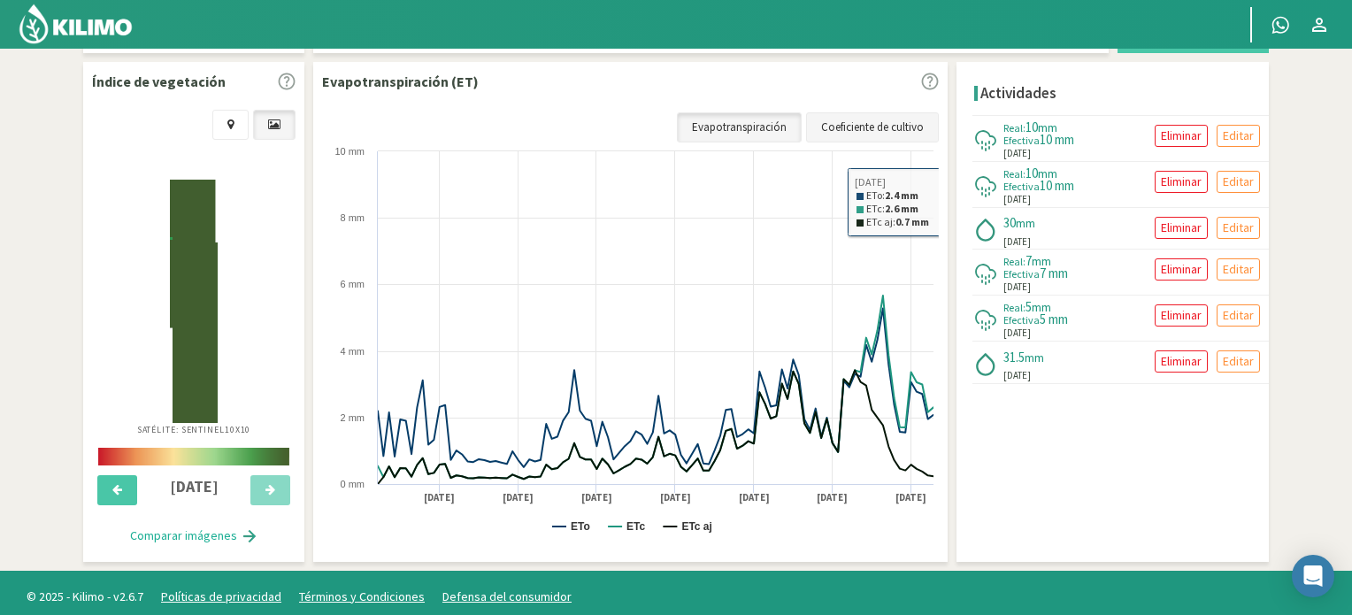
click at [922, 119] on link "Coeficiente de cultivo" at bounding box center [872, 127] width 133 height 30
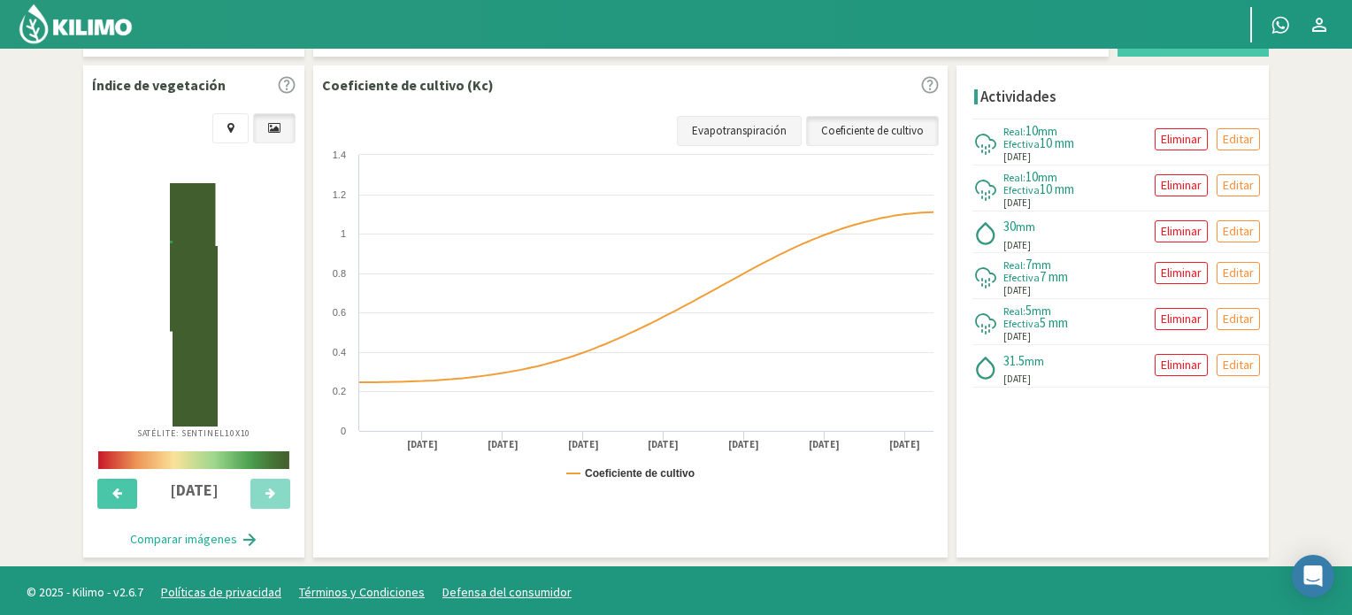
click at [743, 127] on link "Evapotranspiración" at bounding box center [739, 131] width 125 height 30
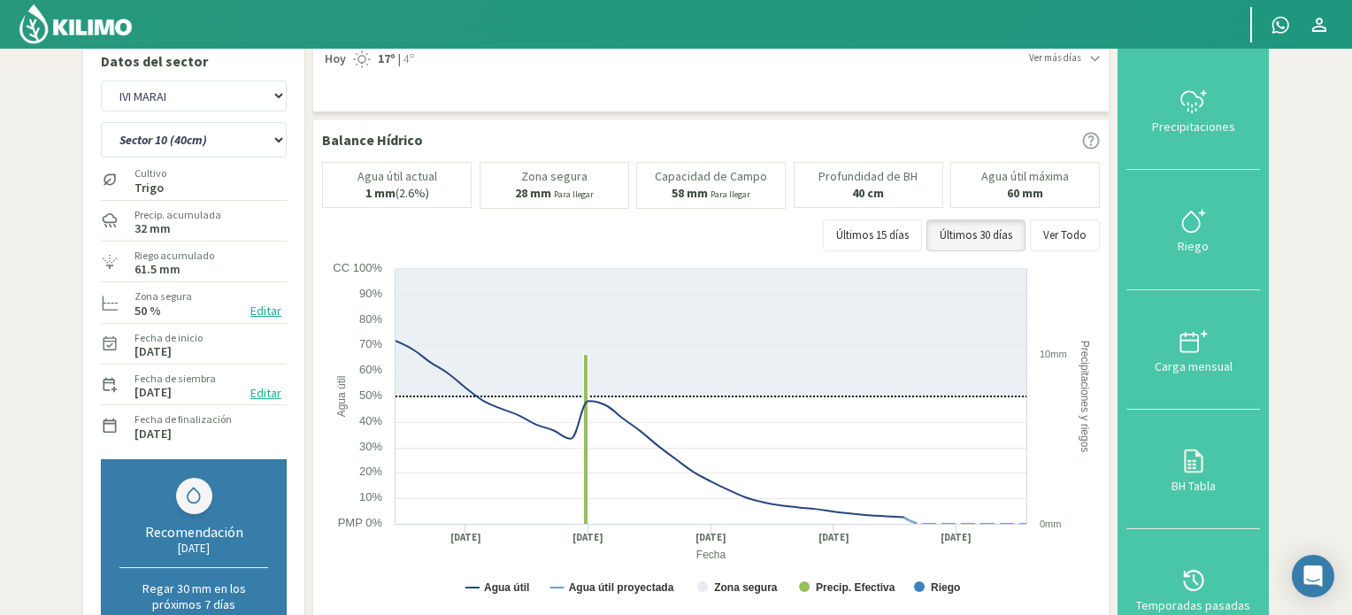
scroll to position [0, 0]
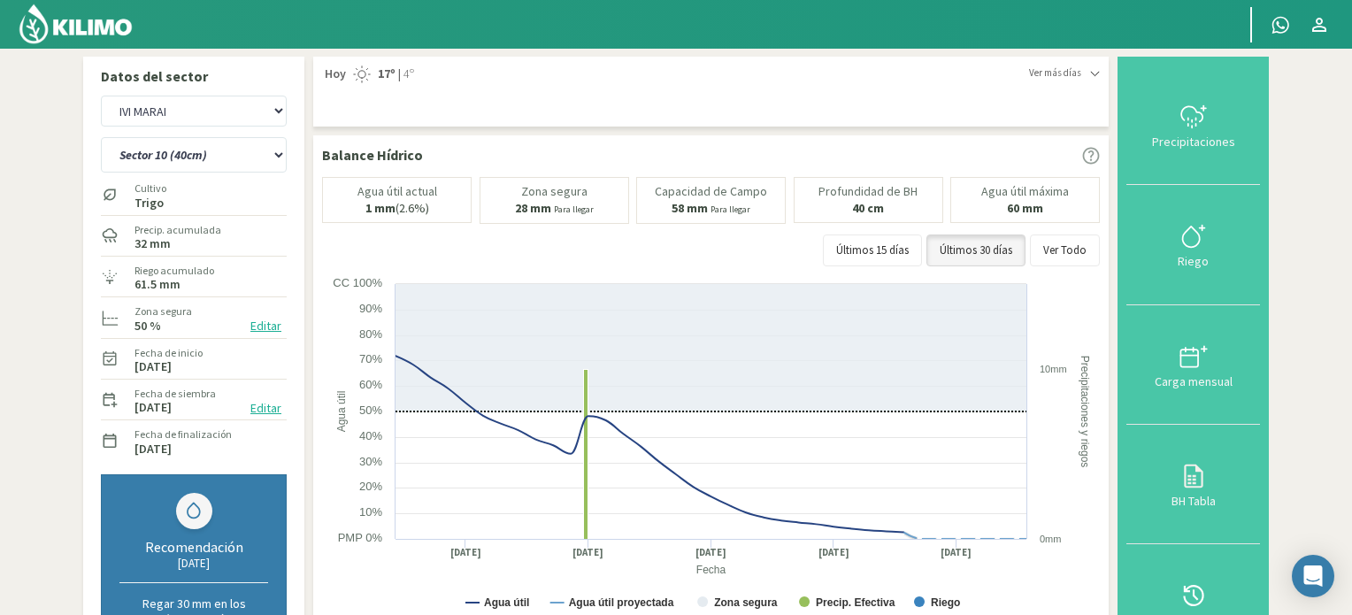
click at [79, 26] on img at bounding box center [76, 24] width 116 height 42
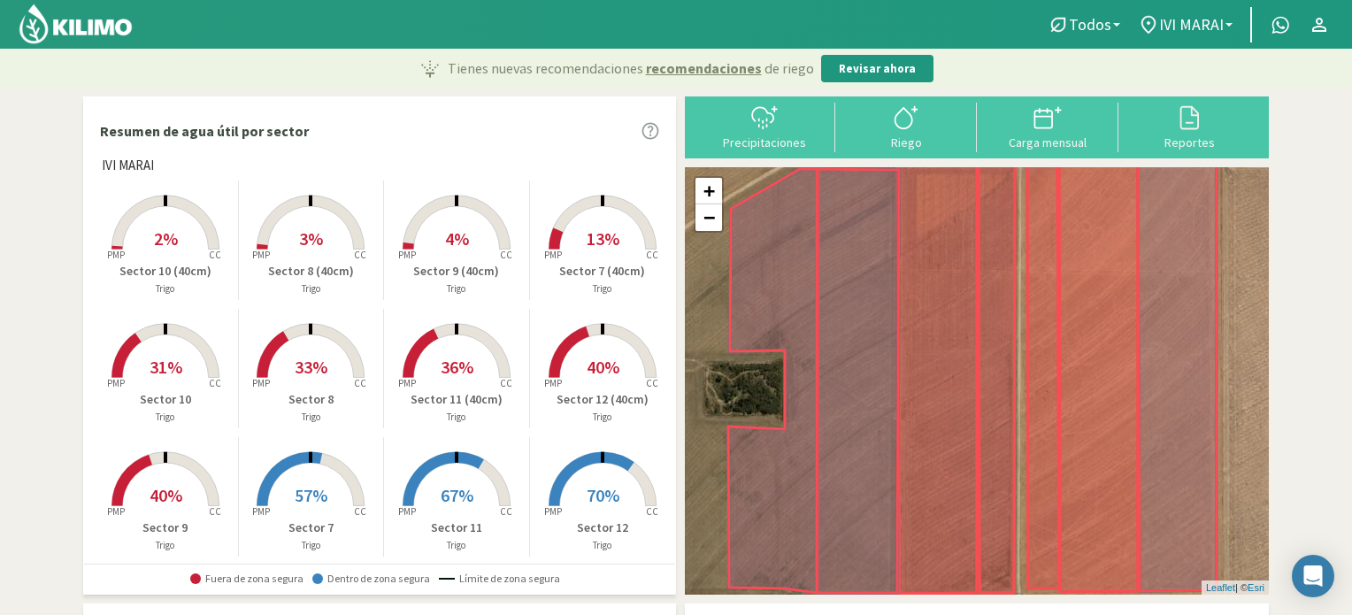
drag, startPoint x: 1228, startPoint y: 24, endPoint x: 1204, endPoint y: 145, distance: 123.6
click at [1228, 24] on b at bounding box center [1229, 25] width 7 height 4
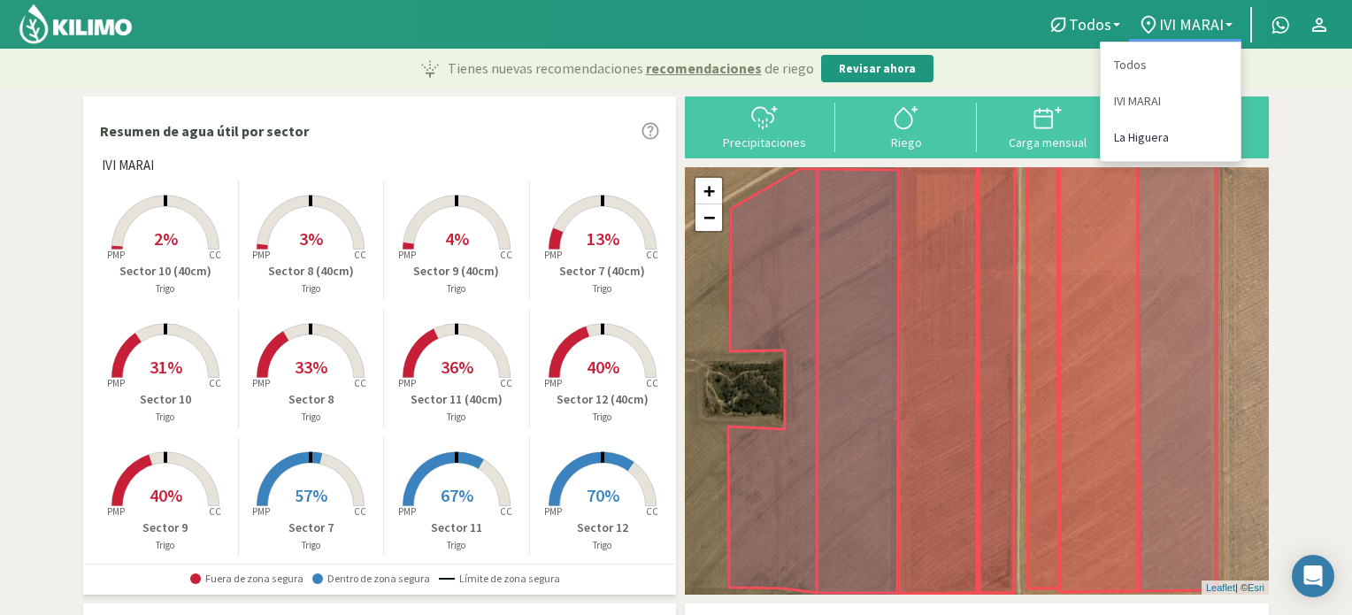
click at [1133, 137] on link "La Higuera" at bounding box center [1171, 137] width 140 height 36
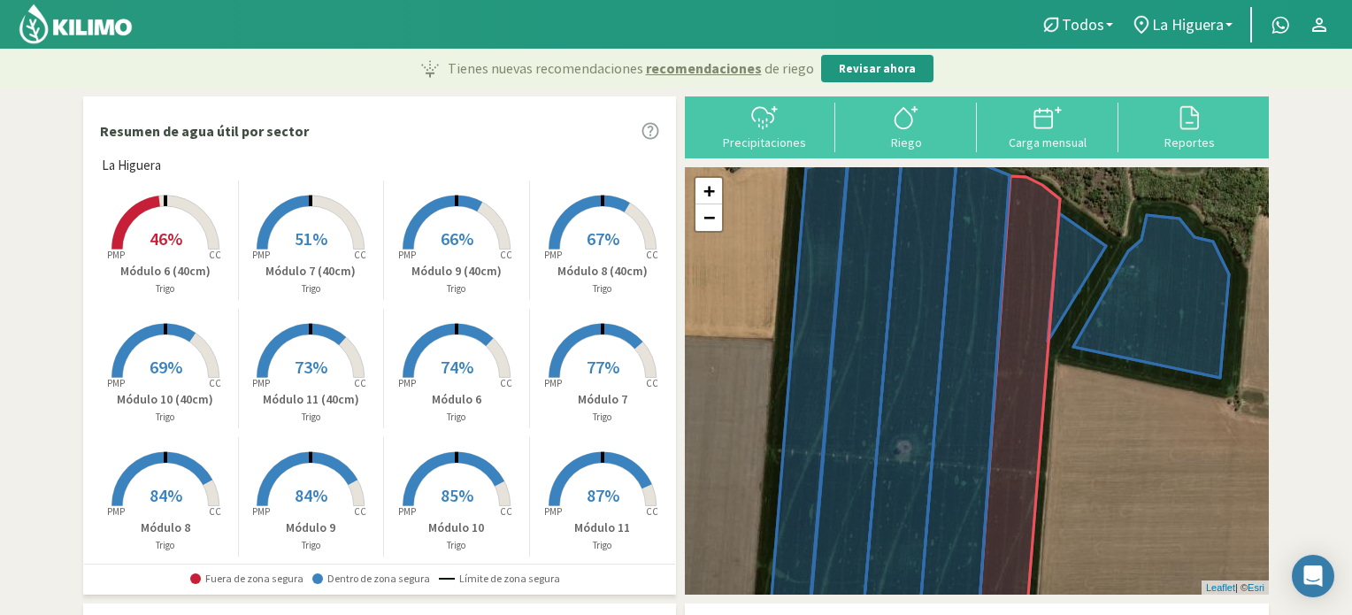
click at [451, 367] on span "74%" at bounding box center [457, 367] width 33 height 22
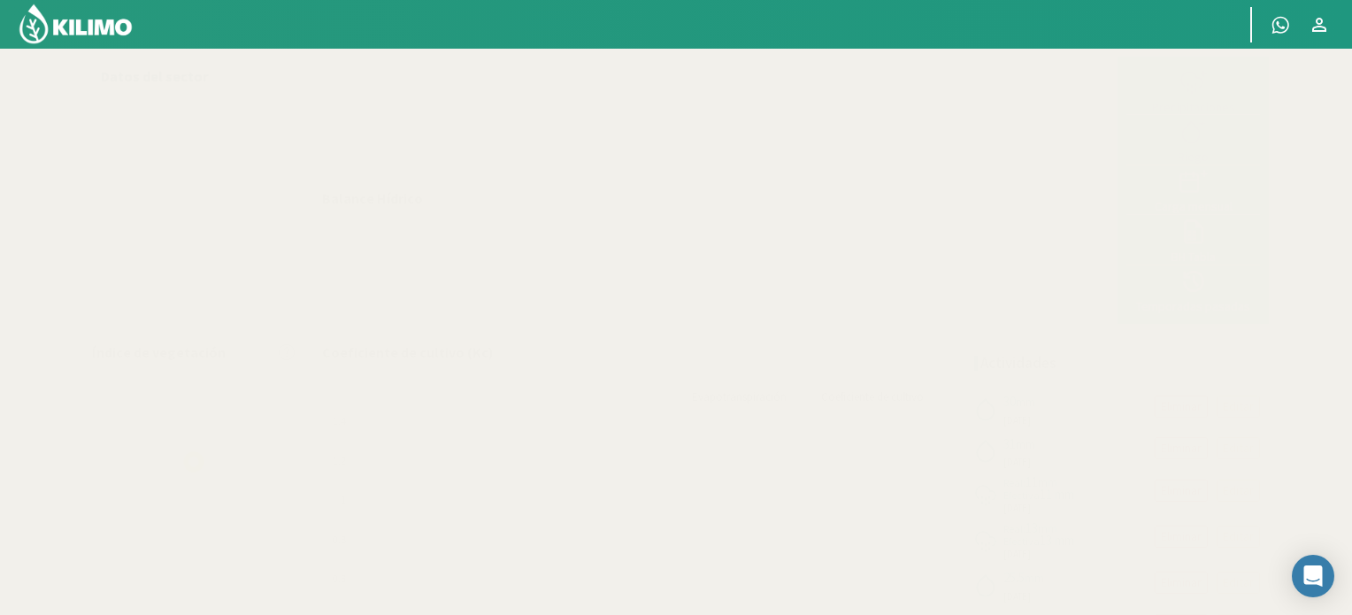
select select "1: Object"
select select "4: Object"
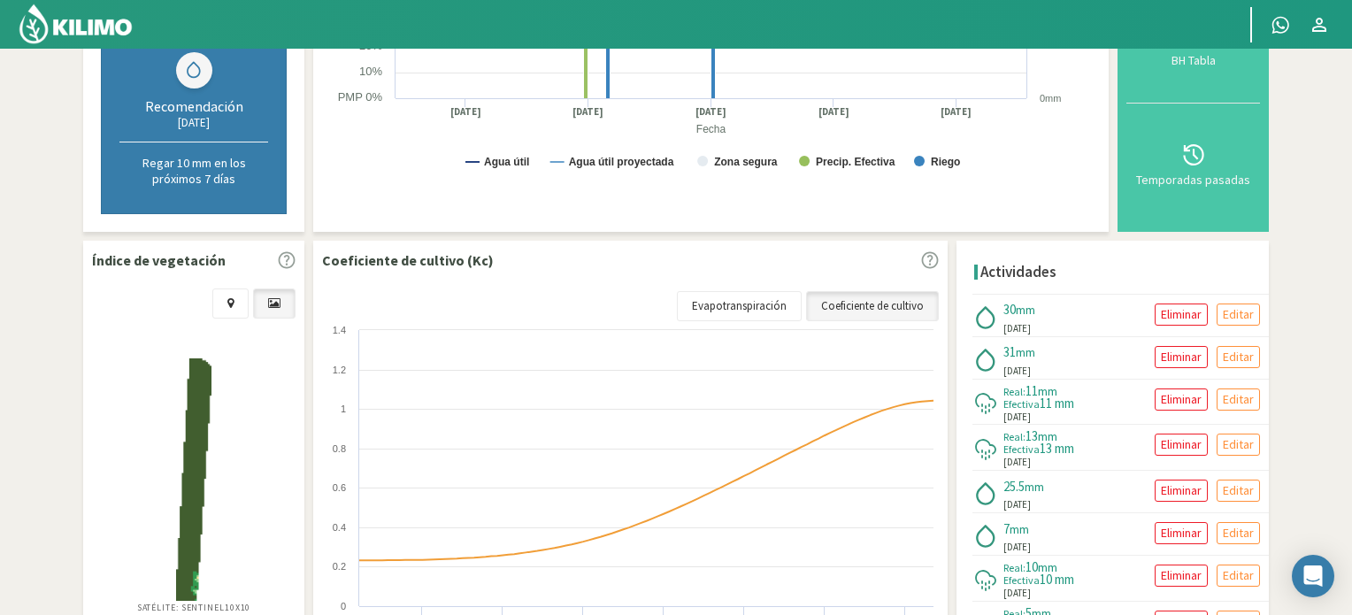
scroll to position [531, 0]
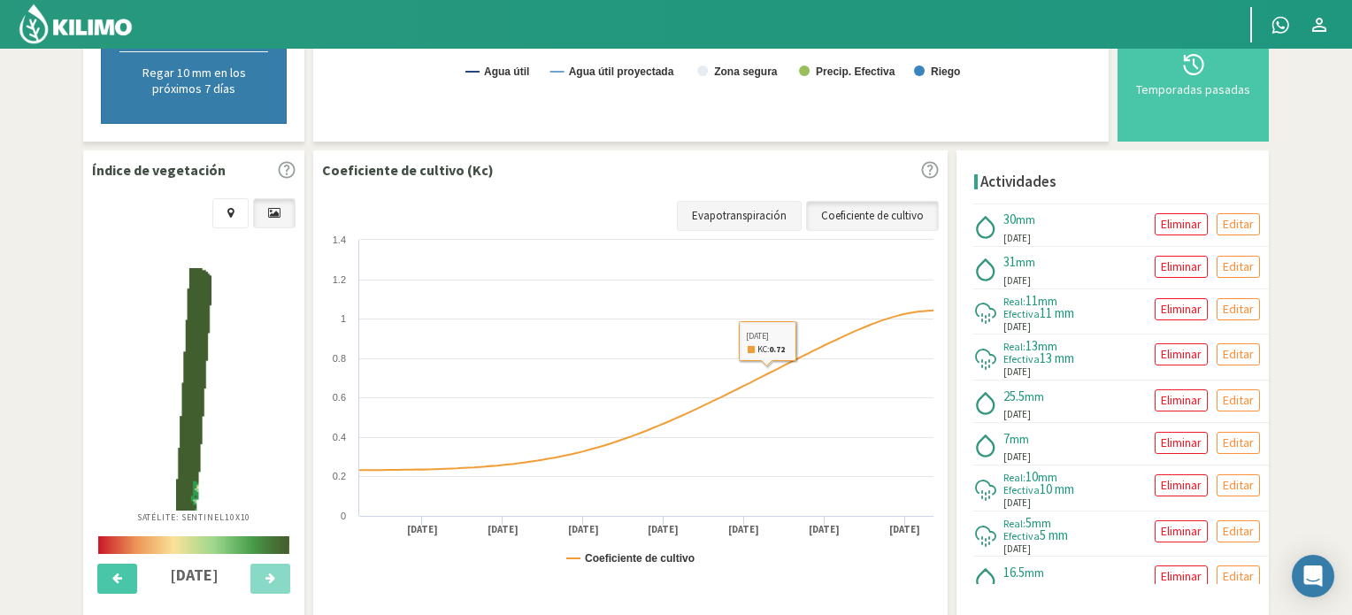
click at [761, 223] on link "Evapotranspiración" at bounding box center [739, 216] width 125 height 30
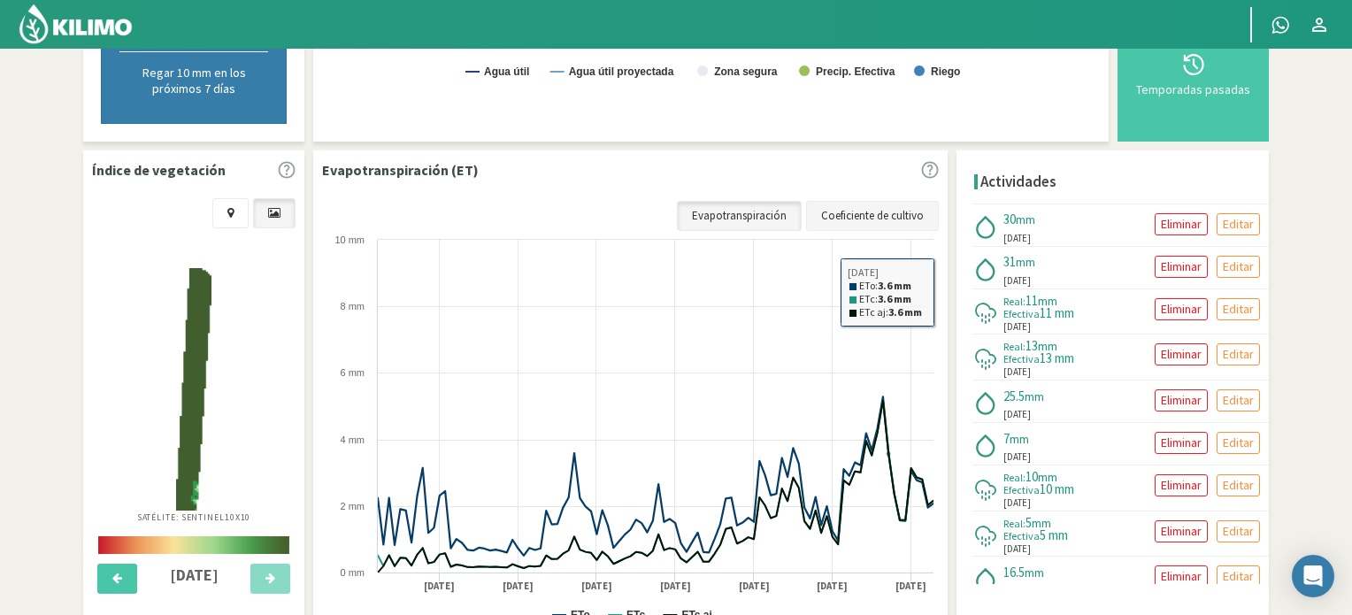
click at [895, 219] on link "Coeficiente de cultivo" at bounding box center [872, 216] width 133 height 30
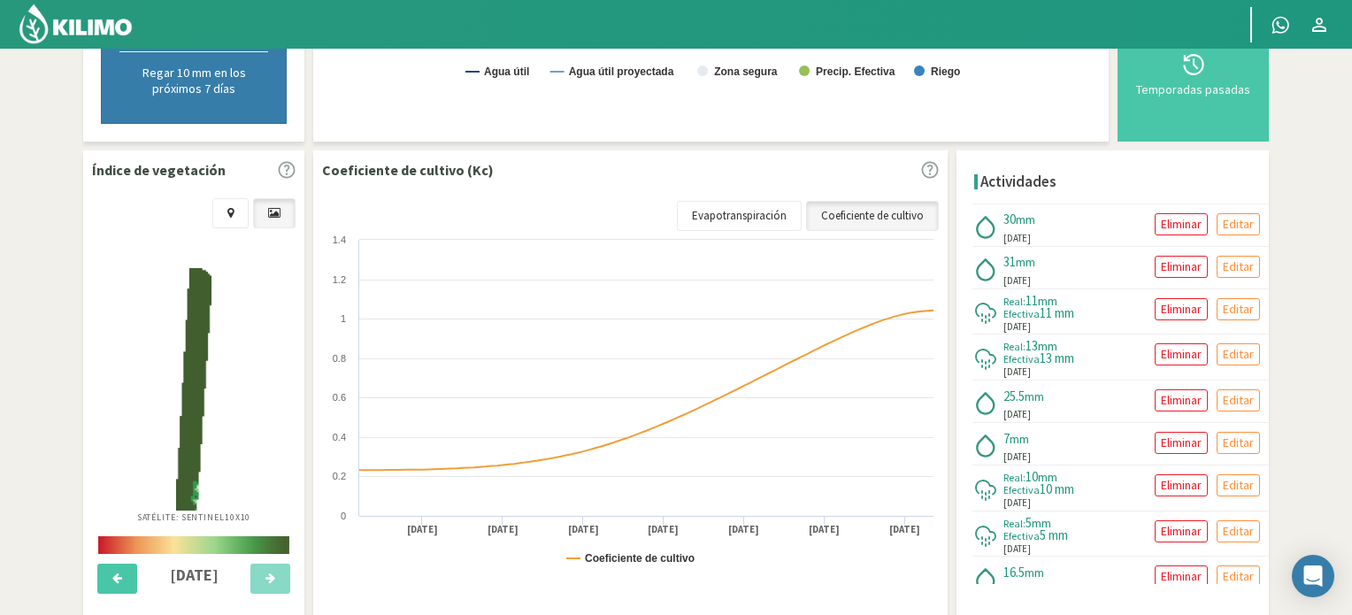
click at [85, 23] on img at bounding box center [76, 24] width 116 height 42
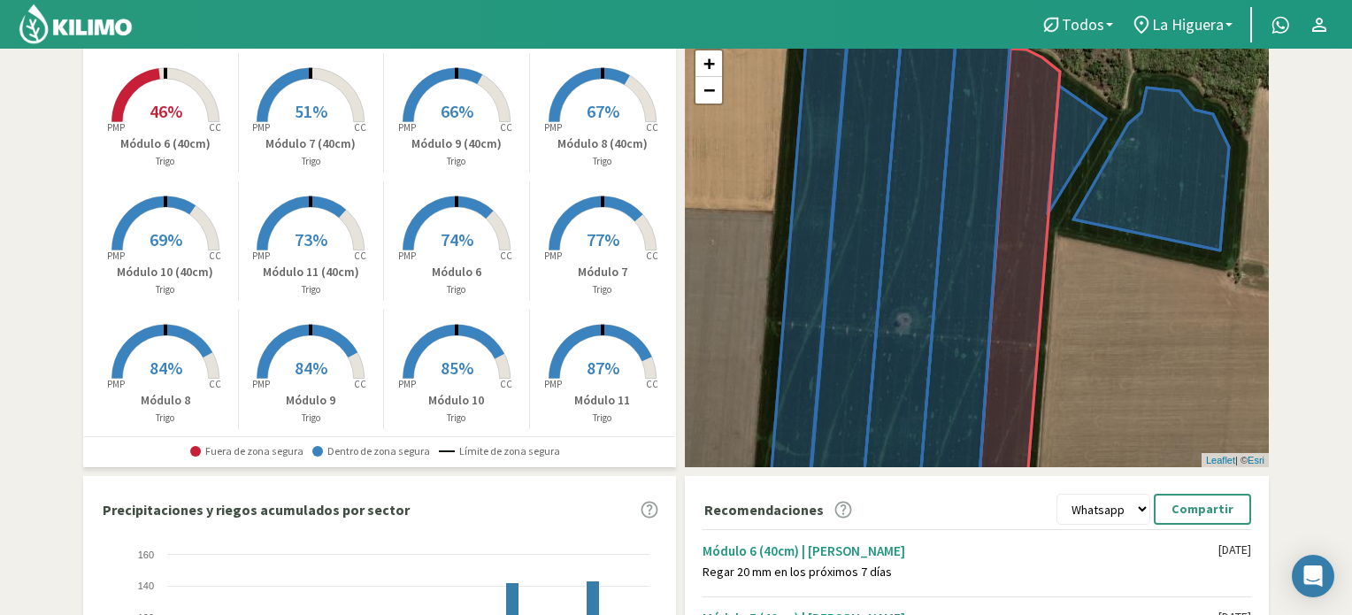
scroll to position [54, 0]
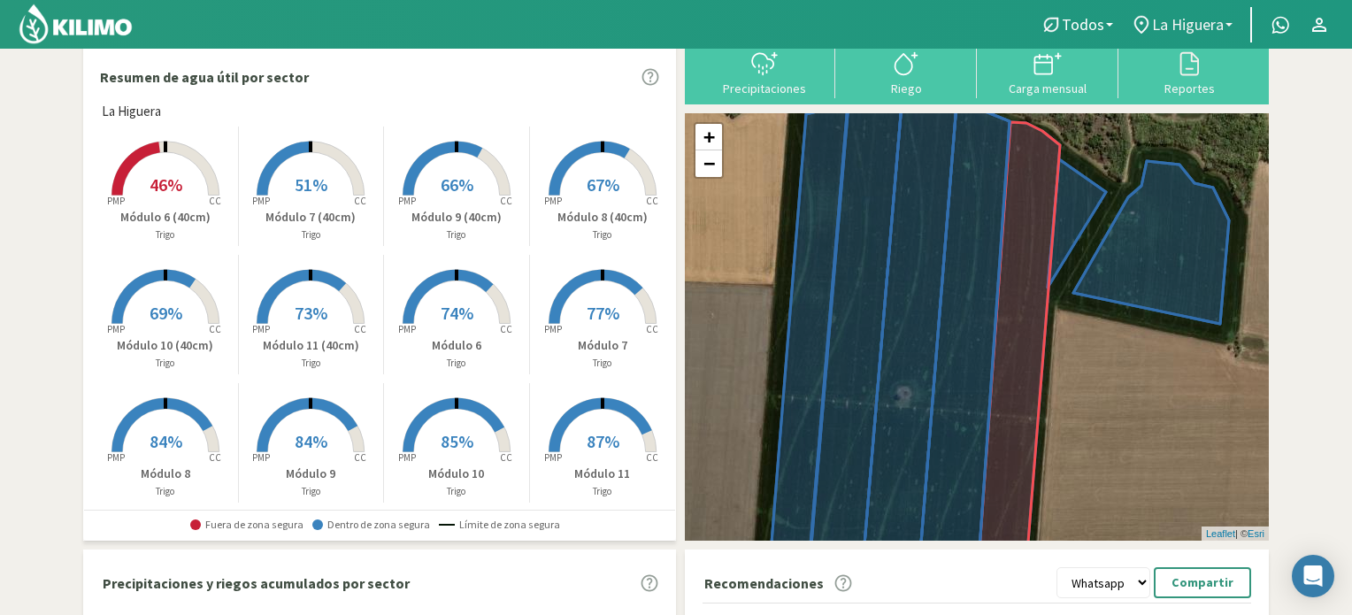
click at [1232, 24] on b at bounding box center [1229, 25] width 7 height 4
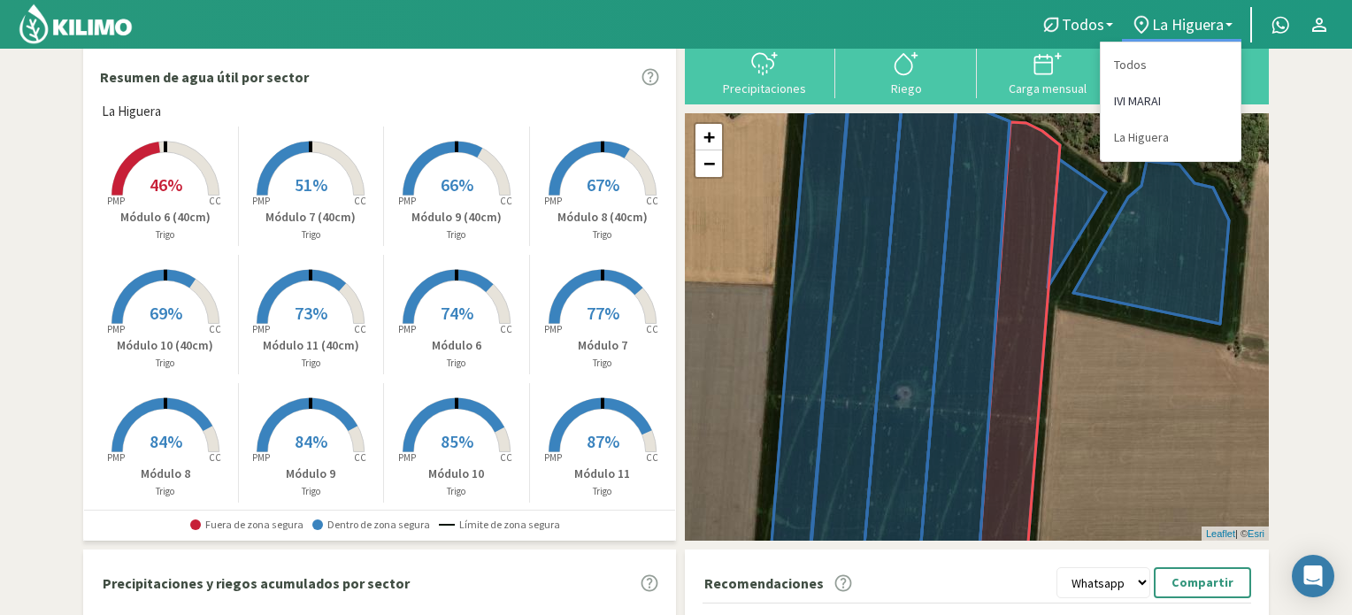
click at [1134, 103] on link "IVI MARAI" at bounding box center [1171, 101] width 140 height 36
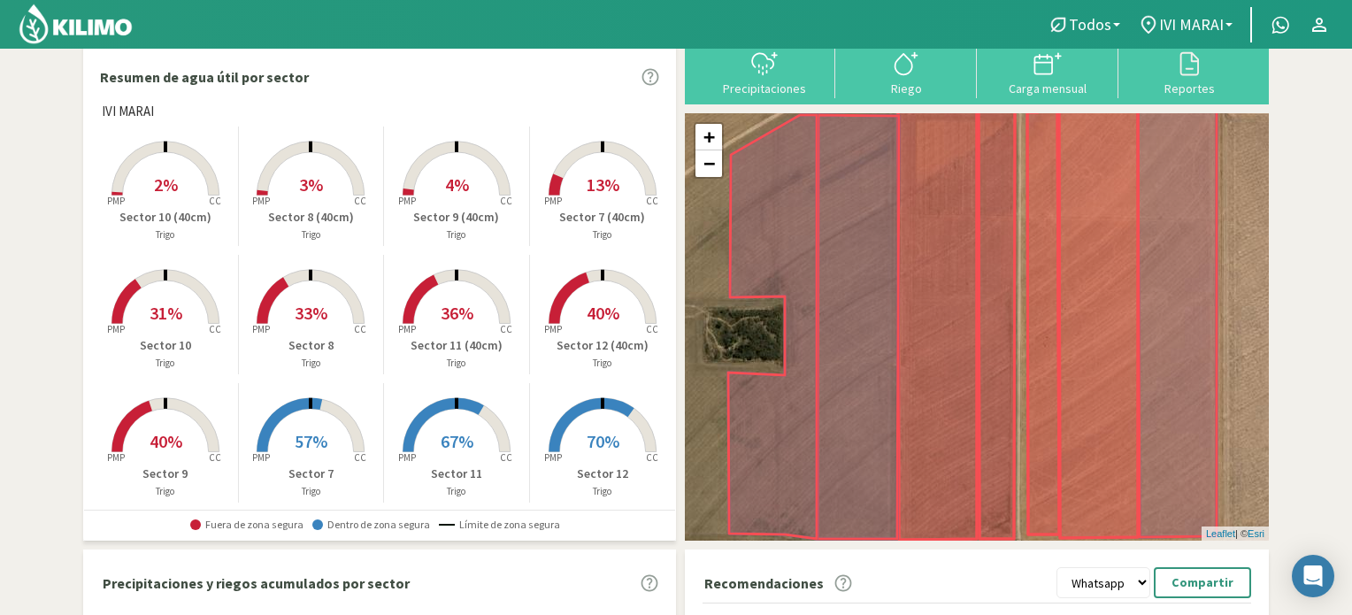
click at [163, 194] on span "2%" at bounding box center [166, 184] width 24 height 22
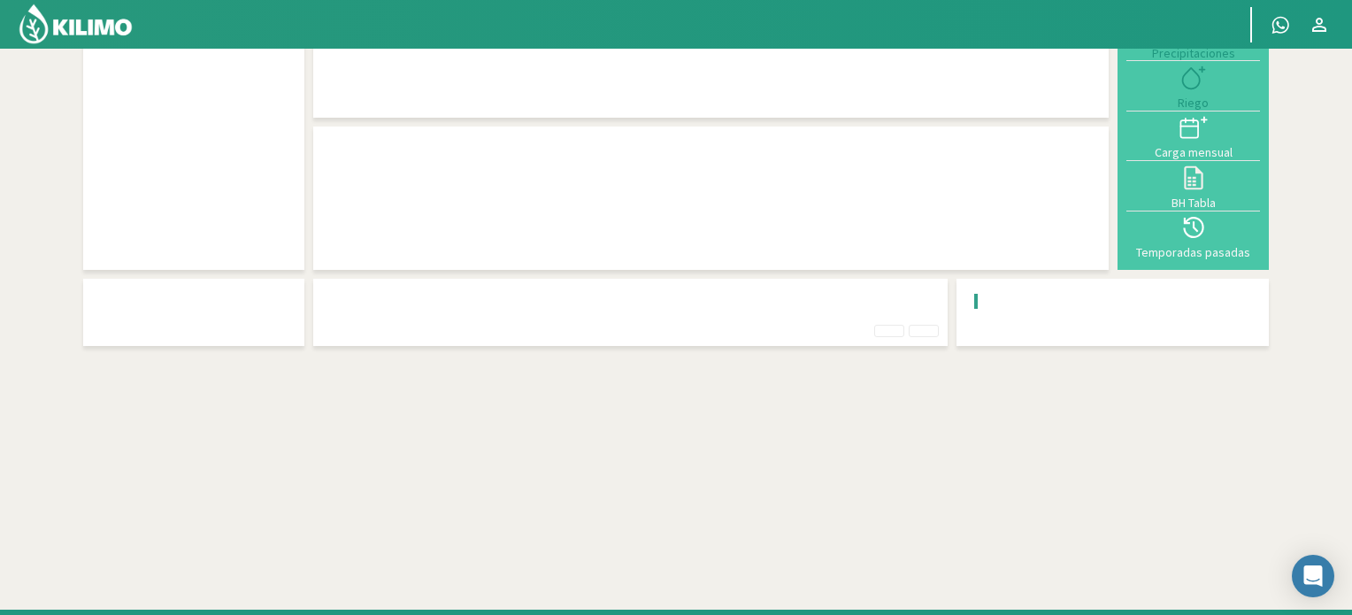
scroll to position [14, 0]
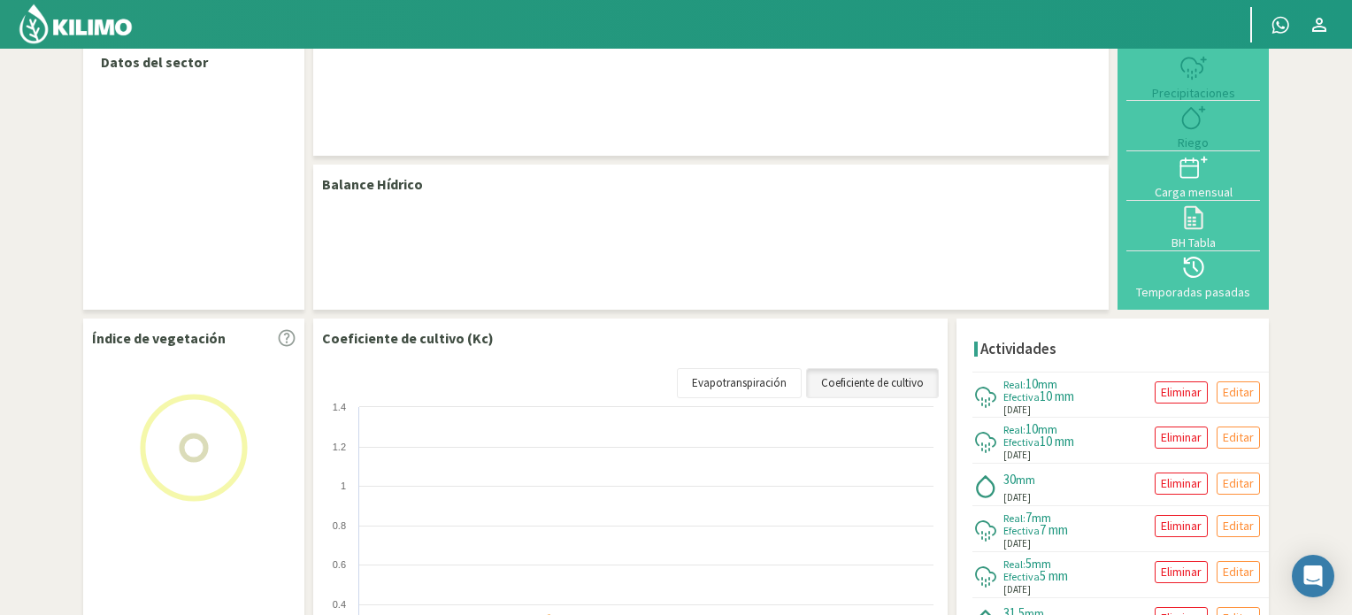
select select "1: Object"
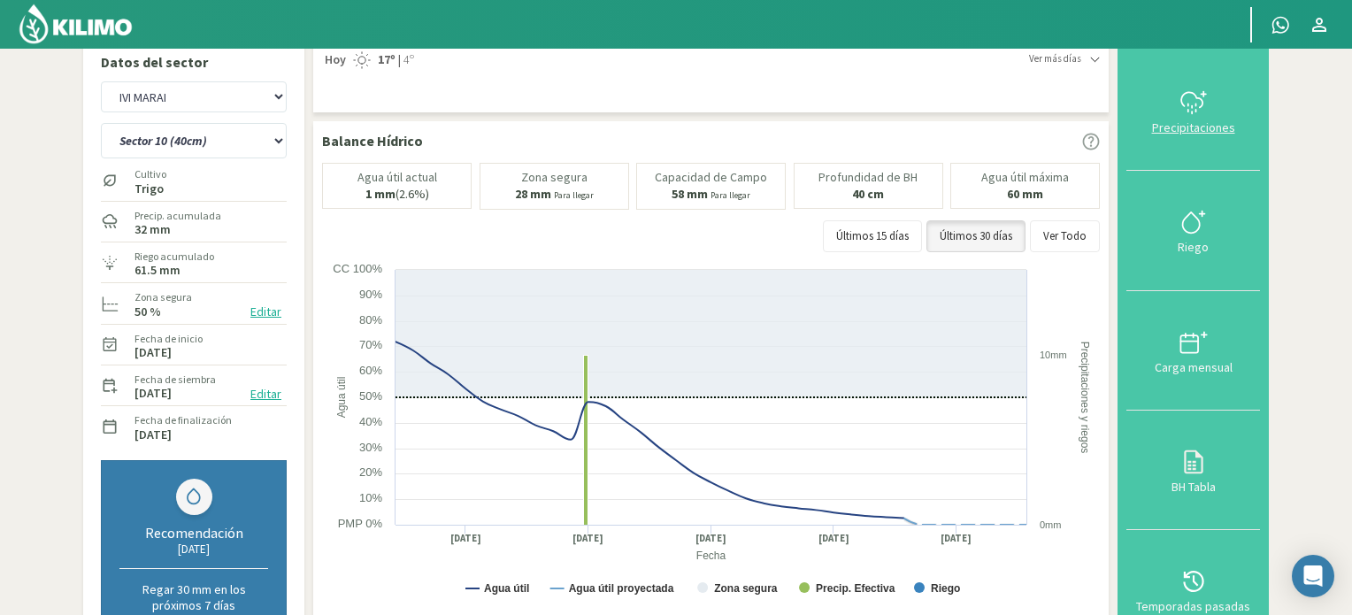
click at [1207, 121] on div "Precipitaciones" at bounding box center [1193, 127] width 123 height 12
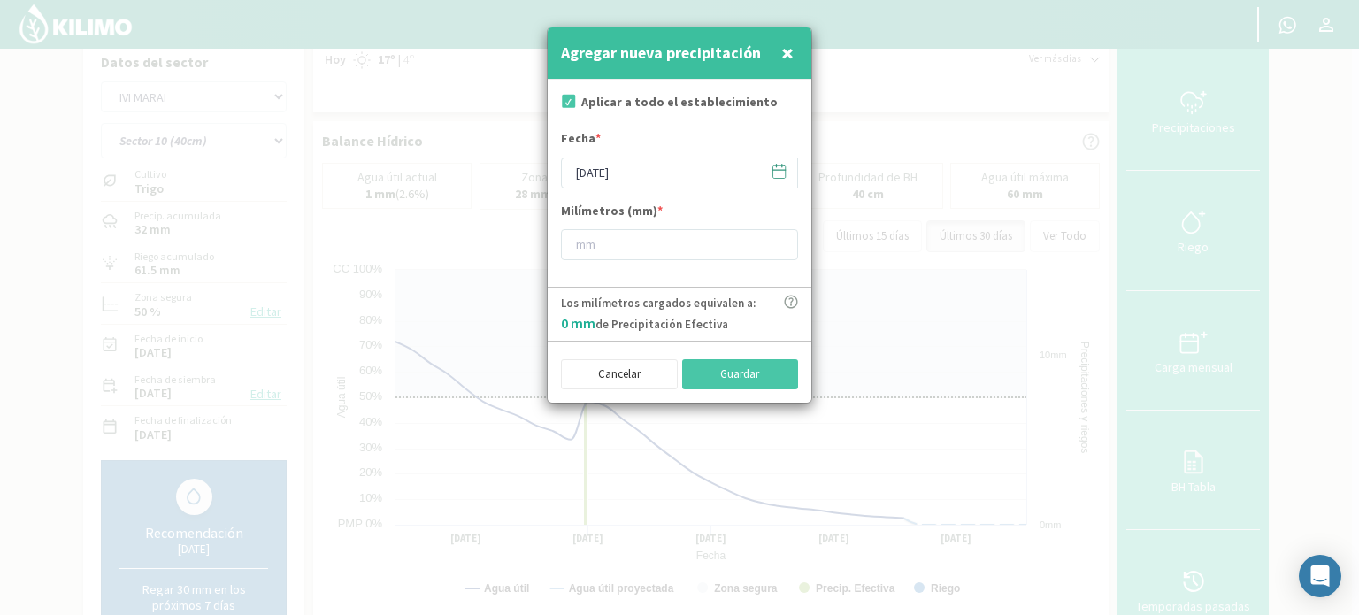
click at [778, 171] on icon at bounding box center [779, 171] width 17 height 17
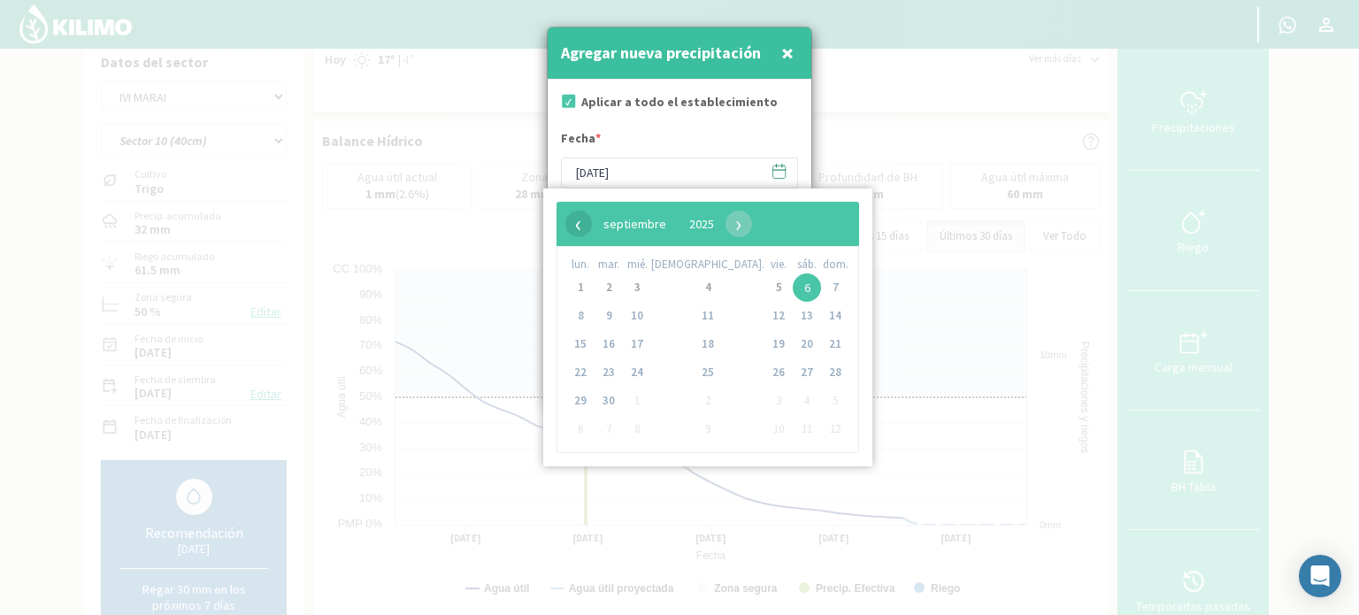
click at [576, 222] on span "‹" at bounding box center [579, 224] width 27 height 27
click at [694, 399] on span "28" at bounding box center [708, 401] width 28 height 28
type input "[DATE]"
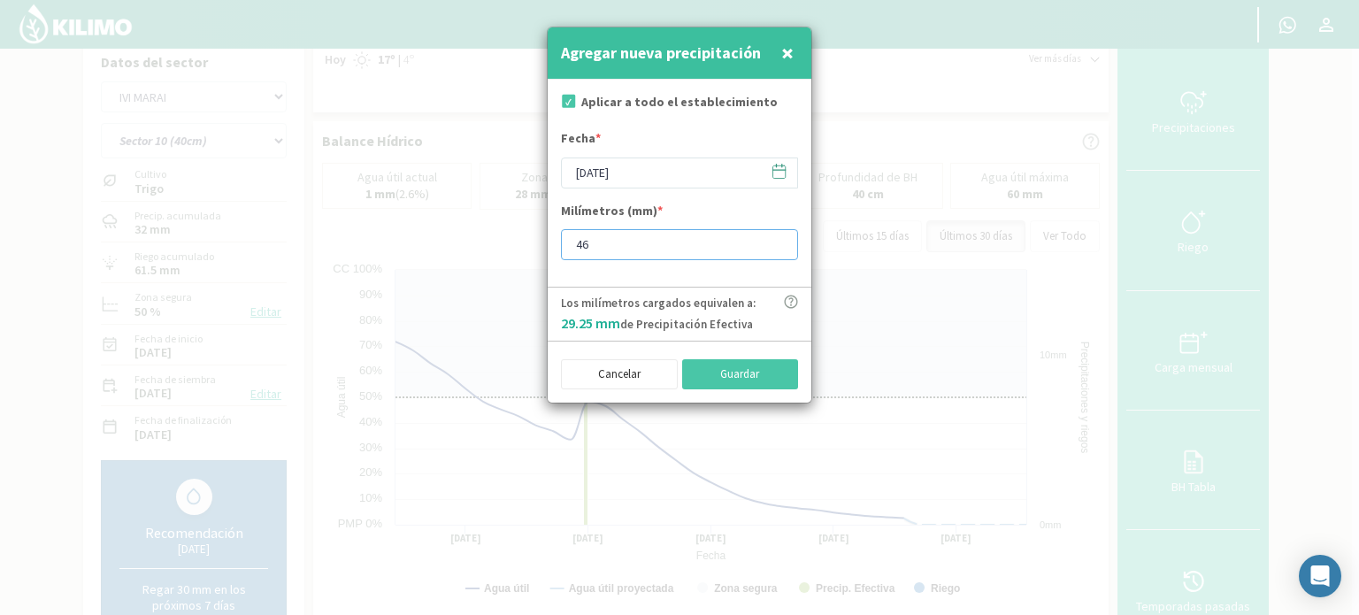
click at [777, 238] on input "46" at bounding box center [679, 244] width 237 height 31
click at [777, 238] on input "47" at bounding box center [679, 244] width 237 height 31
click at [777, 238] on input "48" at bounding box center [679, 244] width 237 height 31
click at [775, 238] on input "49" at bounding box center [679, 244] width 237 height 31
click at [775, 237] on input "50" at bounding box center [679, 244] width 237 height 31
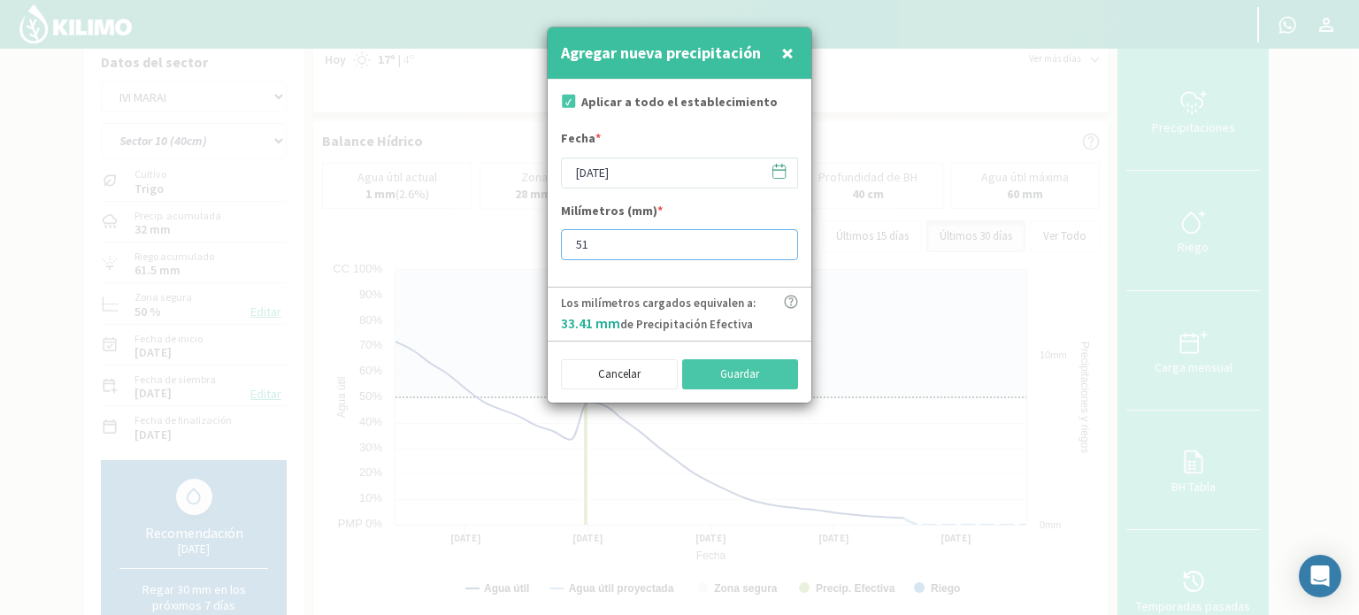
click at [775, 237] on input "51" at bounding box center [679, 244] width 237 height 31
click at [775, 237] on input "52" at bounding box center [679, 244] width 237 height 31
click at [775, 236] on input "53" at bounding box center [679, 244] width 237 height 31
click at [774, 236] on input "54" at bounding box center [679, 244] width 237 height 31
click at [774, 236] on input "55" at bounding box center [679, 244] width 237 height 31
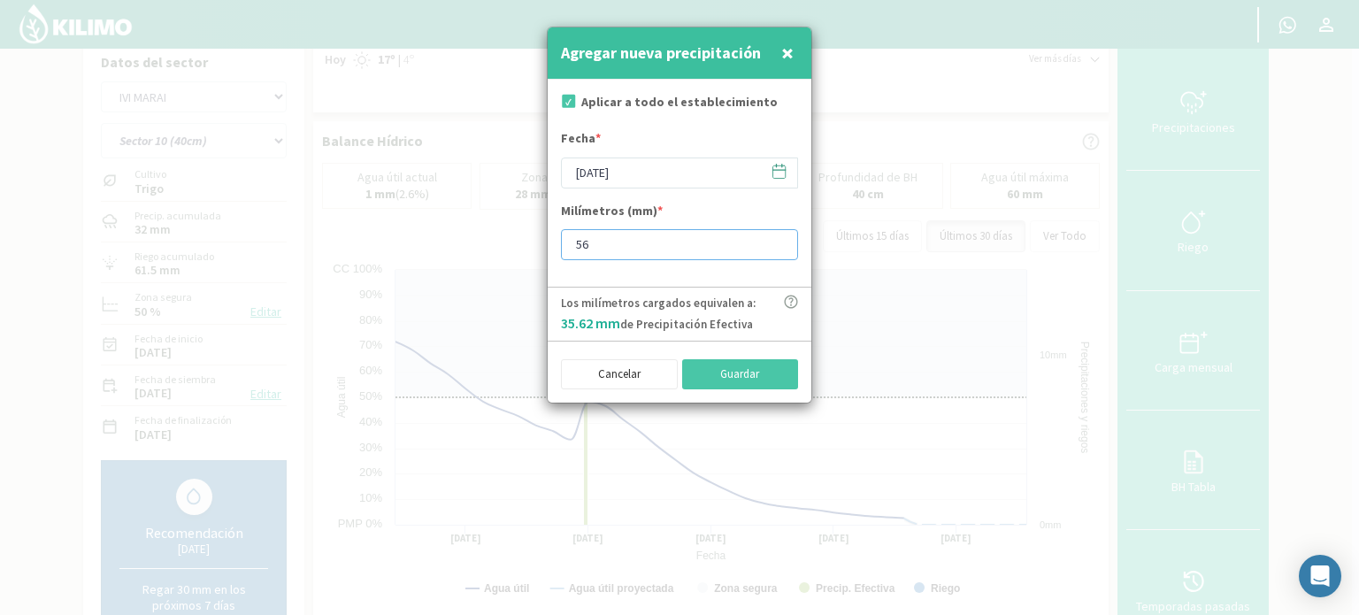
click at [773, 236] on input "56" at bounding box center [679, 244] width 237 height 31
click at [773, 236] on input "57" at bounding box center [679, 244] width 237 height 31
type input "58"
click at [773, 236] on input "58" at bounding box center [679, 244] width 237 height 31
click at [735, 371] on button "Guardar" at bounding box center [740, 374] width 117 height 30
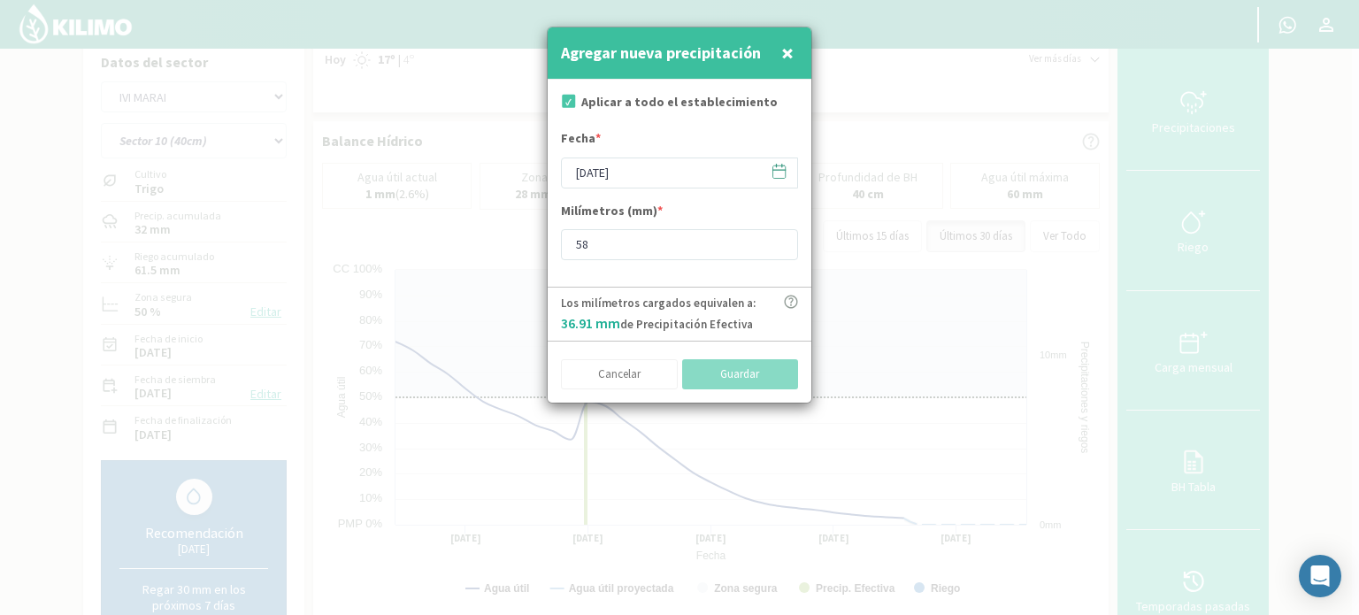
type input "[DATE]"
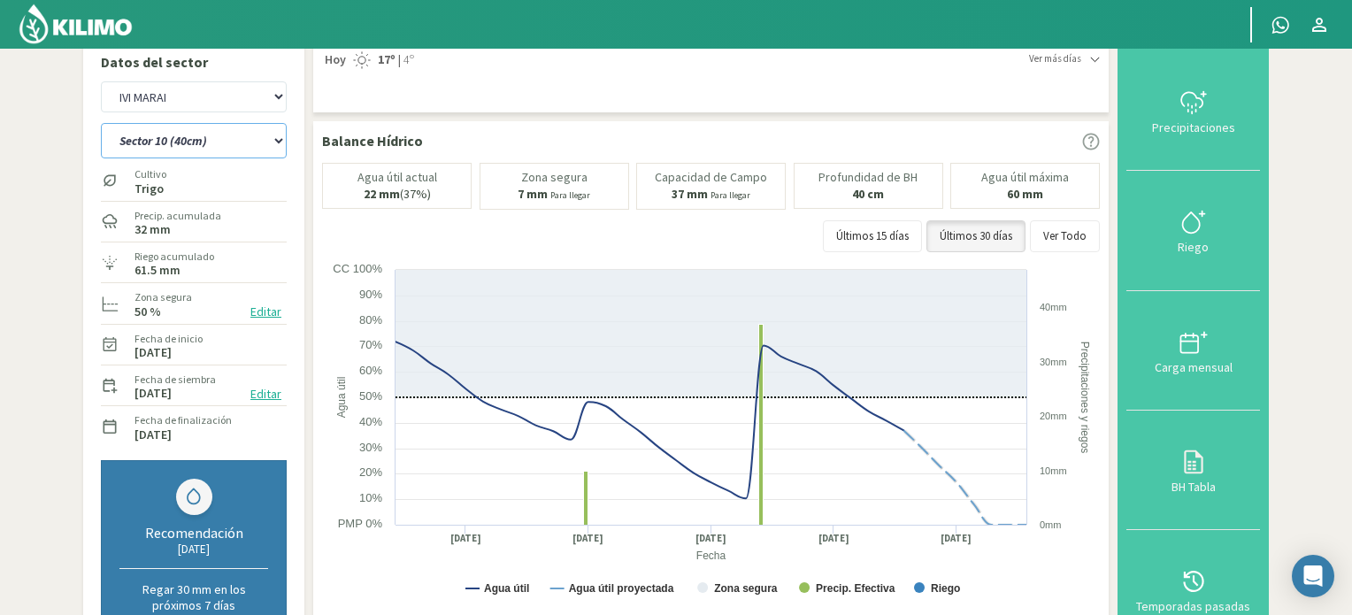
click at [279, 142] on select "Sector 10 Sector 10 (40cm) Sector 11 Sector 11 (40cm) Sector 12 Sector 12 (40cm…" at bounding box center [194, 140] width 186 height 35
select select "0: Object"
click at [101, 123] on select "Sector 10 Sector 10 (40cm) Sector 11 Sector 11 (40cm) Sector 12 Sector 12 (40cm…" at bounding box center [194, 140] width 186 height 35
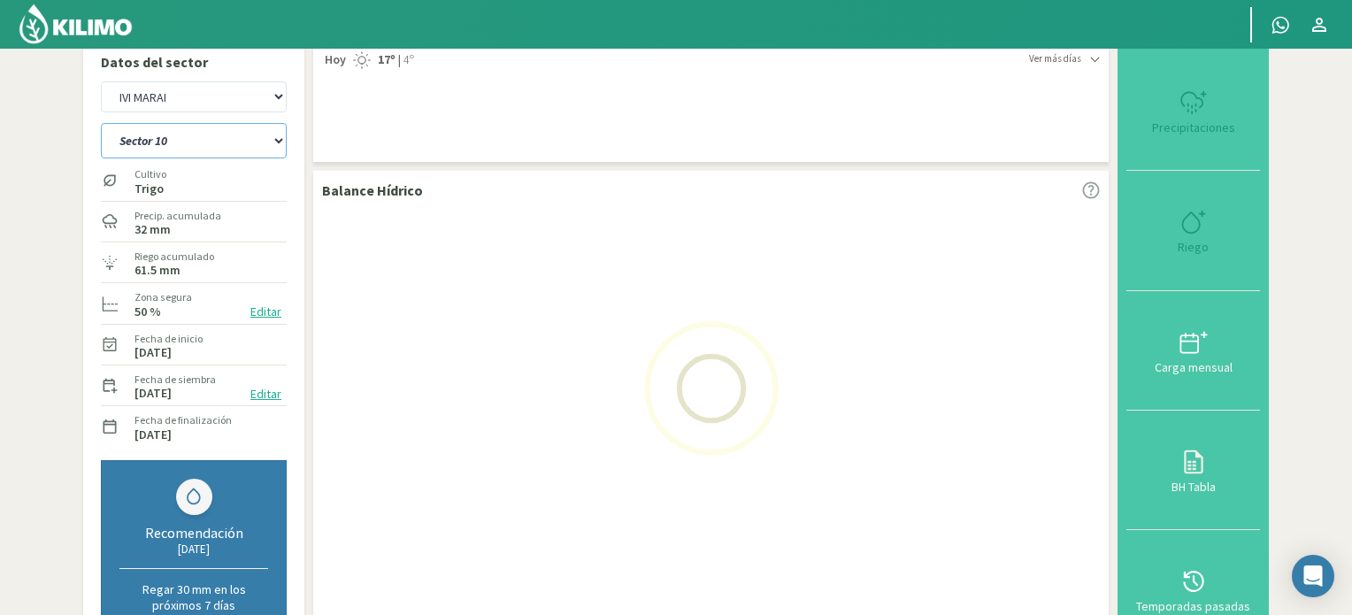
select select "2: Object"
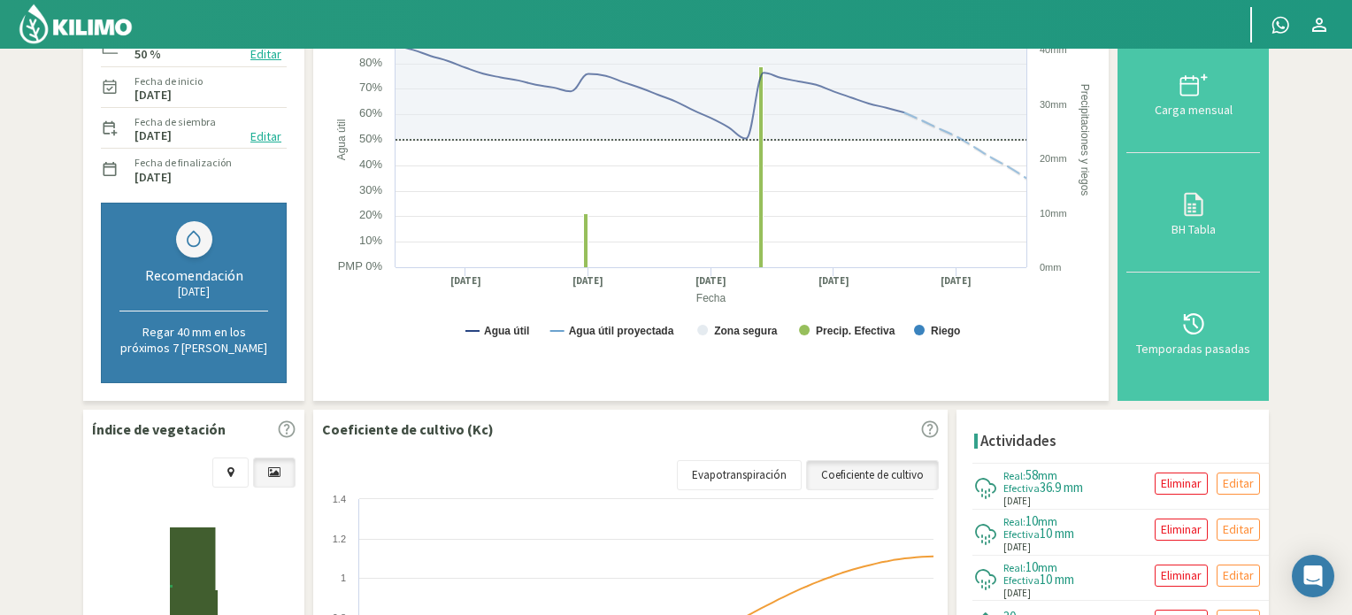
scroll to position [545, 0]
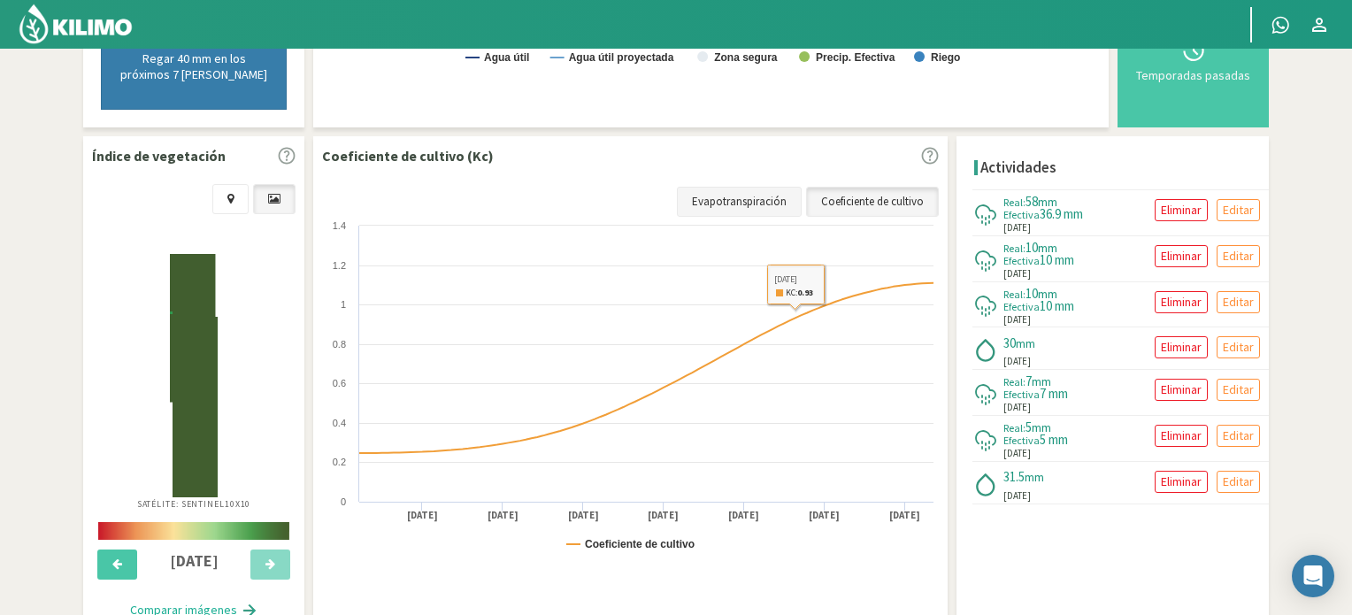
click at [720, 196] on link "Evapotranspiración" at bounding box center [739, 202] width 125 height 30
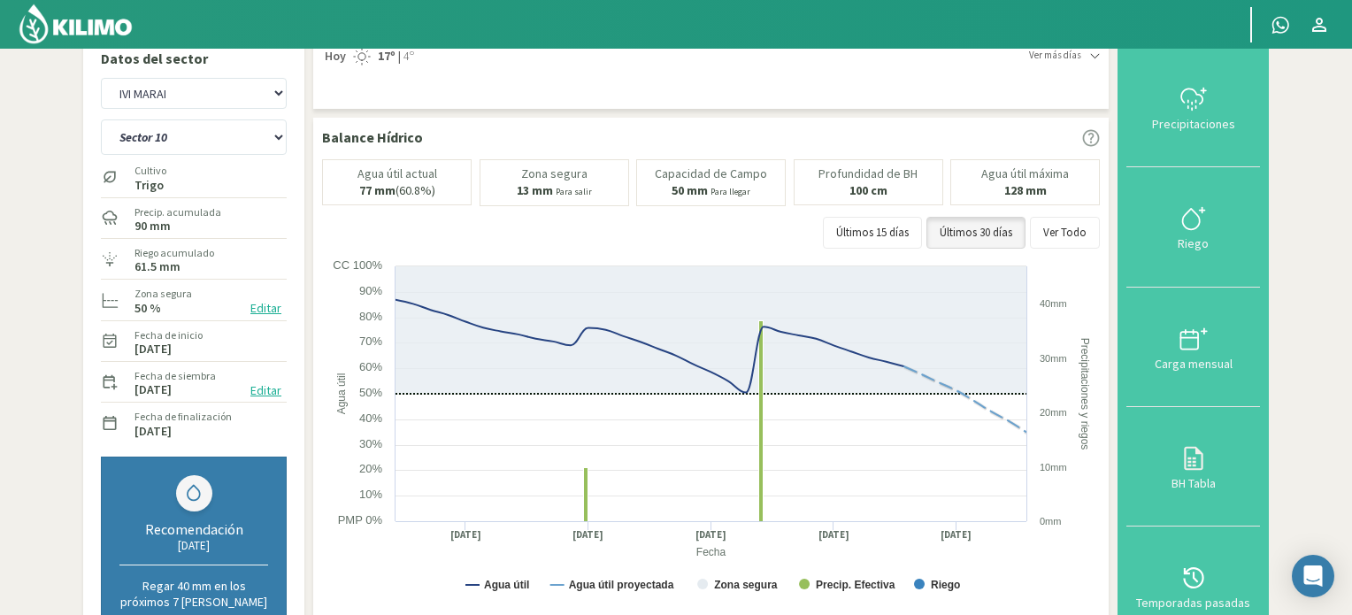
scroll to position [14, 0]
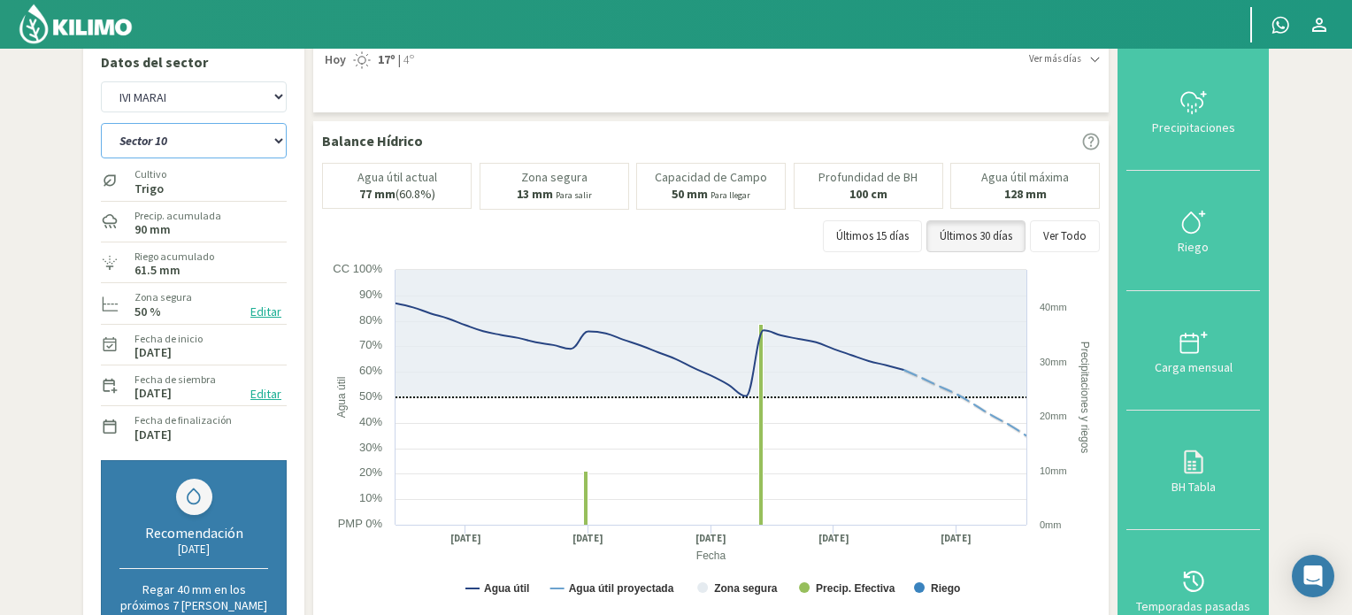
click at [282, 140] on select "Sector 10 Sector 10 (40cm) Sector 11 Sector 11 (40cm) Sector 12 Sector 12 (40cm…" at bounding box center [194, 140] width 186 height 35
select select "18: Object"
click at [101, 123] on select "Sector 10 Sector 10 (40cm) Sector 11 Sector 11 (40cm) Sector 12 Sector 12 (40cm…" at bounding box center [194, 140] width 186 height 35
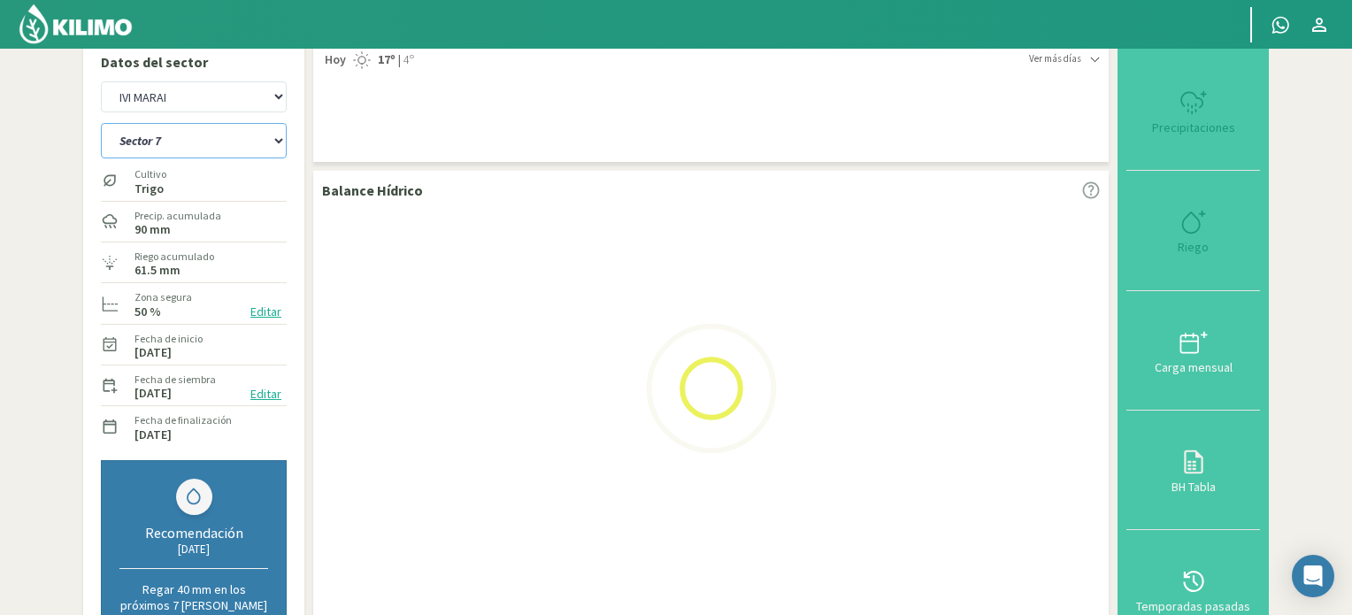
select select "4: Object"
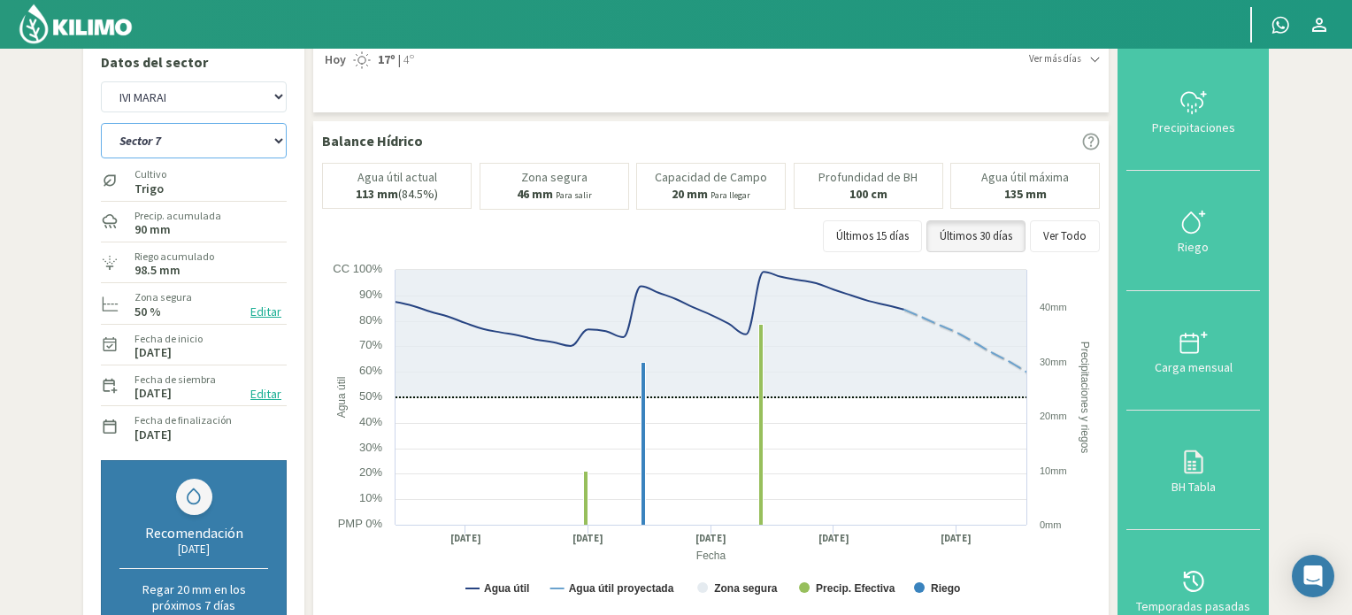
click at [276, 142] on select "Sector 10 Sector 10 (40cm) Sector 11 Sector 11 (40cm) Sector 12 Sector 12 (40cm…" at bounding box center [194, 140] width 186 height 35
select select "32: Object"
click at [101, 123] on select "Sector 10 Sector 10 (40cm) Sector 11 Sector 11 (40cm) Sector 12 Sector 12 (40cm…" at bounding box center [194, 140] width 186 height 35
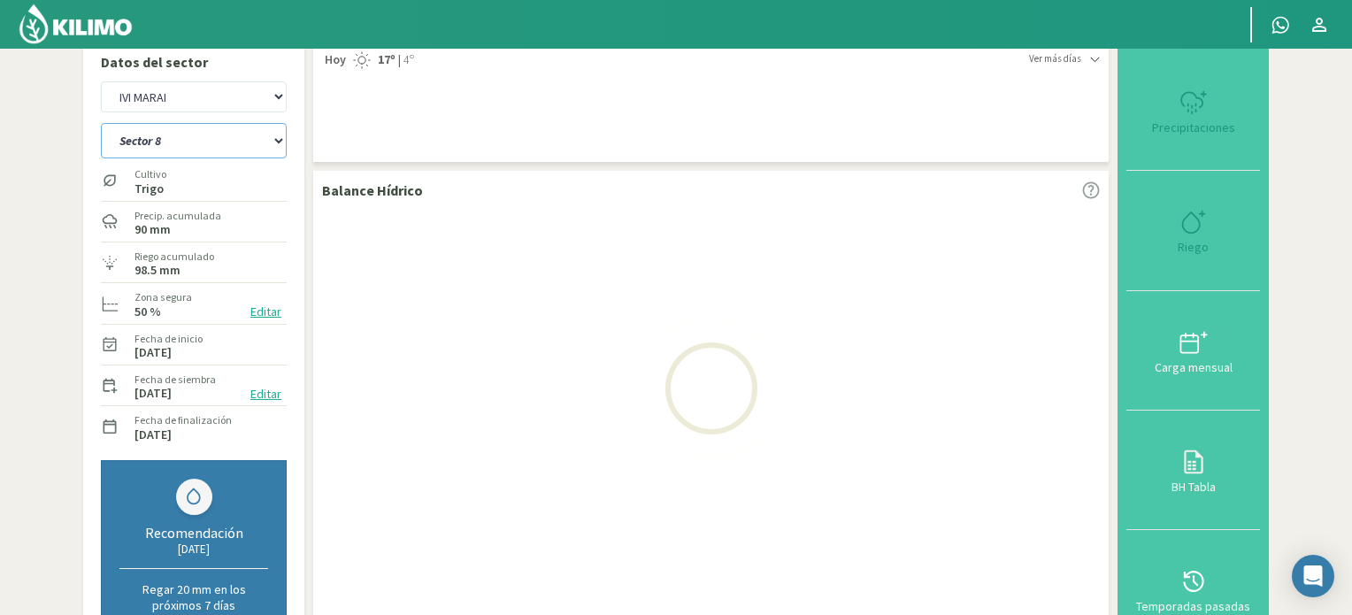
select select "6: Object"
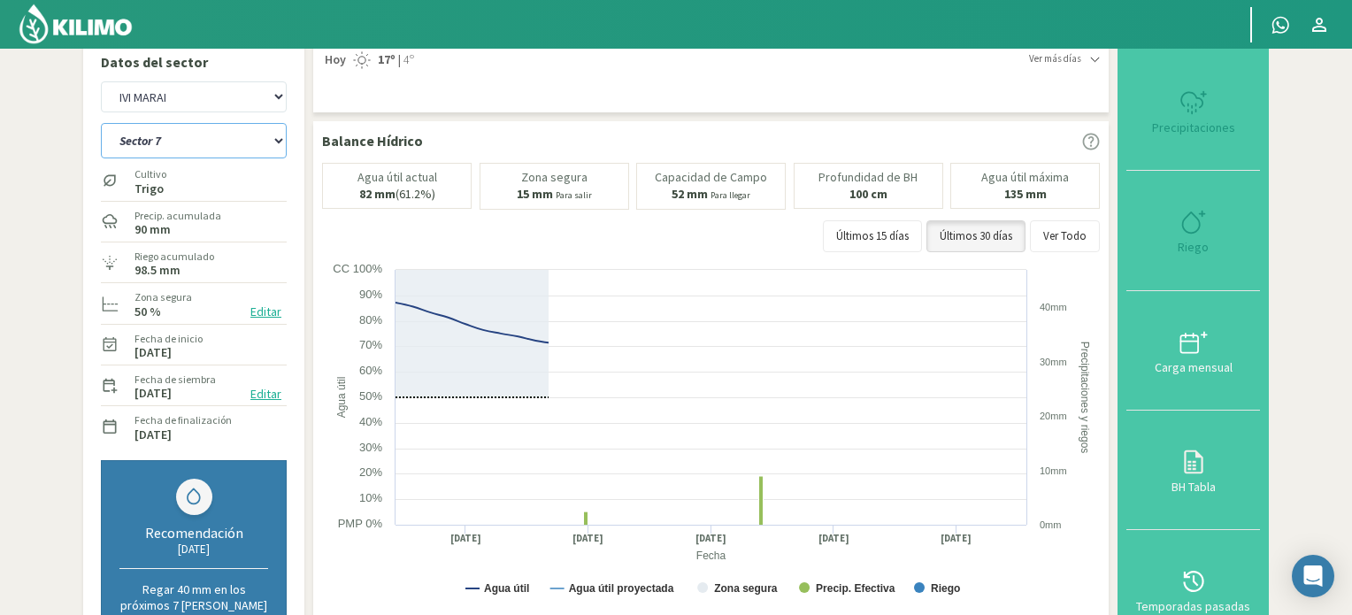
select select "44: Object"
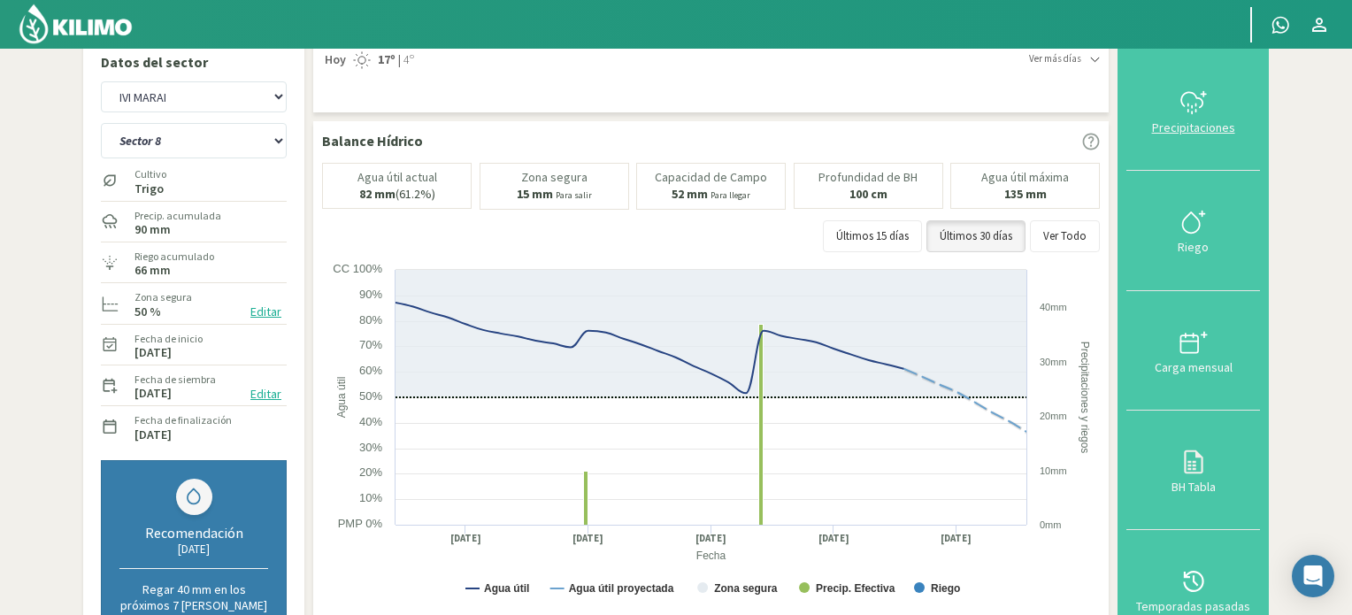
drag, startPoint x: 1196, startPoint y: 111, endPoint x: 1233, endPoint y: 173, distance: 73.0
click at [1196, 110] on icon at bounding box center [1194, 102] width 28 height 28
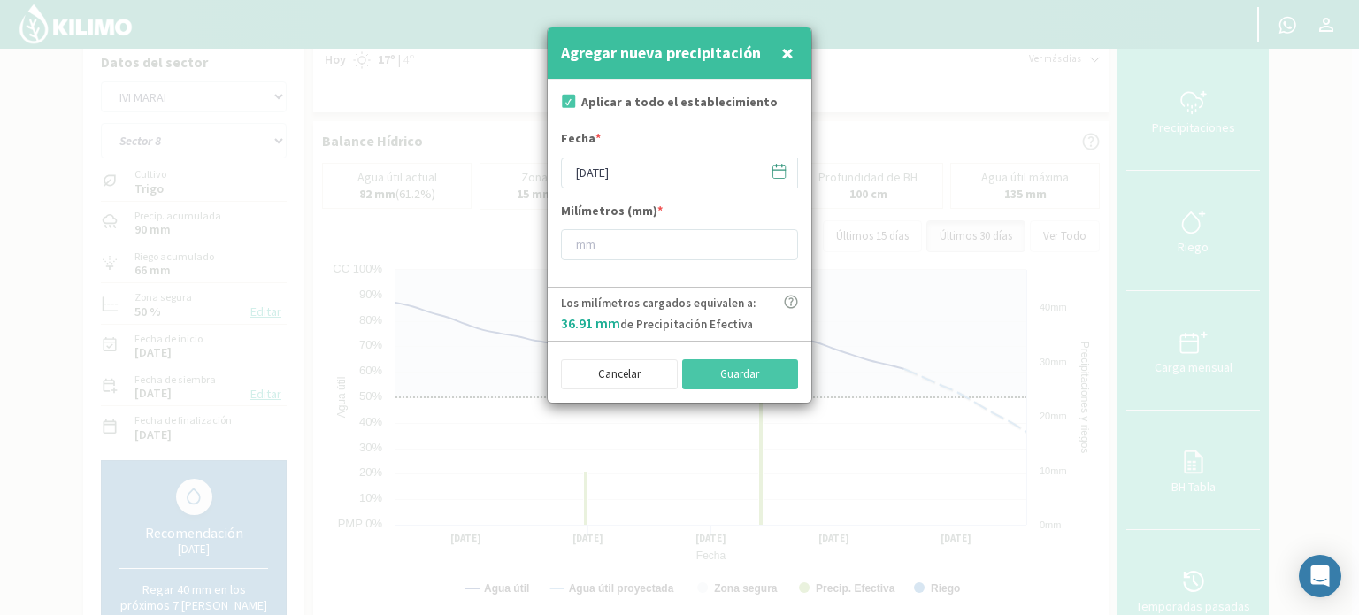
click at [788, 50] on span "×" at bounding box center [787, 52] width 12 height 29
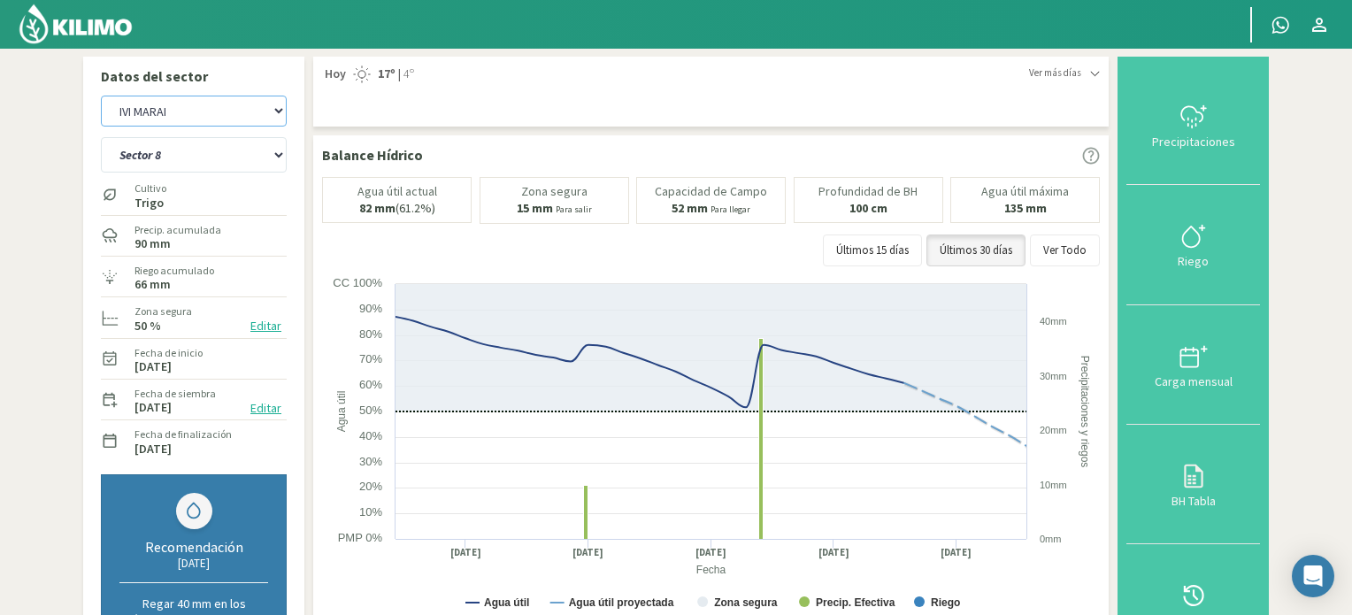
click at [279, 112] on select "IVI [PERSON_NAME]" at bounding box center [194, 111] width 186 height 31
click at [101, 96] on select "IVI [PERSON_NAME]" at bounding box center [194, 111] width 186 height 31
select select "9: Object"
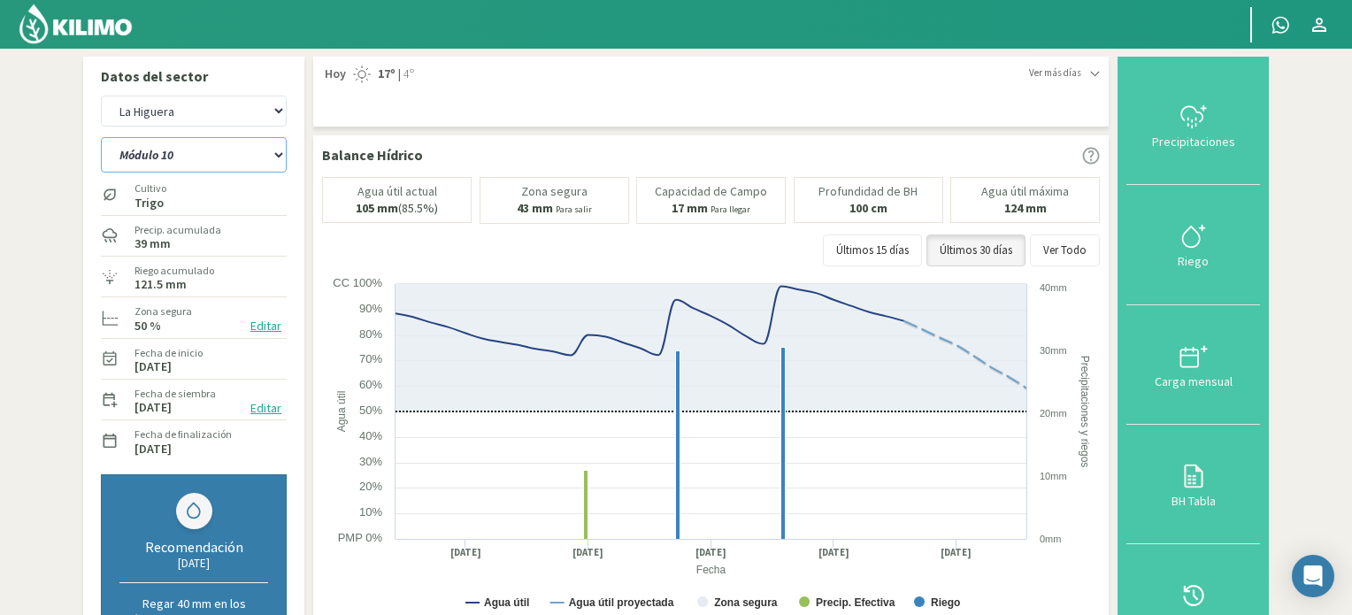
click at [281, 155] on select "Módulo 10 Módulo 10 (40cm) Módulo 11 Módulo 11 (40cm) Módulo 6 Módulo 6 (40cm) …" at bounding box center [194, 154] width 186 height 35
click at [101, 137] on select "Módulo 10 Módulo 10 (40cm) Módulo 11 Módulo 11 (40cm) Módulo 6 Módulo 6 (40cm) …" at bounding box center [194, 154] width 186 height 35
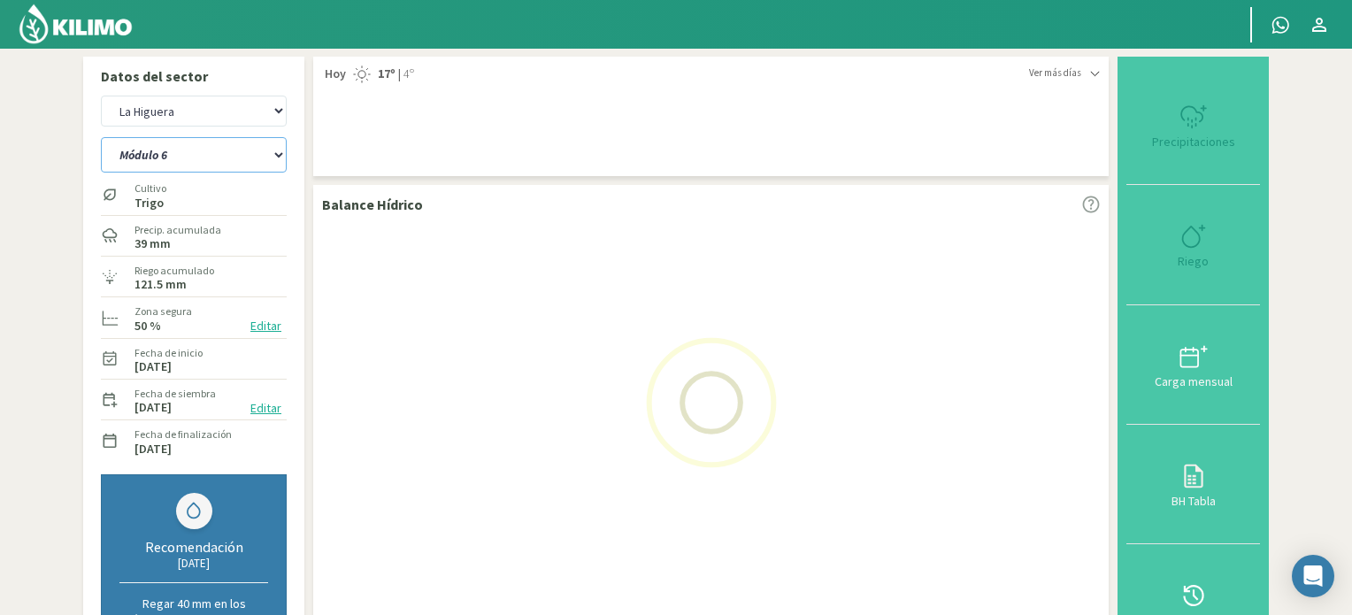
select select "48: Object"
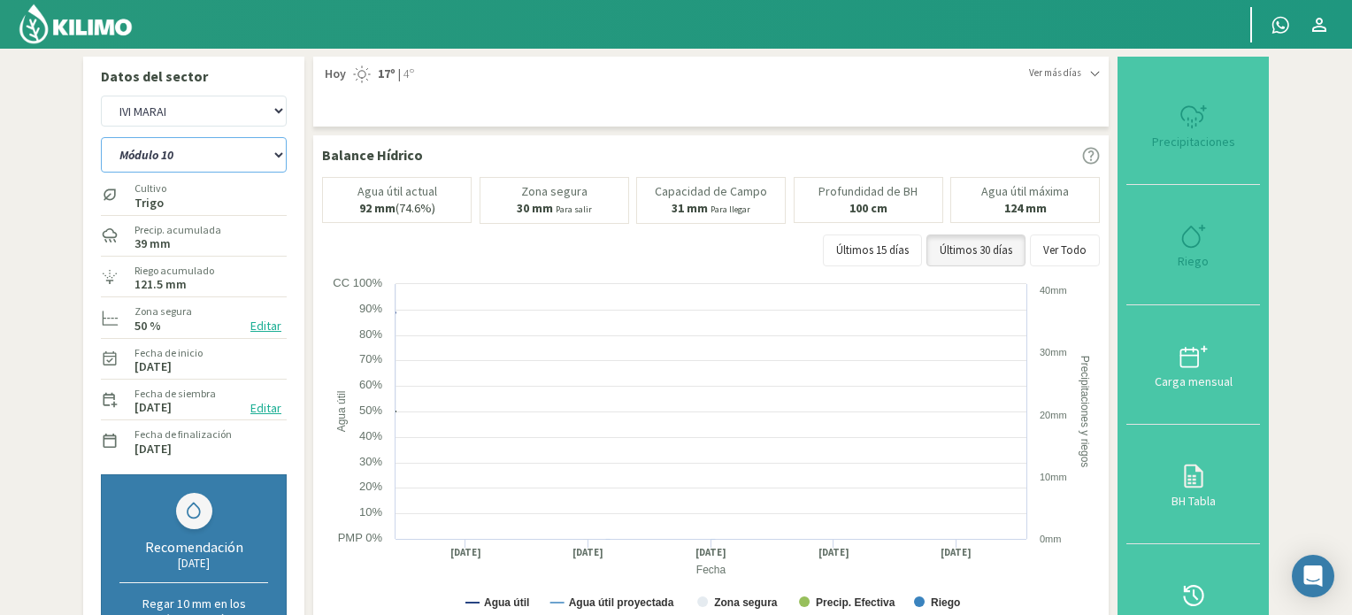
select select "11: Object"
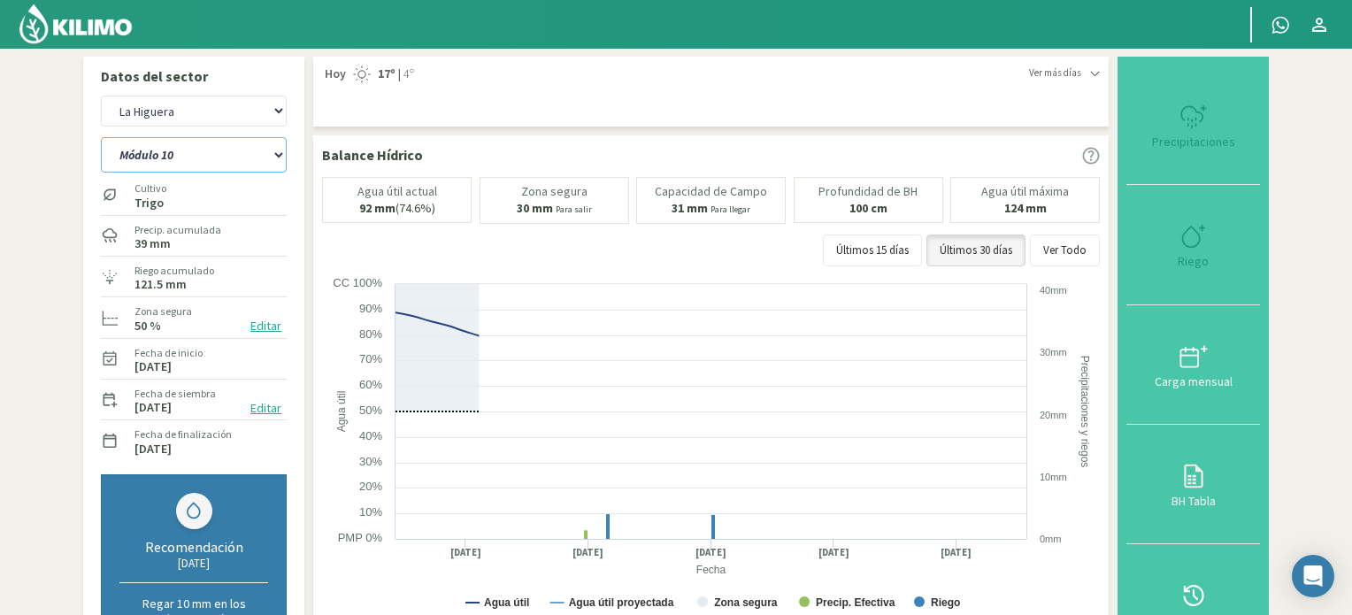
select select "64: Object"
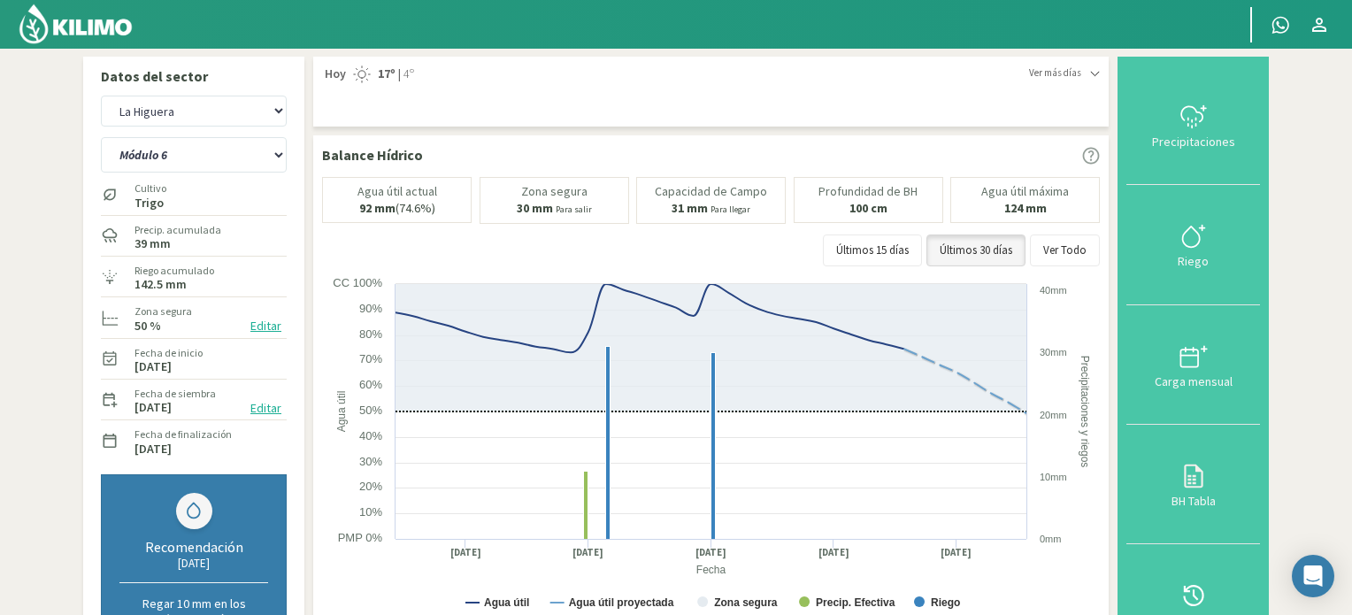
click at [110, 30] on img at bounding box center [76, 24] width 116 height 42
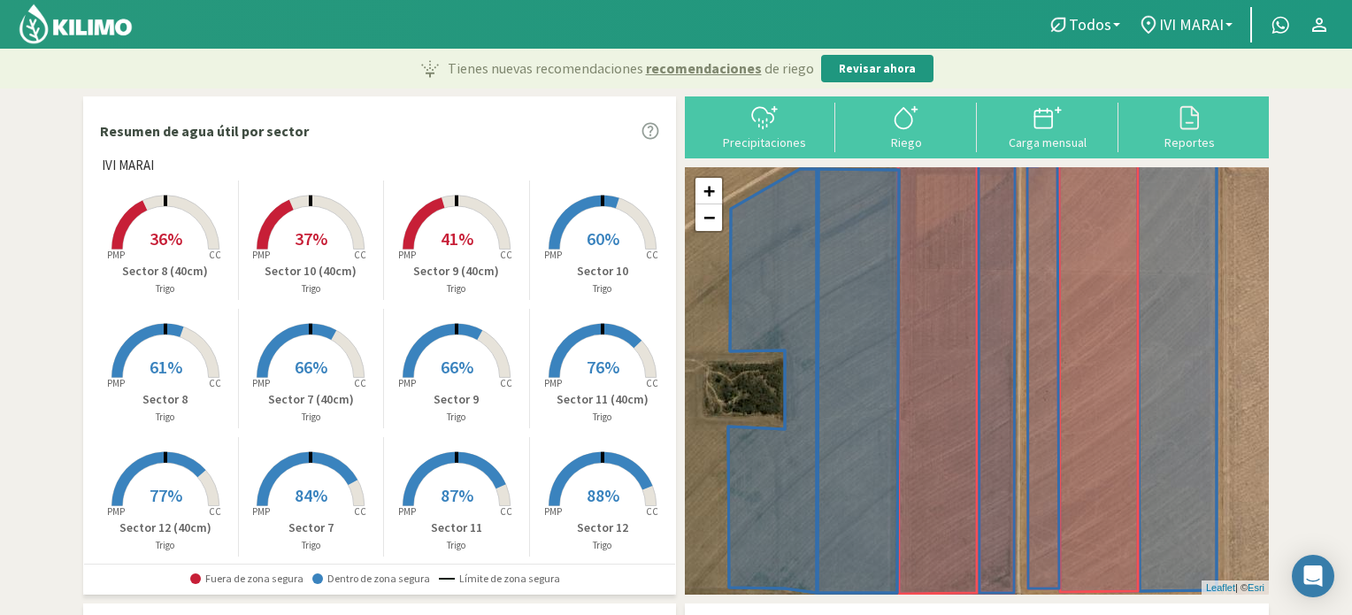
click at [589, 235] on span "60%" at bounding box center [603, 238] width 33 height 22
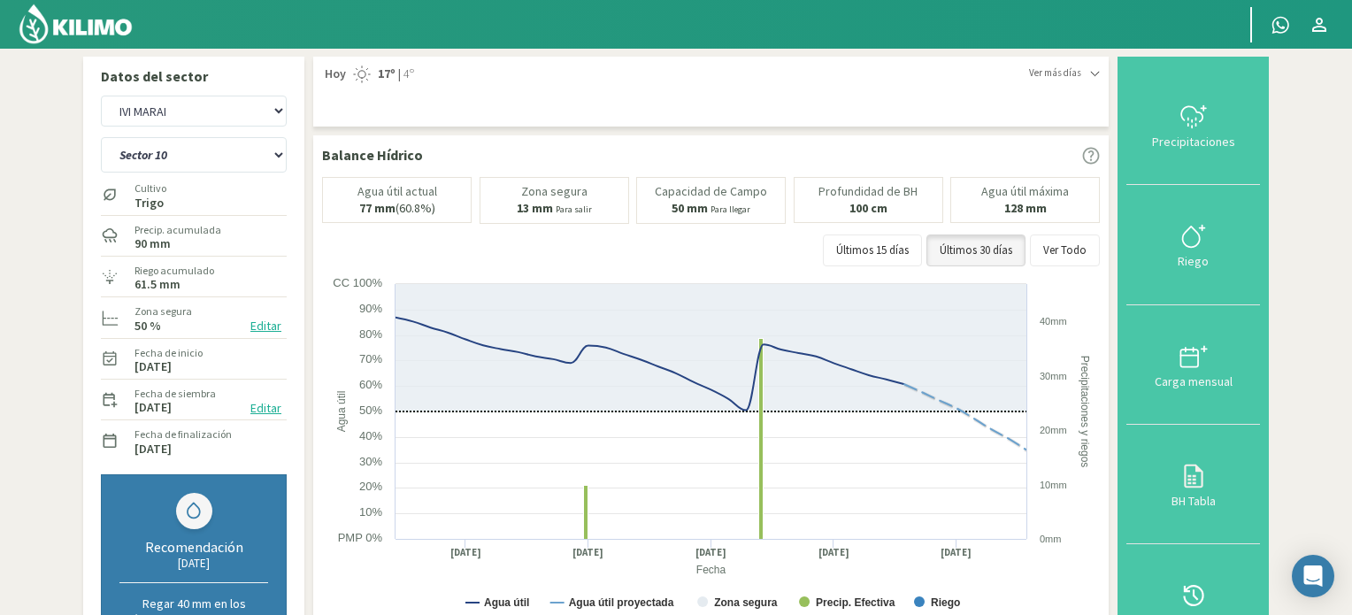
drag, startPoint x: 59, startPoint y: 21, endPoint x: 85, endPoint y: 17, distance: 26.0
click at [59, 21] on img at bounding box center [76, 24] width 116 height 42
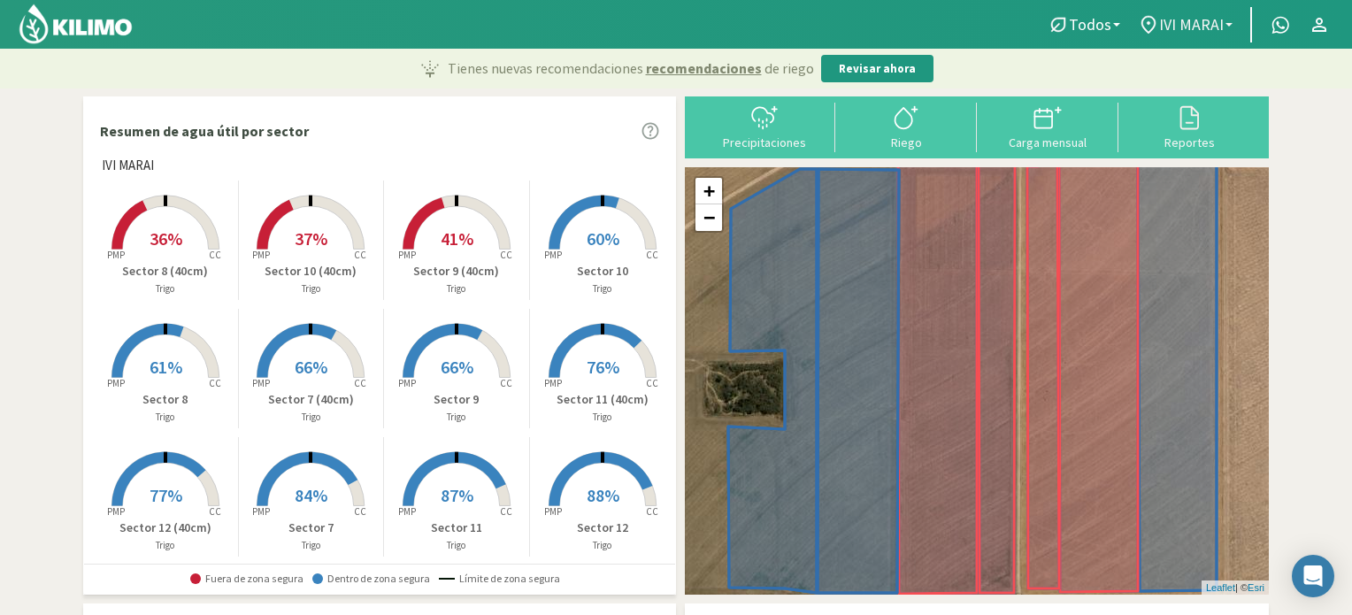
click at [1228, 21] on link "IVI MARAI" at bounding box center [1185, 25] width 112 height 34
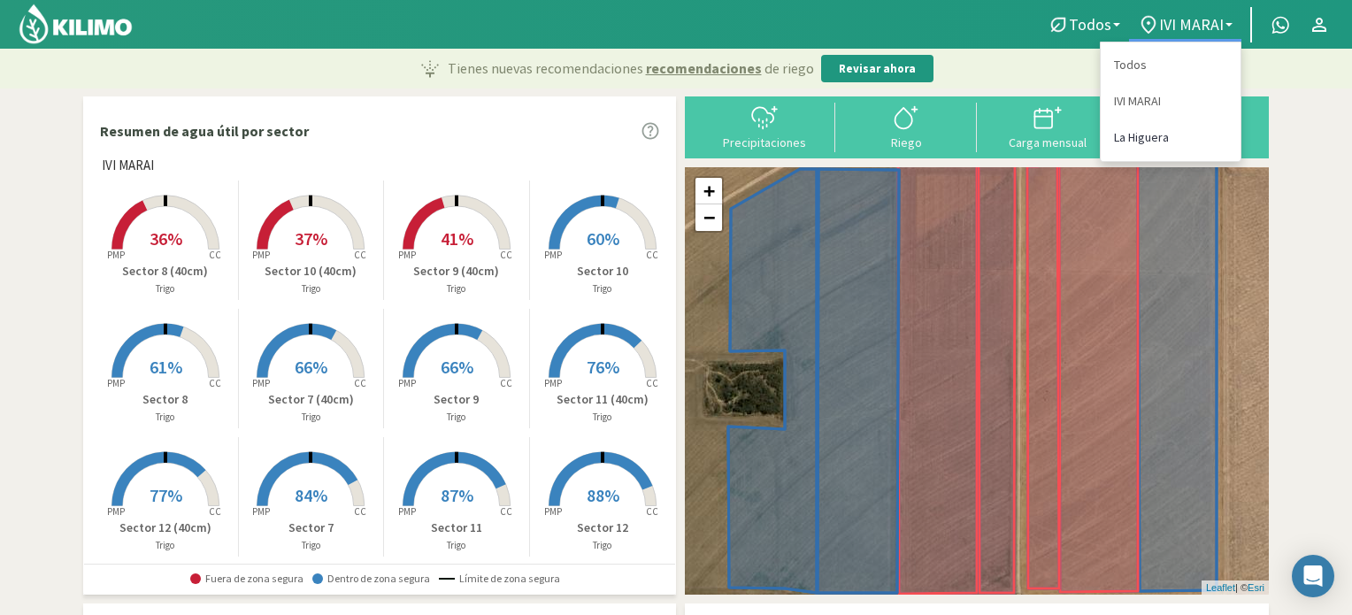
click at [1126, 135] on link "La Higuera" at bounding box center [1171, 137] width 140 height 36
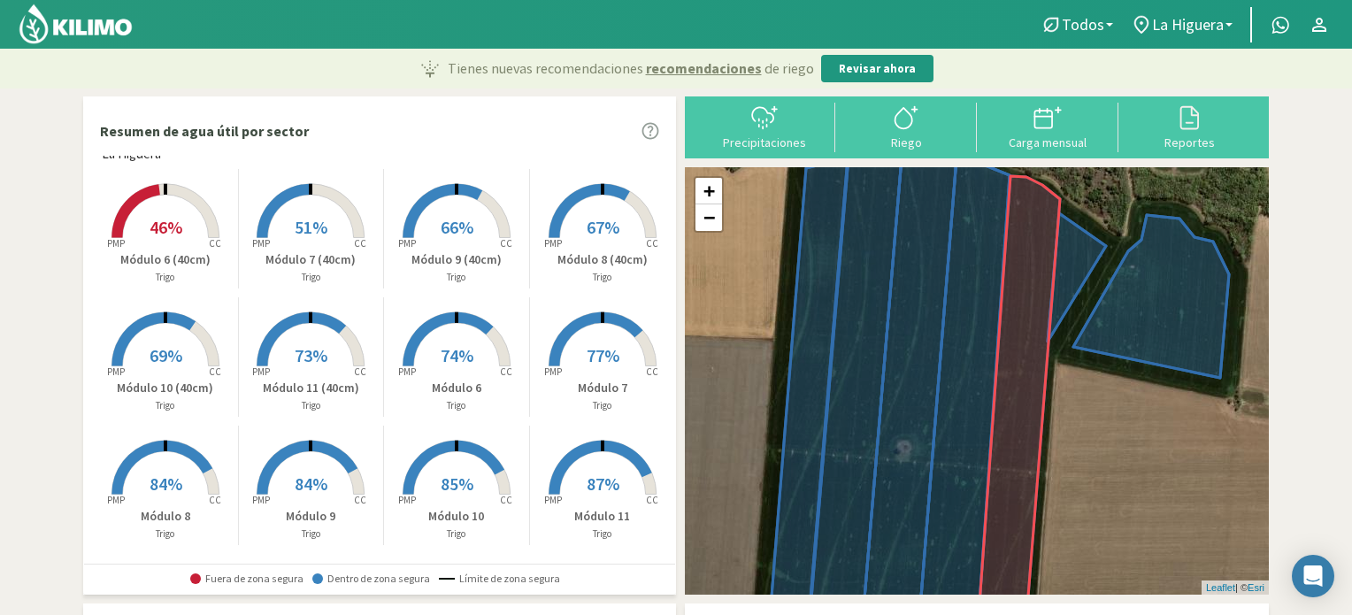
scroll to position [15, 0]
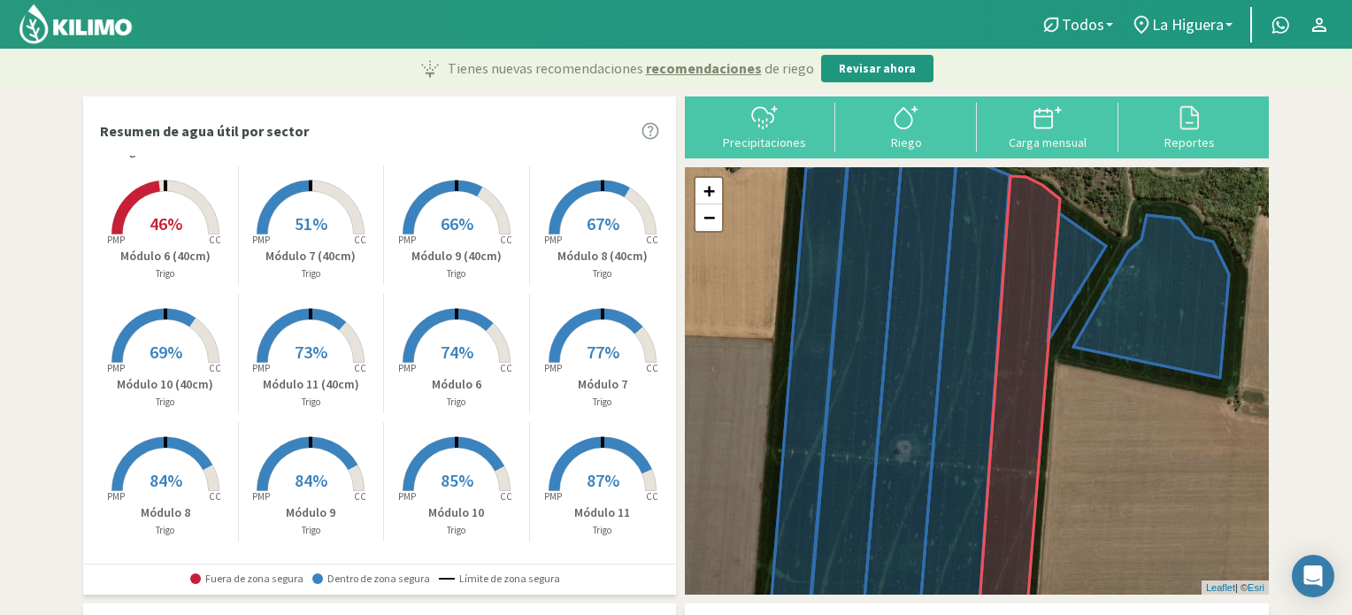
click at [453, 344] on span "74%" at bounding box center [457, 352] width 33 height 22
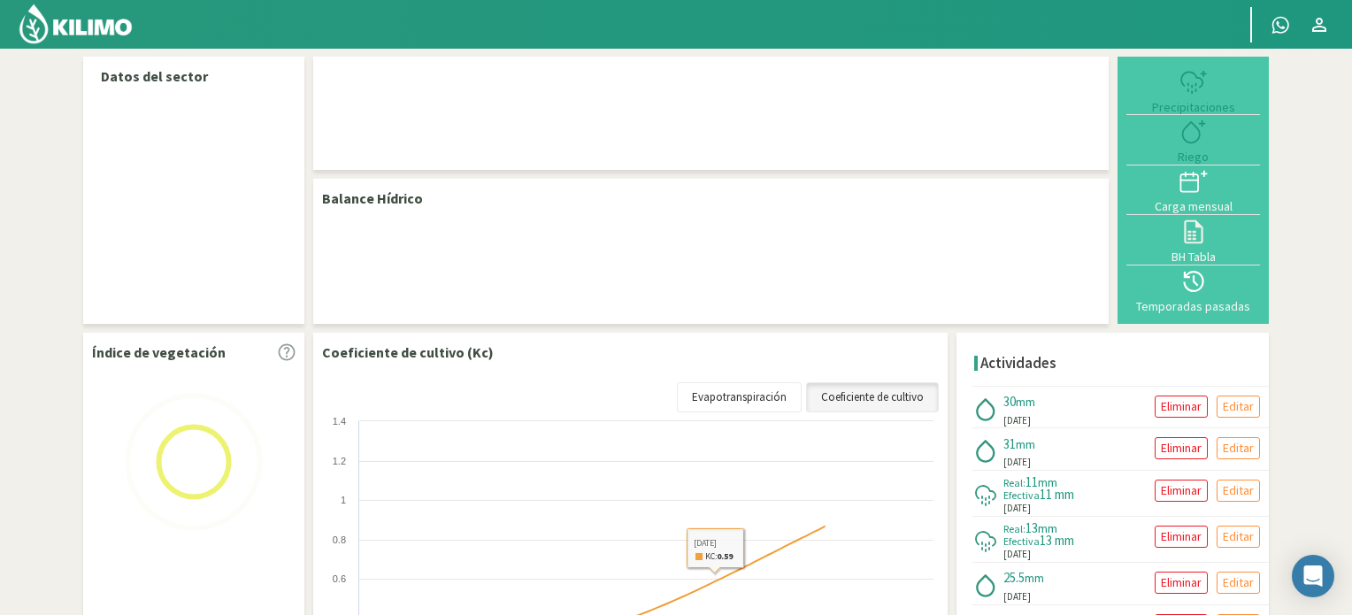
select select "1: Object"
select select "4: Object"
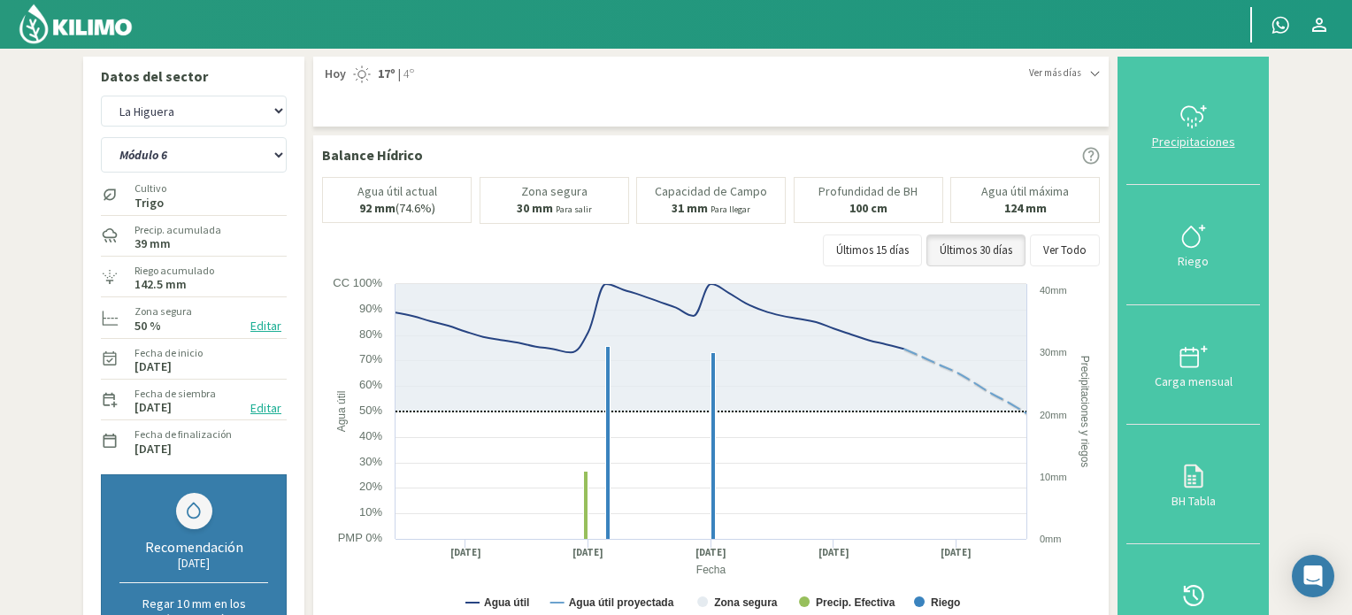
click at [1187, 130] on svg-icon at bounding box center [1194, 127] width 28 height 16
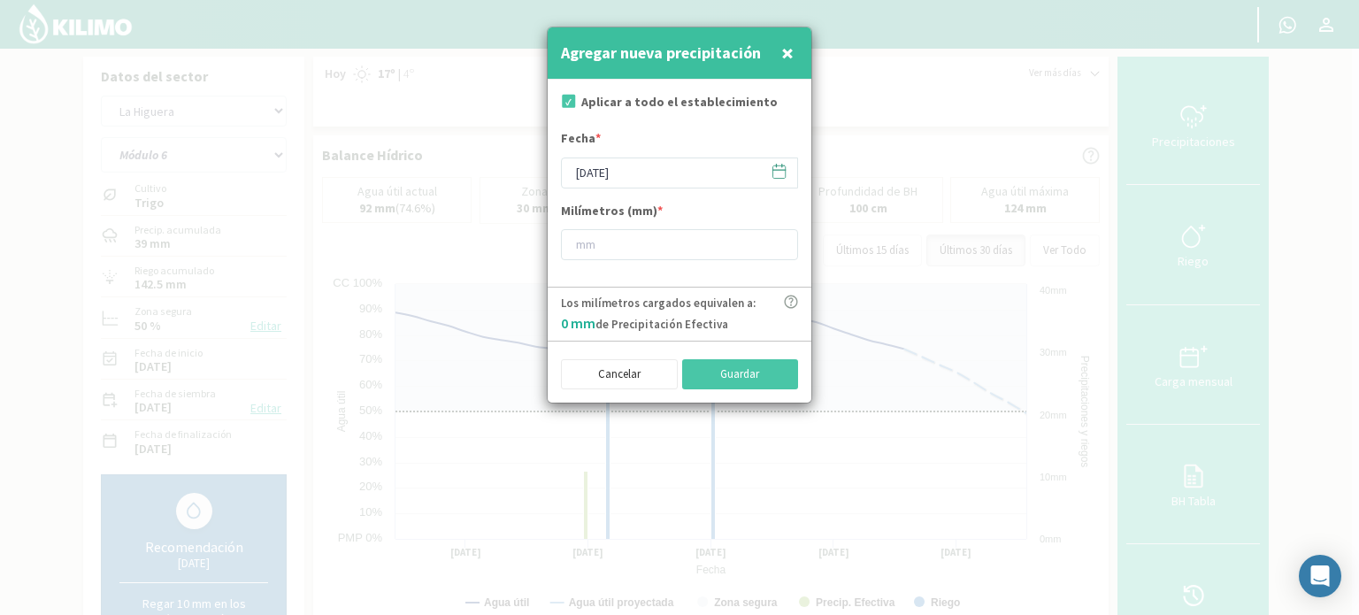
click at [777, 174] on icon at bounding box center [779, 171] width 17 height 17
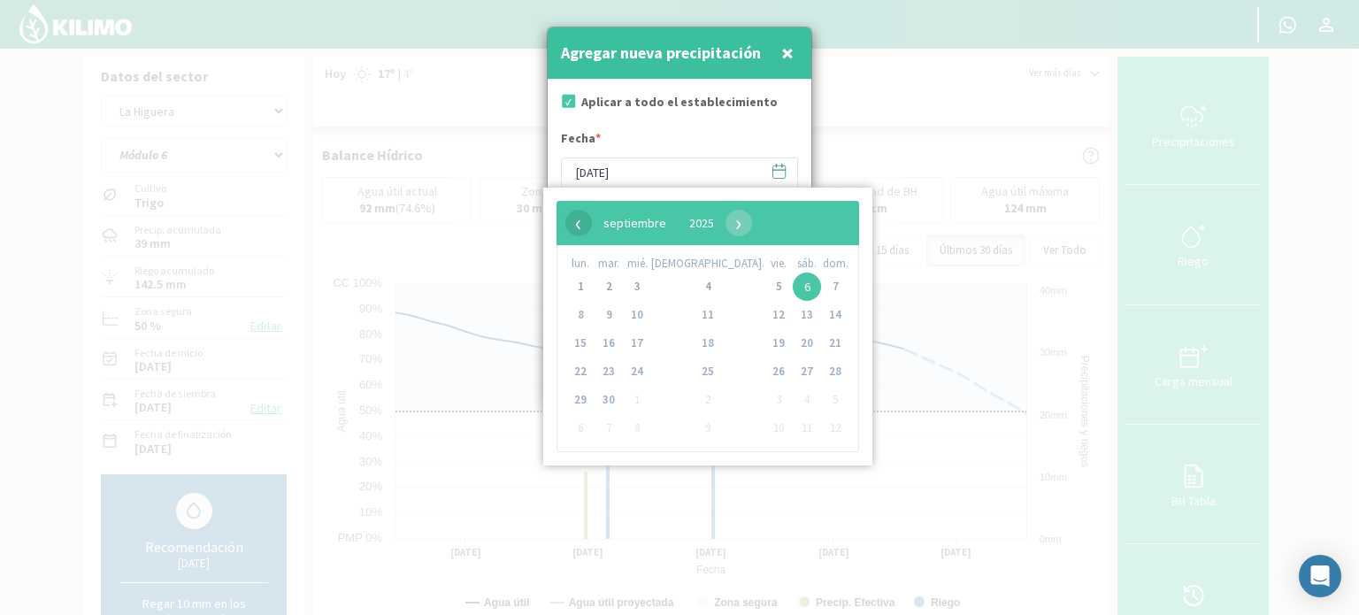
click at [577, 227] on span "‹" at bounding box center [579, 223] width 27 height 27
click at [694, 403] on span "28" at bounding box center [708, 400] width 28 height 28
type input "[DATE]"
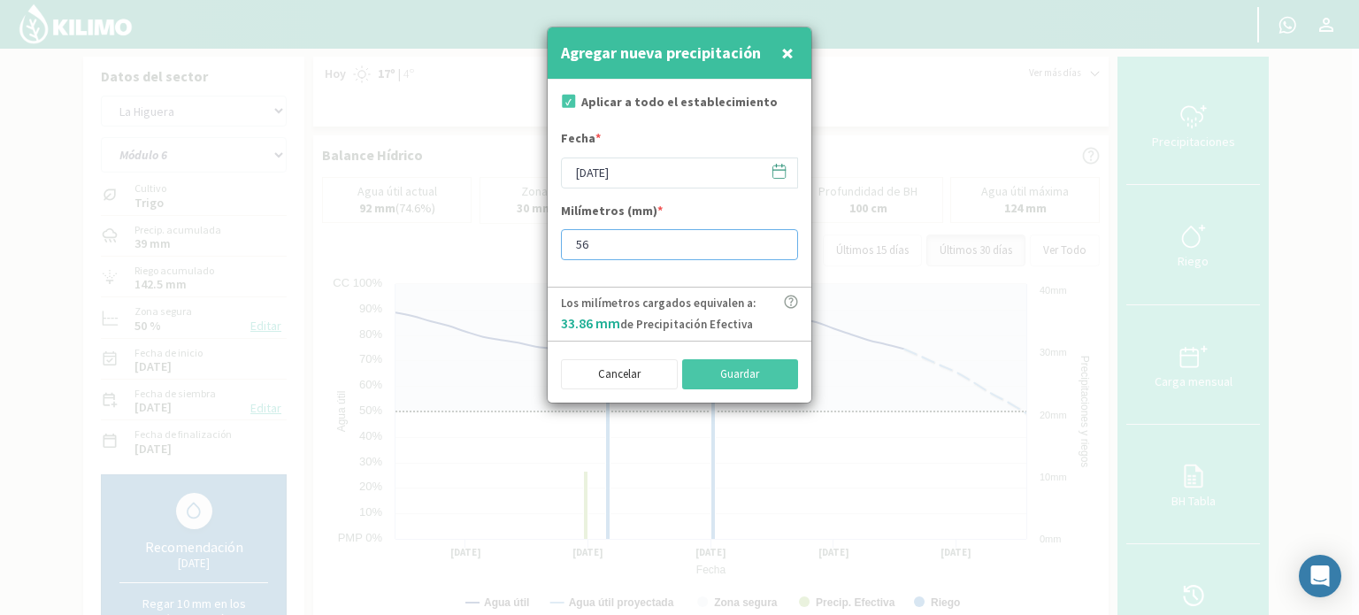
click at [778, 241] on input "56" at bounding box center [679, 244] width 237 height 31
click at [773, 241] on input "59" at bounding box center [679, 244] width 237 height 31
type input "58"
click at [777, 246] on input "58" at bounding box center [679, 244] width 237 height 31
click at [750, 372] on button "Guardar" at bounding box center [740, 374] width 117 height 30
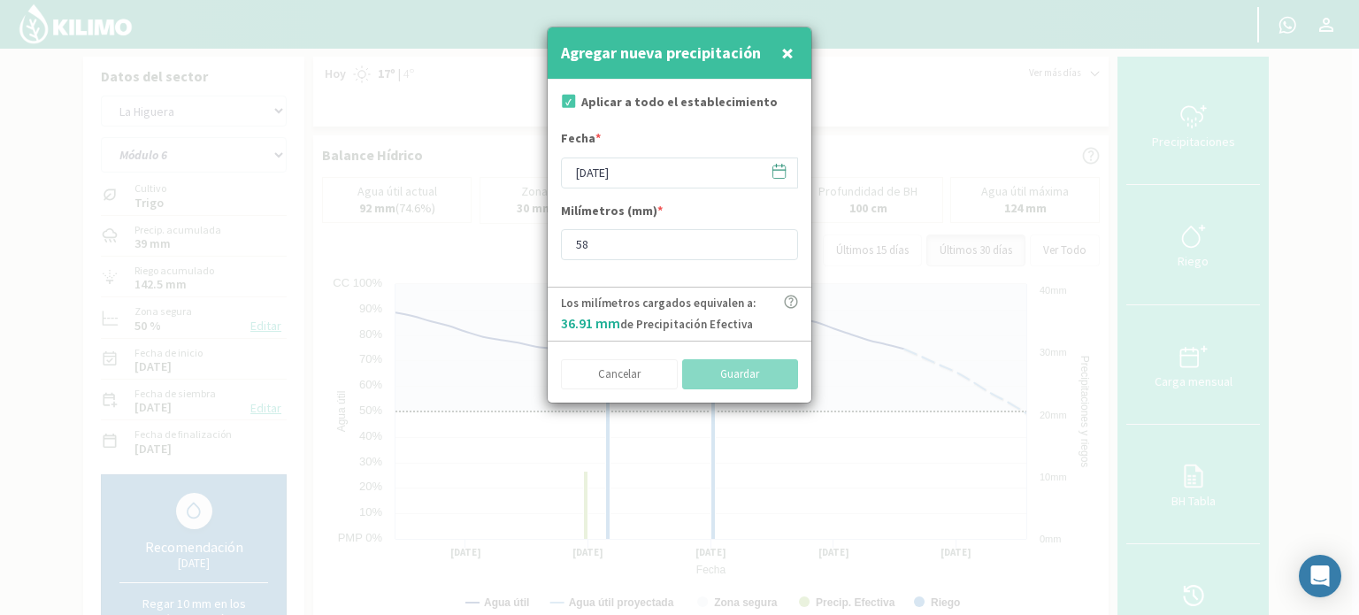
type input "[DATE]"
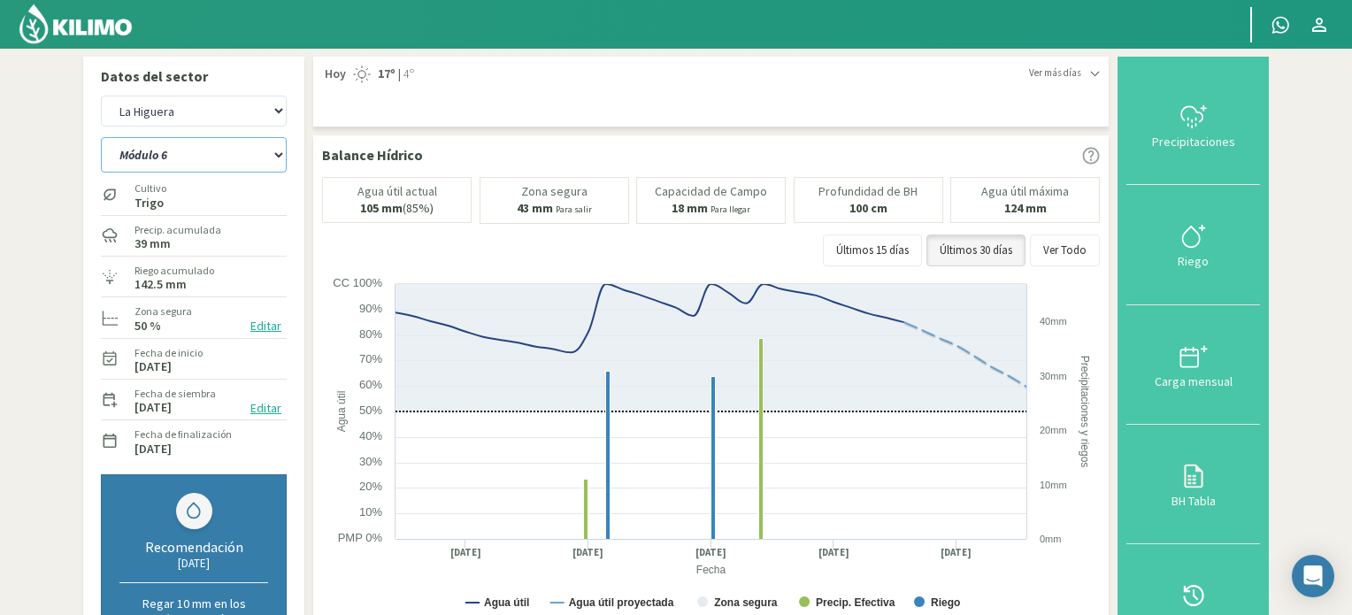
click at [280, 158] on select "Módulo 10 Módulo 10 (40cm) Módulo 11 Módulo 11 (40cm) Módulo 6 Módulo 6 (40cm) …" at bounding box center [194, 154] width 186 height 35
click at [101, 137] on select "Módulo 10 Módulo 10 (40cm) Módulo 11 Módulo 11 (40cm) Módulo 6 Módulo 6 (40cm) …" at bounding box center [194, 154] width 186 height 35
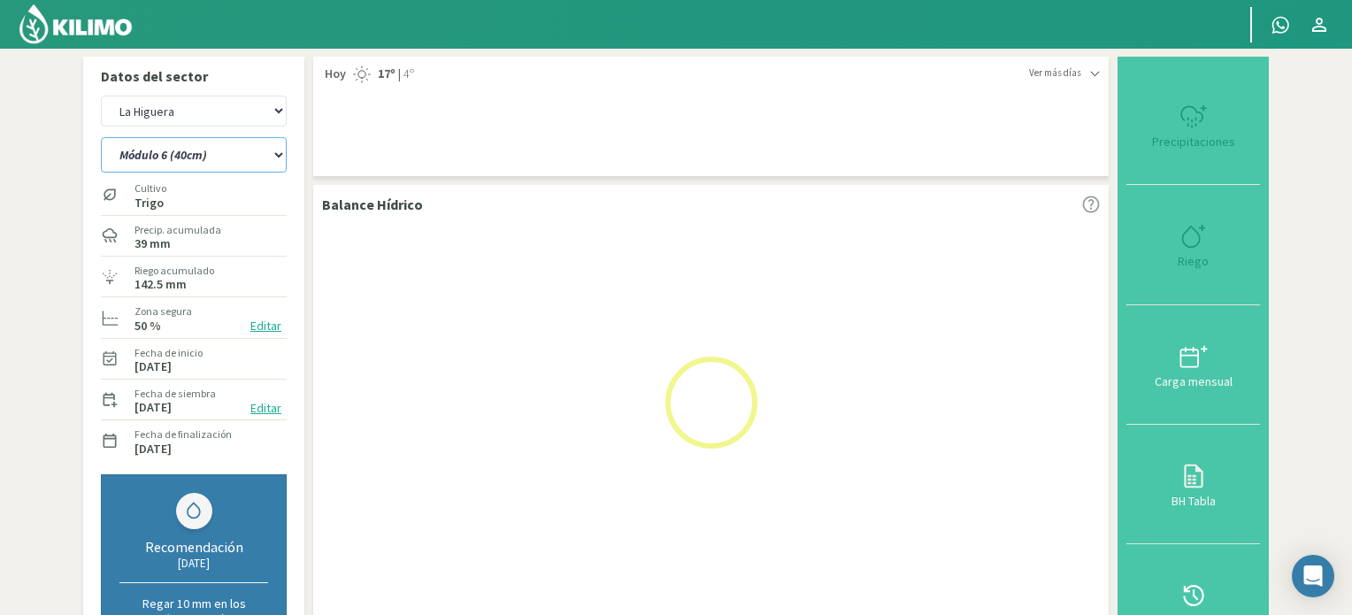
select select "4: Object"
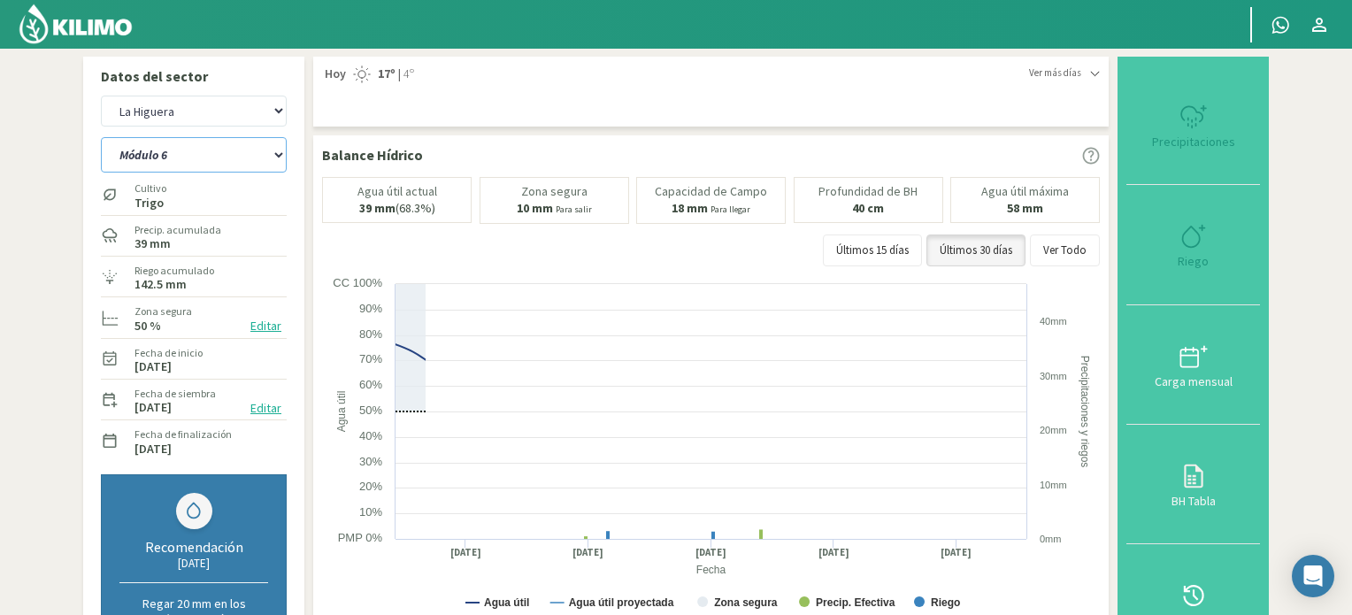
select select "3: Object"
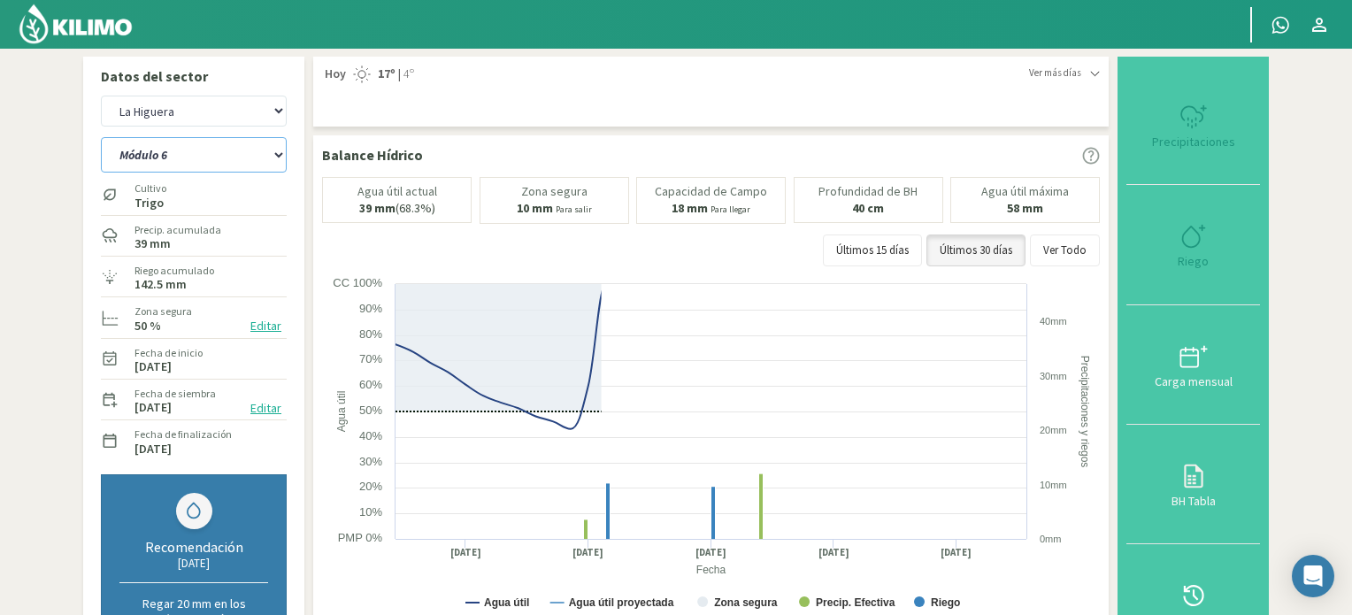
select select "17: Object"
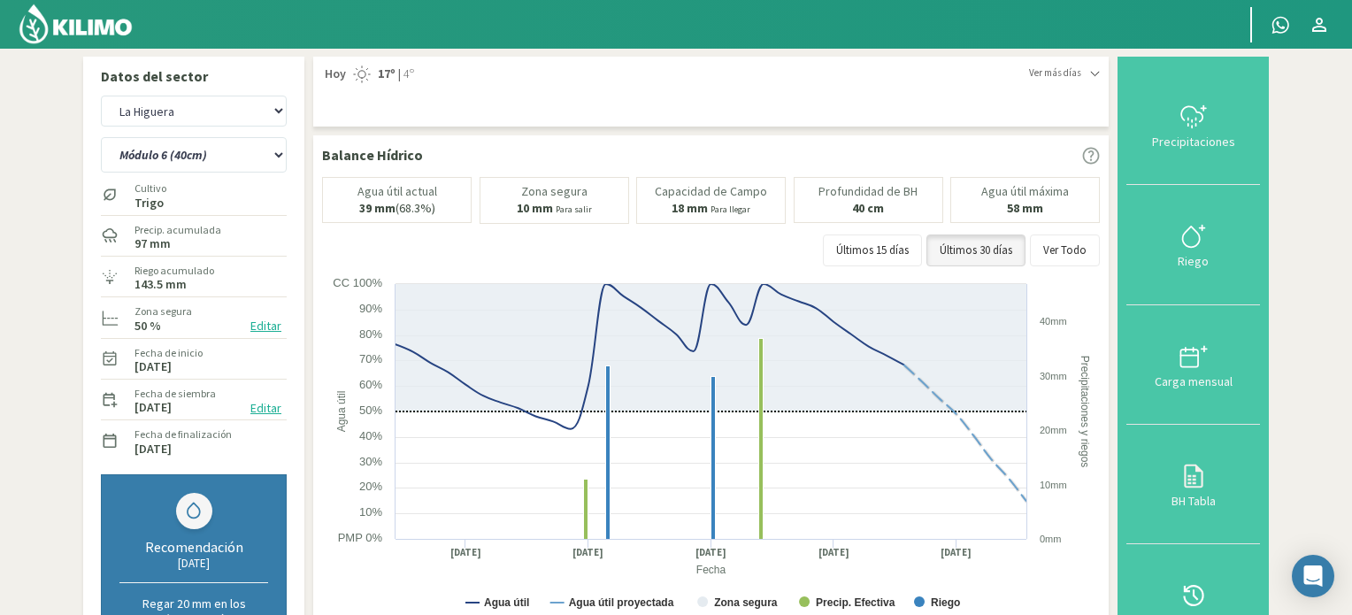
click at [112, 24] on img at bounding box center [76, 24] width 116 height 42
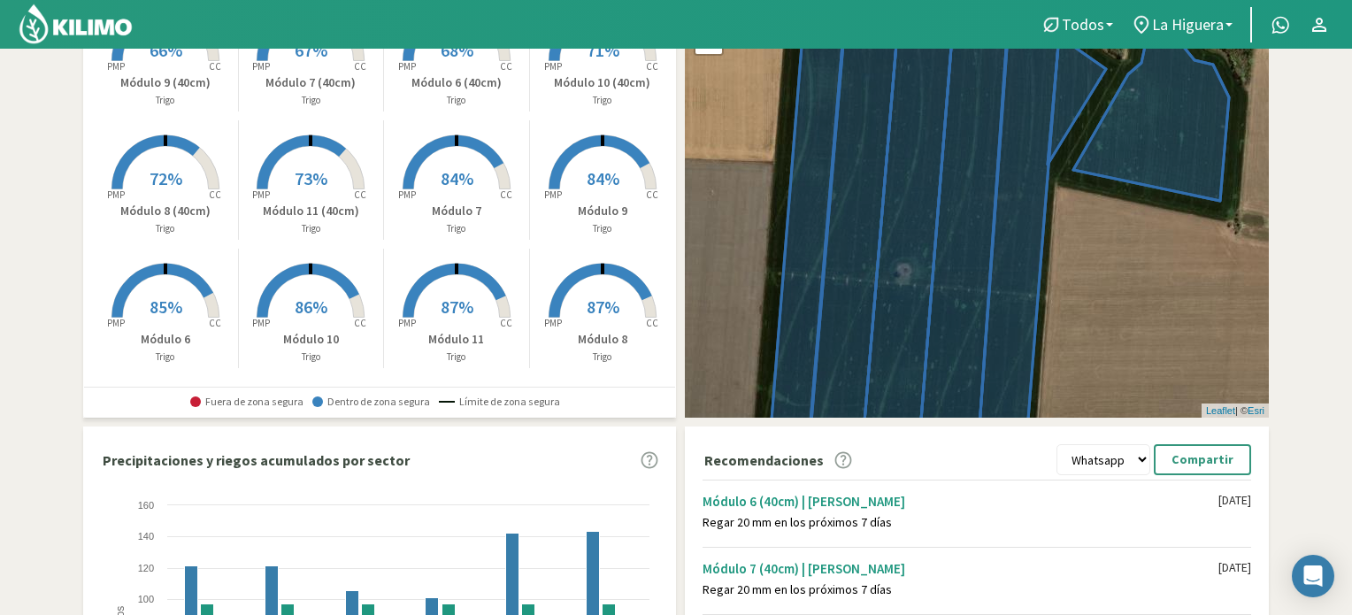
scroll to position [15, 0]
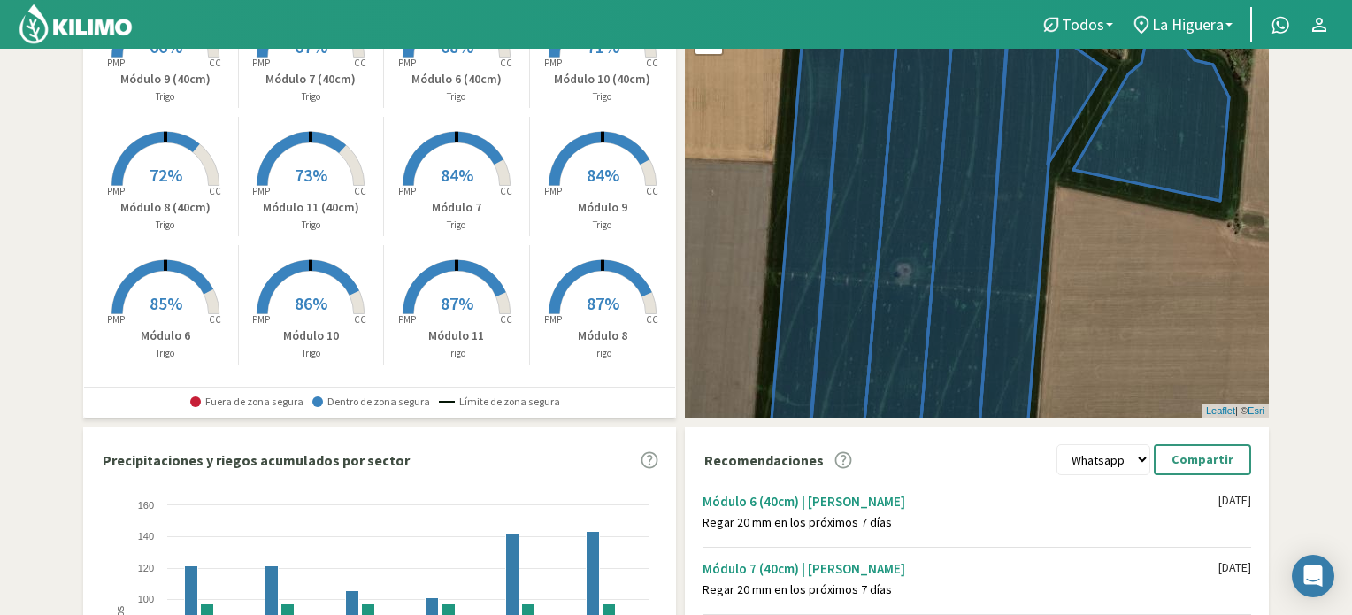
click at [596, 311] on span "87%" at bounding box center [603, 303] width 33 height 22
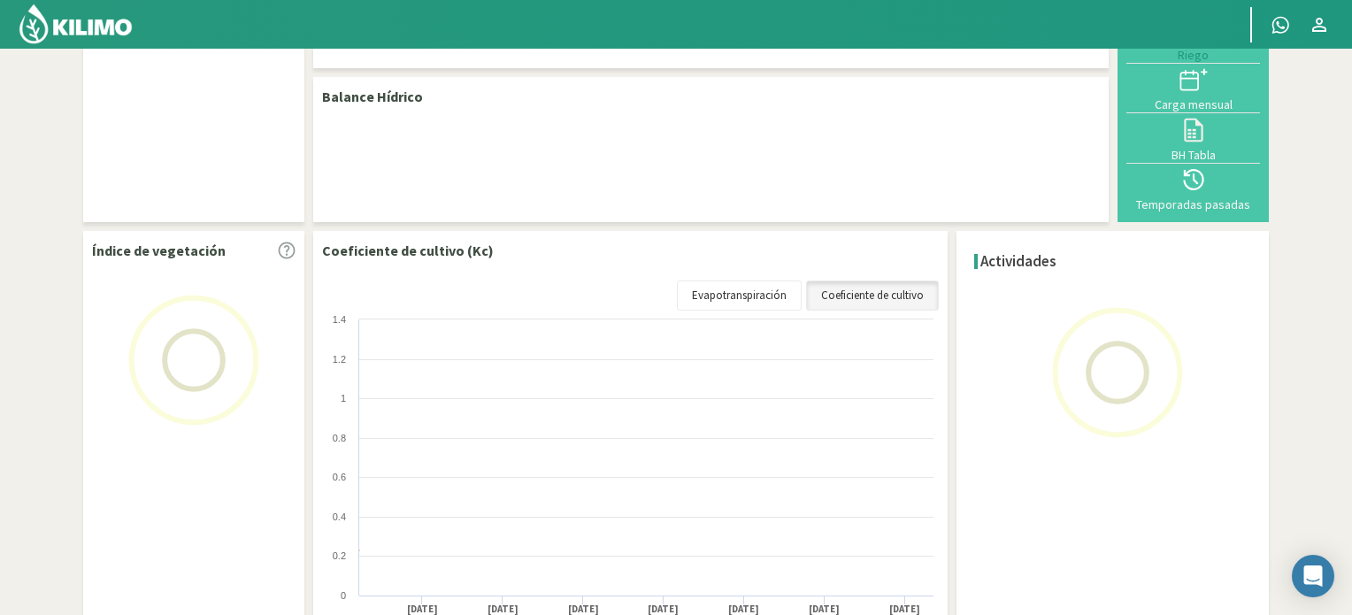
scroll to position [137, 0]
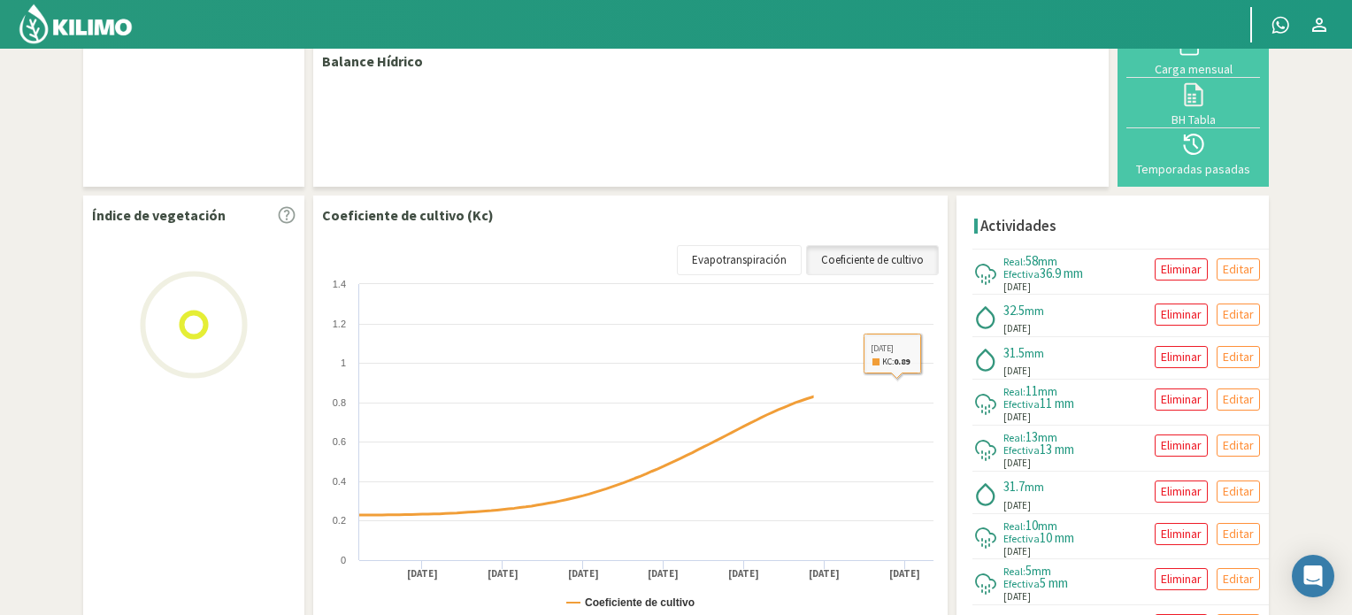
select select "1: Object"
select select "8: Object"
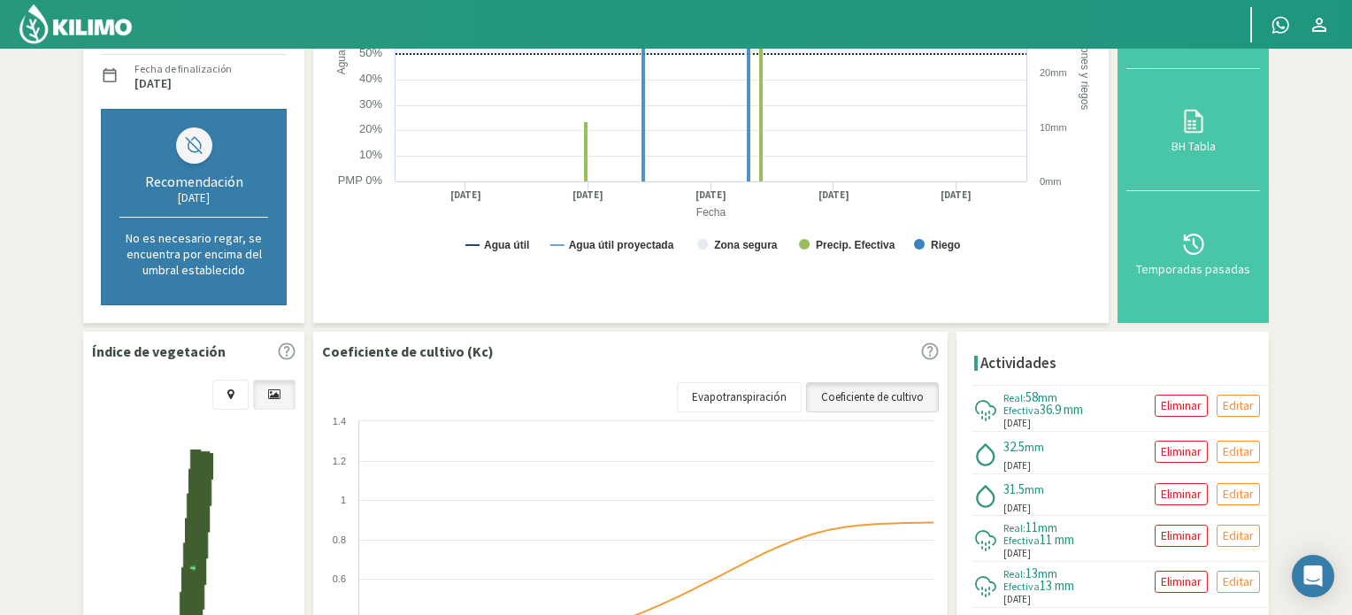
scroll to position [491, 0]
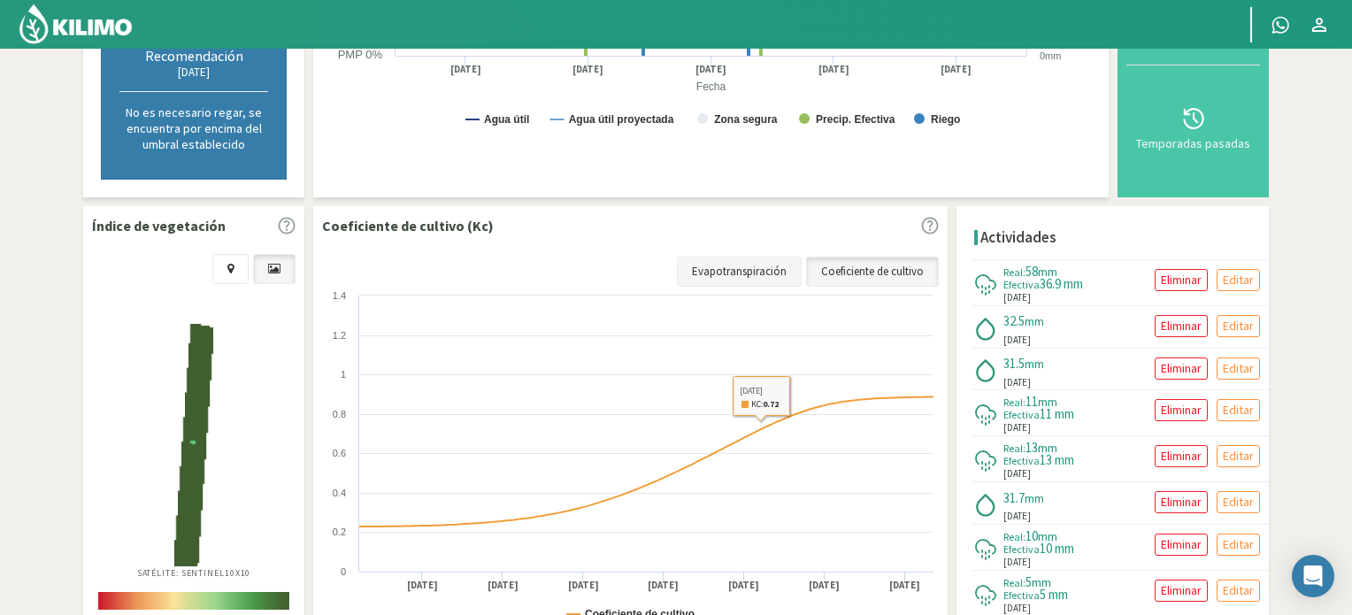
click at [752, 273] on link "Evapotranspiración" at bounding box center [739, 272] width 125 height 30
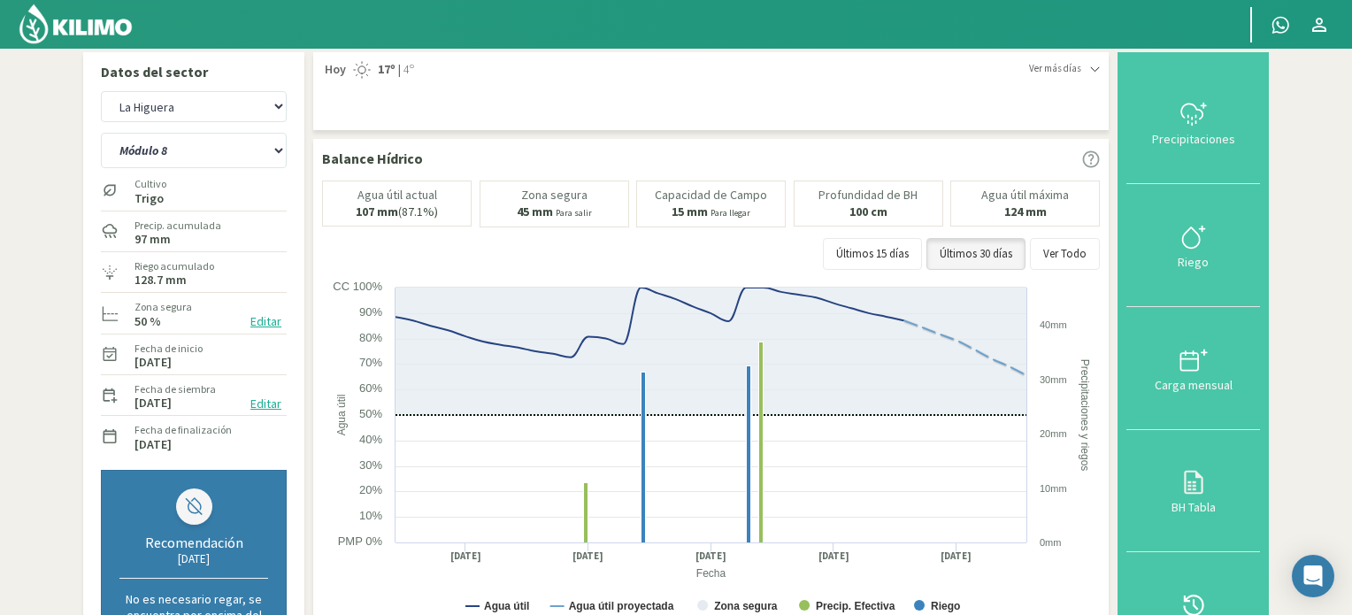
scroll to position [0, 0]
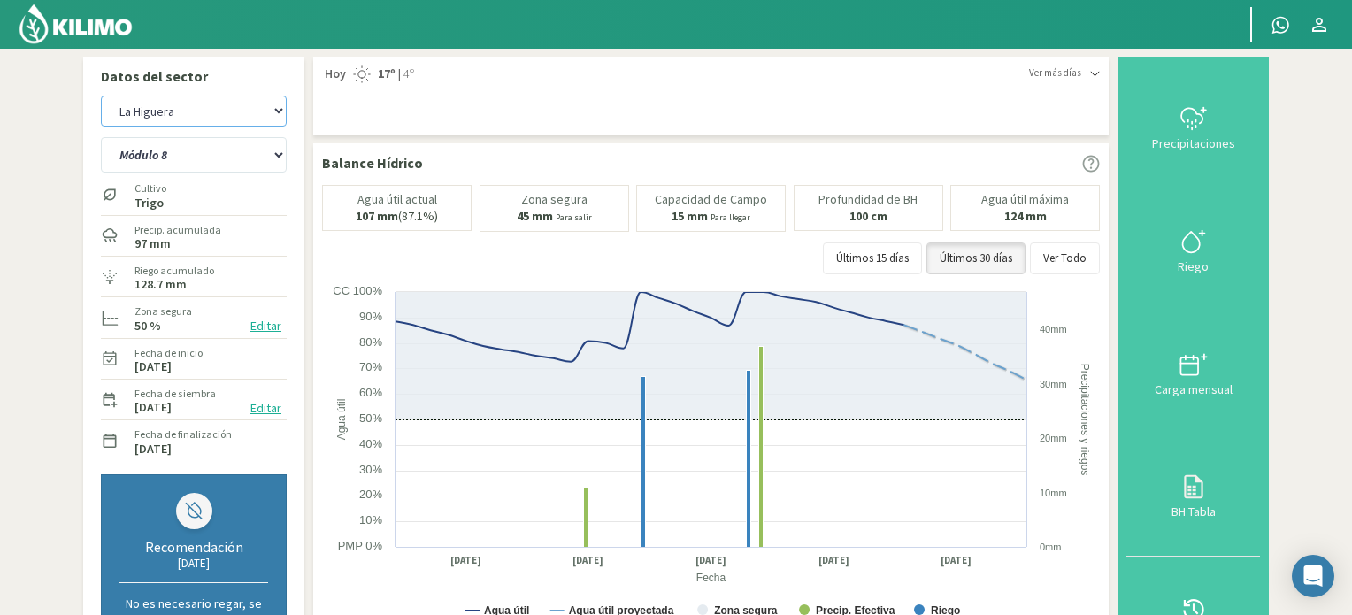
click at [273, 111] on select "IVI [PERSON_NAME]" at bounding box center [194, 111] width 186 height 31
click at [101, 96] on select "IVI [PERSON_NAME]" at bounding box center [194, 111] width 186 height 31
select select "2: Object"
select select "12: Object"
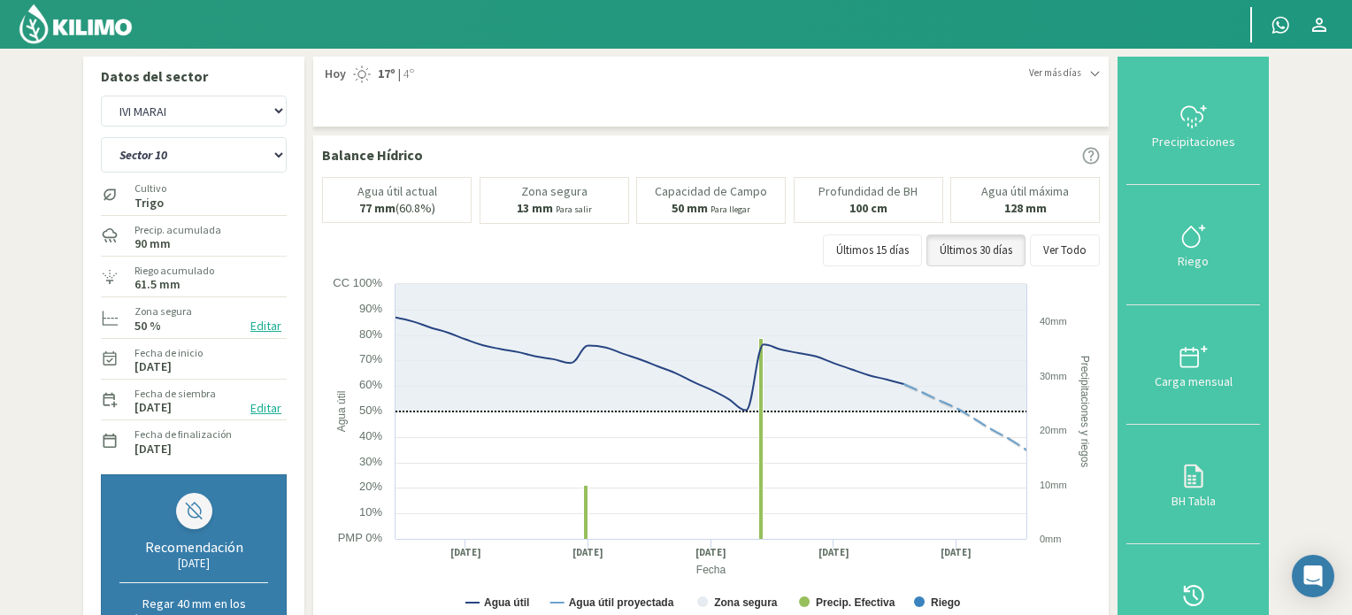
click at [106, 33] on img at bounding box center [76, 24] width 116 height 42
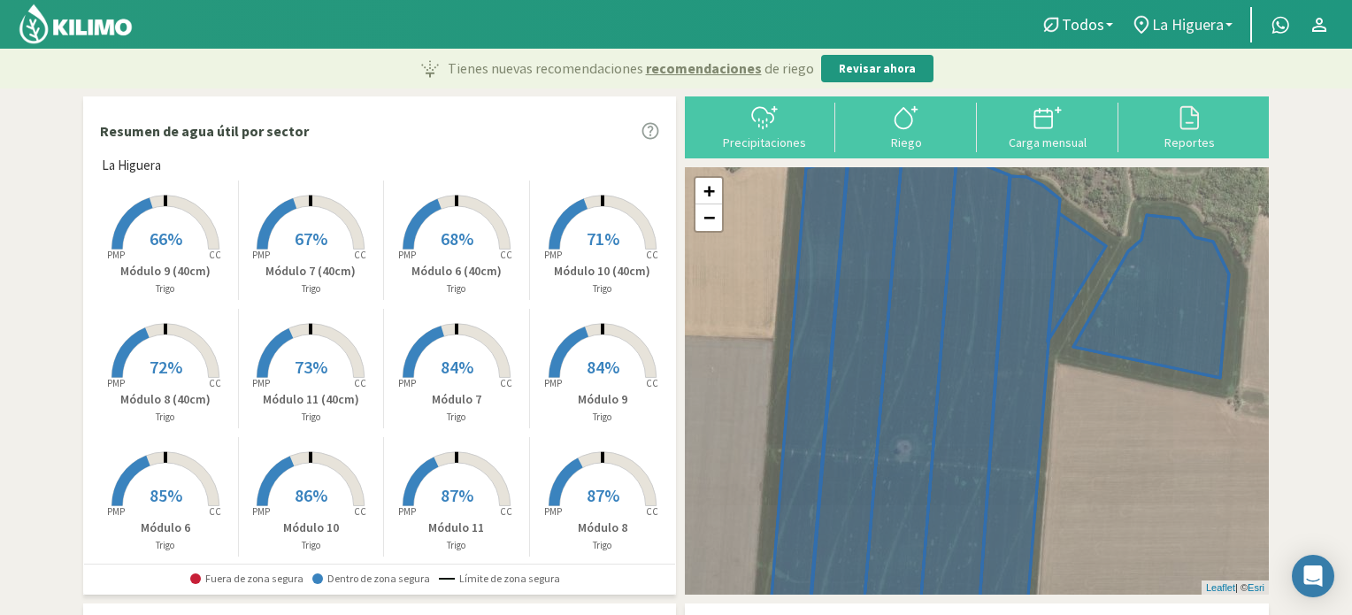
click at [1234, 22] on link "La Higuera" at bounding box center [1181, 25] width 119 height 34
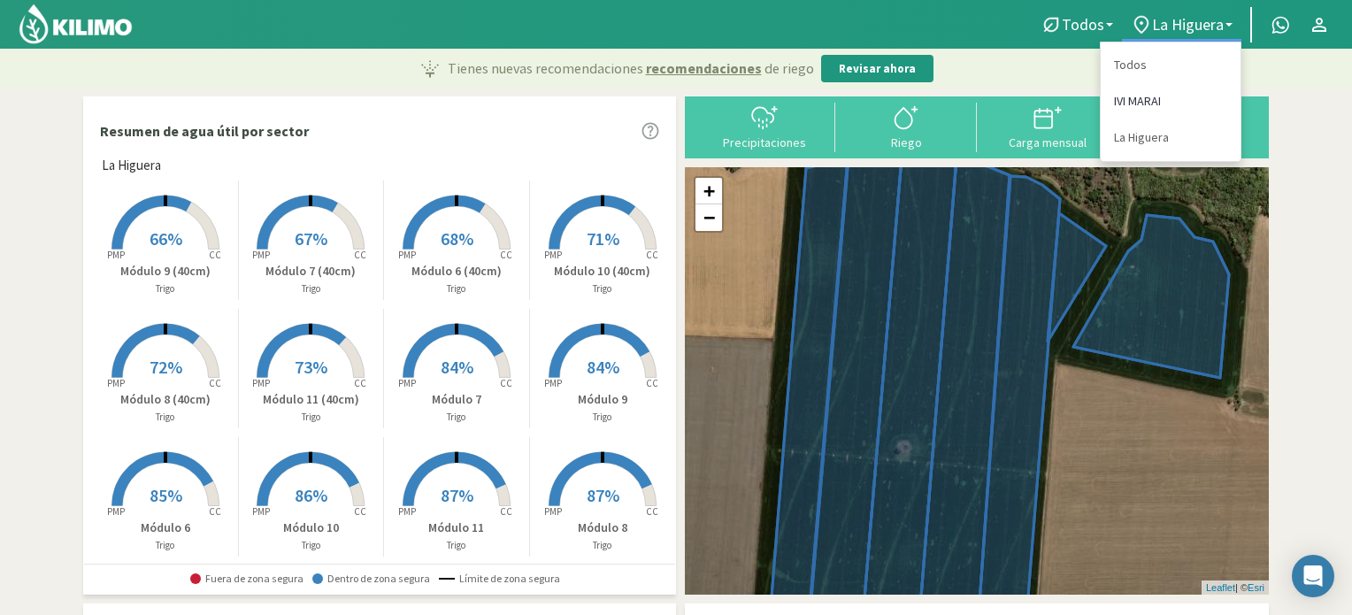
click at [1136, 96] on link "IVI MARAI" at bounding box center [1171, 101] width 140 height 36
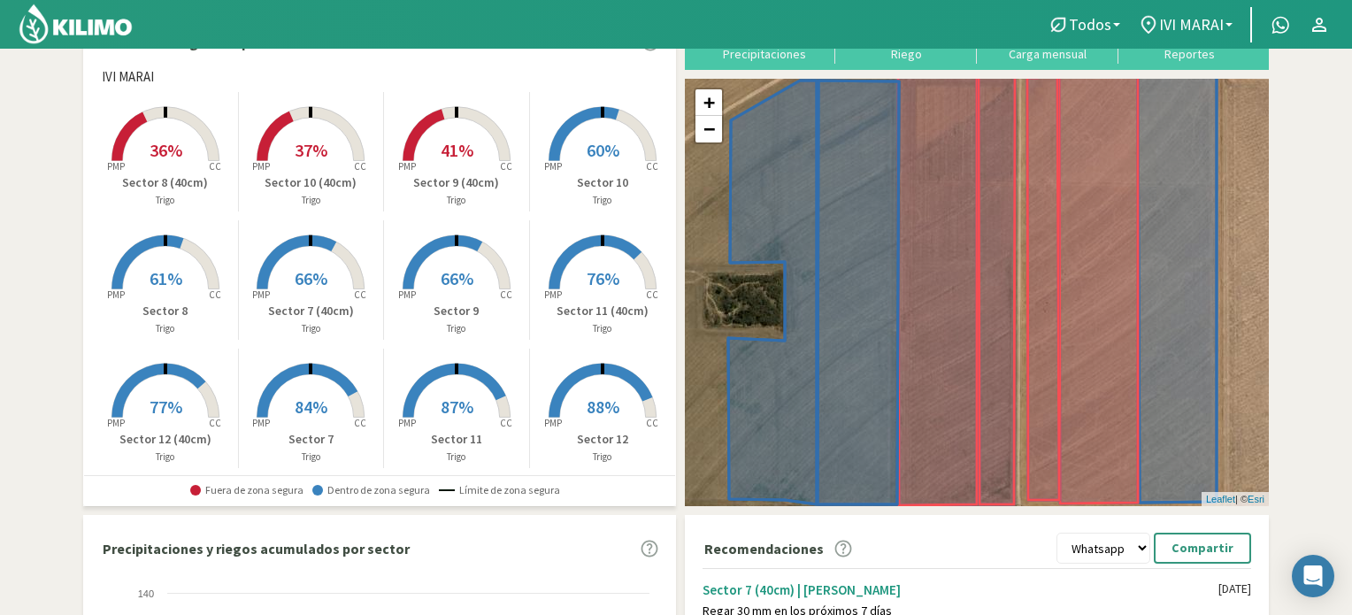
click at [319, 275] on span "66%" at bounding box center [311, 278] width 33 height 22
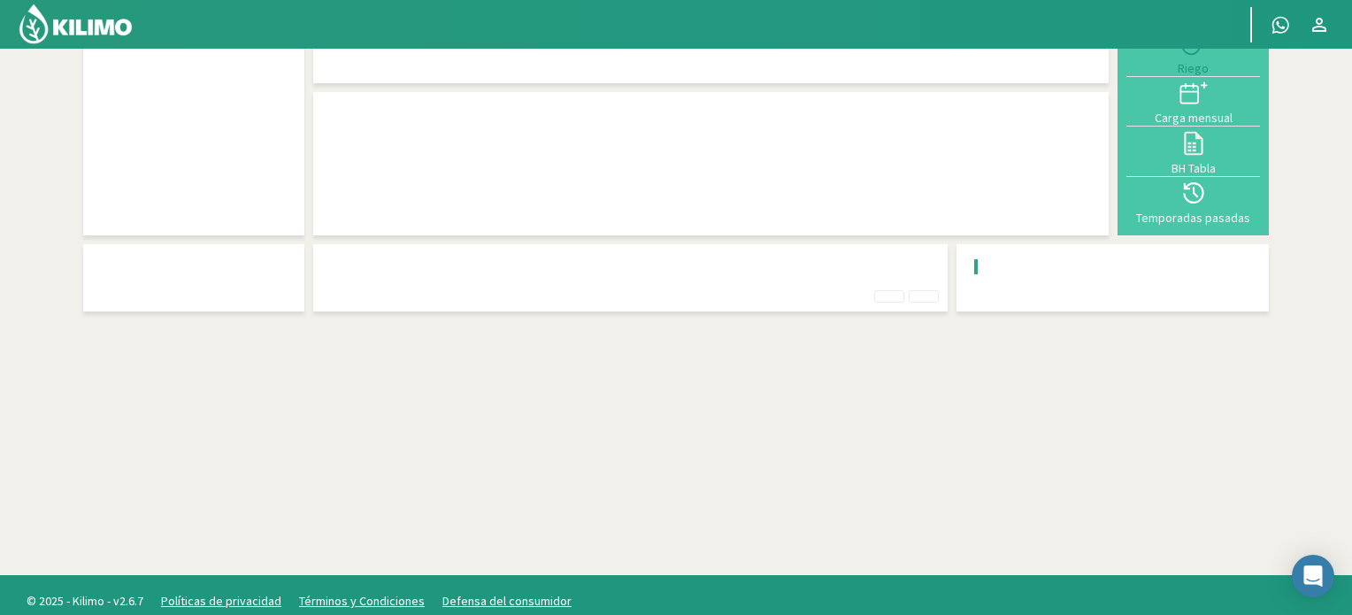
scroll to position [49, 0]
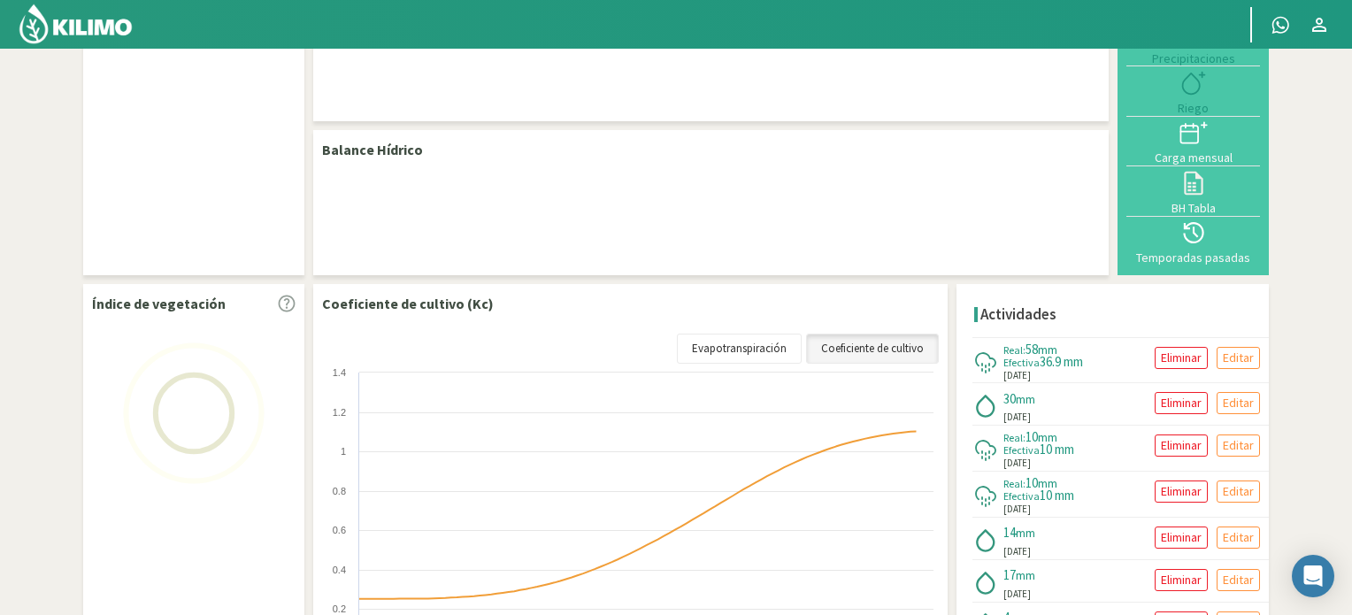
select select "7: Object"
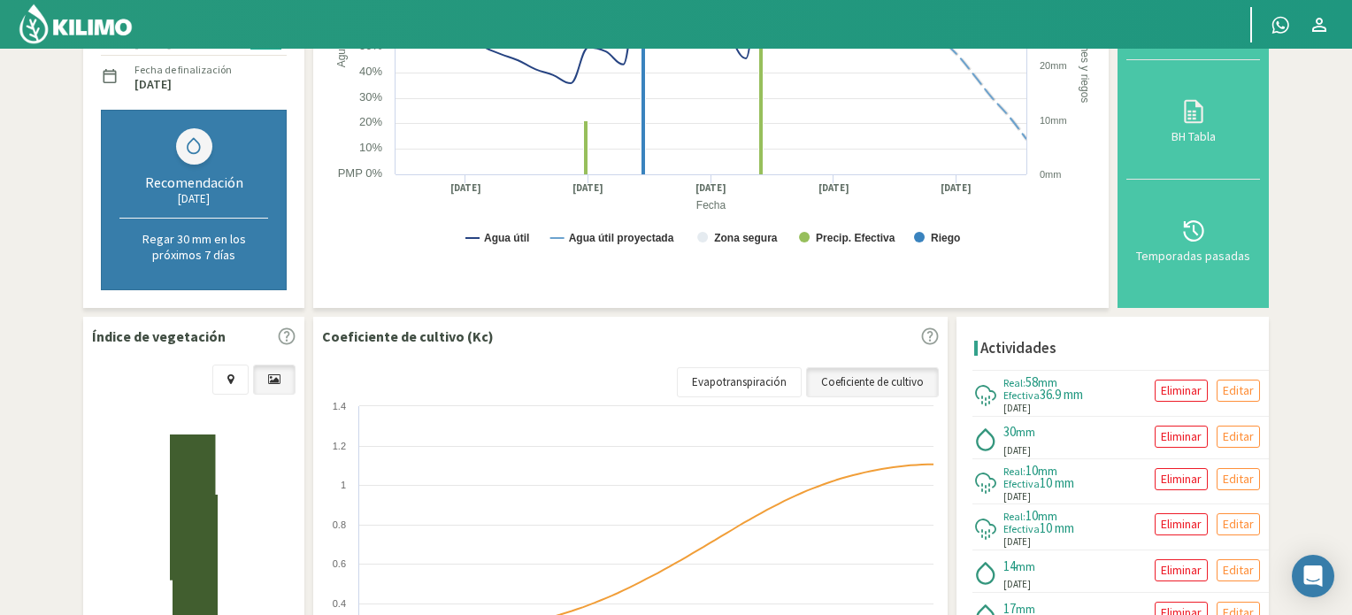
scroll to position [491, 0]
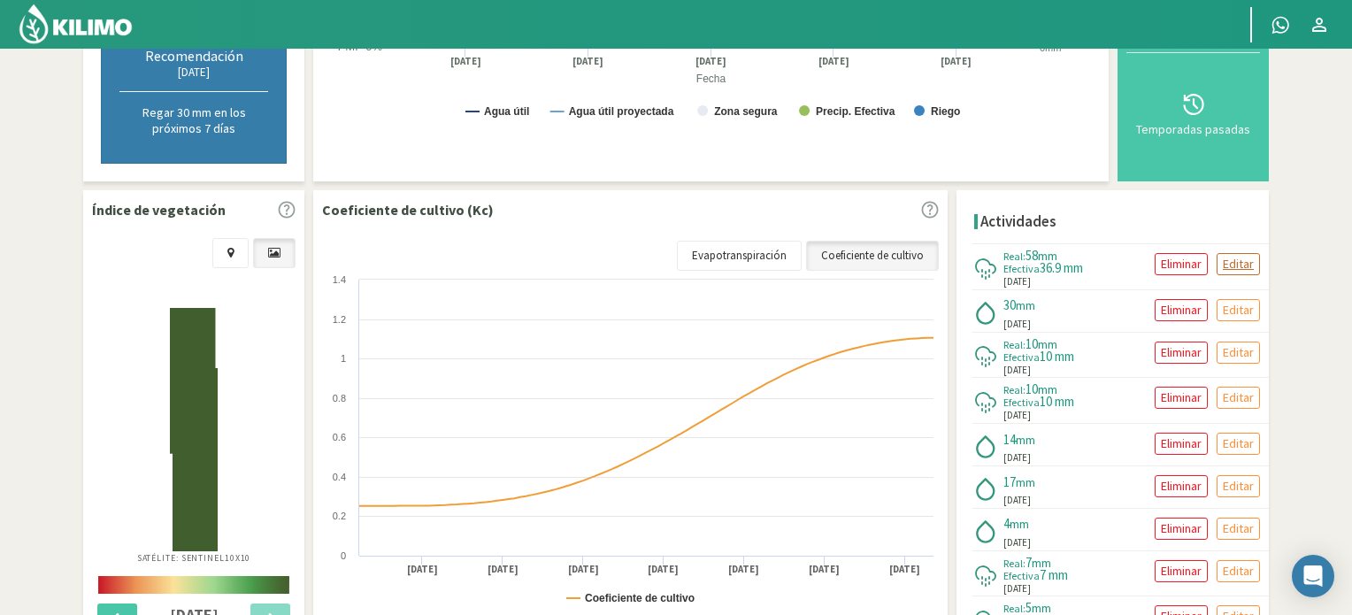
click at [1223, 261] on p "Editar" at bounding box center [1238, 264] width 31 height 20
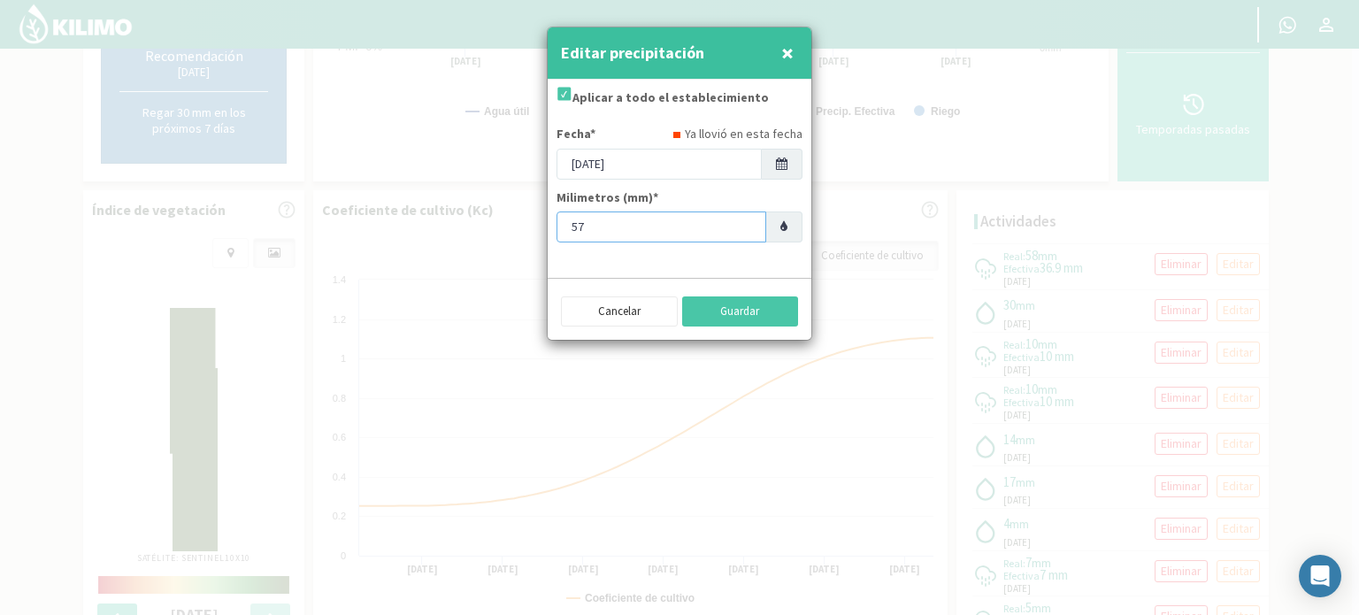
click at [744, 232] on input "57" at bounding box center [662, 227] width 210 height 31
click at [744, 232] on input "56" at bounding box center [662, 227] width 210 height 31
click at [742, 230] on input "55" at bounding box center [662, 227] width 210 height 31
click at [742, 230] on input "54" at bounding box center [662, 227] width 210 height 31
type input "45"
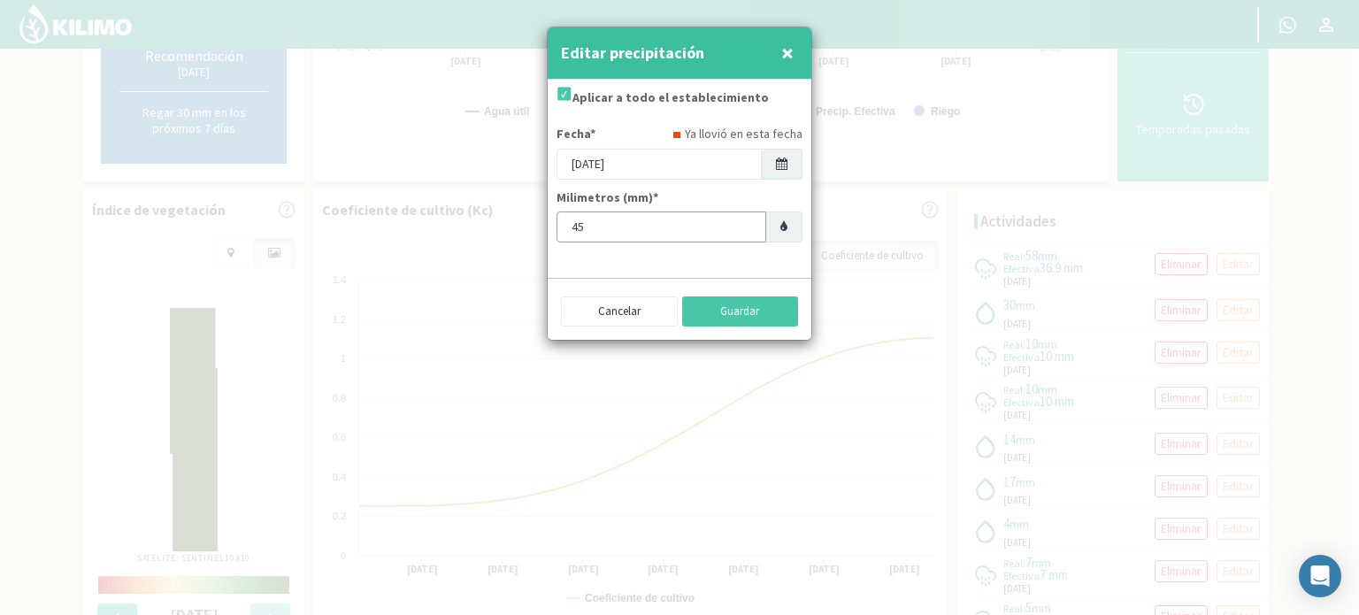
click at [742, 230] on input "45" at bounding box center [662, 227] width 210 height 31
click at [719, 312] on button "Guardar" at bounding box center [740, 311] width 117 height 30
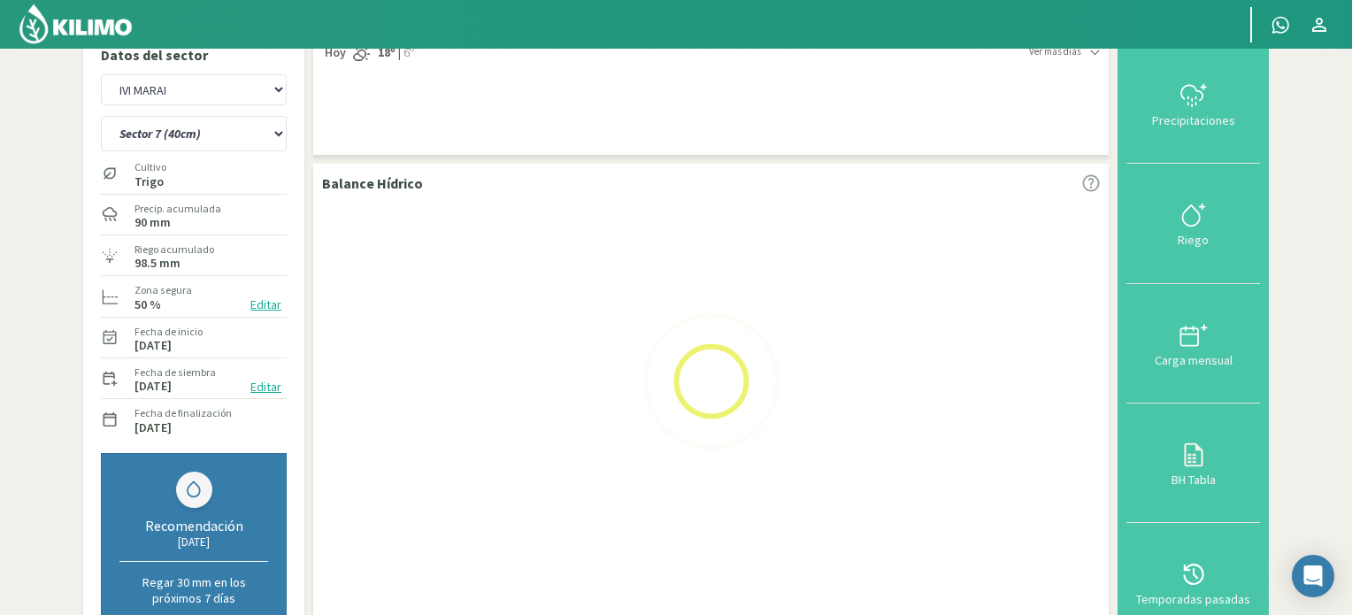
scroll to position [0, 0]
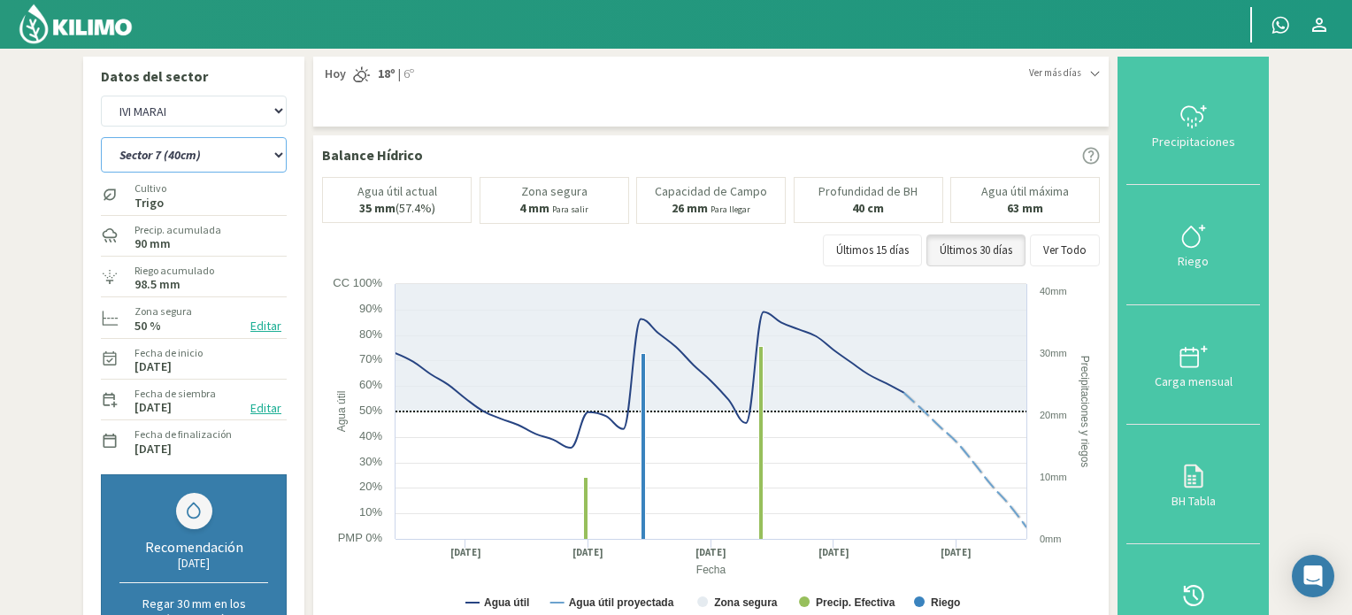
click at [278, 156] on select "Sector 10 Sector 10 (40cm) Sector 11 Sector 11 (40cm) Sector 12 Sector 12 (40cm…" at bounding box center [194, 154] width 186 height 35
click at [101, 137] on select "Sector 10 Sector 10 (40cm) Sector 11 Sector 11 (40cm) Sector 12 Sector 12 (40cm…" at bounding box center [194, 154] width 186 height 35
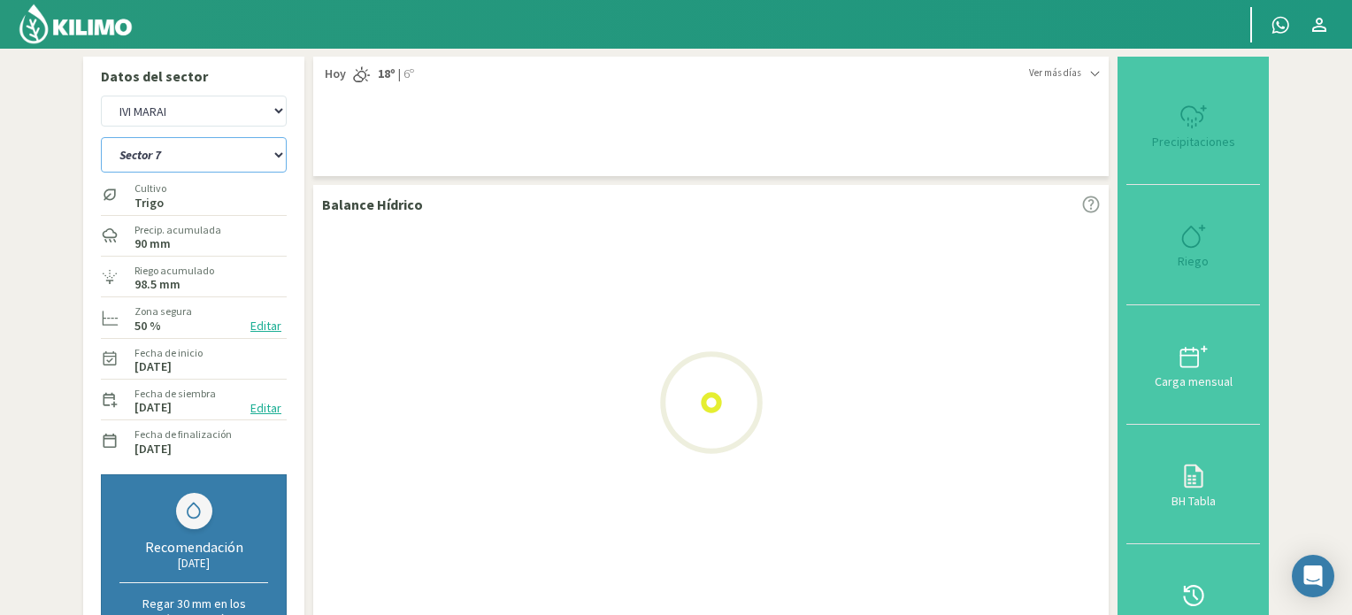
select select "7: Object"
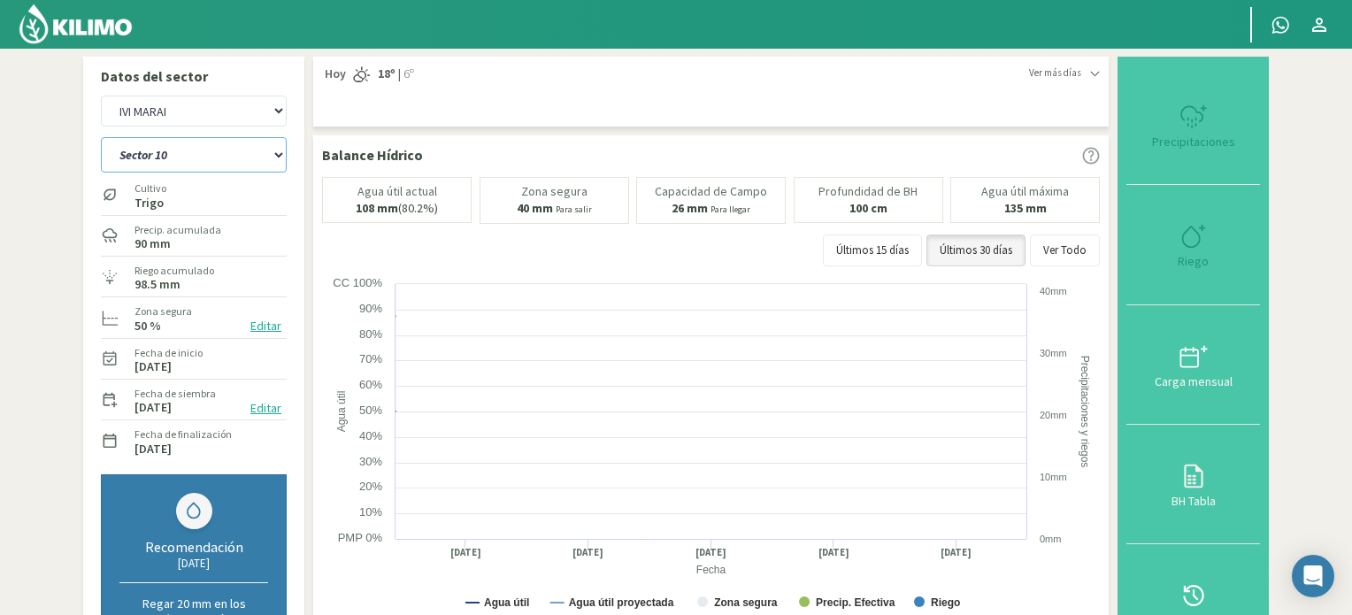
select select "2: Object"
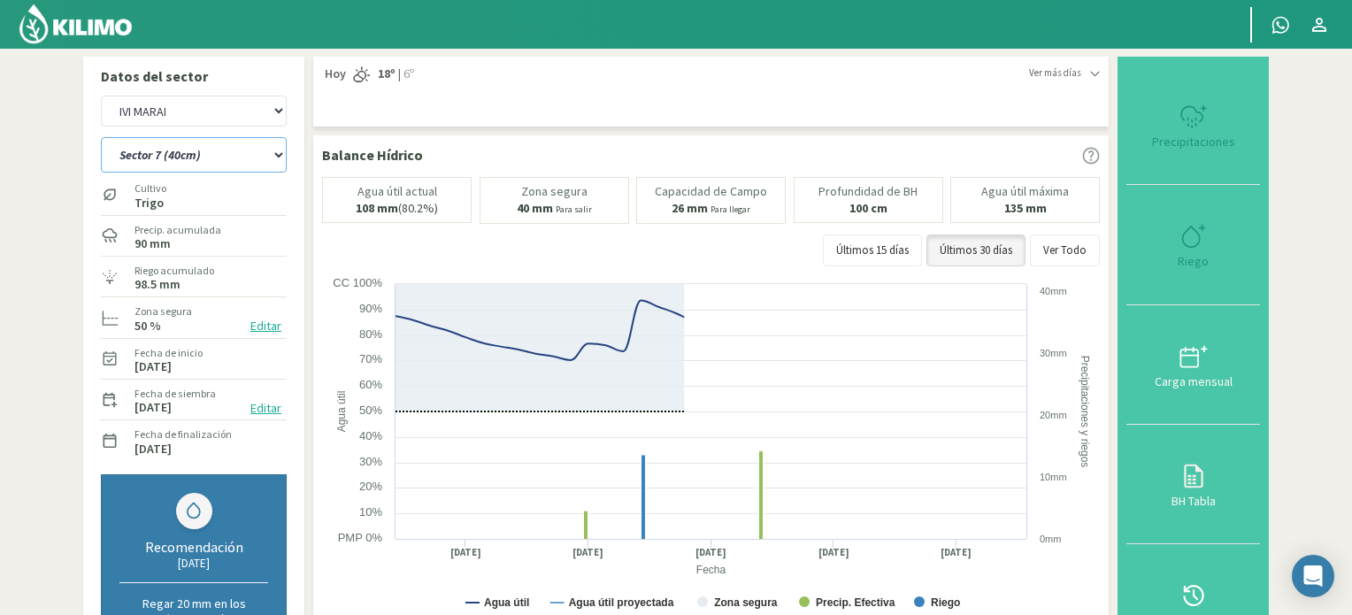
select select "18: Object"
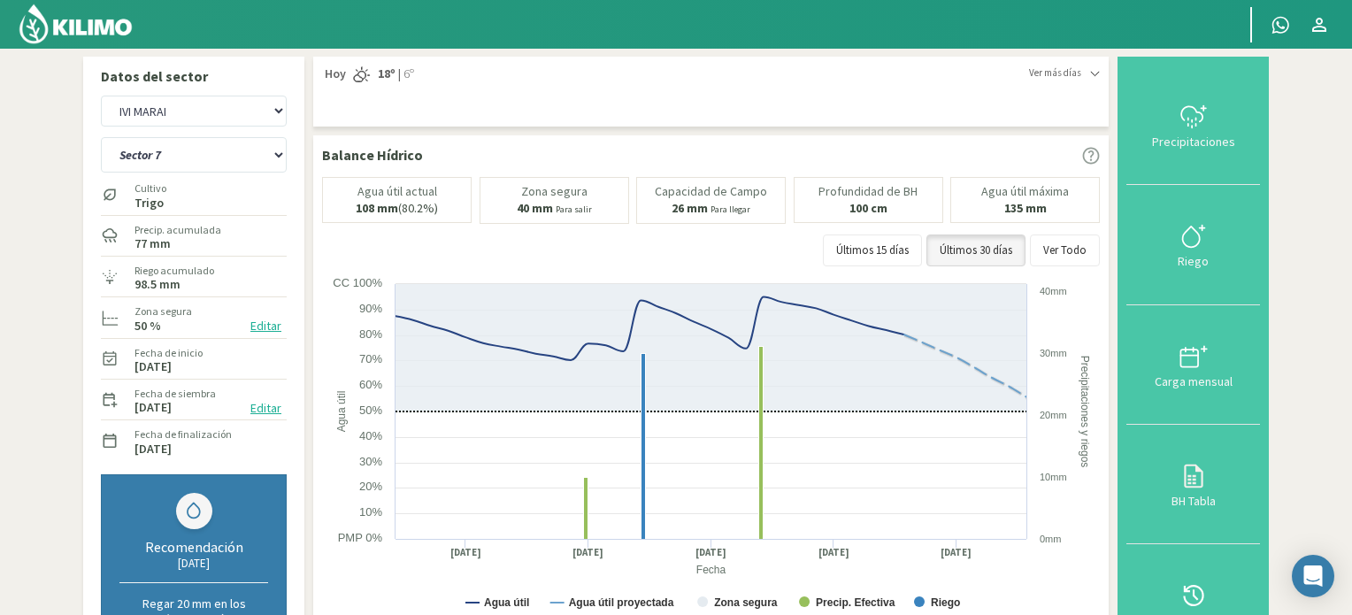
drag, startPoint x: 83, startPoint y: 31, endPoint x: 105, endPoint y: 31, distance: 22.1
click at [83, 31] on img at bounding box center [76, 24] width 116 height 42
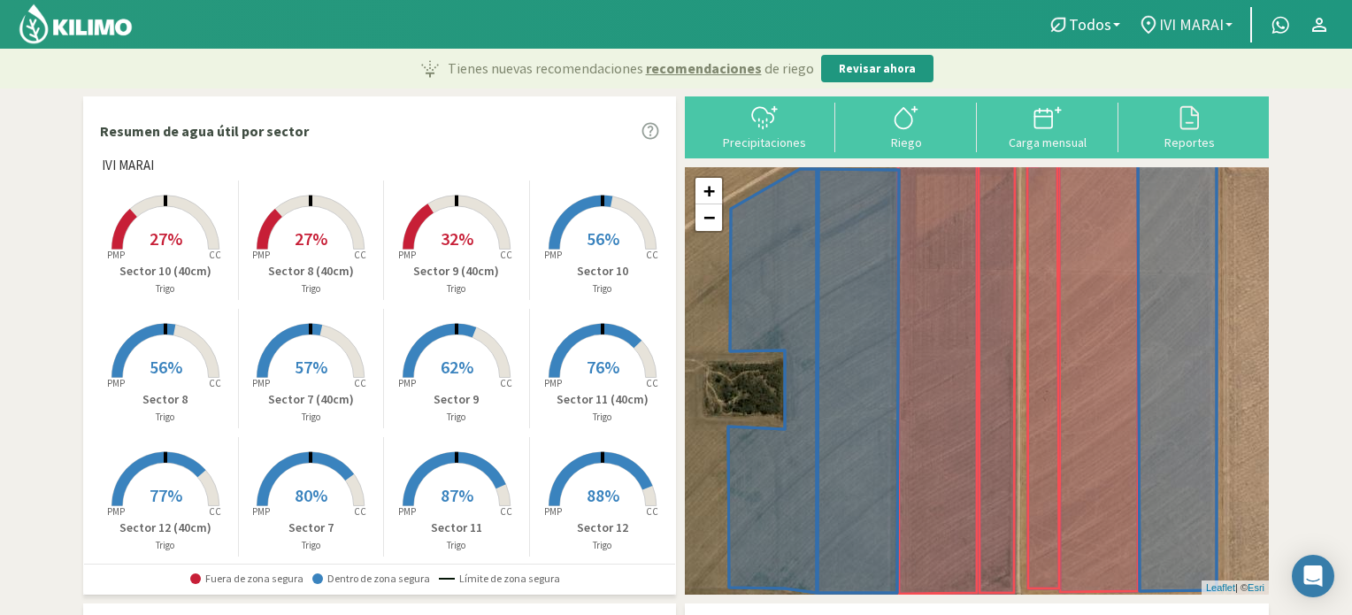
click at [1228, 24] on b at bounding box center [1229, 25] width 7 height 4
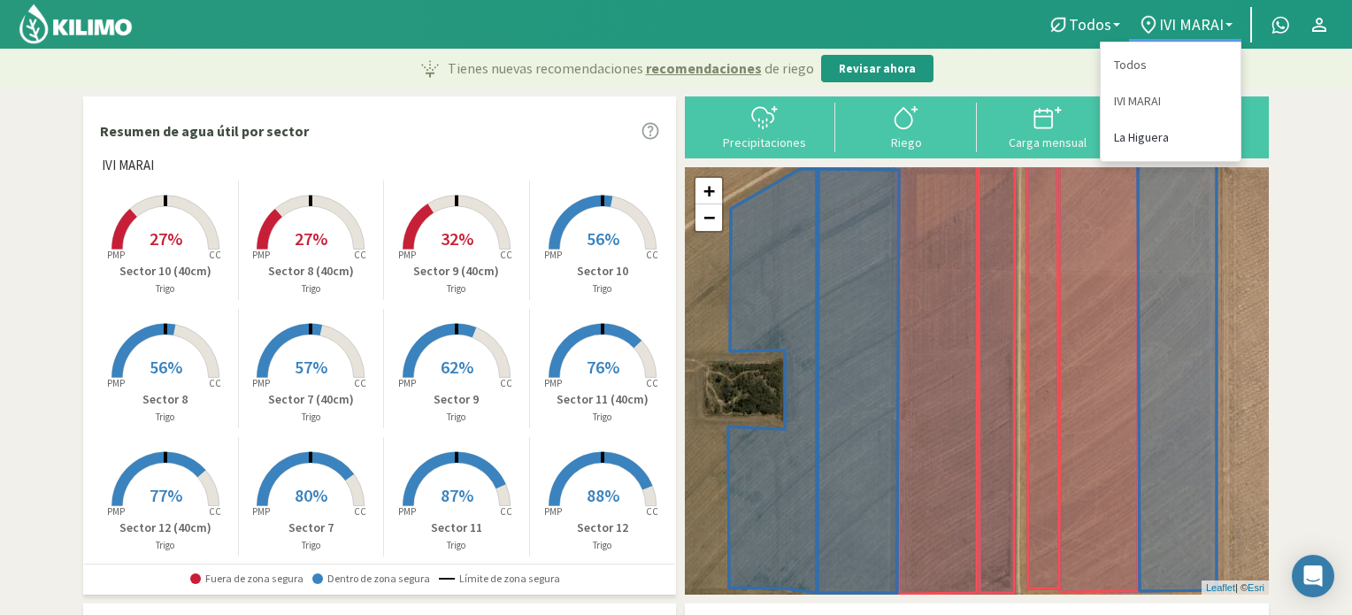
click at [1136, 137] on link "La Higuera" at bounding box center [1171, 137] width 140 height 36
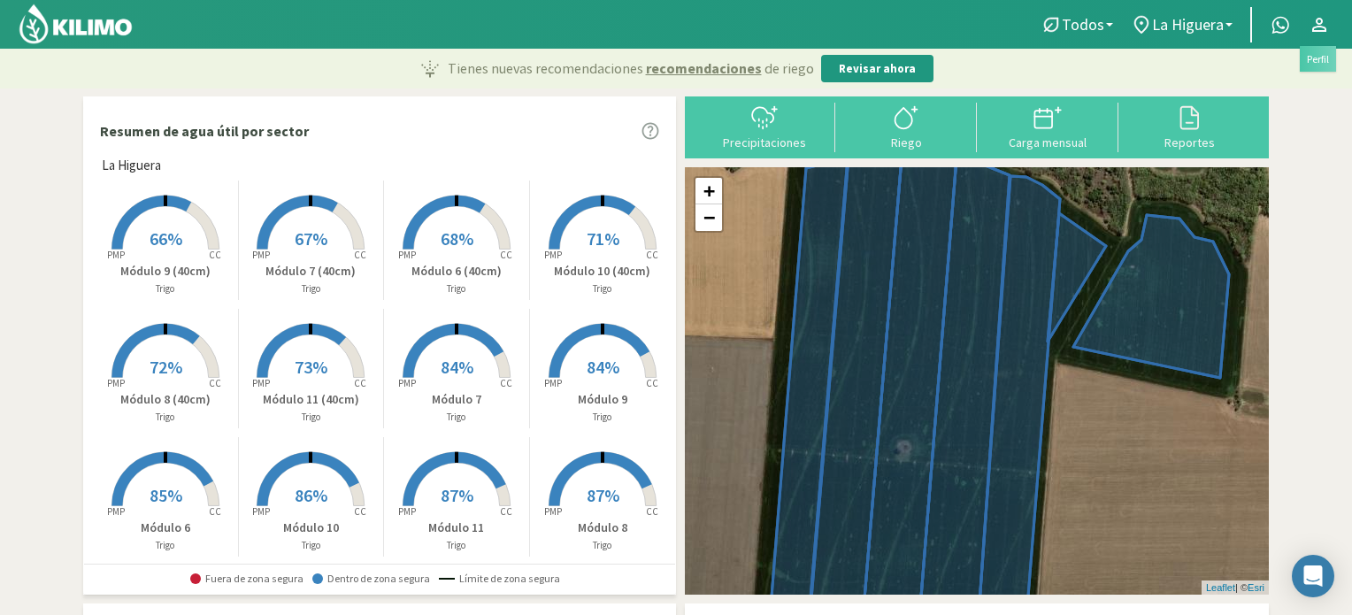
click at [1319, 24] on icon at bounding box center [1319, 24] width 21 height 21
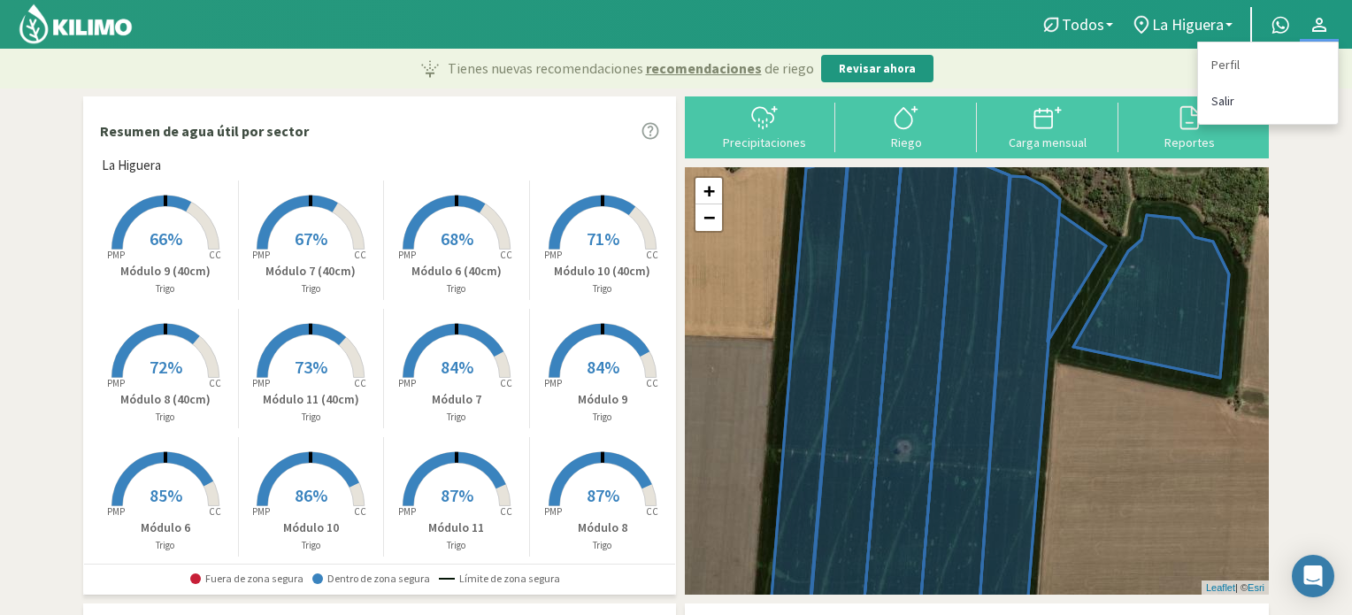
click at [1232, 100] on link "Salir" at bounding box center [1268, 101] width 140 height 36
